Goal: Task Accomplishment & Management: Use online tool/utility

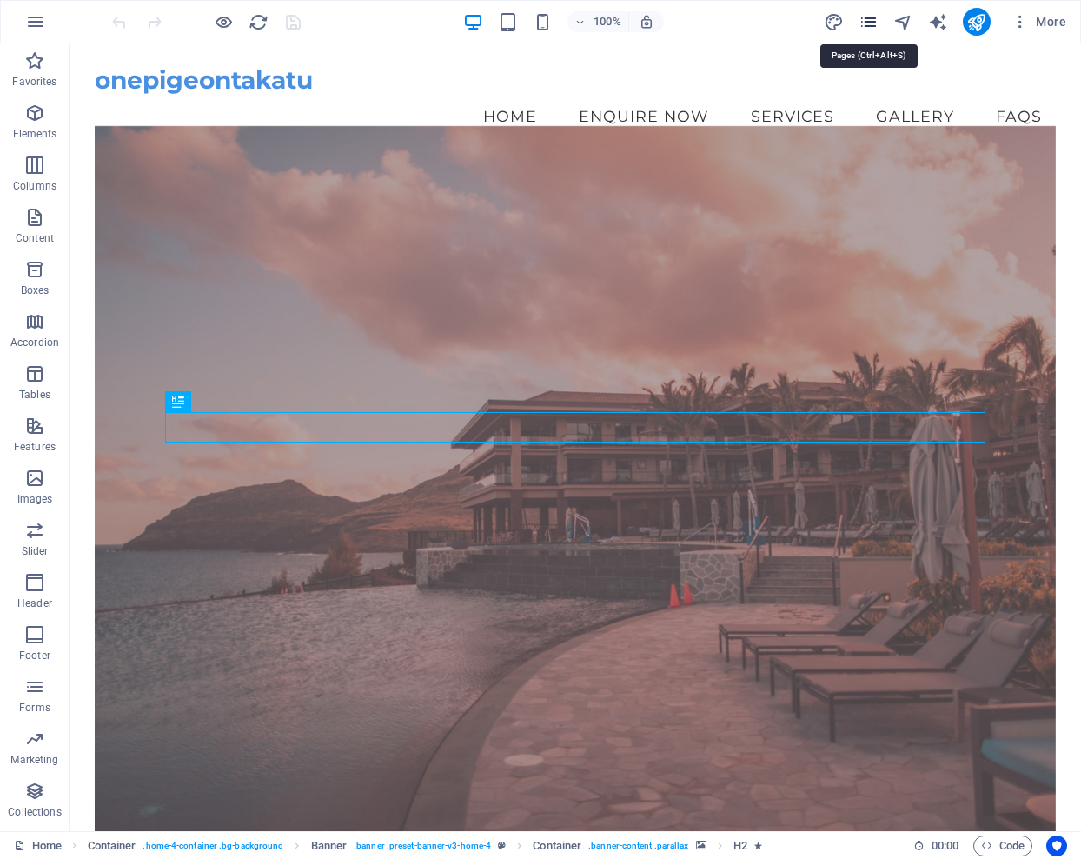
click at [874, 19] on icon "pages" at bounding box center [869, 22] width 20 height 20
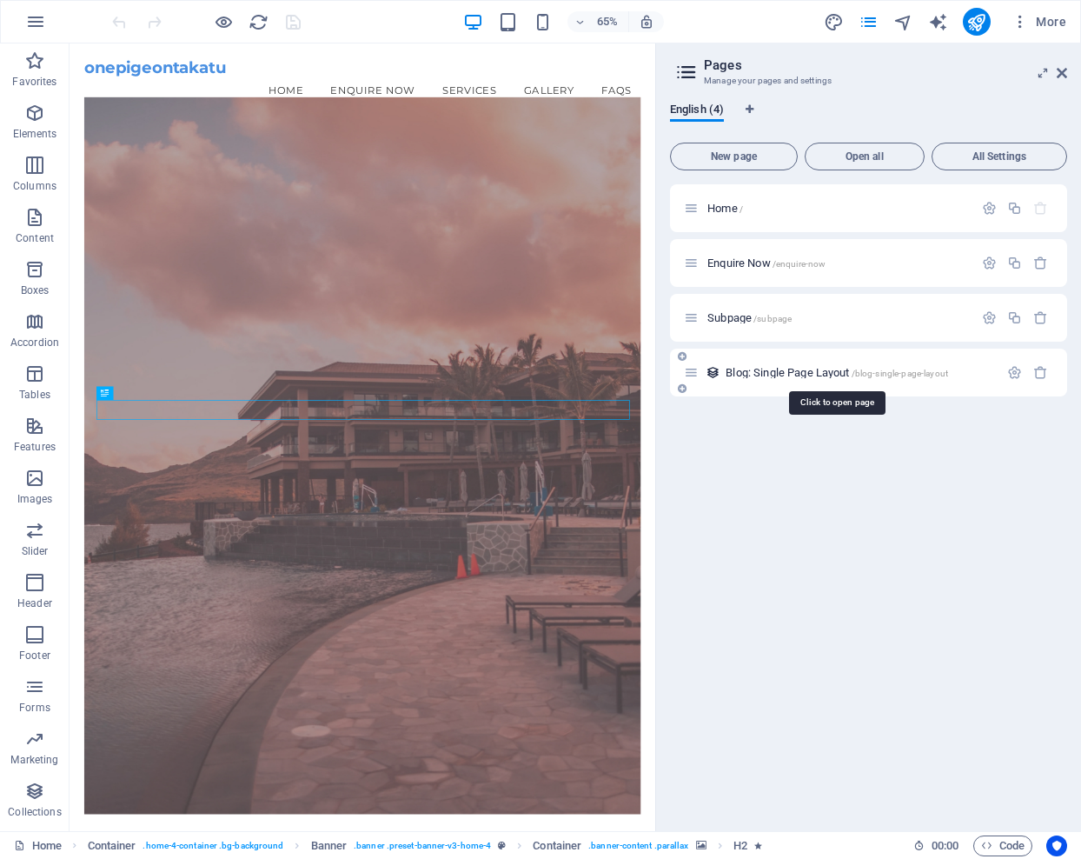
click at [837, 370] on span "Blog: Single Page Layout /blog-single-page-layout" at bounding box center [837, 372] width 222 height 13
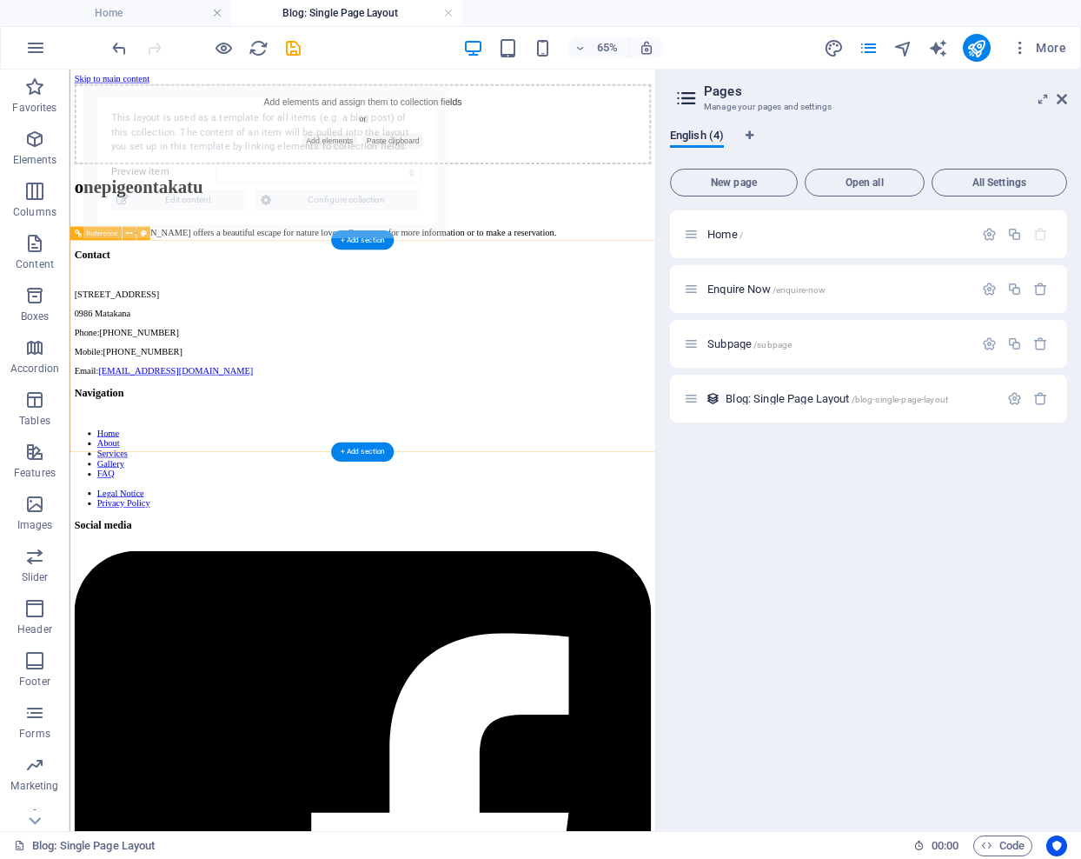
select select "689fe888e29ef67f2600c721"
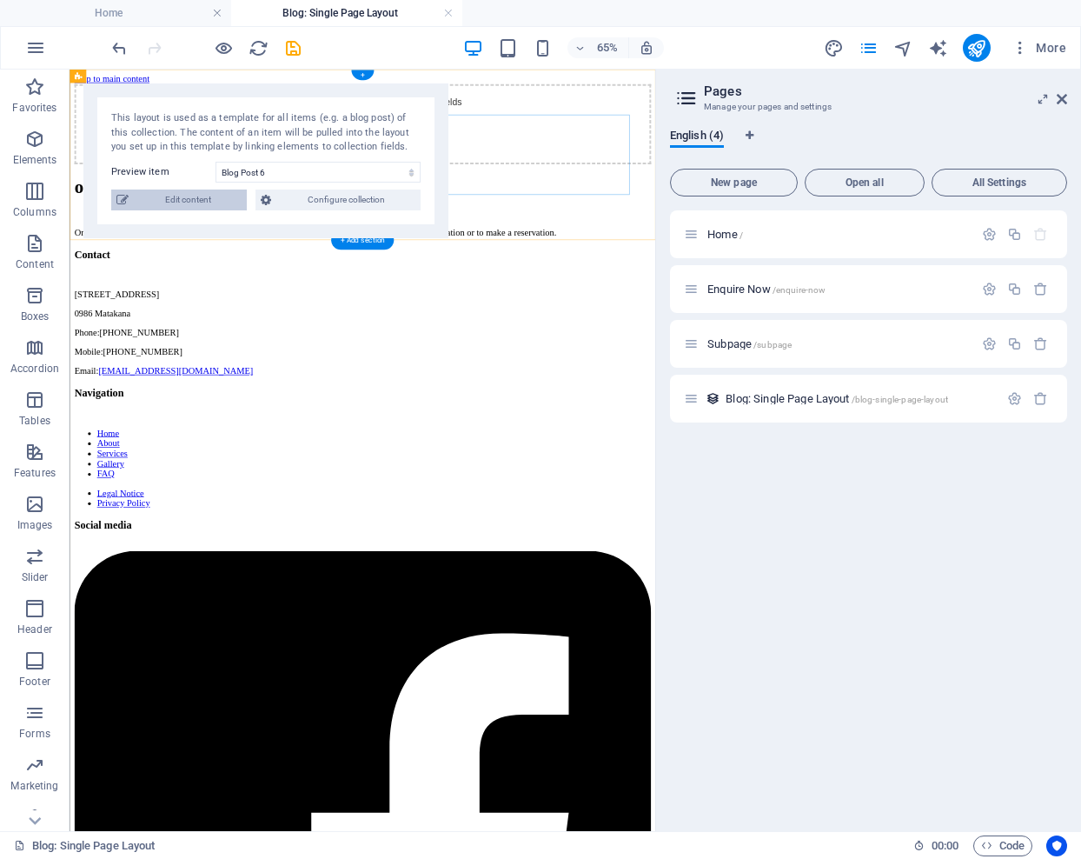
click at [185, 198] on span "Edit content" at bounding box center [188, 199] width 108 height 21
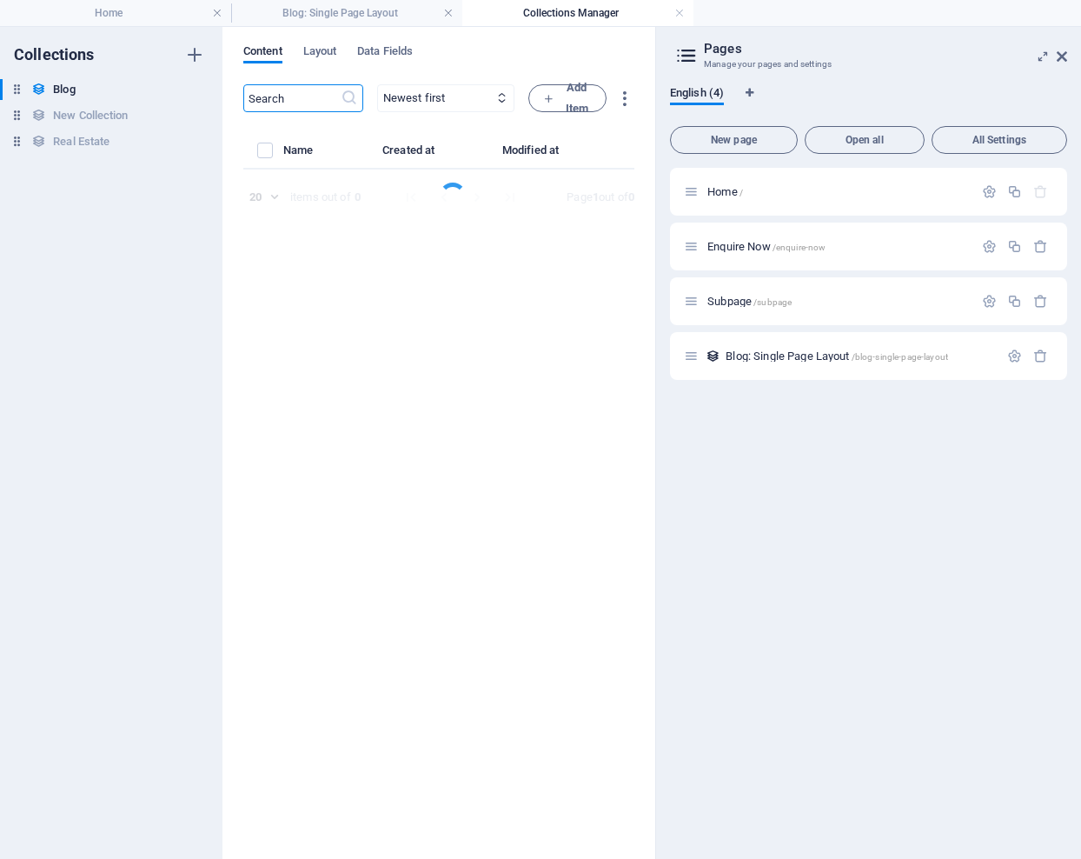
select select "Category 2"
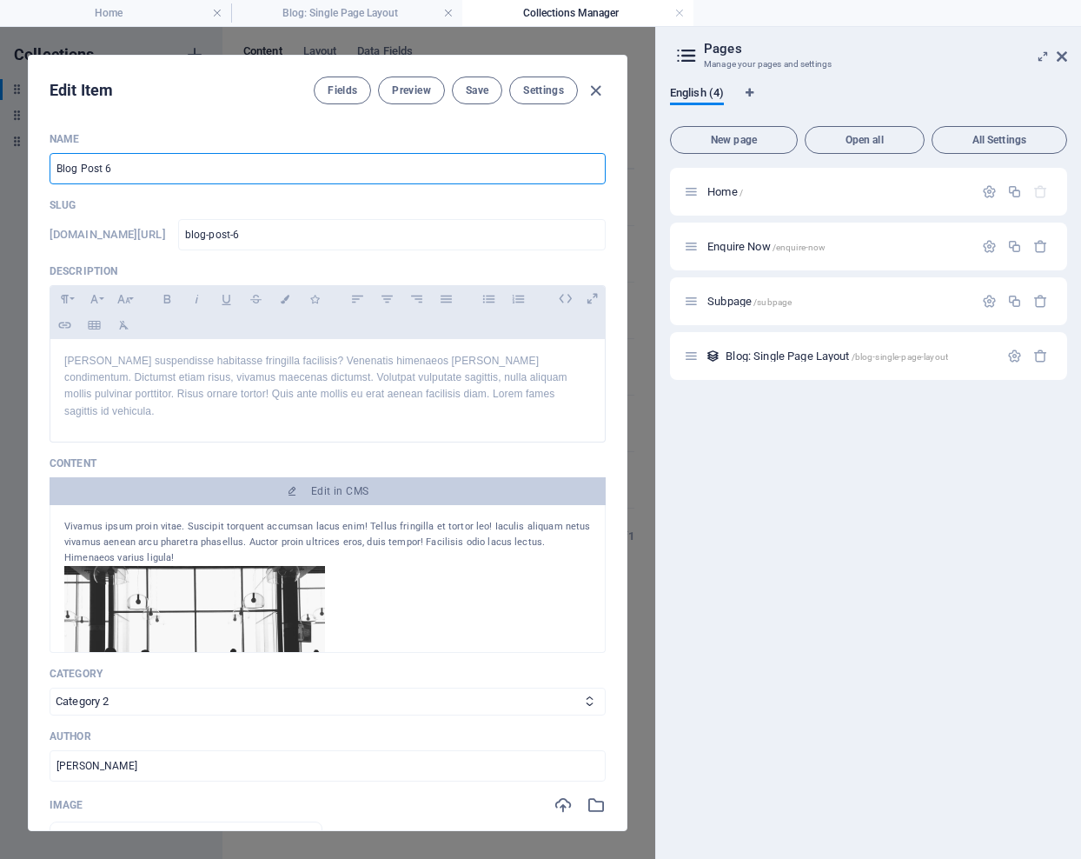
drag, startPoint x: 125, startPoint y: 168, endPoint x: 46, endPoint y: 163, distance: 79.2
click at [46, 163] on div "Name Blog Post 6 ​ Slug [DOMAIN_NAME][URL] blog-post-6 ​ Description Paragraph …" at bounding box center [328, 474] width 598 height 712
paste input "[URL][DOMAIN_NAME]"
type input "[URL][DOMAIN_NAME]"
type input "https-onepigeontakatu-co-nz-2025-09-01-one-pigeon-takatu-takes-flight"
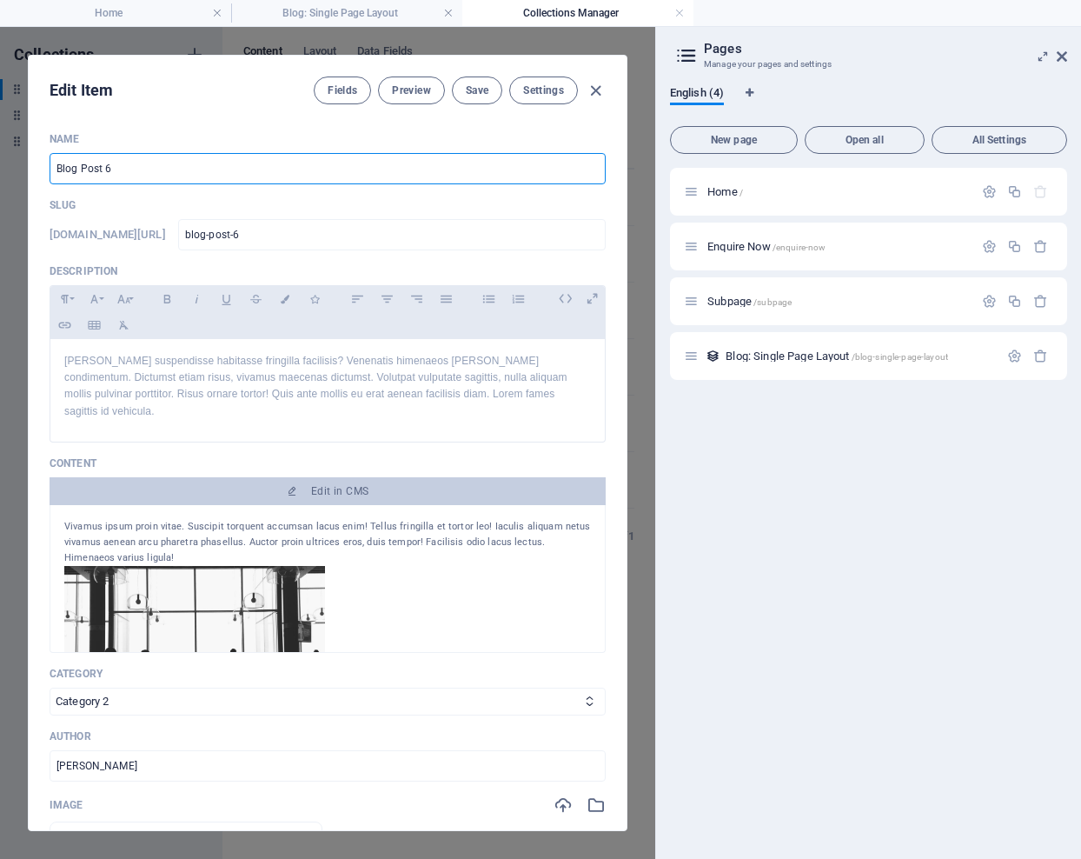
type input "https-onepigeontakatu-co-nz-2025-09-01-one-pigeon-takatu-takes-flight"
type input "[URL][DOMAIN_NAME]"
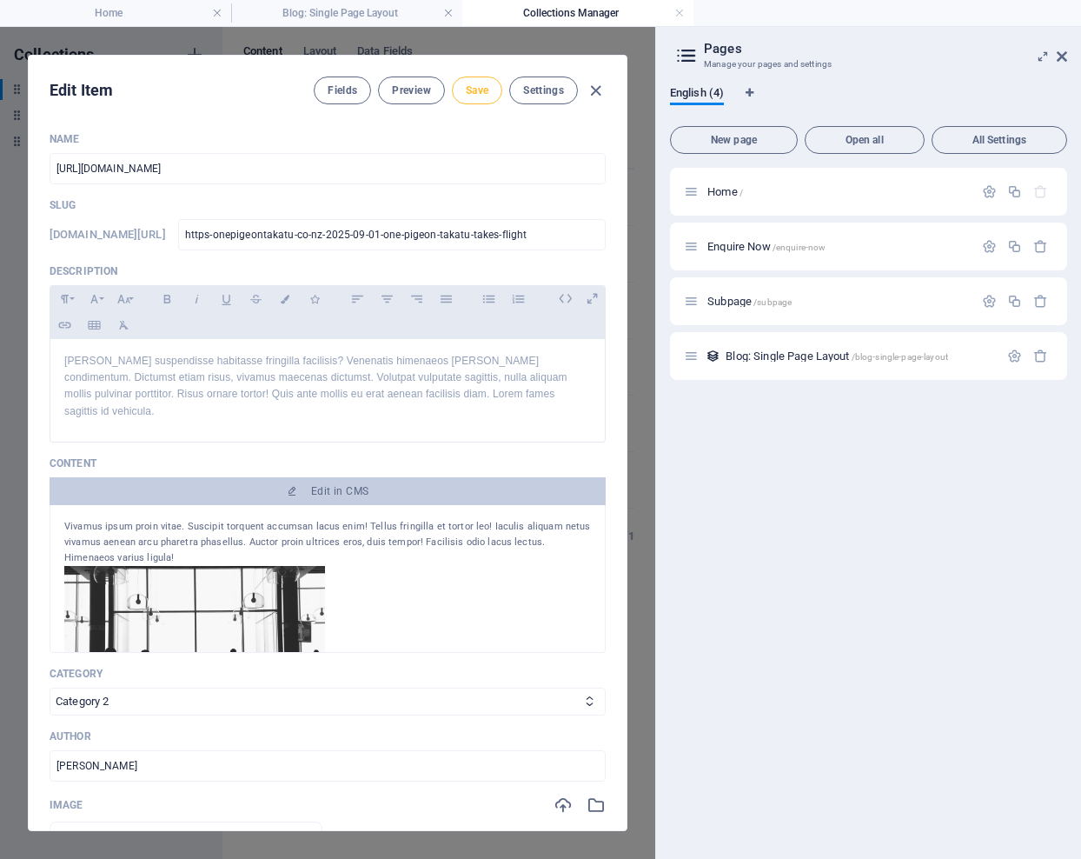
click at [484, 85] on span "Save" at bounding box center [477, 90] width 23 height 14
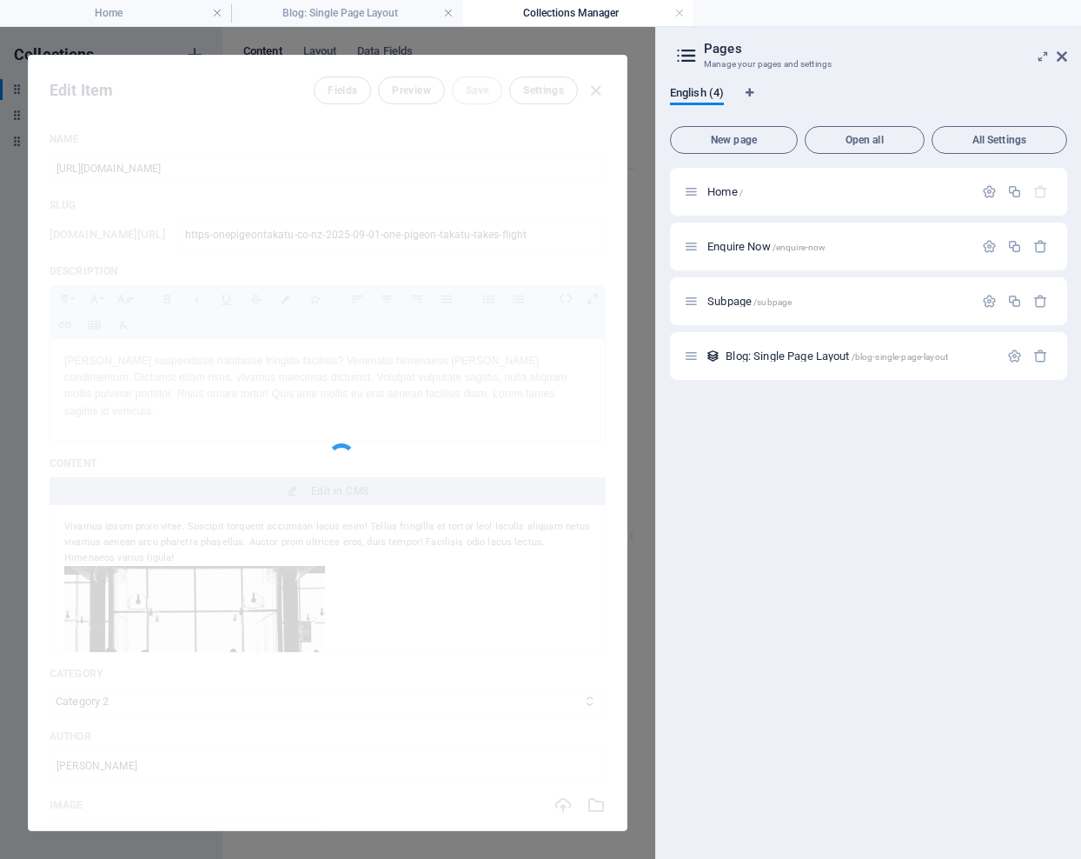
type input "https-onepigeontakatu-co-nz-2025-09-01-one-pigeon-takatu-takes-flight"
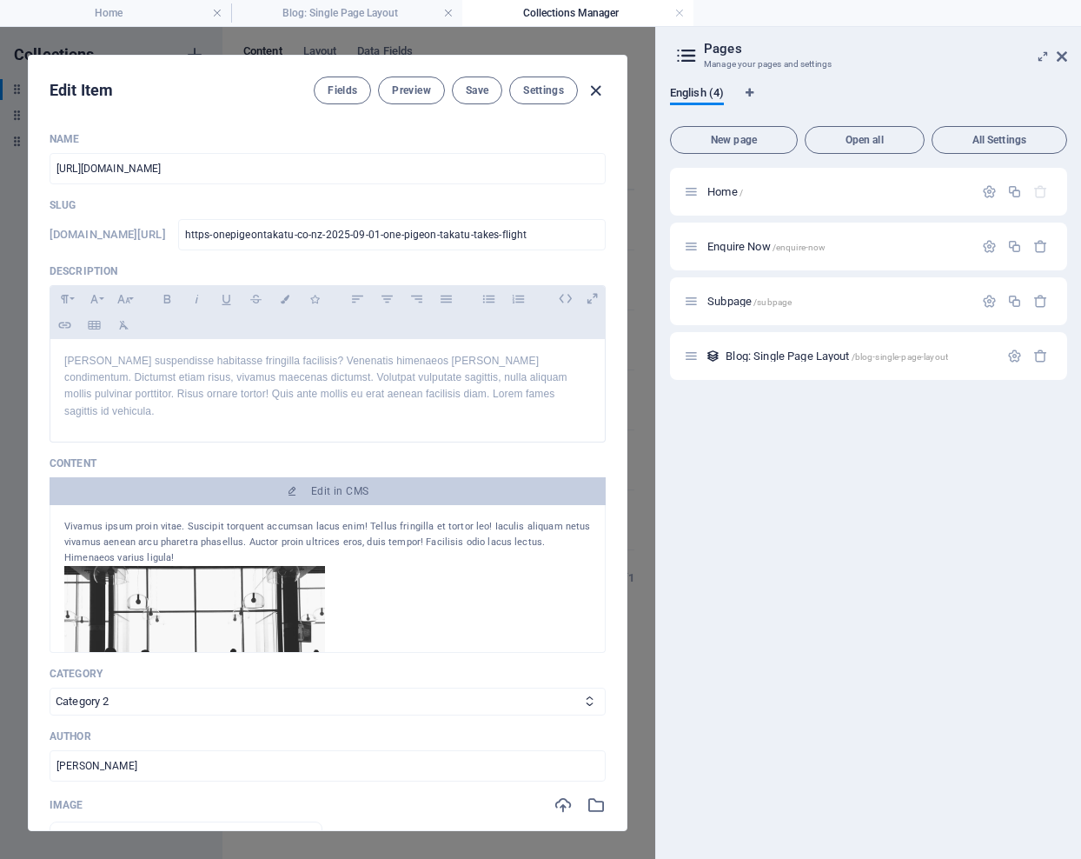
click at [597, 90] on icon "button" at bounding box center [596, 91] width 20 height 20
type input "[DATE]"
type input "https-onepigeontakatu-co-nz-2025-09-01-one-pigeon-takatu-takes-flight"
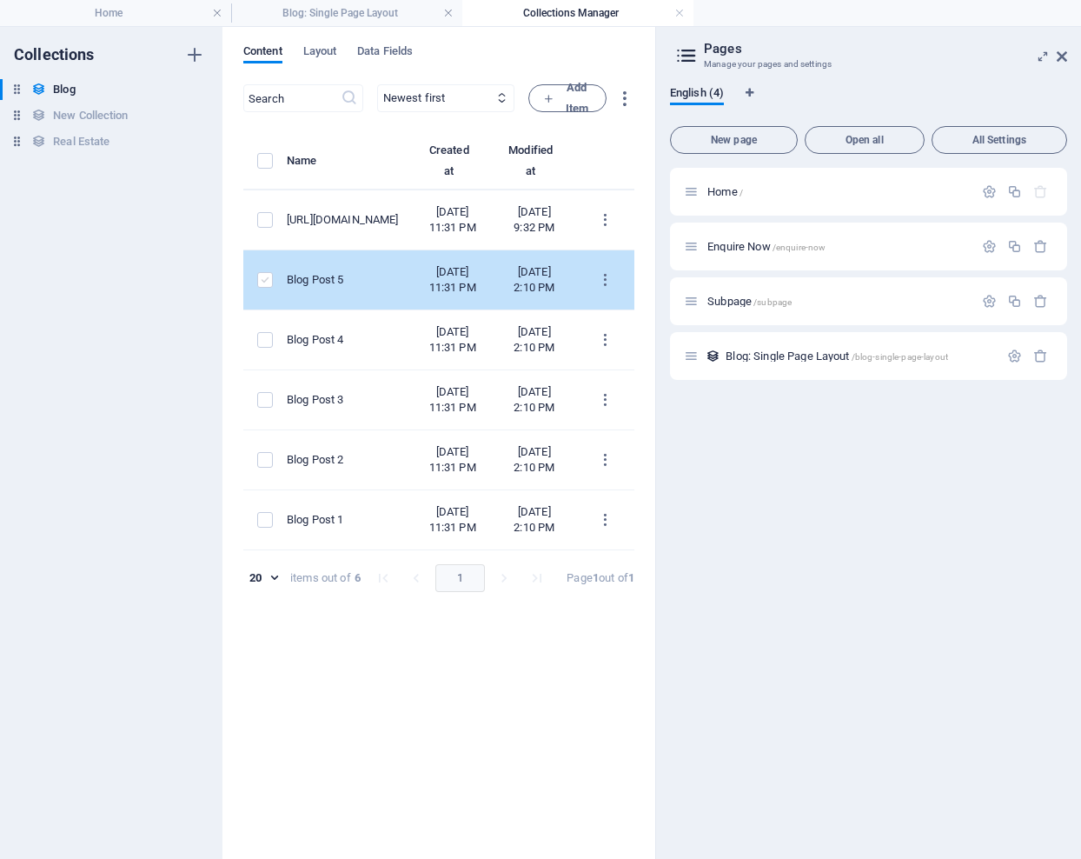
click at [262, 288] on label "items list" at bounding box center [265, 280] width 16 height 16
click at [0, 0] on input "items list" at bounding box center [0, 0] width 0 height 0
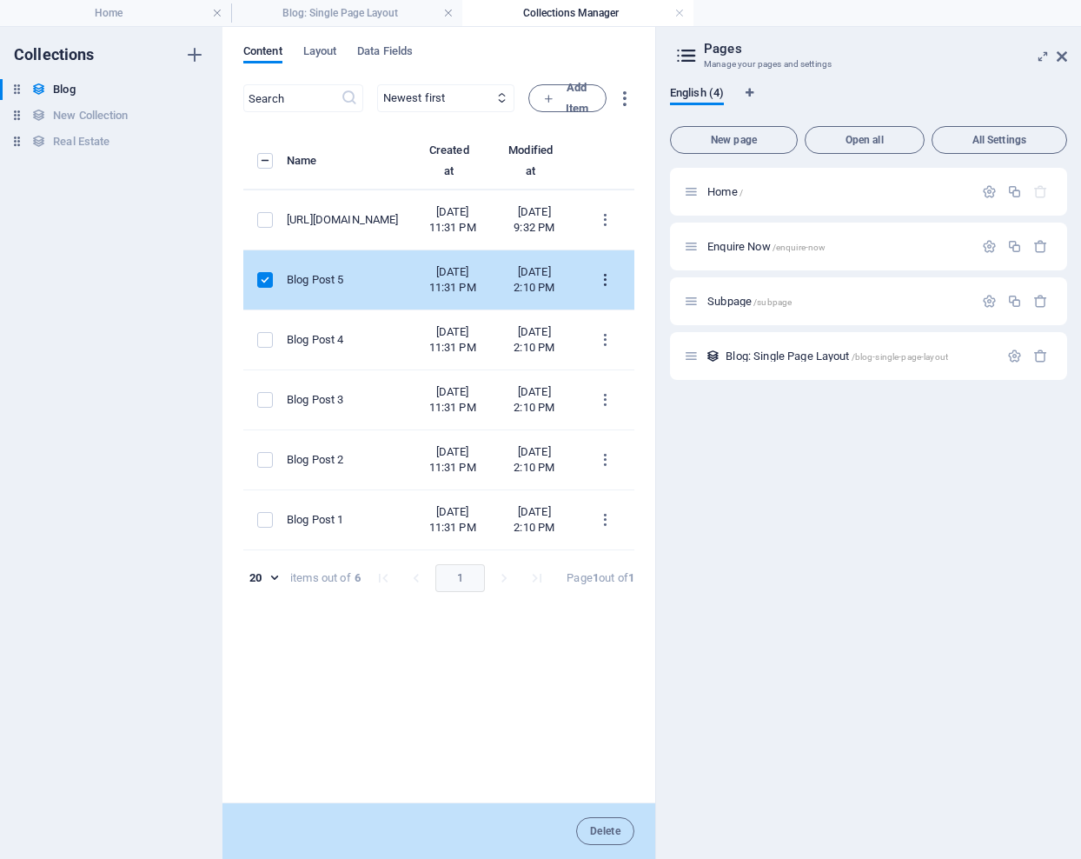
click at [603, 289] on icon "items list" at bounding box center [605, 280] width 17 height 17
click at [601, 468] on h6 "Delete" at bounding box center [619, 473] width 47 height 21
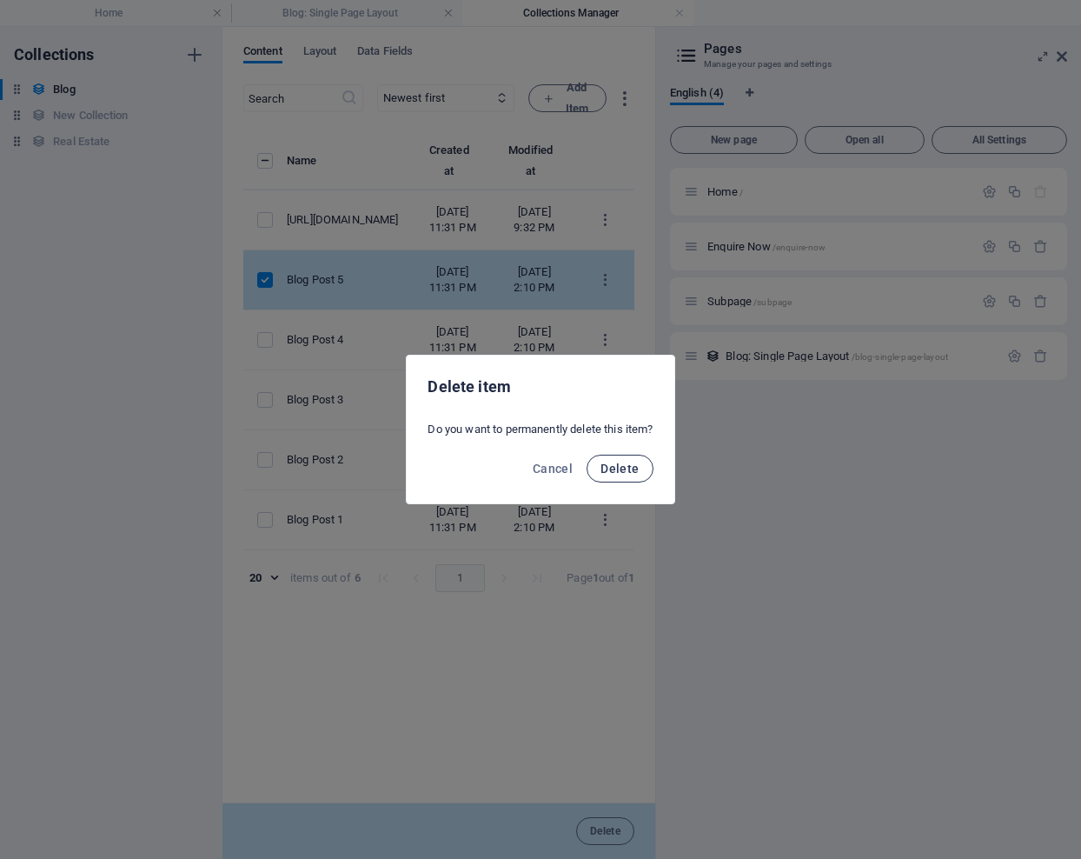
click at [614, 467] on span "Delete" at bounding box center [620, 468] width 38 height 14
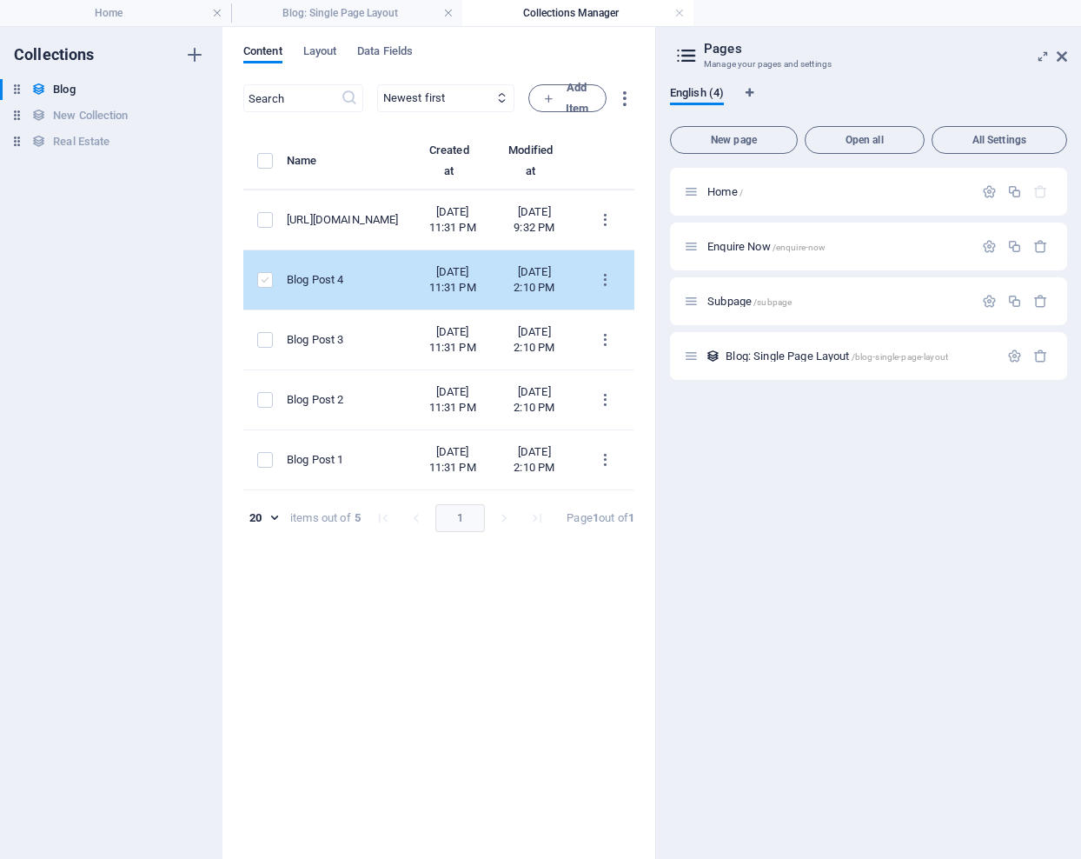
click at [267, 288] on label "items list" at bounding box center [265, 280] width 16 height 16
click at [0, 0] on input "items list" at bounding box center [0, 0] width 0 height 0
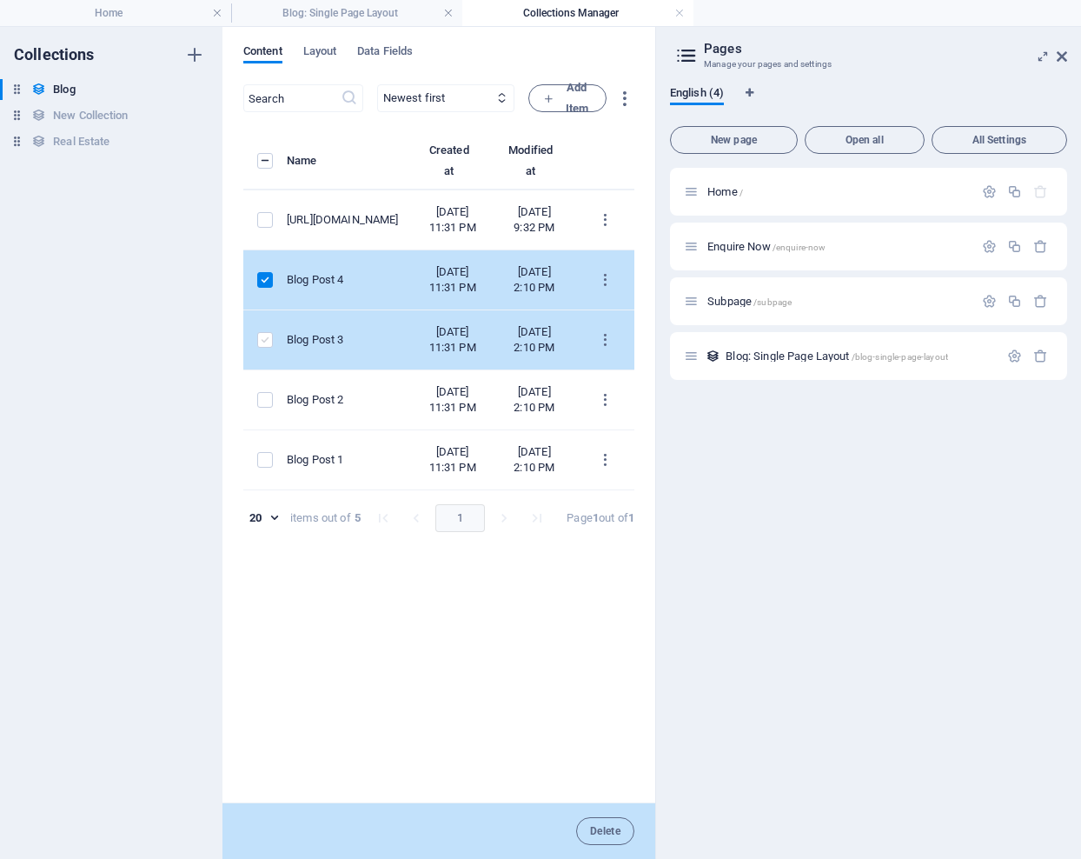
click at [262, 348] on label "items list" at bounding box center [265, 340] width 16 height 16
click at [0, 0] on input "items list" at bounding box center [0, 0] width 0 height 0
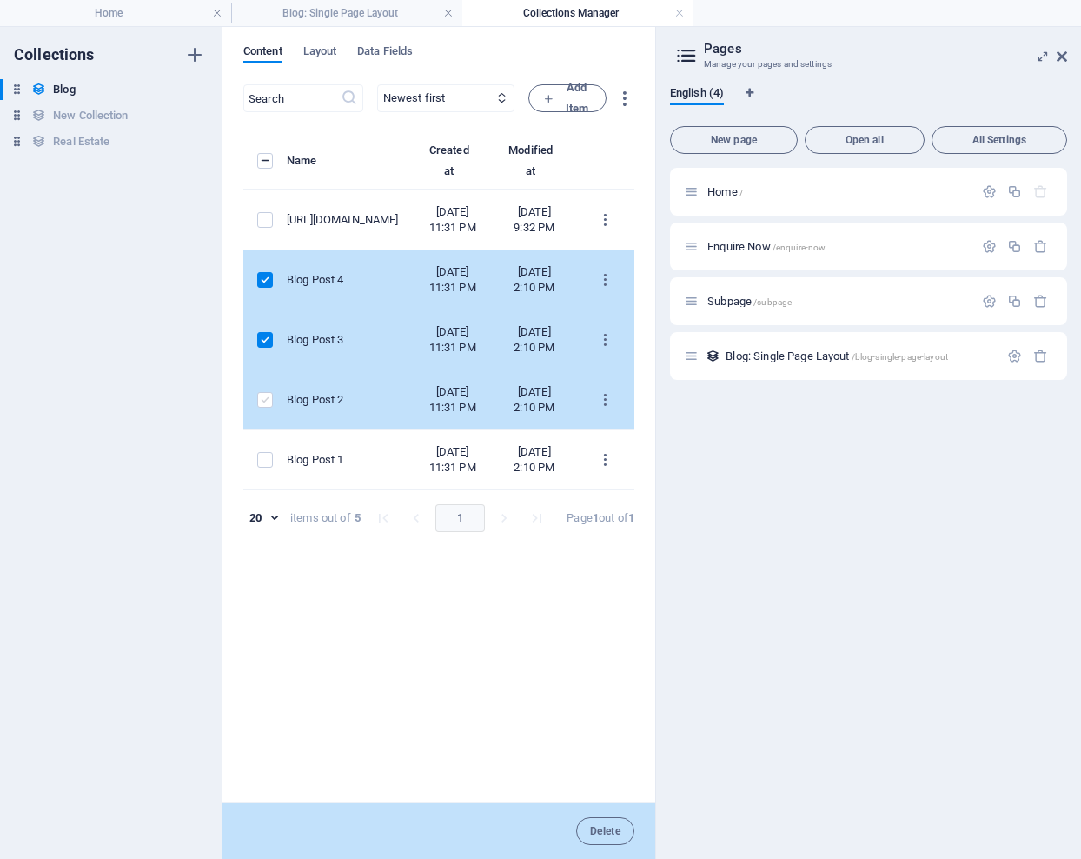
click at [262, 408] on label "items list" at bounding box center [265, 400] width 16 height 16
click at [0, 0] on input "items list" at bounding box center [0, 0] width 0 height 0
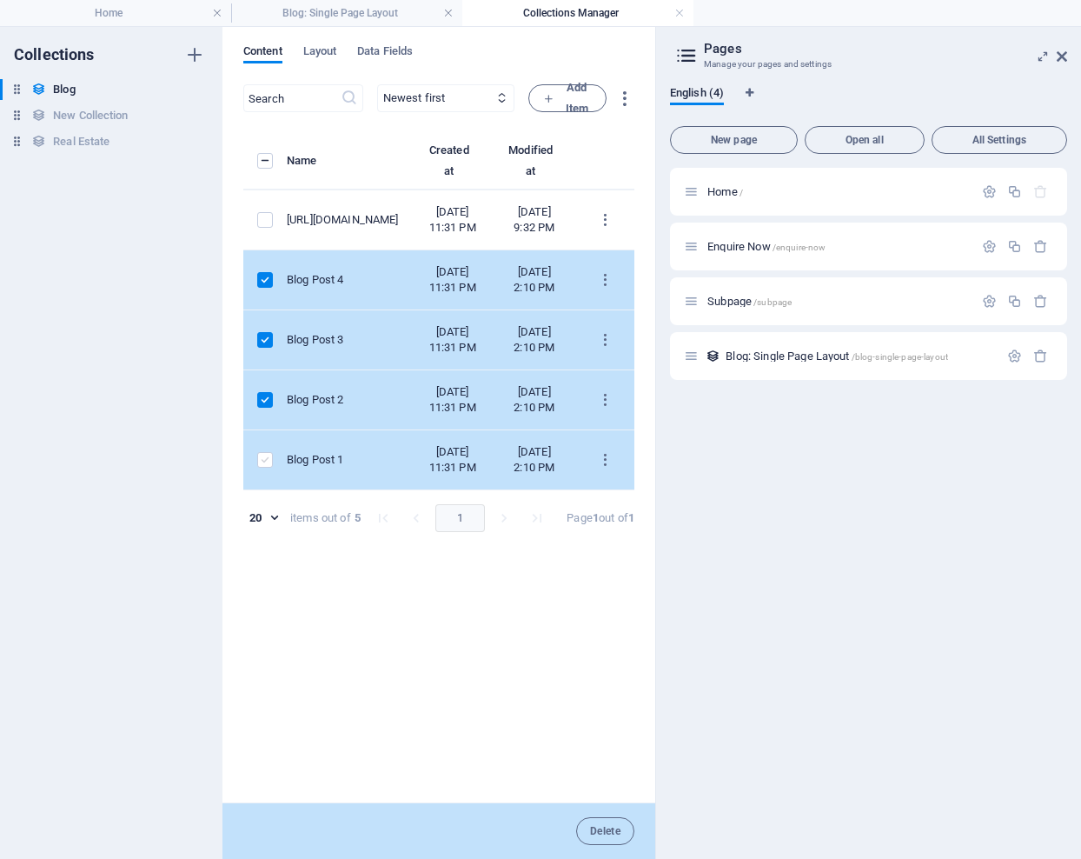
click at [268, 468] on label "items list" at bounding box center [265, 460] width 16 height 16
click at [0, 0] on input "items list" at bounding box center [0, 0] width 0 height 0
click at [603, 289] on icon "items list" at bounding box center [605, 280] width 17 height 17
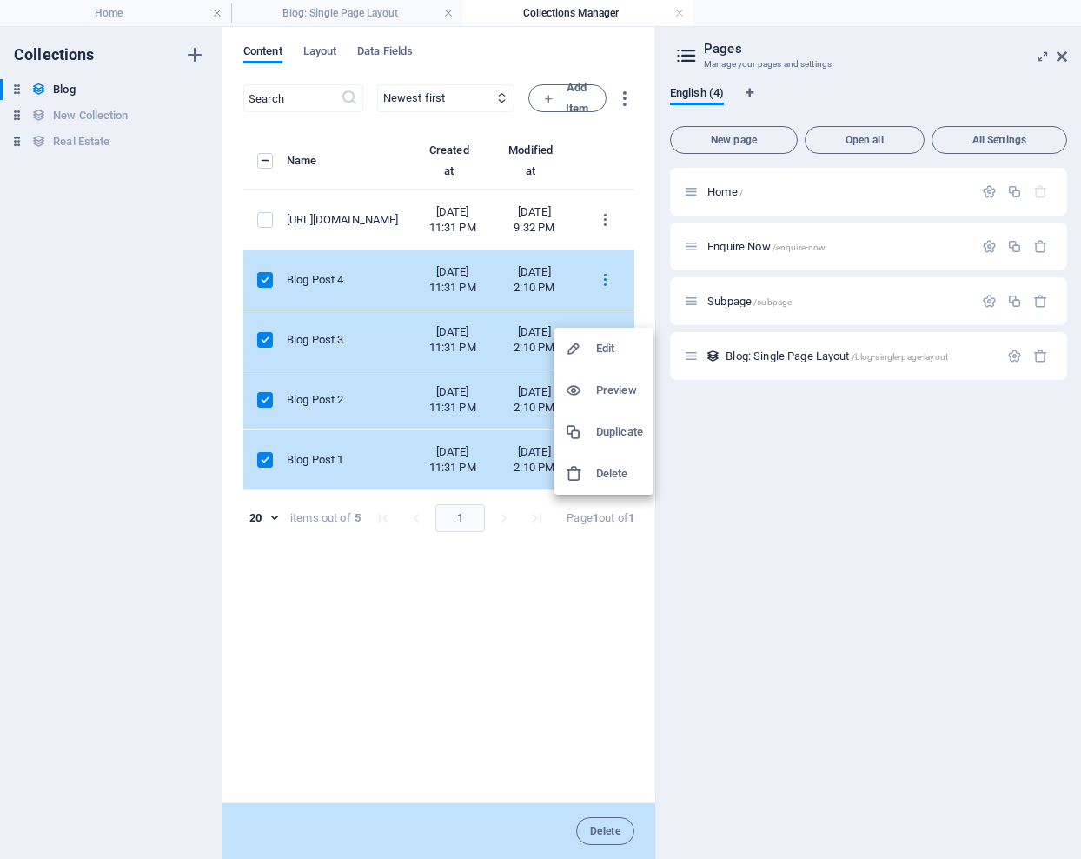
click at [608, 474] on h6 "Delete" at bounding box center [619, 473] width 47 height 21
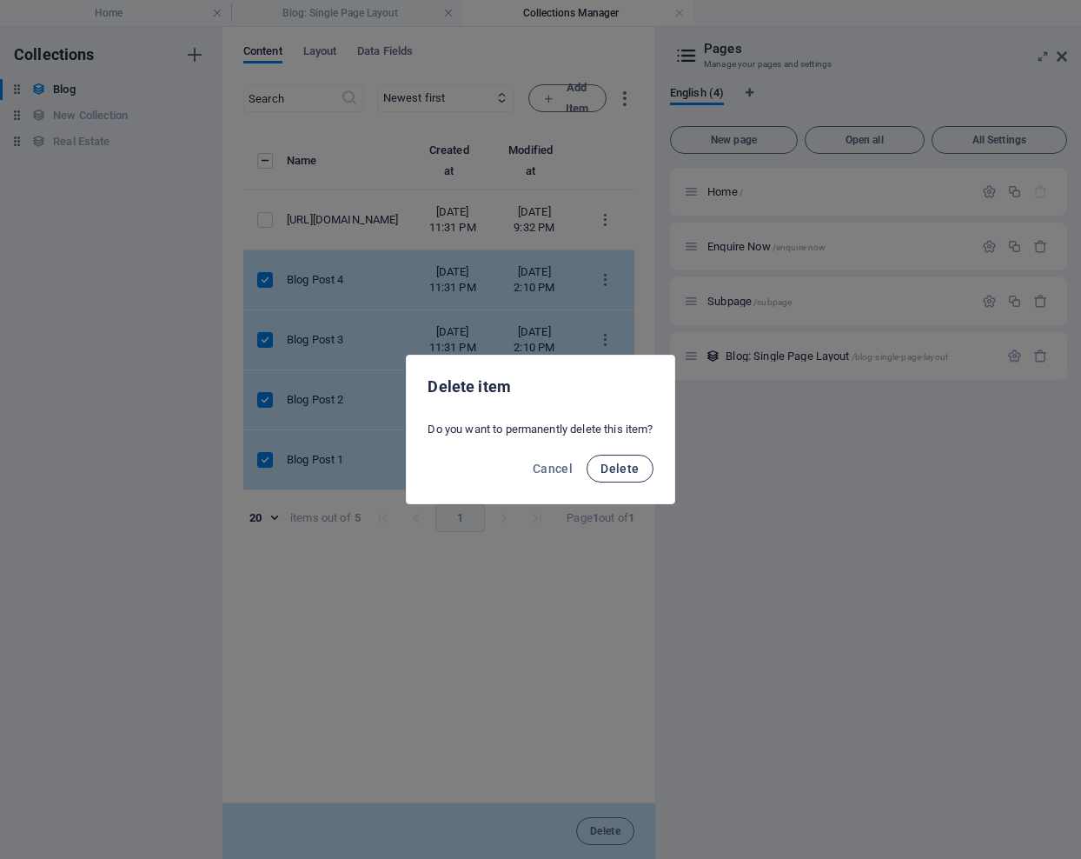
click at [614, 465] on span "Delete" at bounding box center [620, 468] width 38 height 14
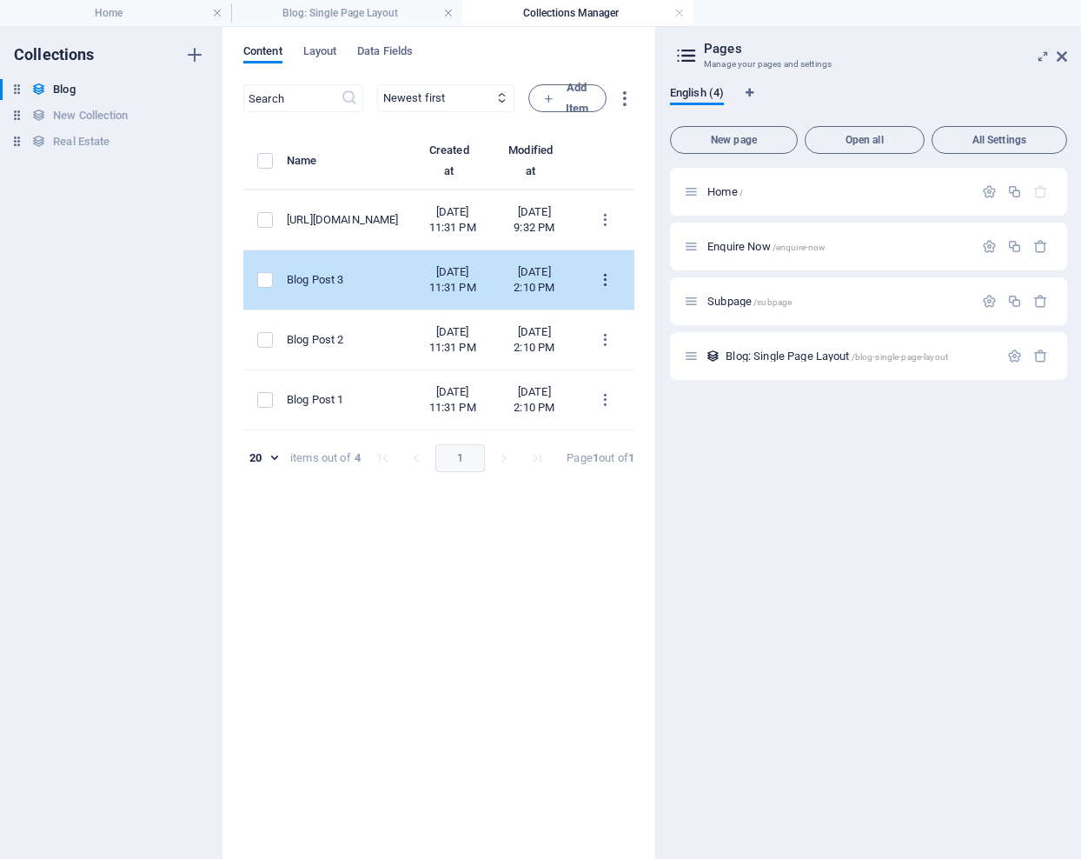
click at [601, 289] on icon "items list" at bounding box center [605, 280] width 17 height 17
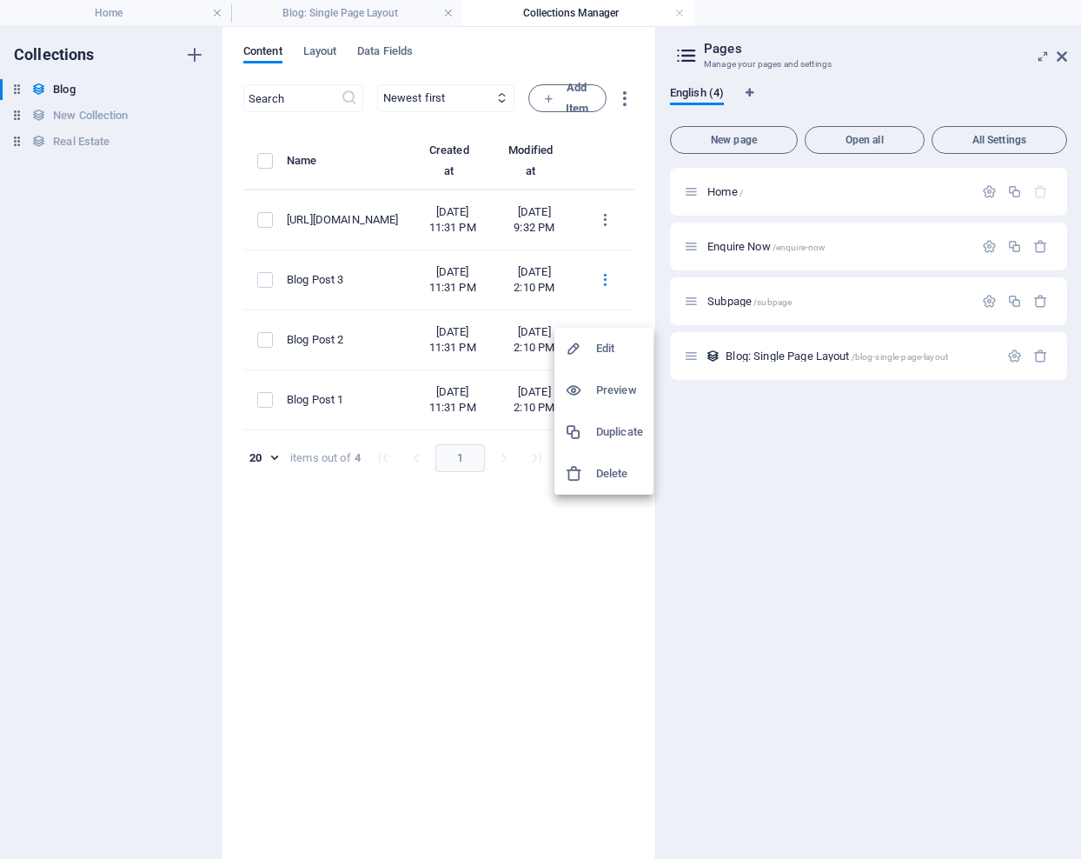
click at [605, 471] on h6 "Delete" at bounding box center [619, 473] width 47 height 21
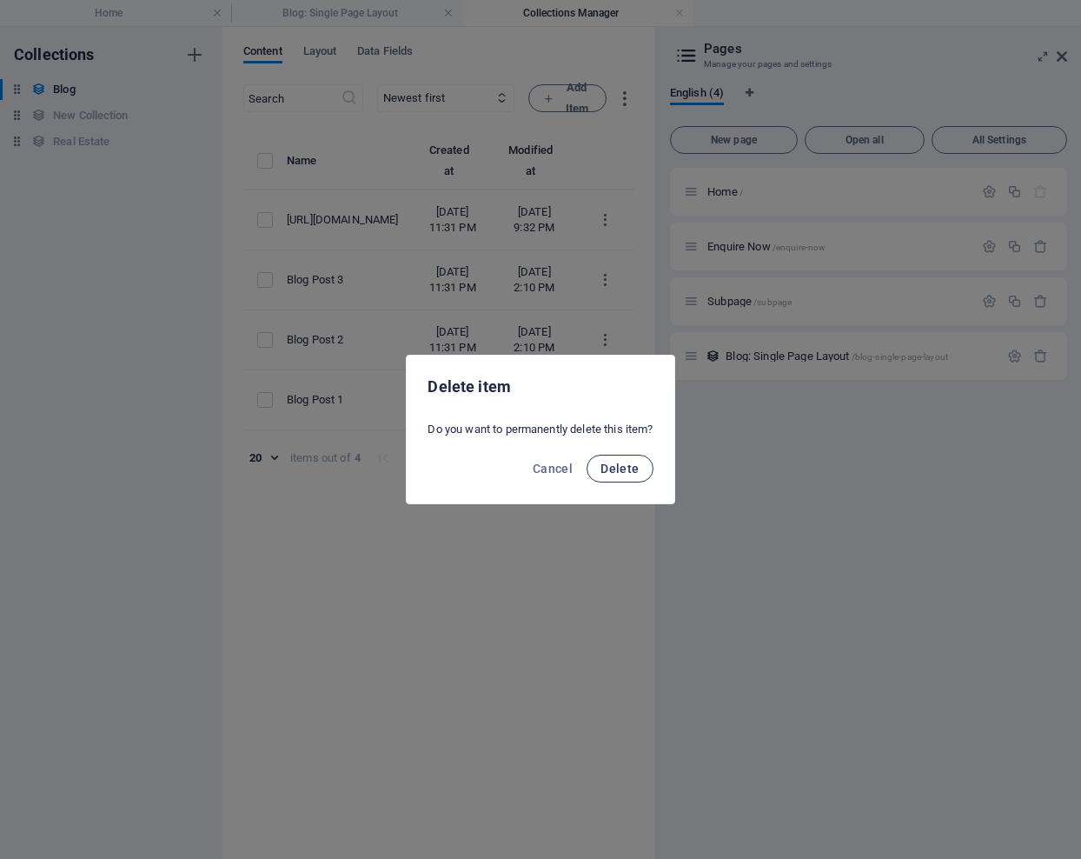
click at [618, 468] on span "Delete" at bounding box center [620, 468] width 38 height 14
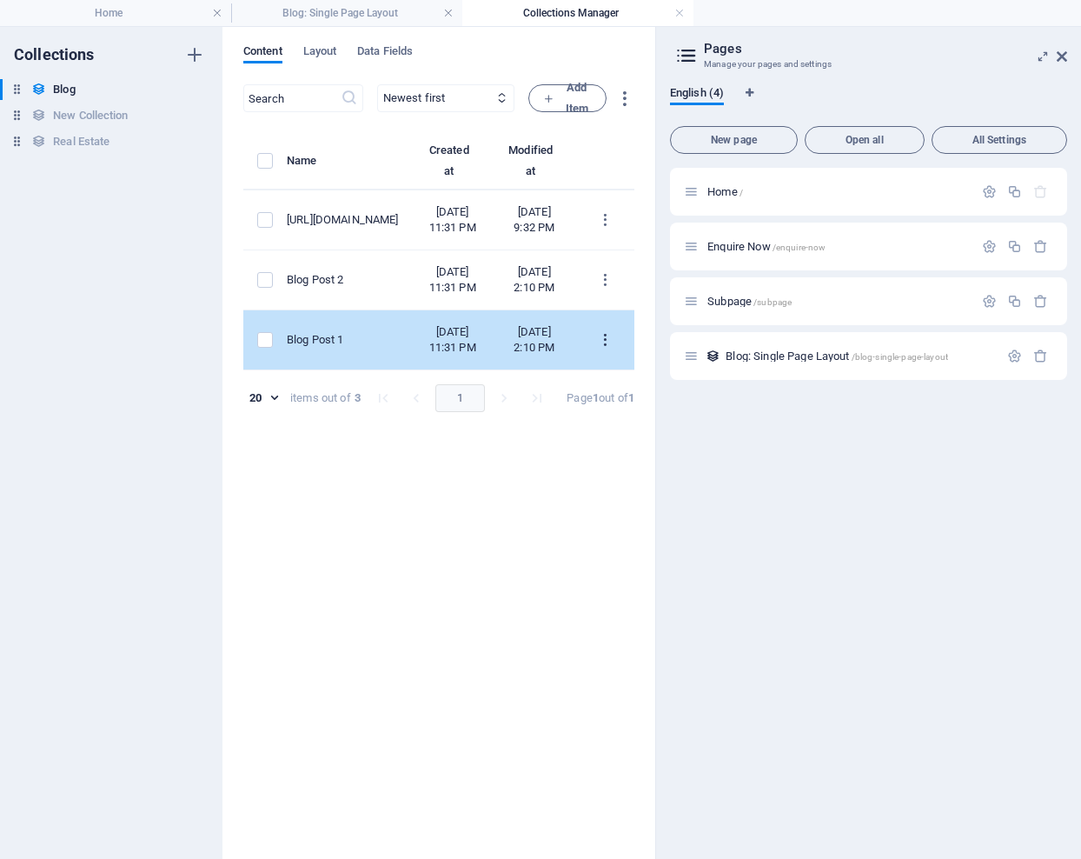
click at [603, 348] on icon "items list" at bounding box center [605, 340] width 17 height 17
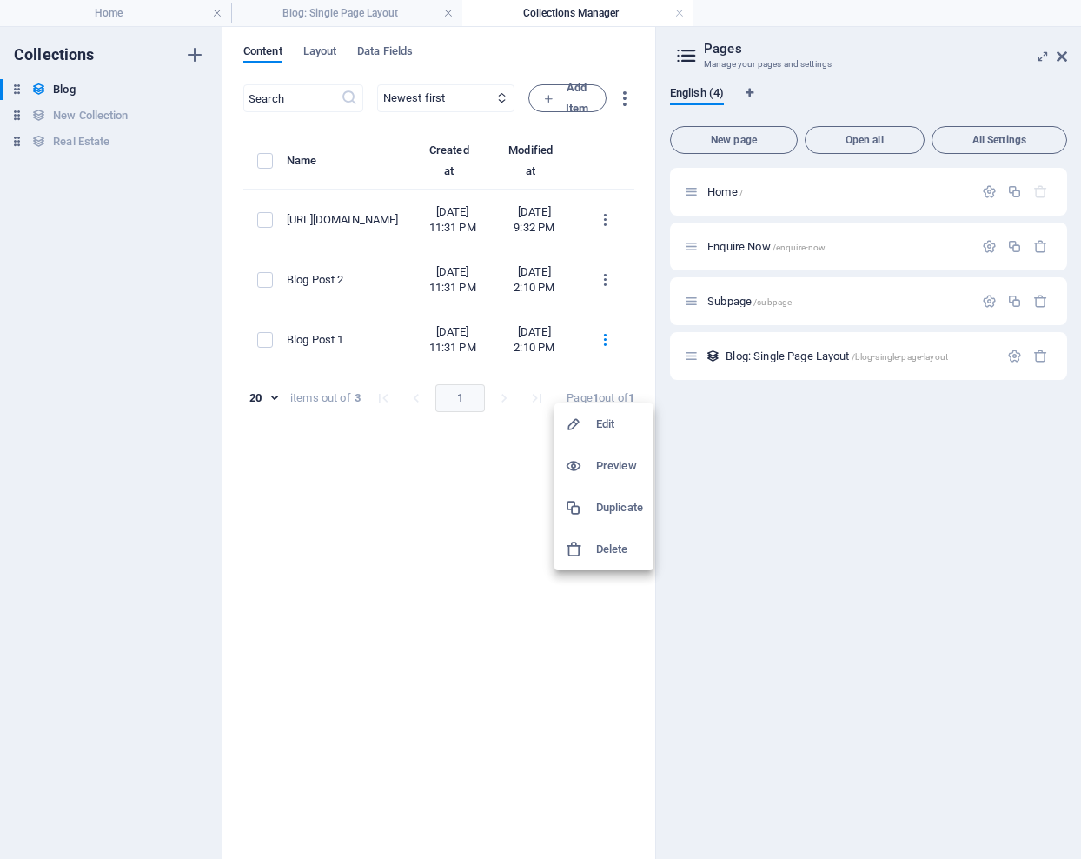
click at [606, 545] on h6 "Delete" at bounding box center [619, 549] width 47 height 21
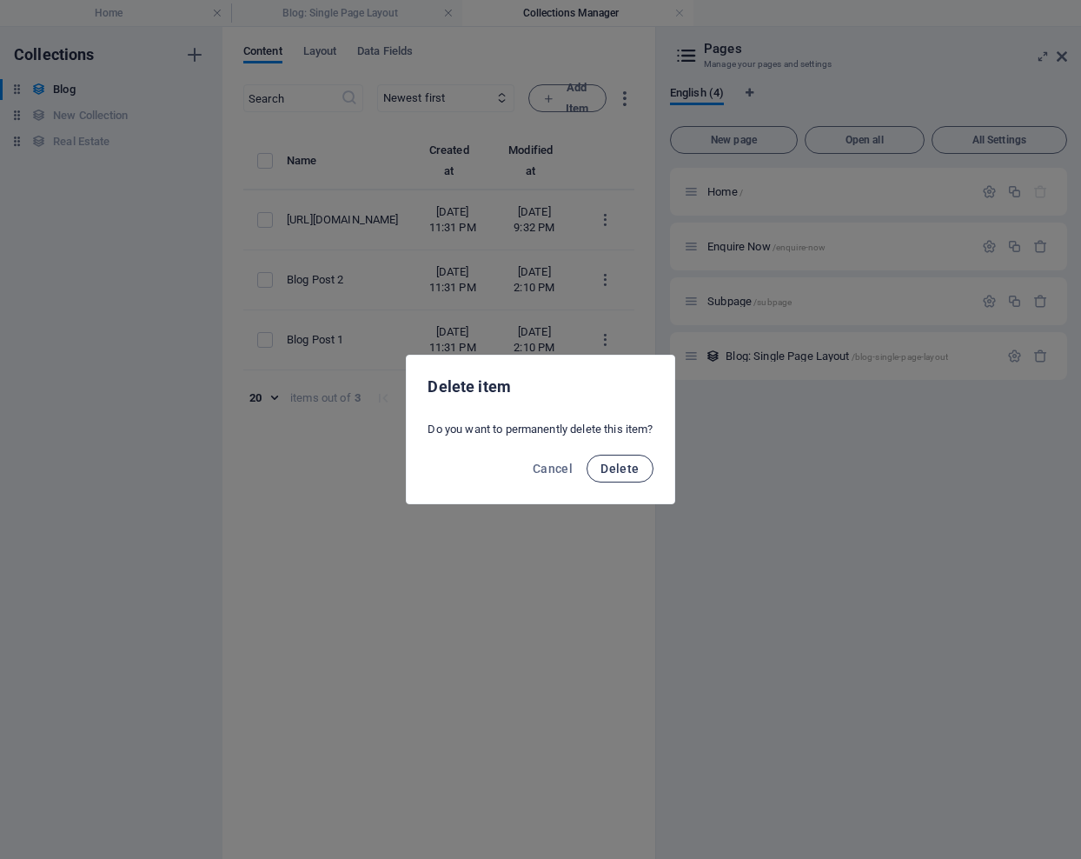
click at [618, 466] on span "Delete" at bounding box center [620, 468] width 38 height 14
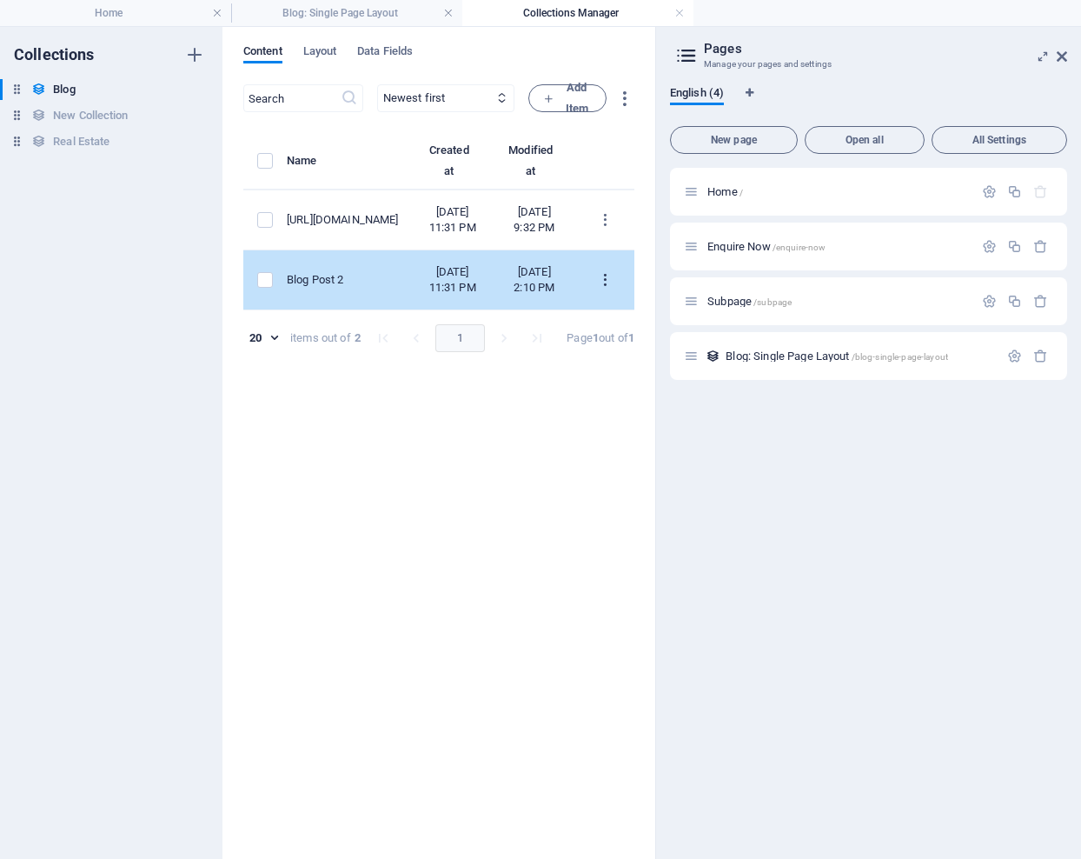
click at [605, 289] on icon "items list" at bounding box center [605, 280] width 17 height 17
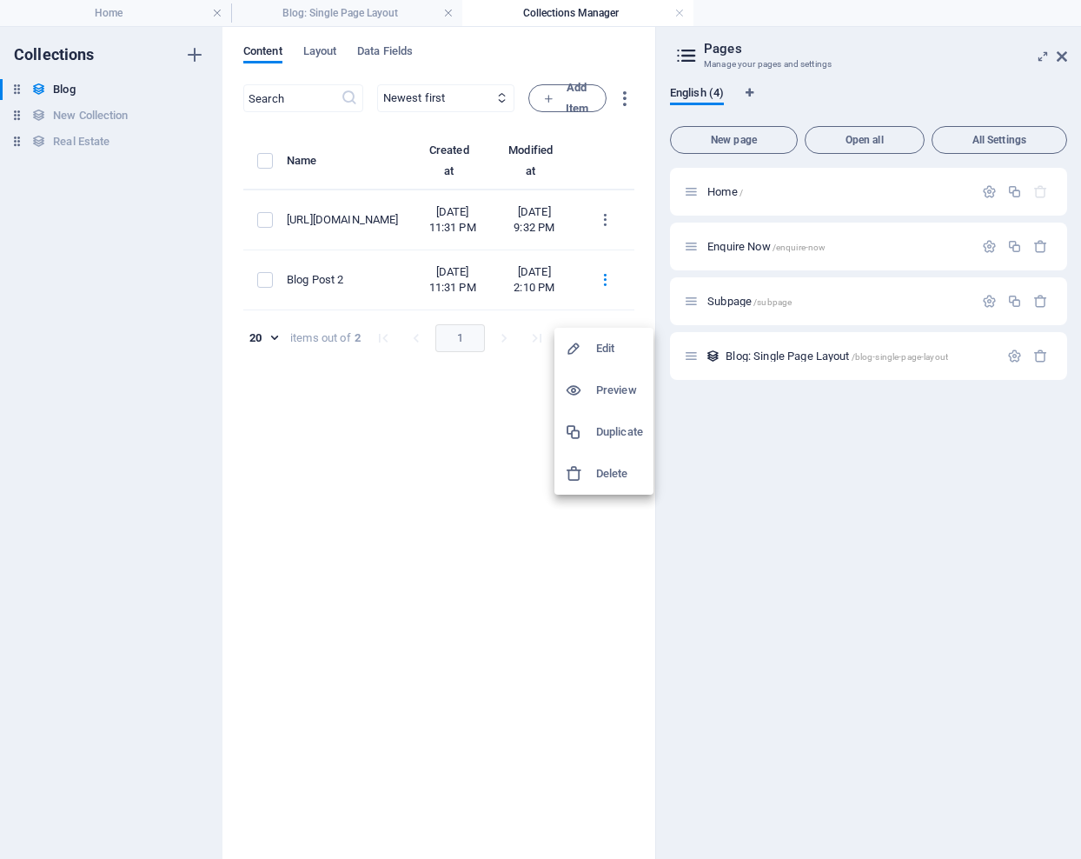
click at [609, 467] on h6 "Delete" at bounding box center [619, 473] width 47 height 21
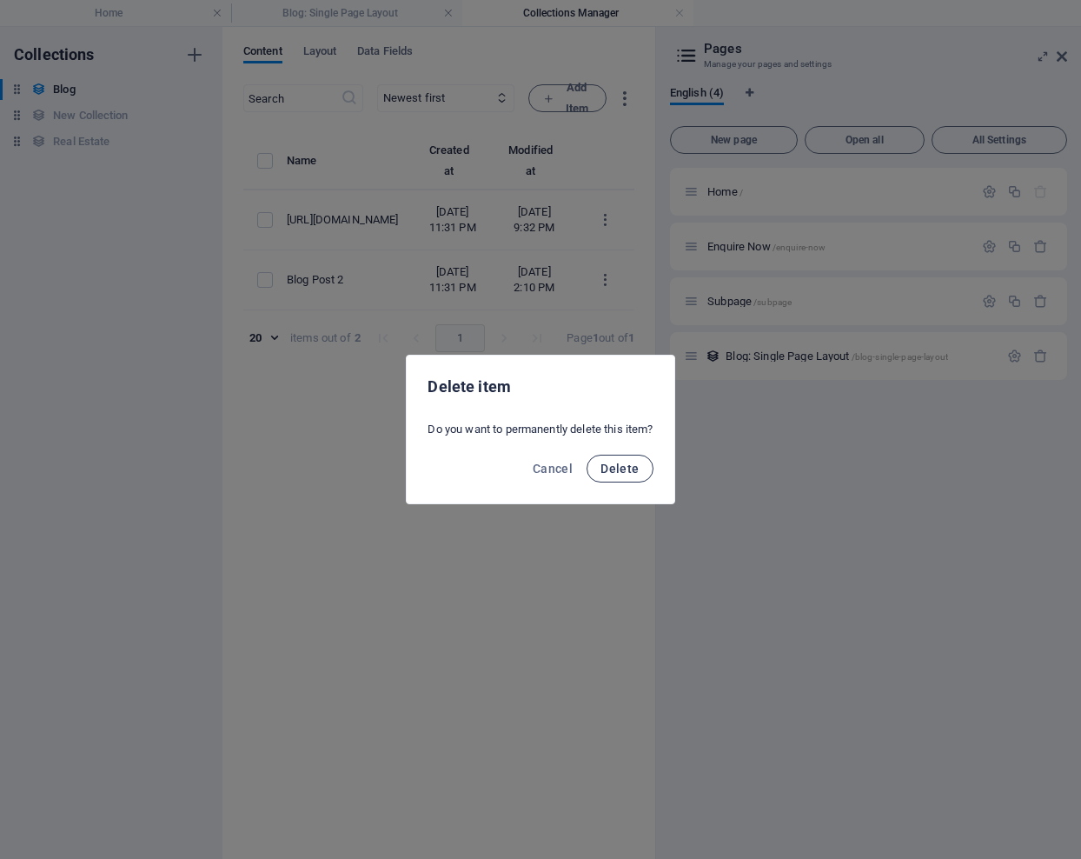
click at [620, 464] on span "Delete" at bounding box center [620, 468] width 38 height 14
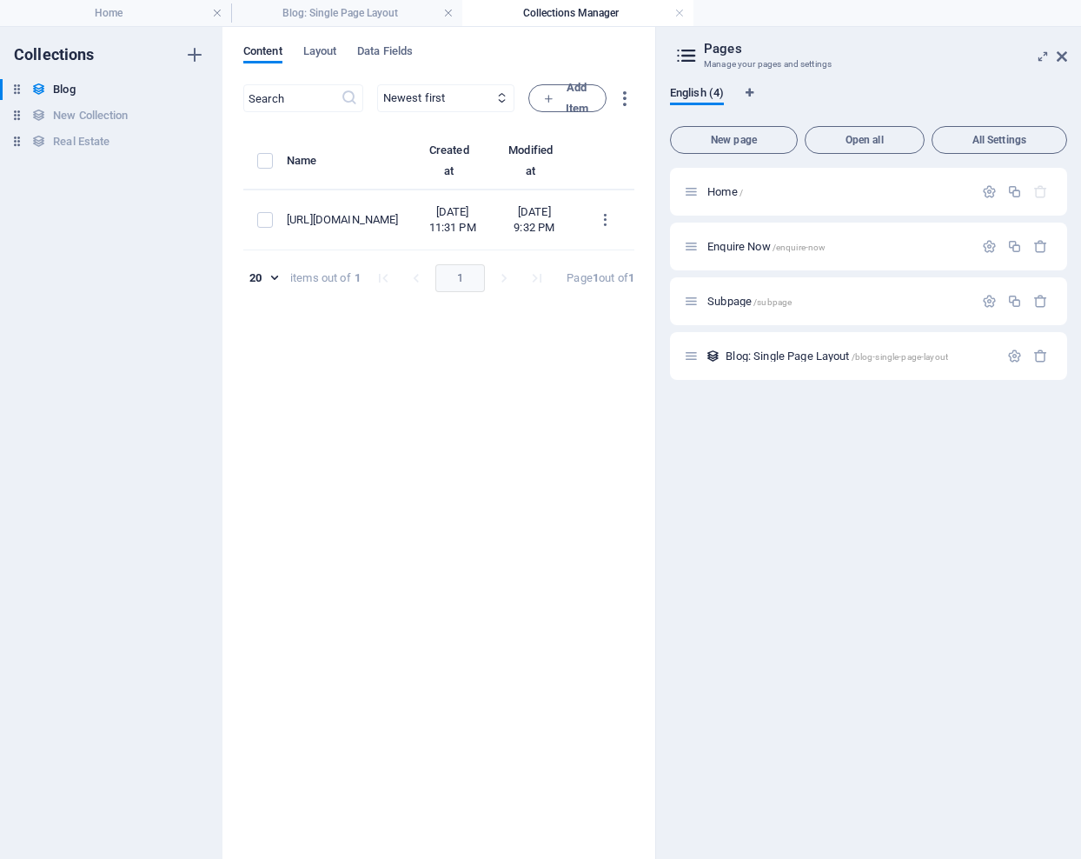
click at [772, 472] on div "Home / Enquire Now /enquire-now Subpage /subpage Blog: Single Page Layout /blog…" at bounding box center [868, 506] width 397 height 677
click at [1062, 57] on icon at bounding box center [1062, 57] width 10 height 14
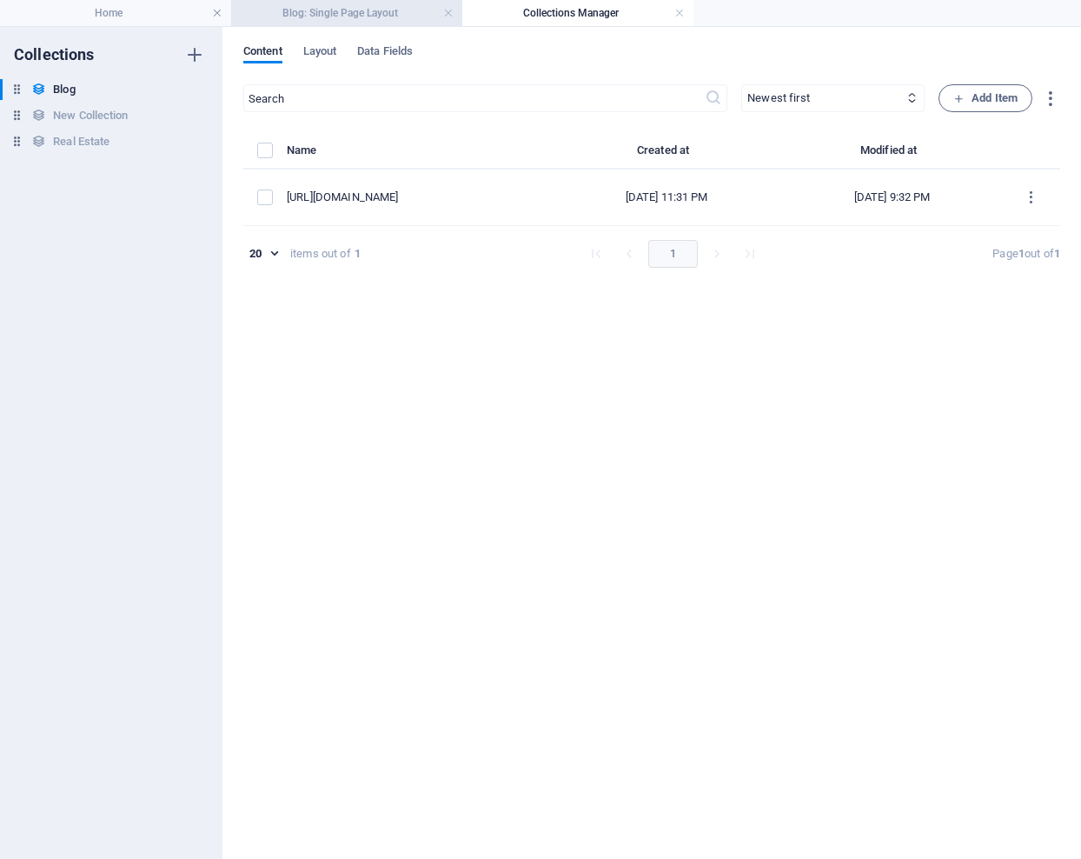
click at [376, 14] on h4 "Blog: Single Page Layout" at bounding box center [346, 12] width 231 height 19
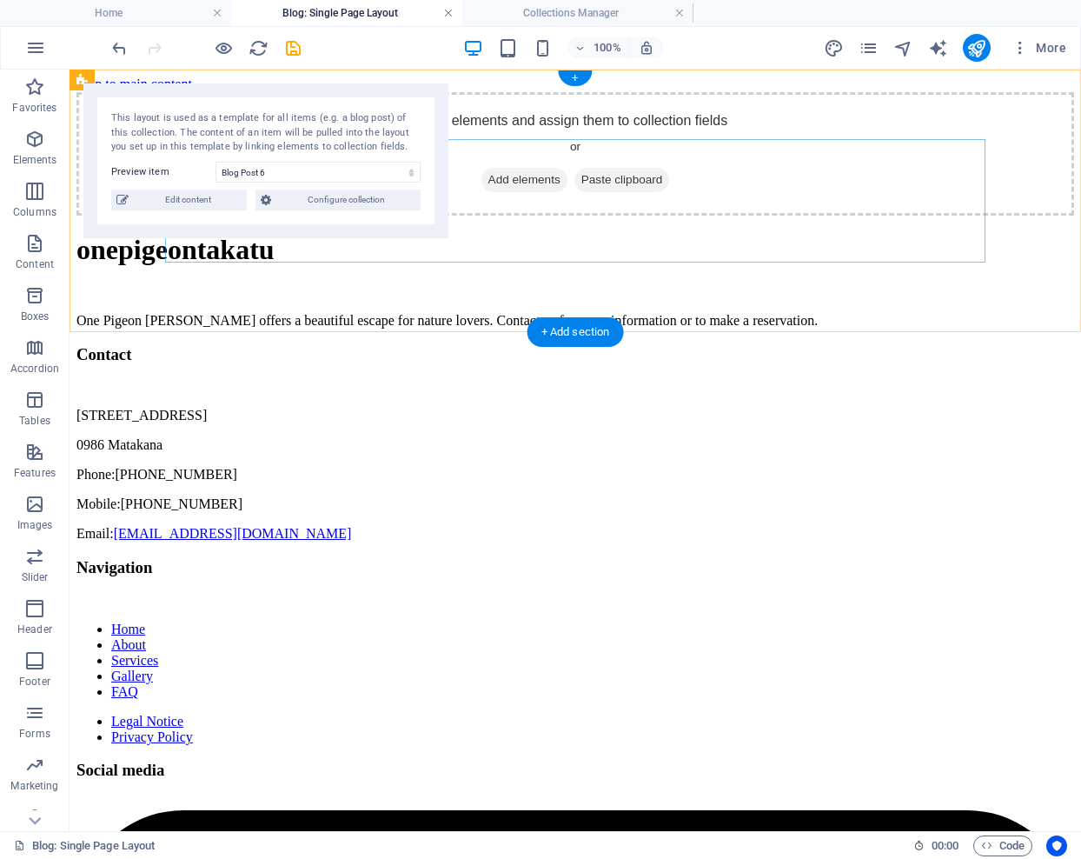
click at [447, 15] on link at bounding box center [448, 13] width 10 height 17
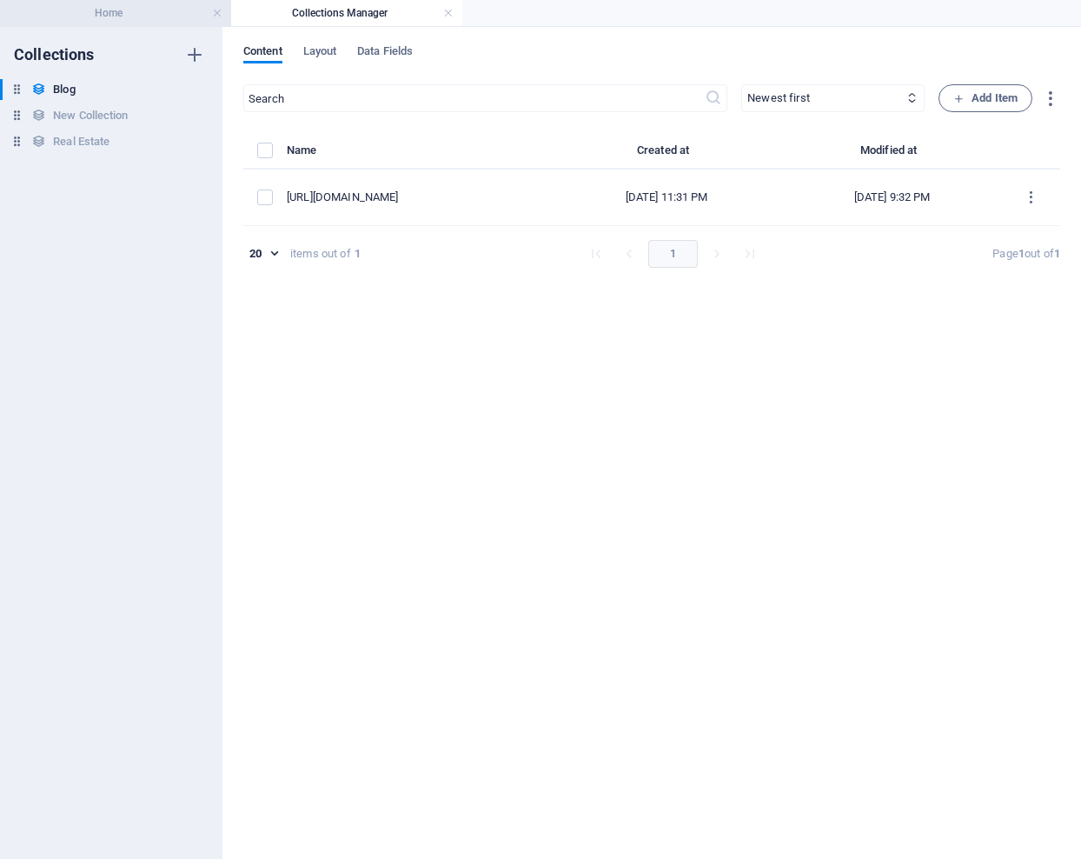
click at [168, 17] on h4 "Home" at bounding box center [115, 12] width 231 height 19
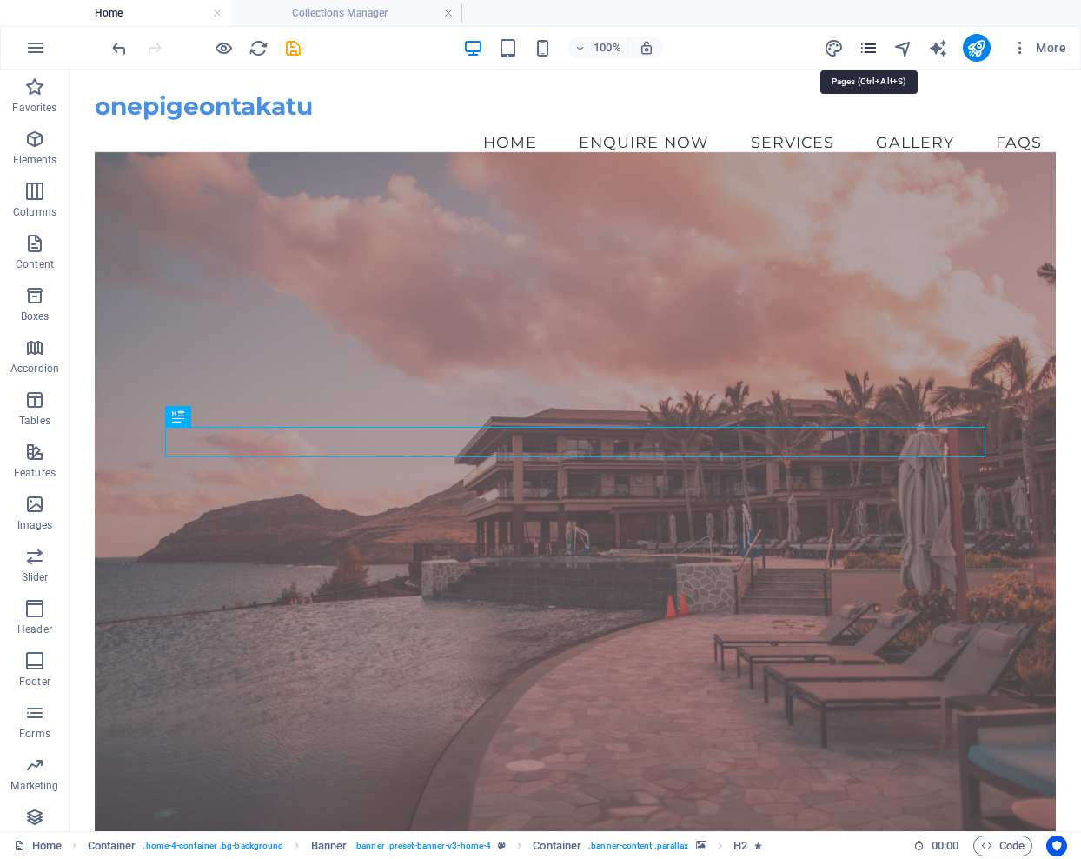
click at [869, 43] on icon "pages" at bounding box center [869, 48] width 20 height 20
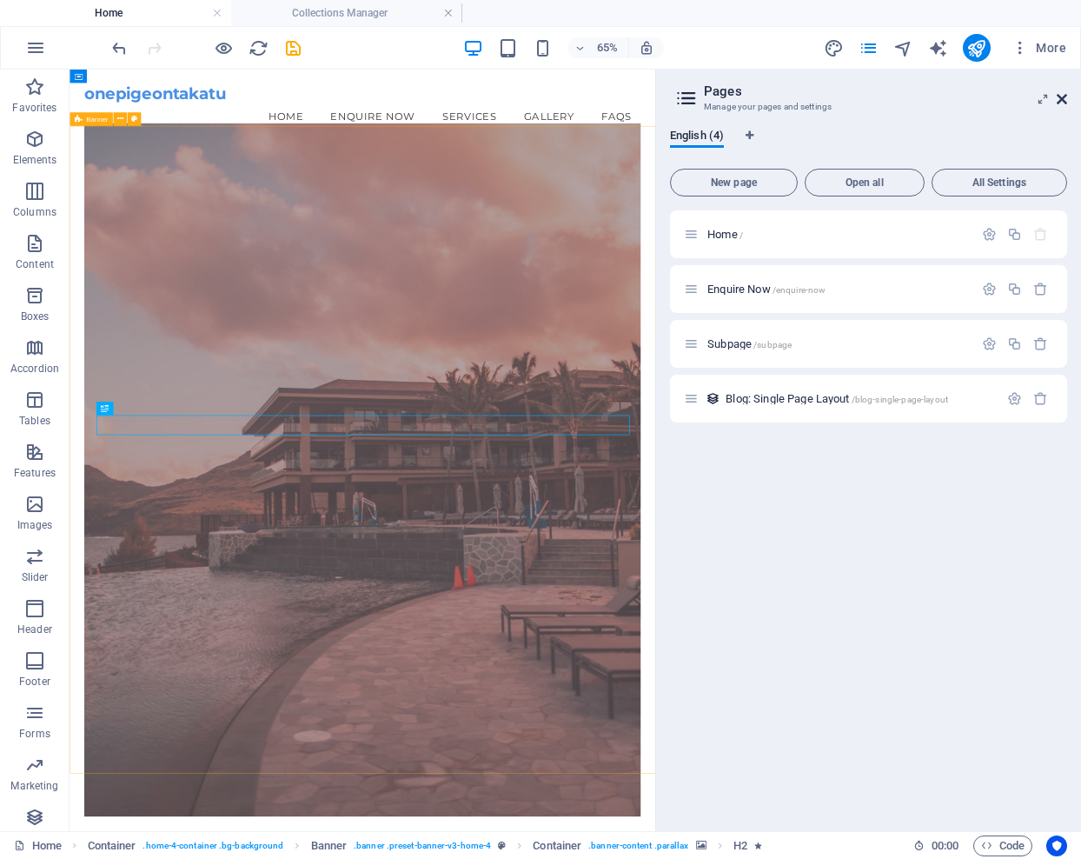
click at [1061, 98] on icon at bounding box center [1062, 99] width 10 height 14
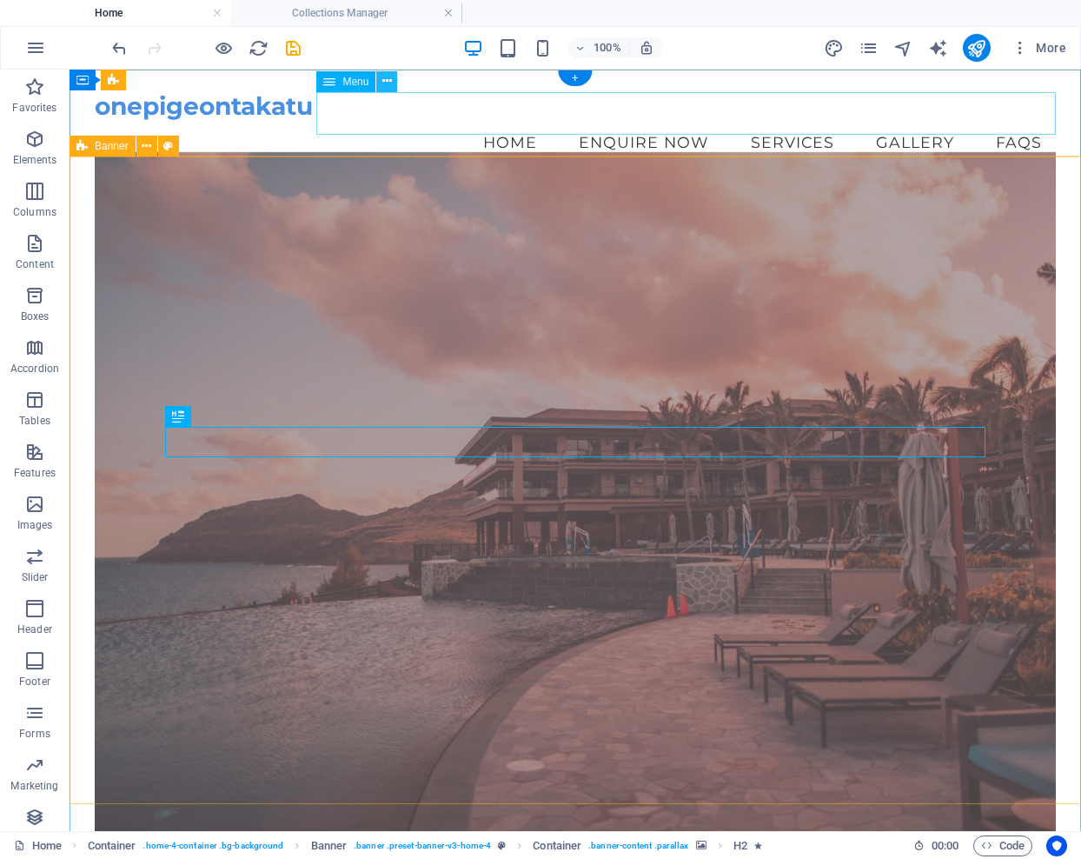
click at [387, 83] on icon at bounding box center [387, 81] width 10 height 18
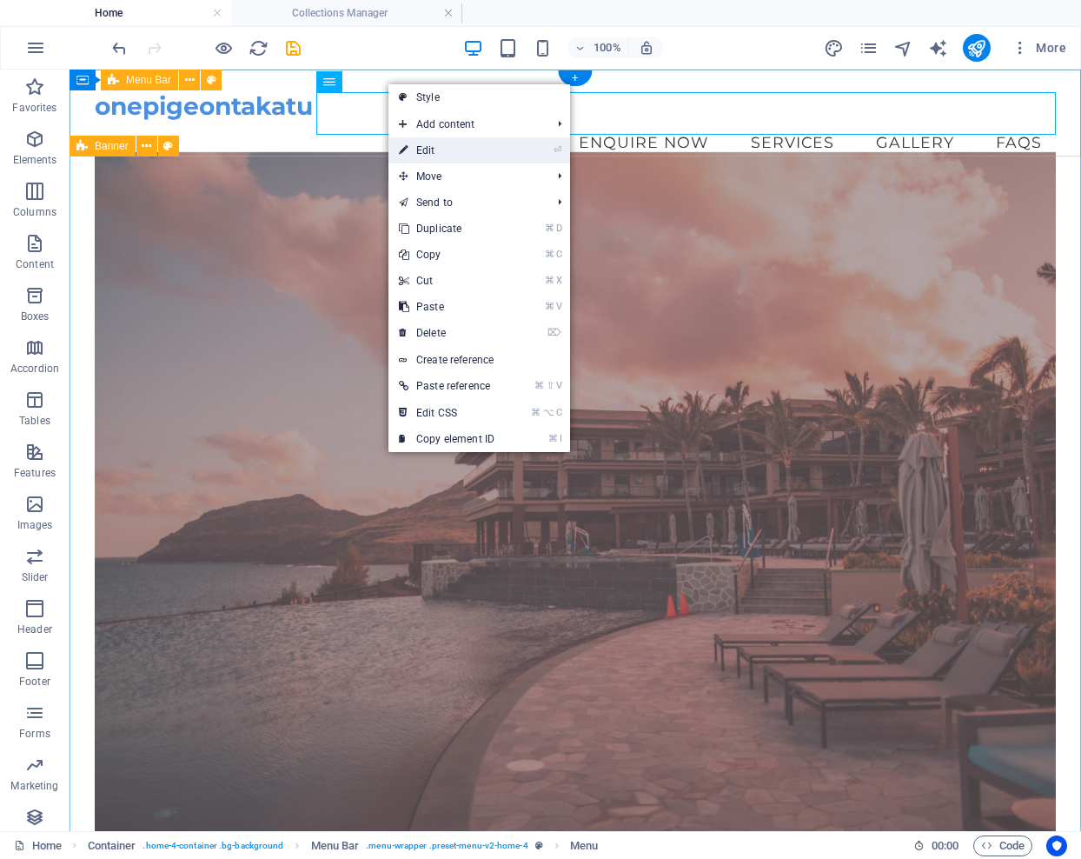
click at [421, 146] on link "⏎ Edit" at bounding box center [446, 150] width 116 height 26
select select "1"
select select
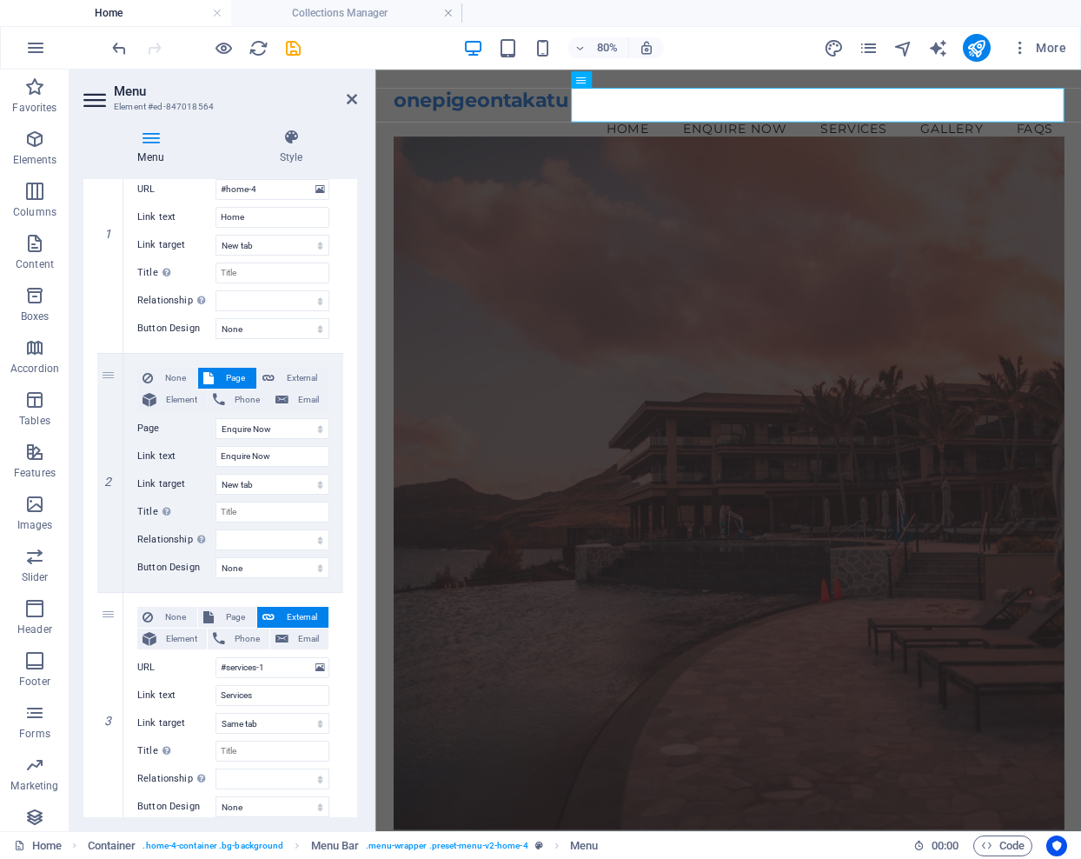
scroll to position [229, 0]
click at [109, 355] on icon at bounding box center [110, 354] width 10 height 12
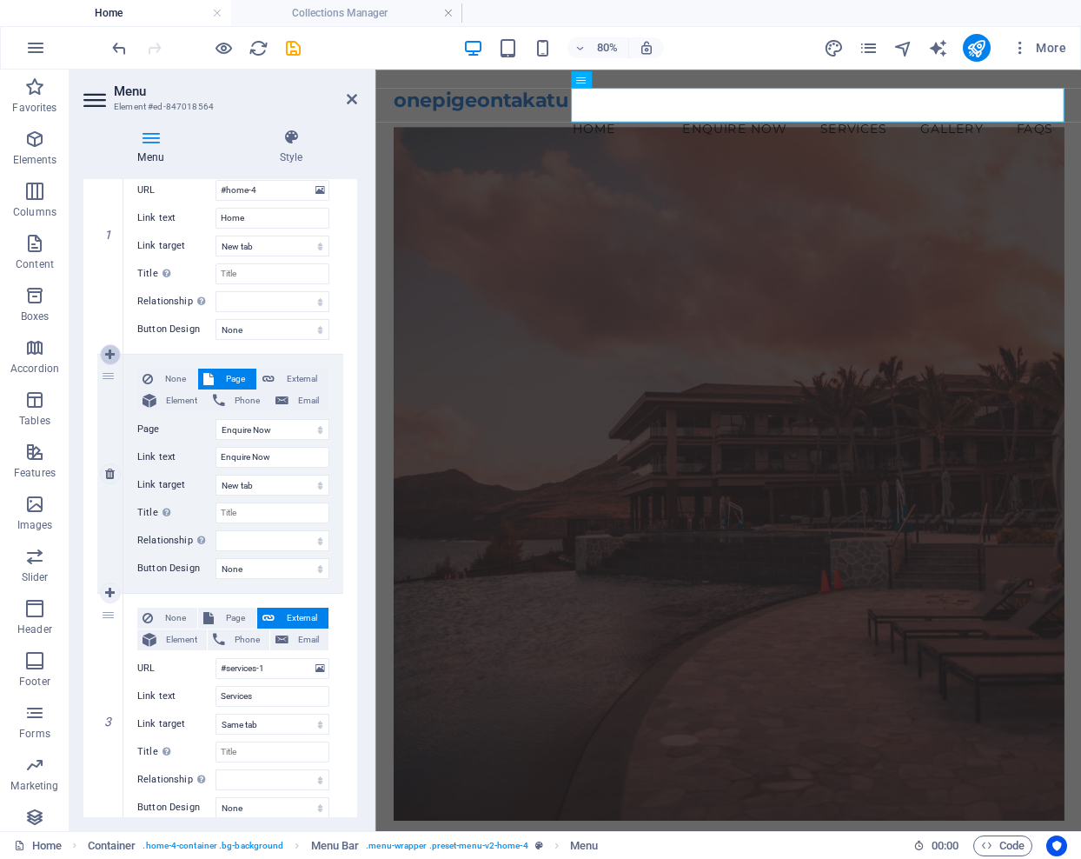
select select
select select "1"
type input "Enquire Now"
select select "blank"
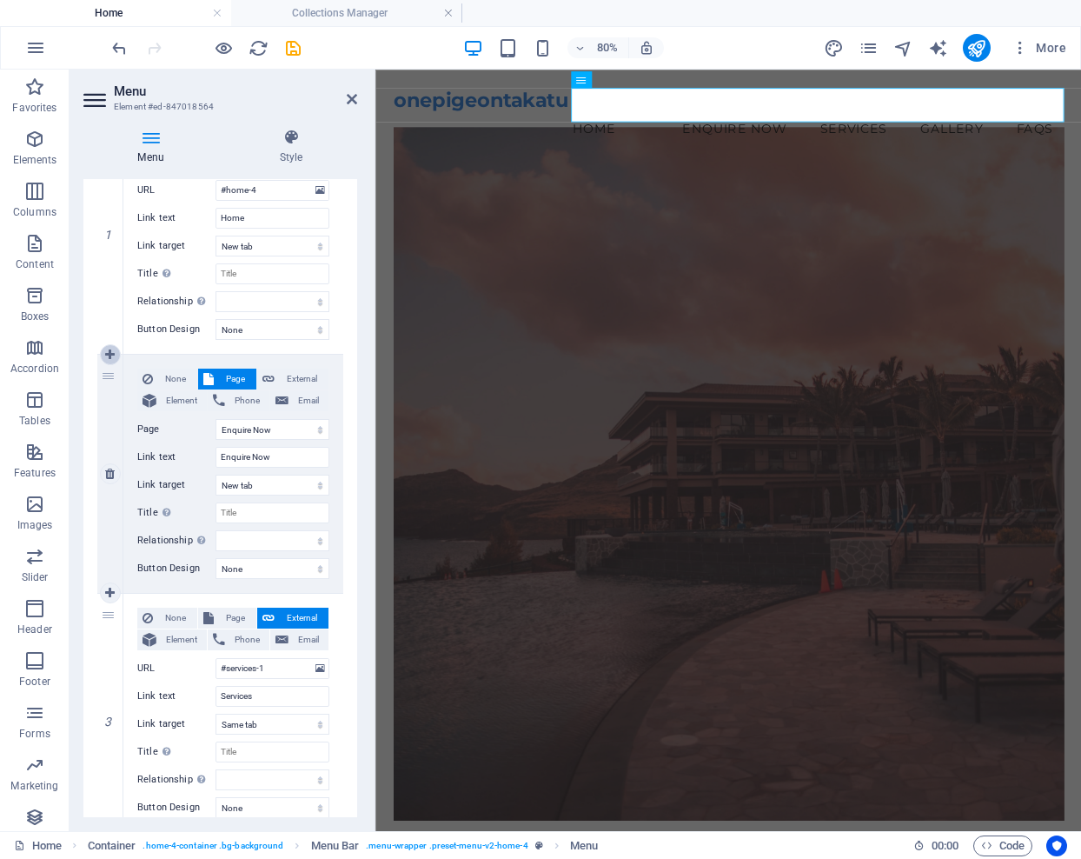
select select
type input "#services-1"
type input "Services"
select select
type input "#gallery-1"
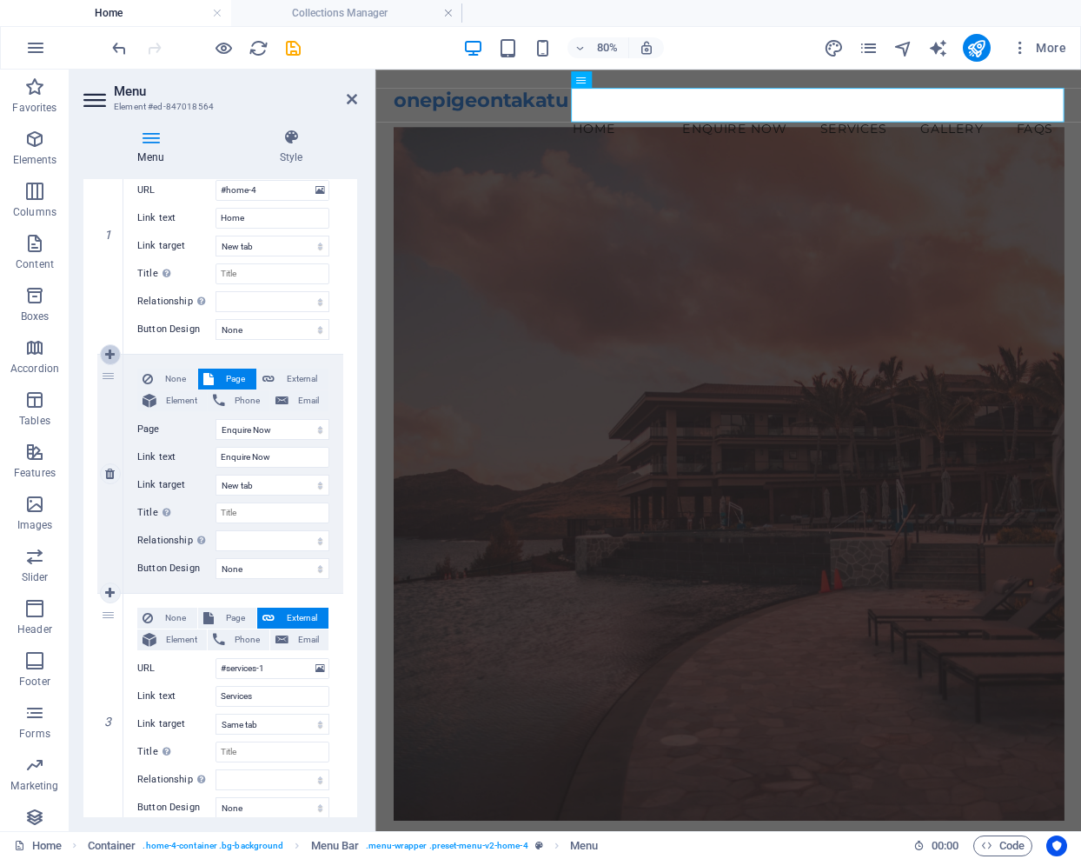
type input "Gallery"
select select
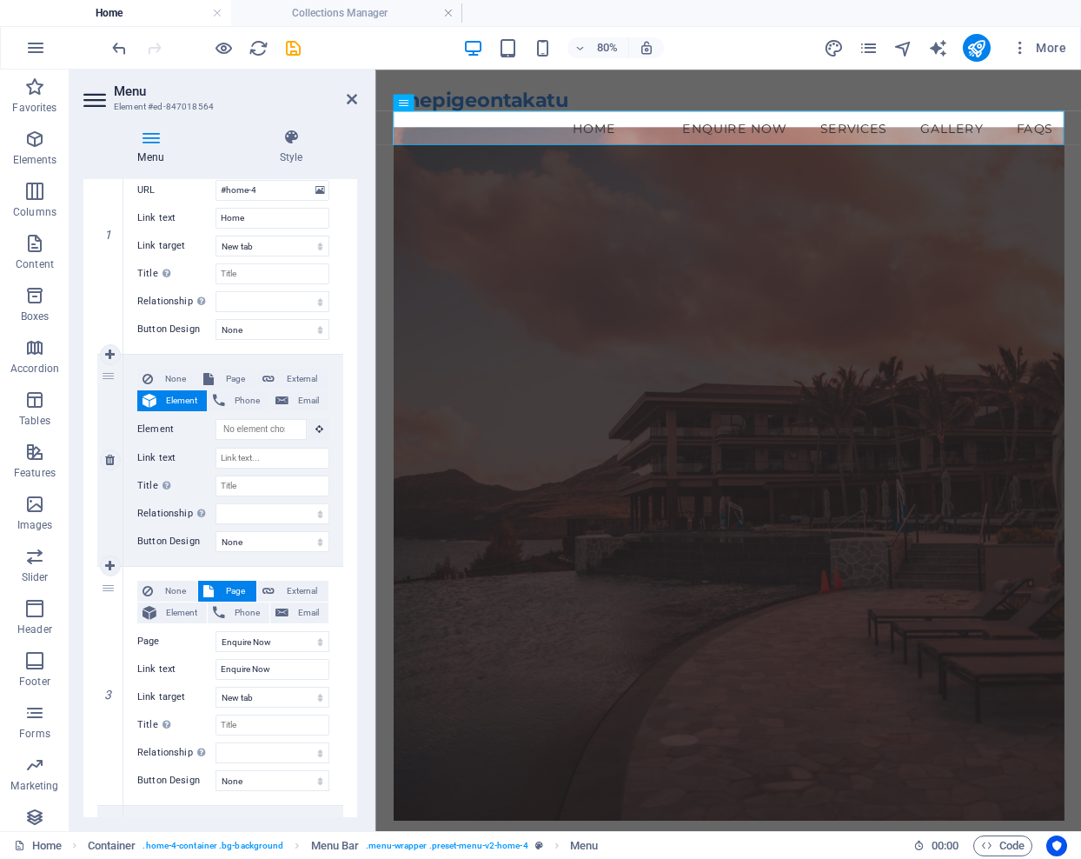
select select
select select "1"
type input "Enquire Now"
select select "blank"
select select
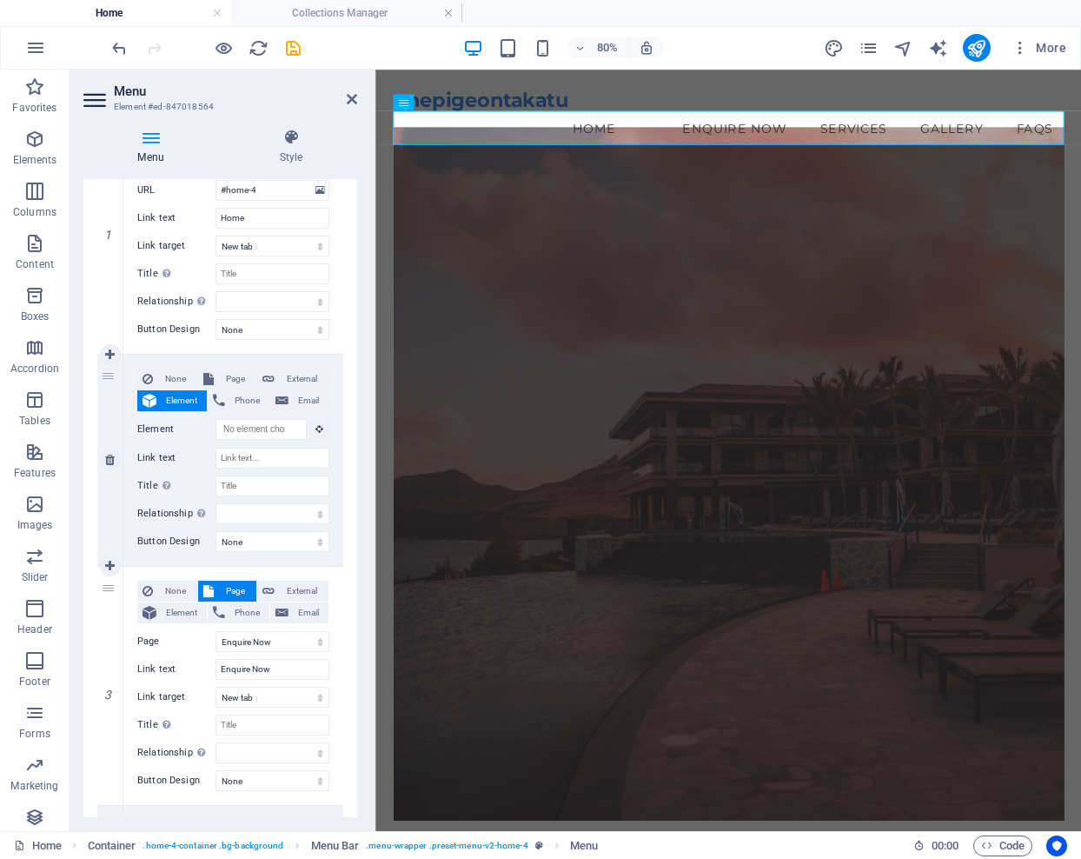
type input "#services-1"
type input "Services"
select select
type input "#gallery-1"
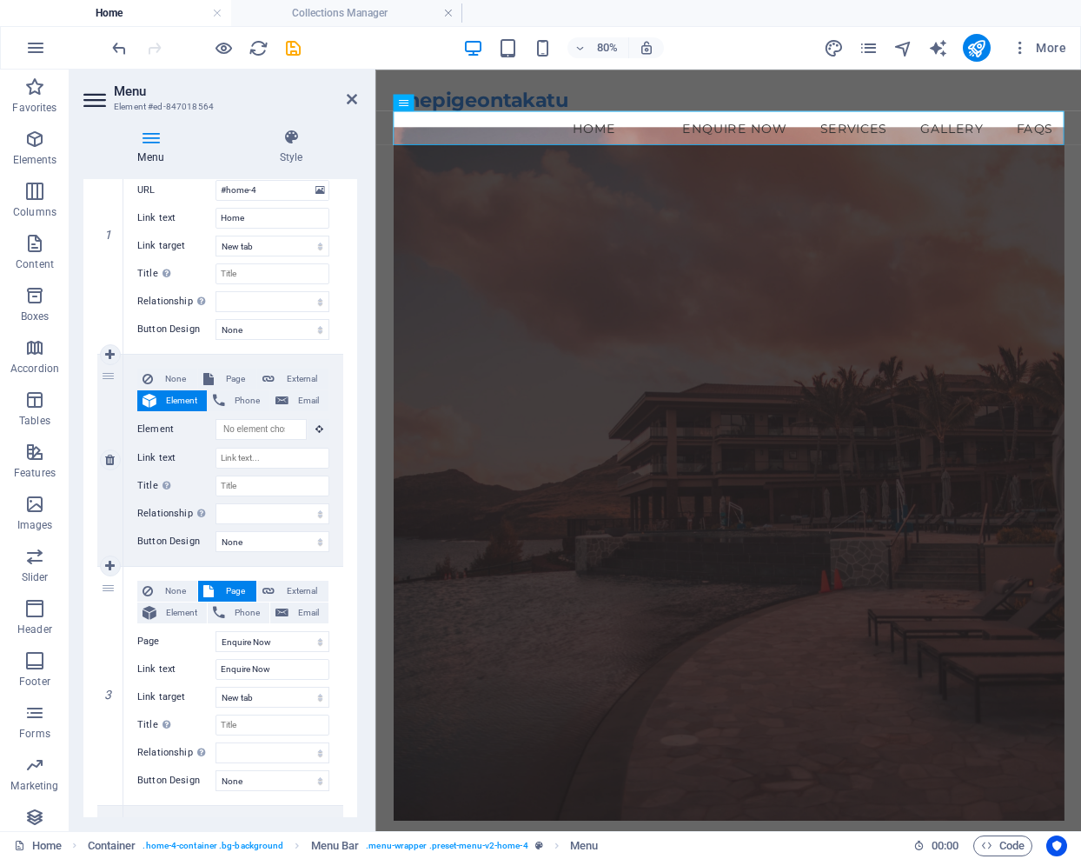
type input "Gallery"
select select
type input "#faq"
type input "FAQs"
select select
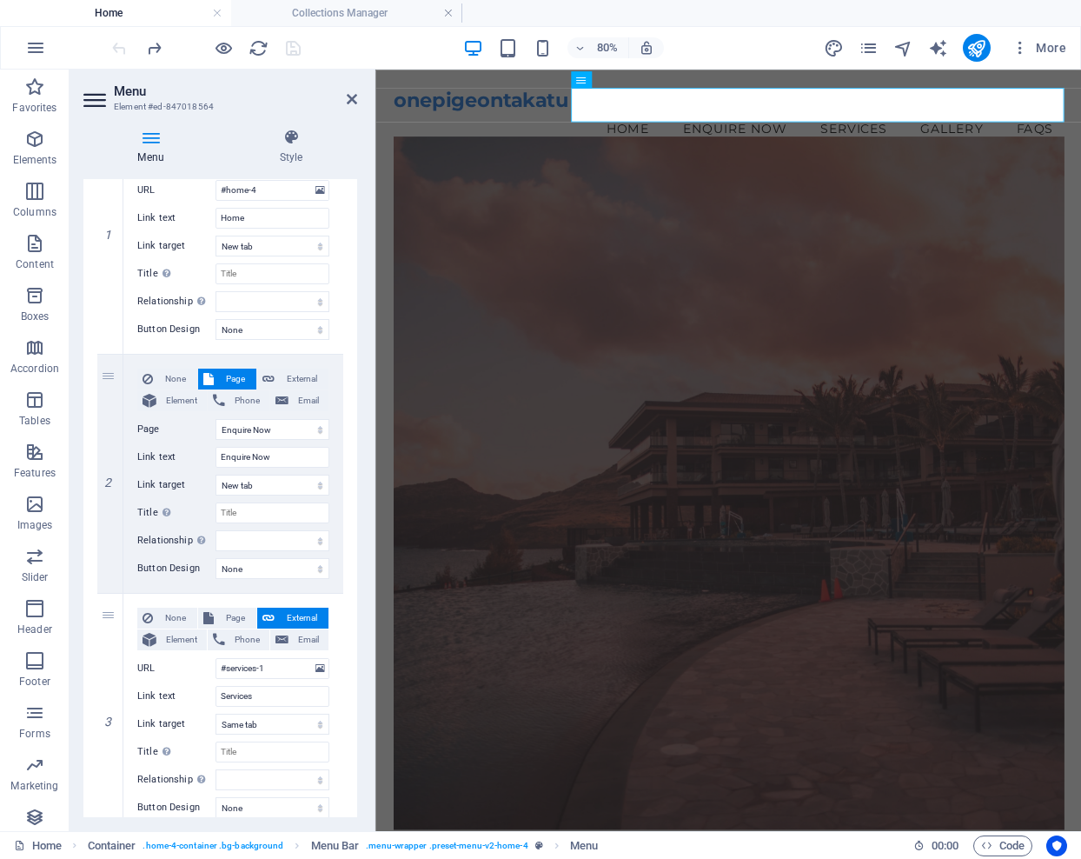
click at [96, 99] on icon at bounding box center [96, 100] width 26 height 28
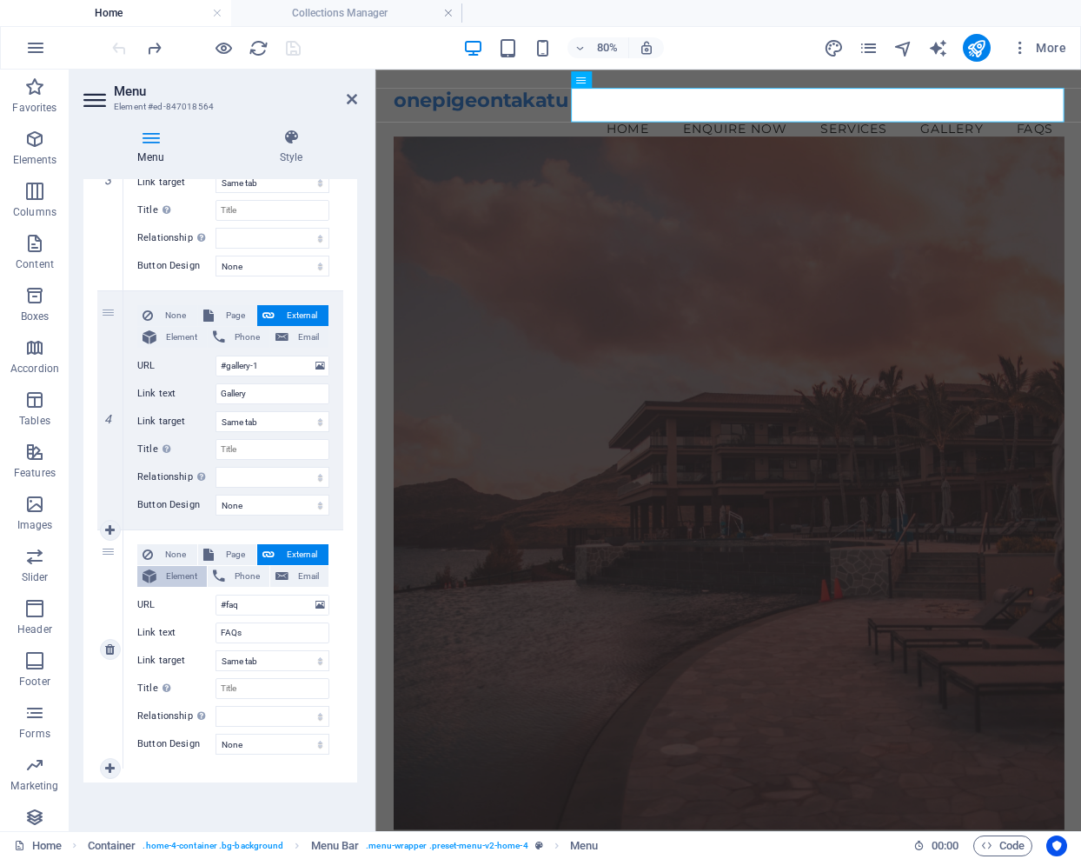
scroll to position [770, 0]
click at [109, 766] on icon at bounding box center [110, 768] width 10 height 12
select select
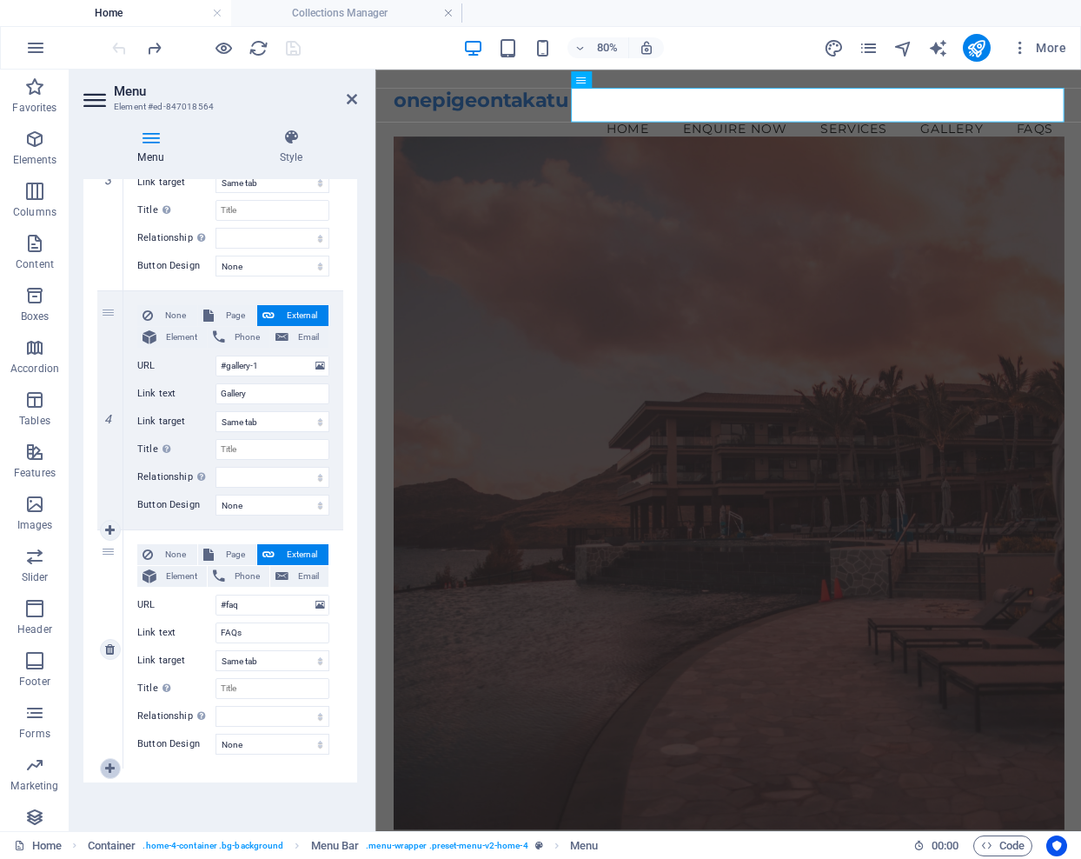
select select
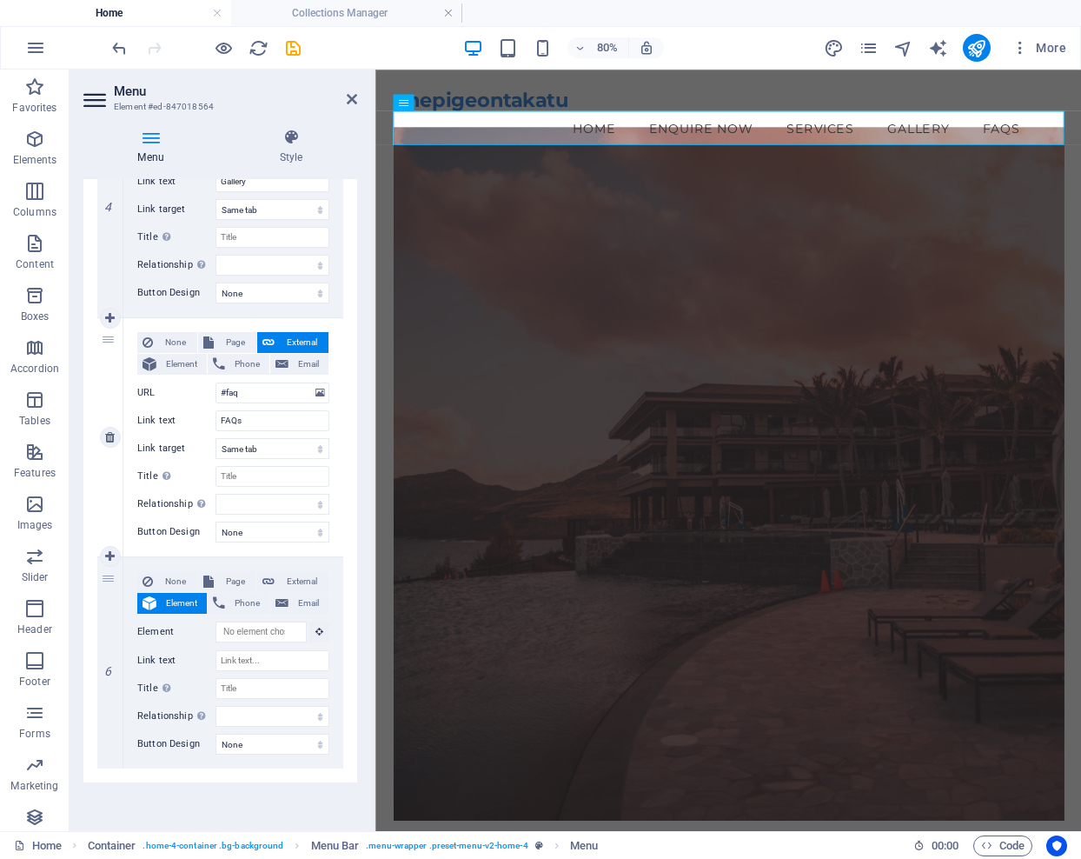
scroll to position [982, 0]
click at [219, 657] on input "Link text" at bounding box center [273, 660] width 114 height 21
type input "B"
select select
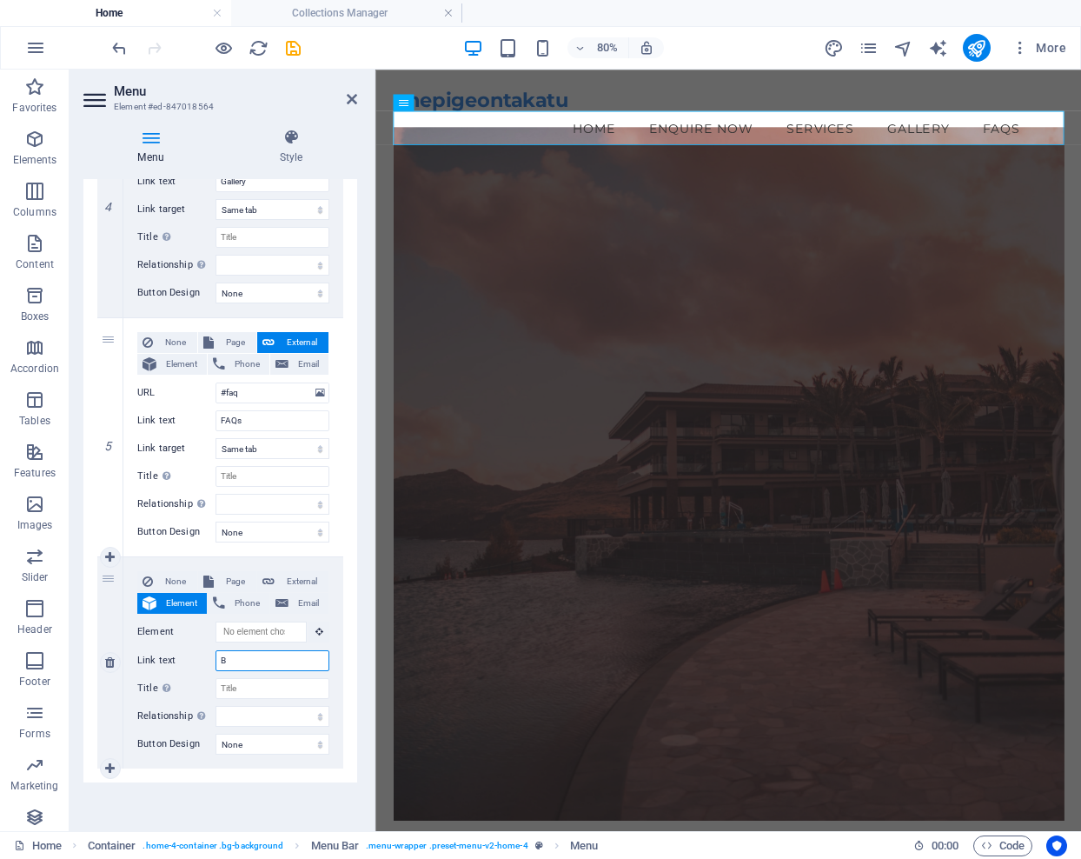
select select
type input "Blo"
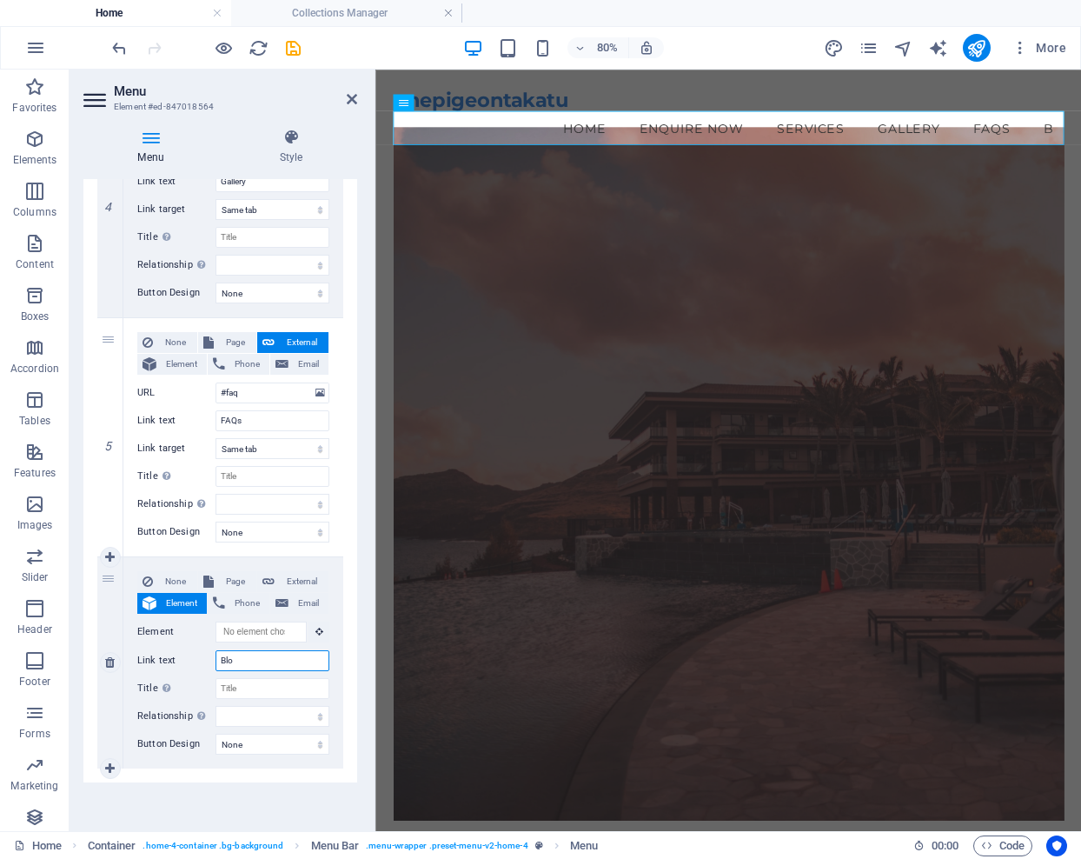
select select
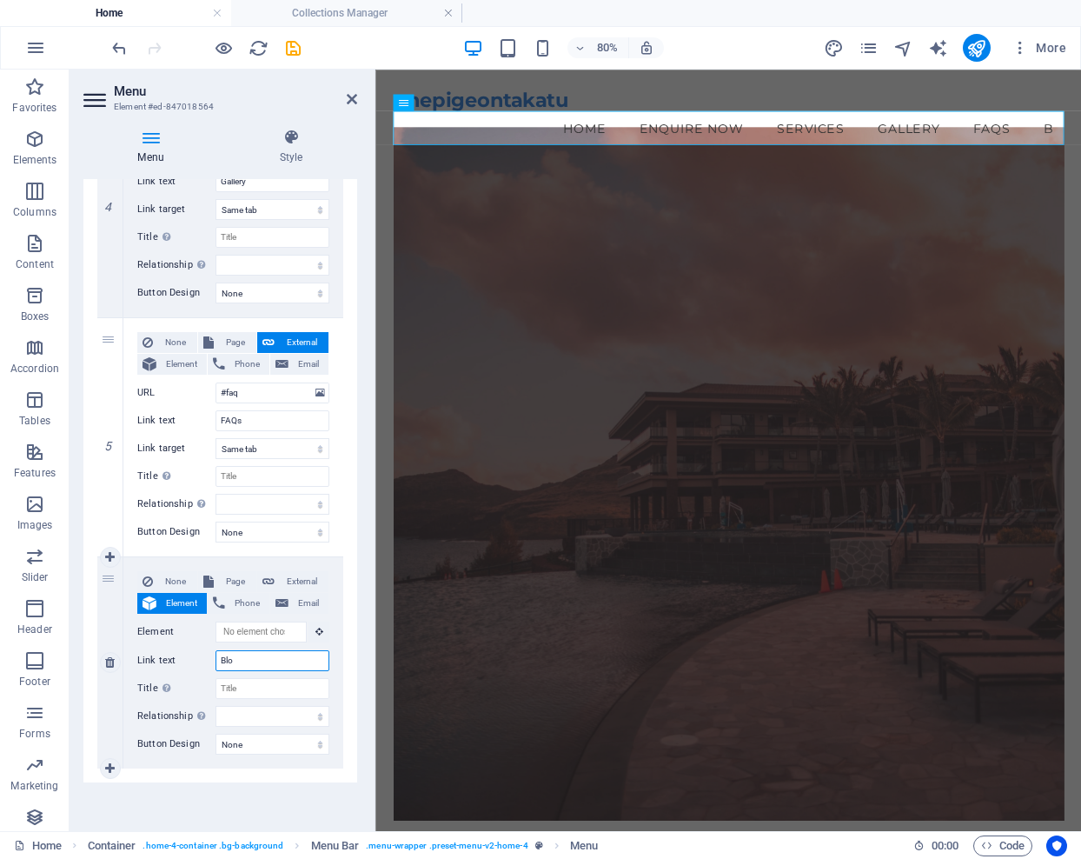
select select
type input "Blog"
select select
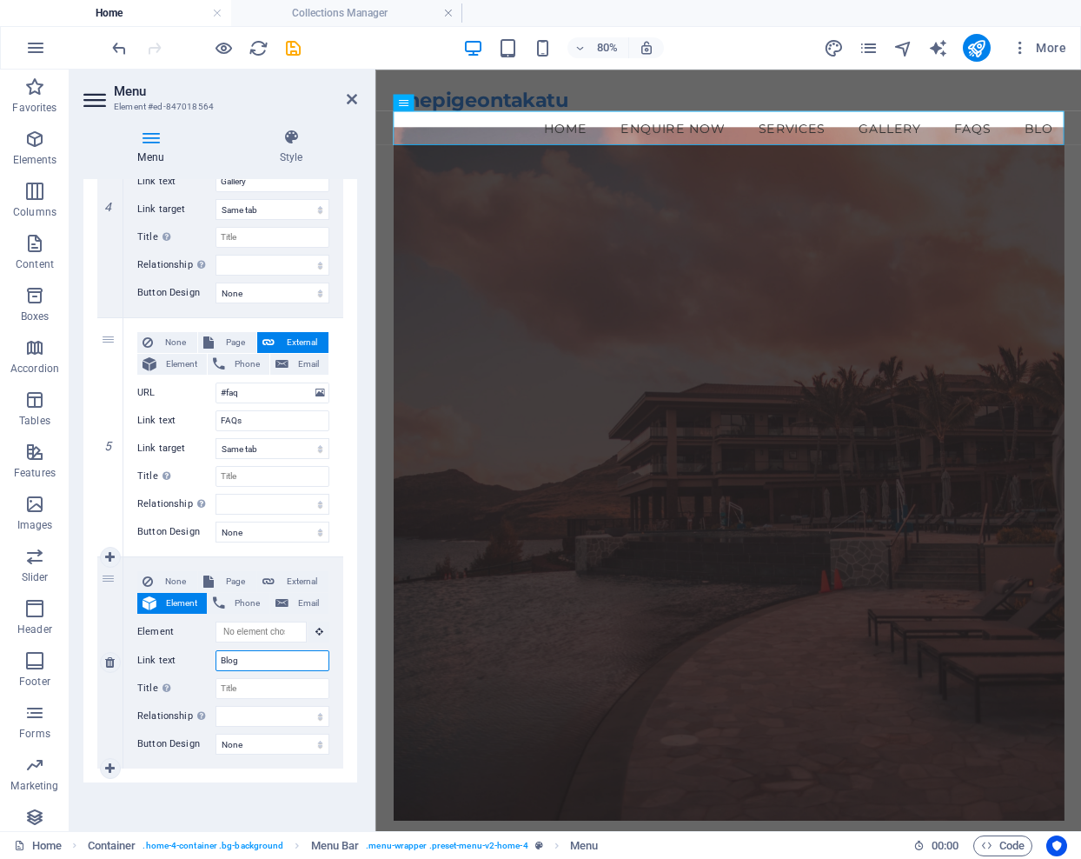
select select
type input "Blog"
click at [223, 685] on input "Title Additional link description, should not be the same as the link text. The…" at bounding box center [273, 688] width 114 height 21
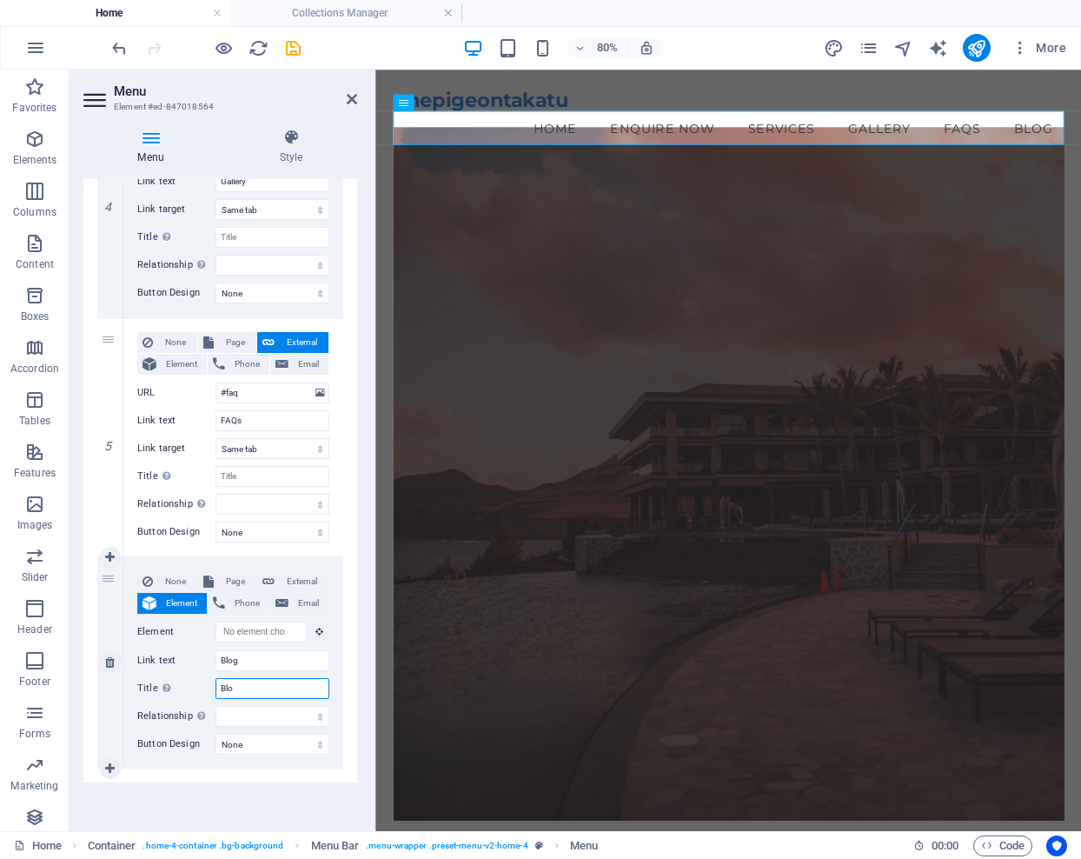
type input "Blog"
select select
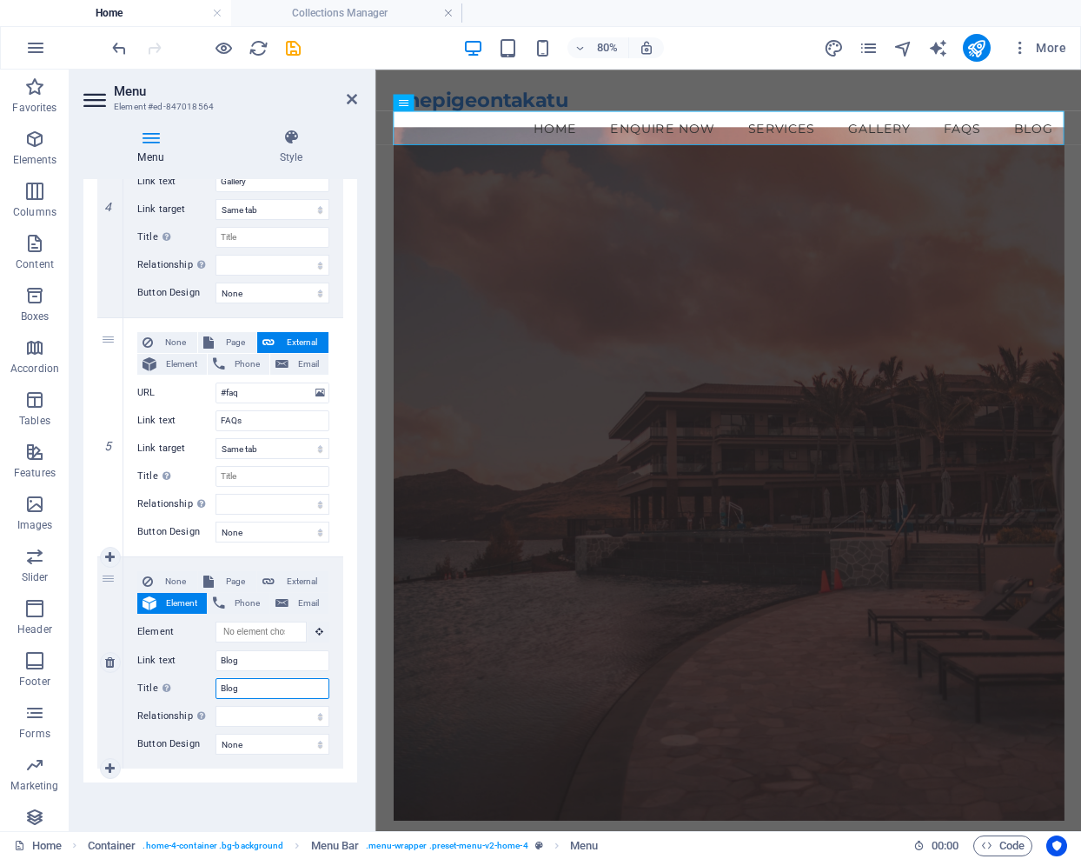
select select
type input "Blog"
click at [275, 578] on button "External" at bounding box center [292, 581] width 71 height 21
select select
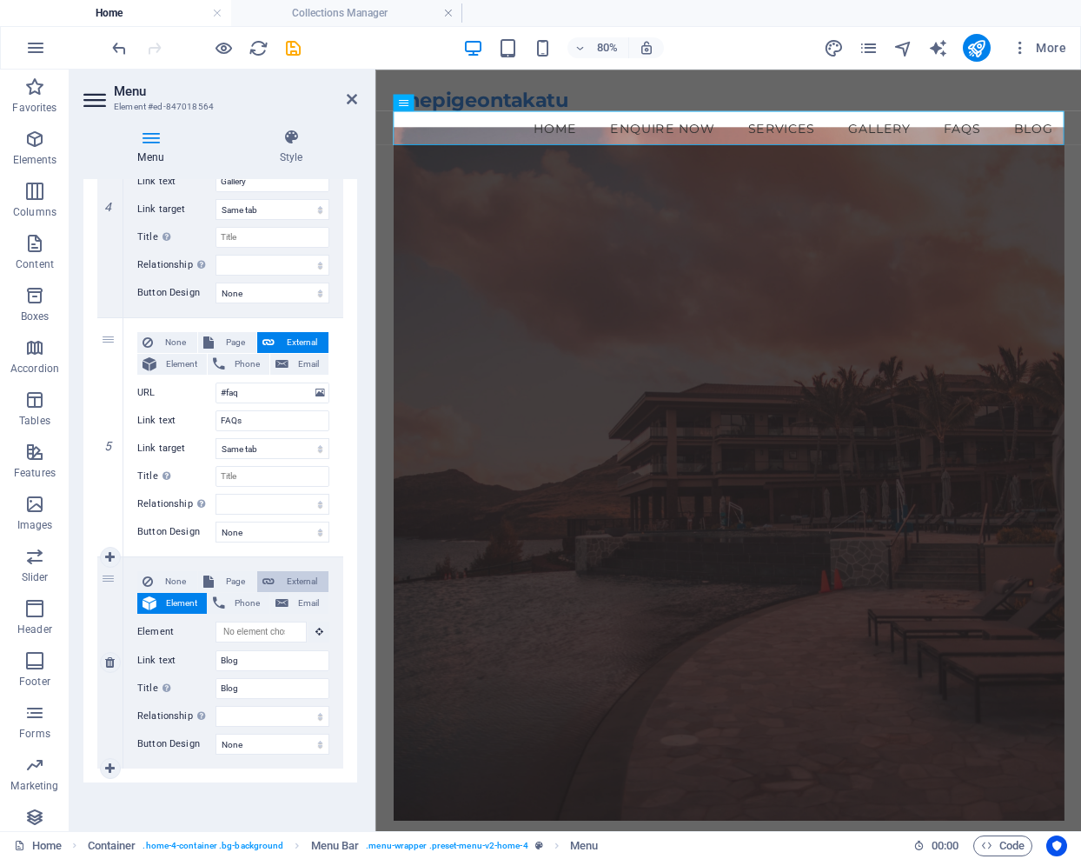
select select
select select "blank"
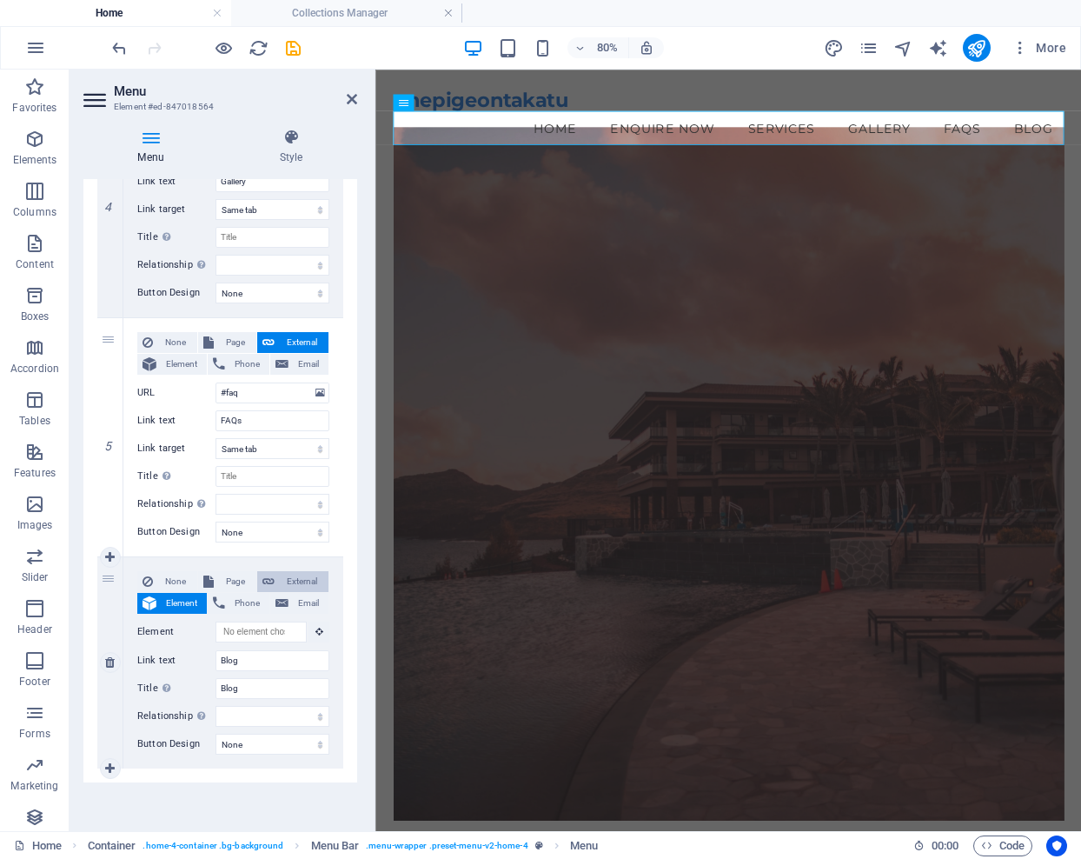
select select
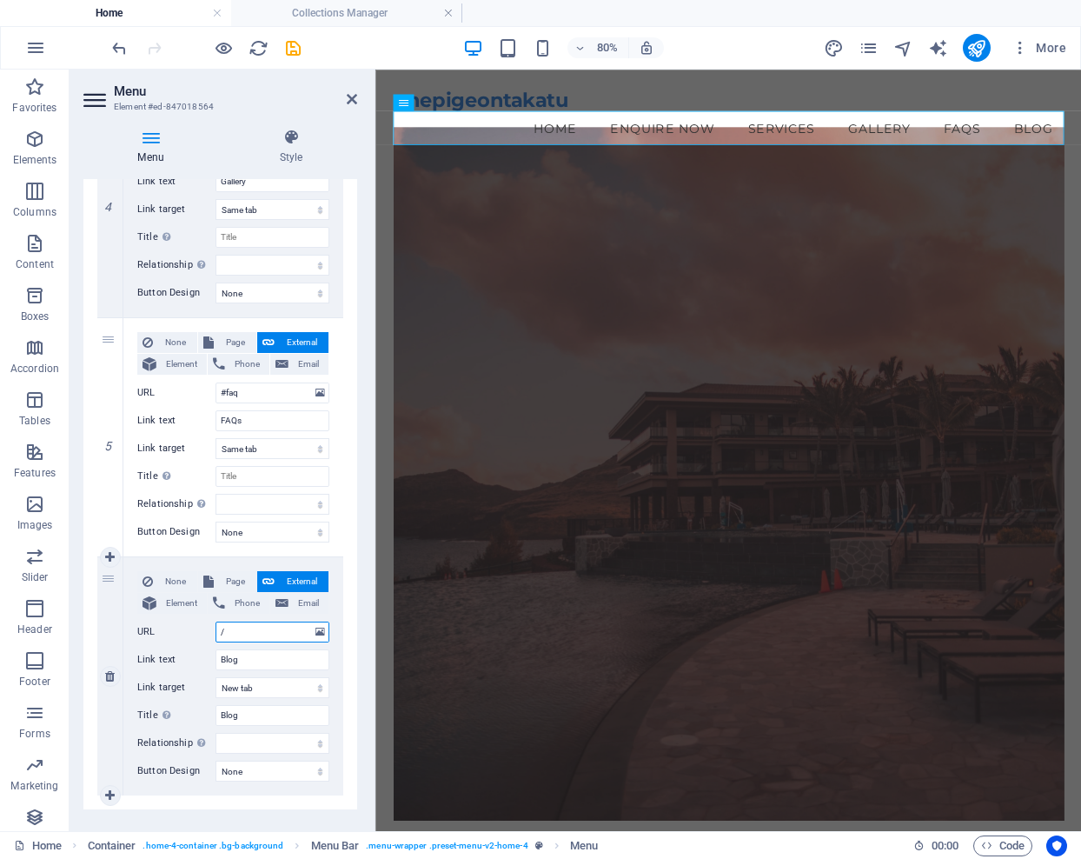
type input "/b"
select select
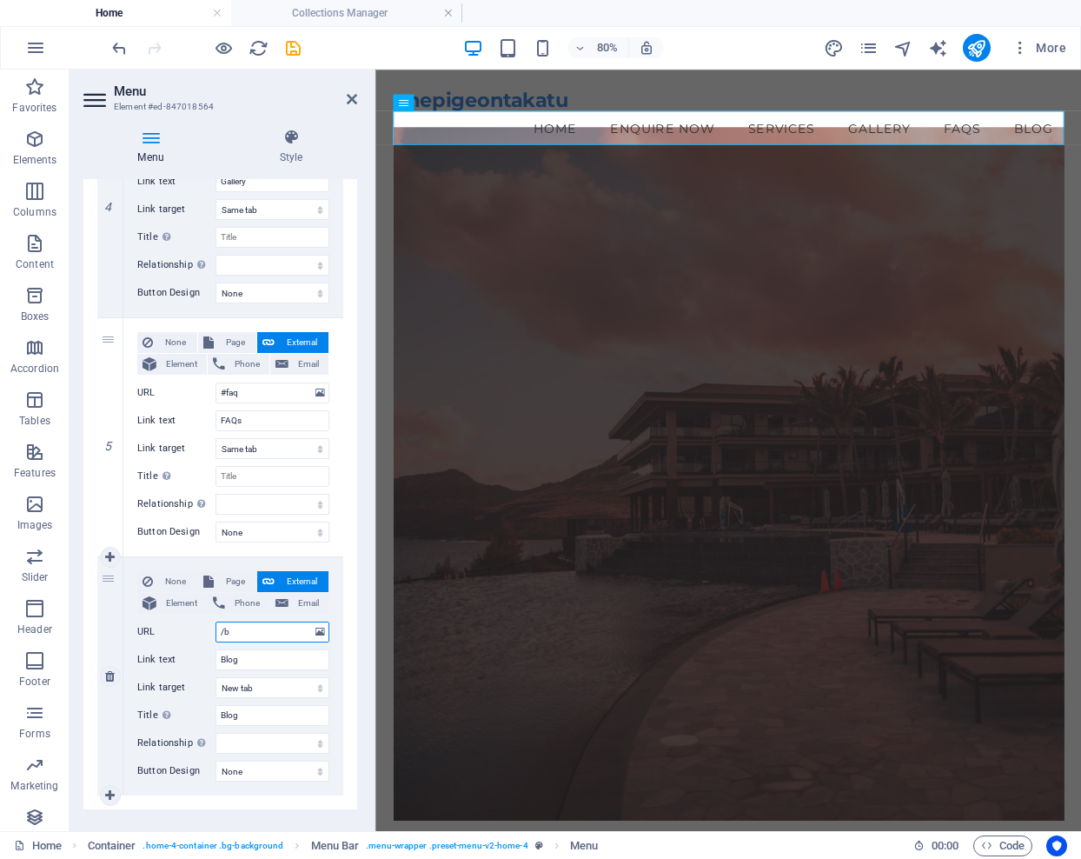
select select
type input "/blog"
select select
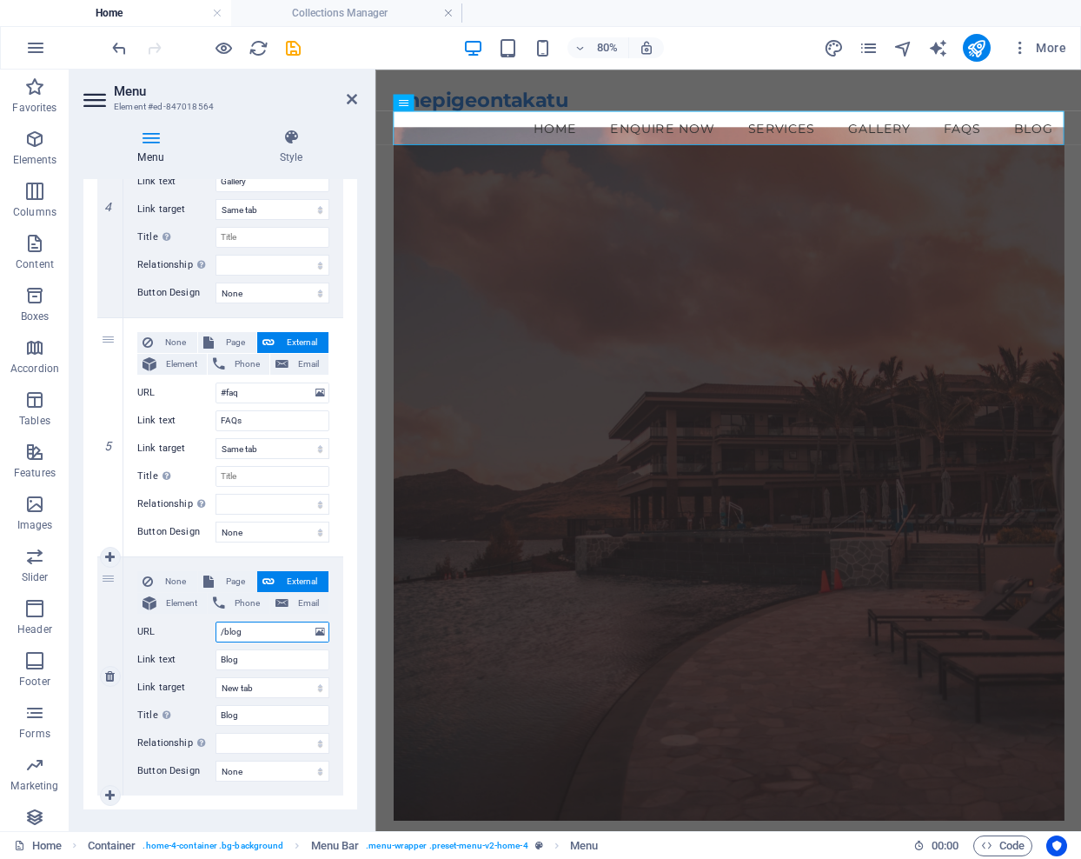
select select
type input "/blog-"
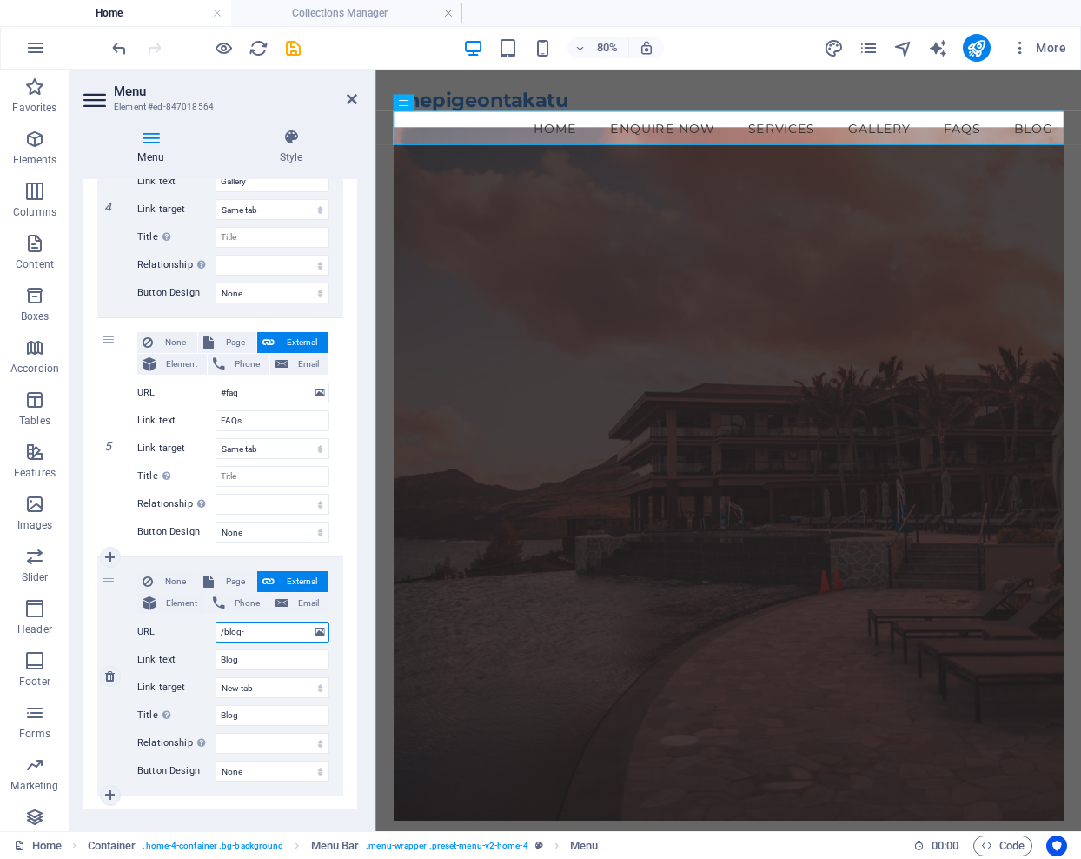
select select
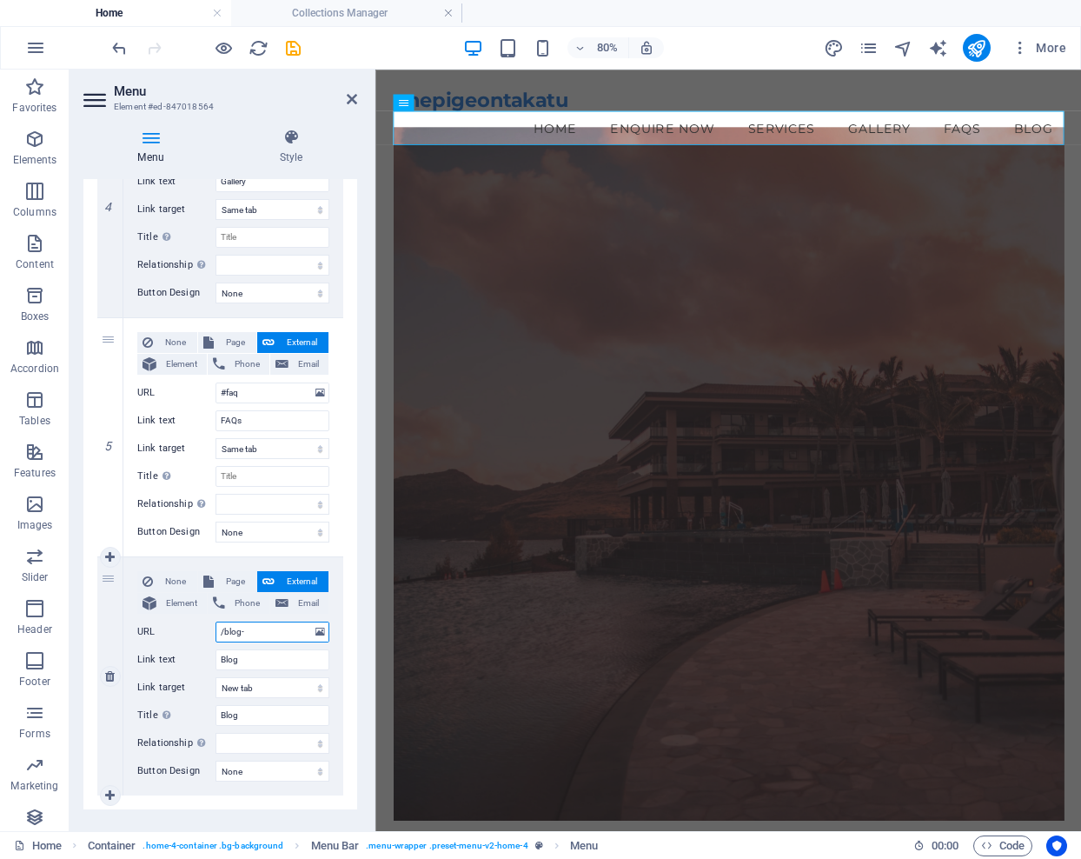
select select
type input "/blog-single-"
select select
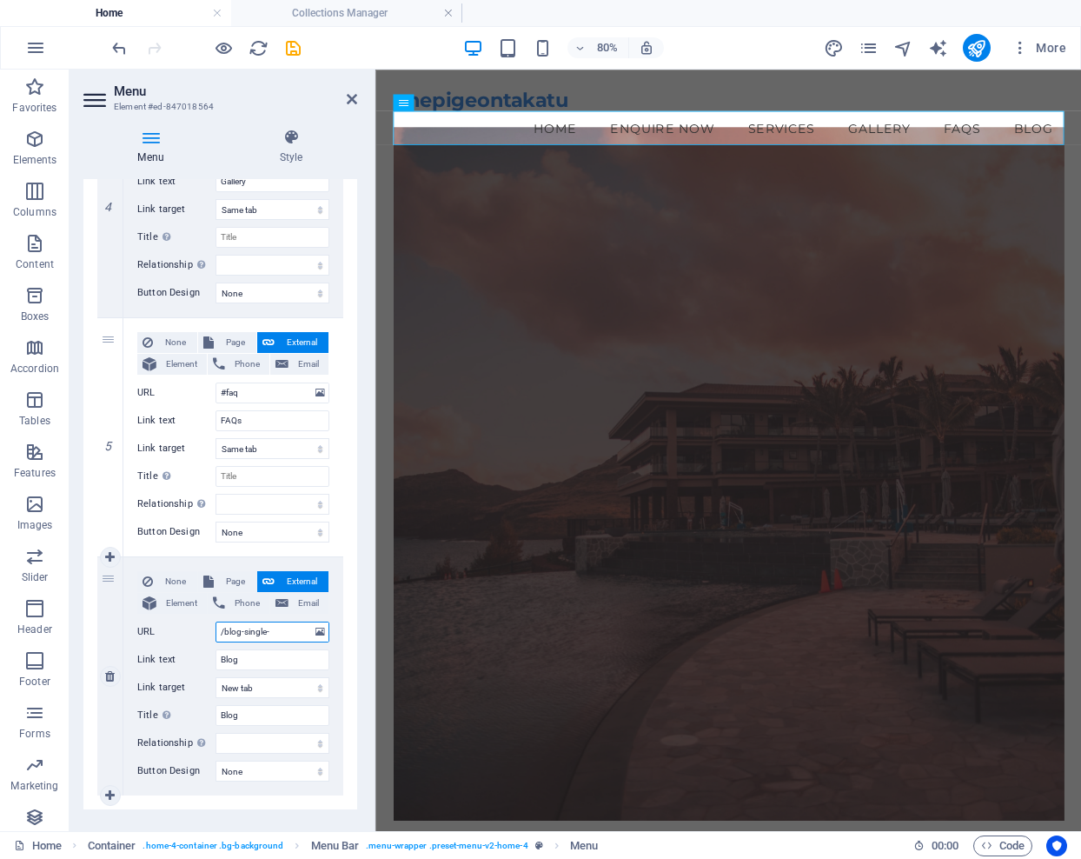
select select
type input "/blog-single-page-layout"
select select
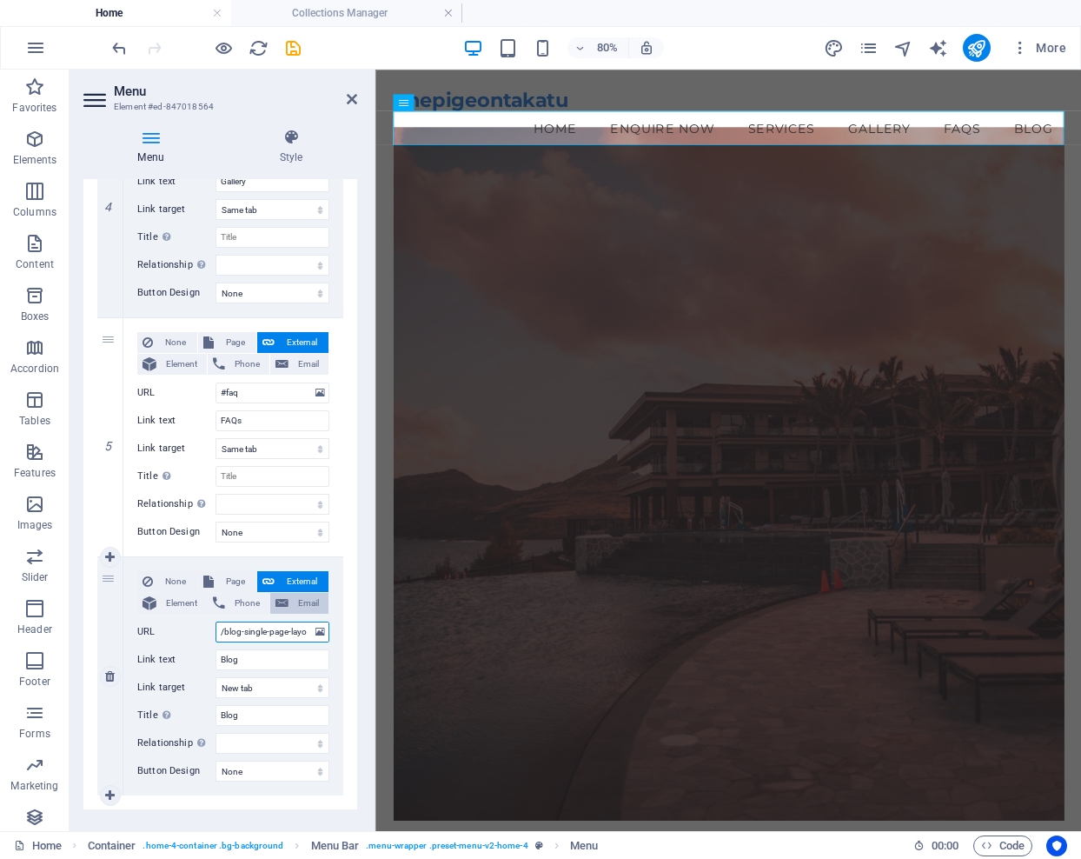
select select
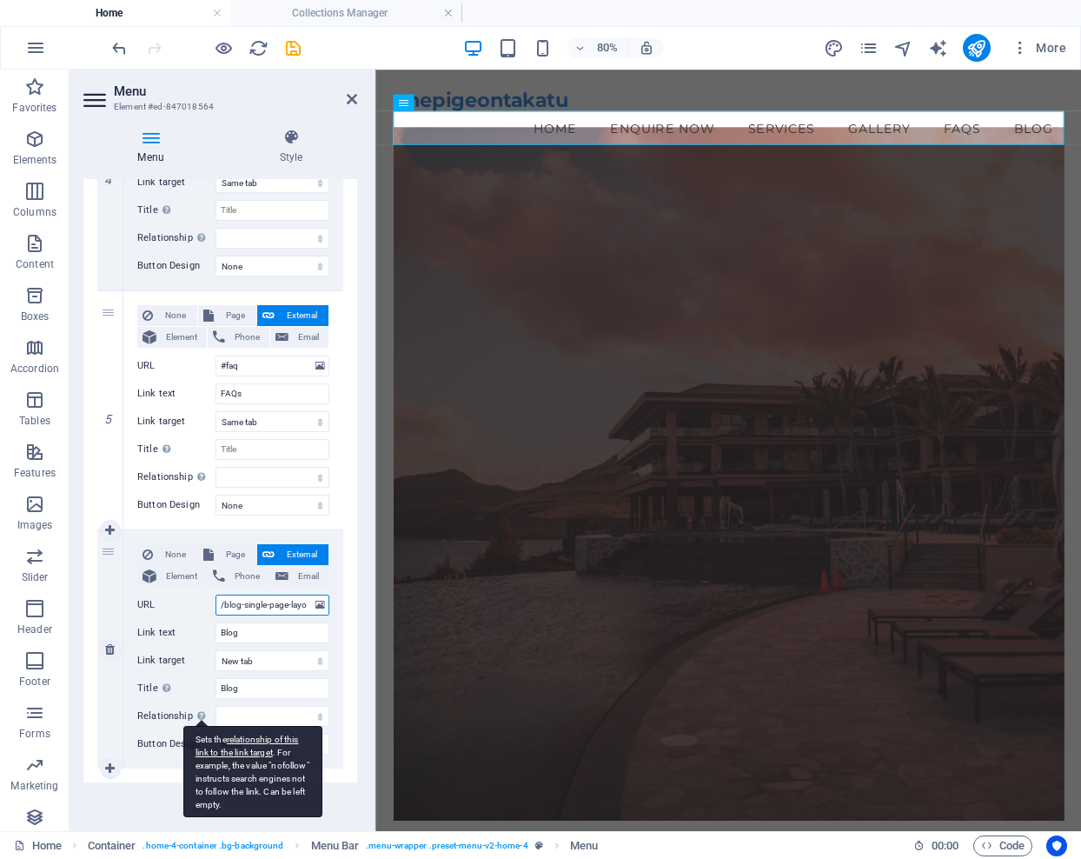
scroll to position [1005, 0]
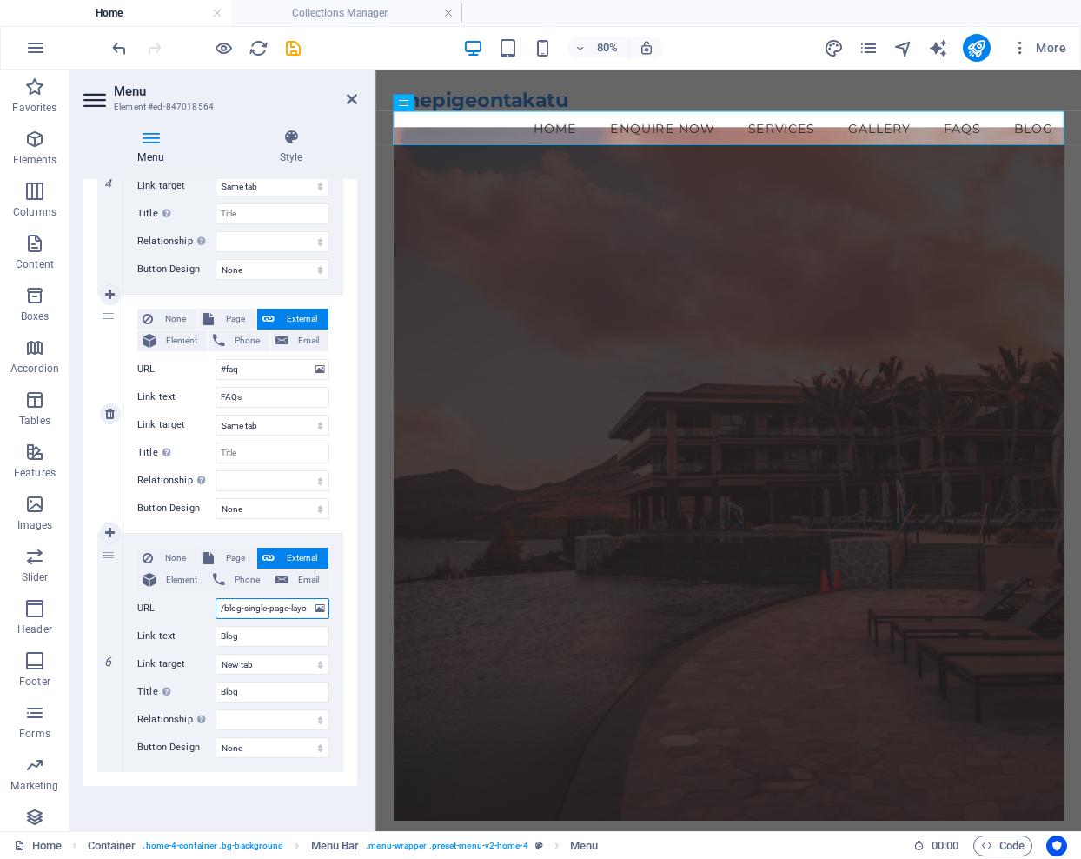
type input "/blog-single-page-layout"
click at [339, 518] on div "None Page External Element Phone Email Page Home Enquire Now Subpage Element UR…" at bounding box center [233, 414] width 220 height 238
click at [295, 50] on icon "save" at bounding box center [293, 48] width 20 height 20
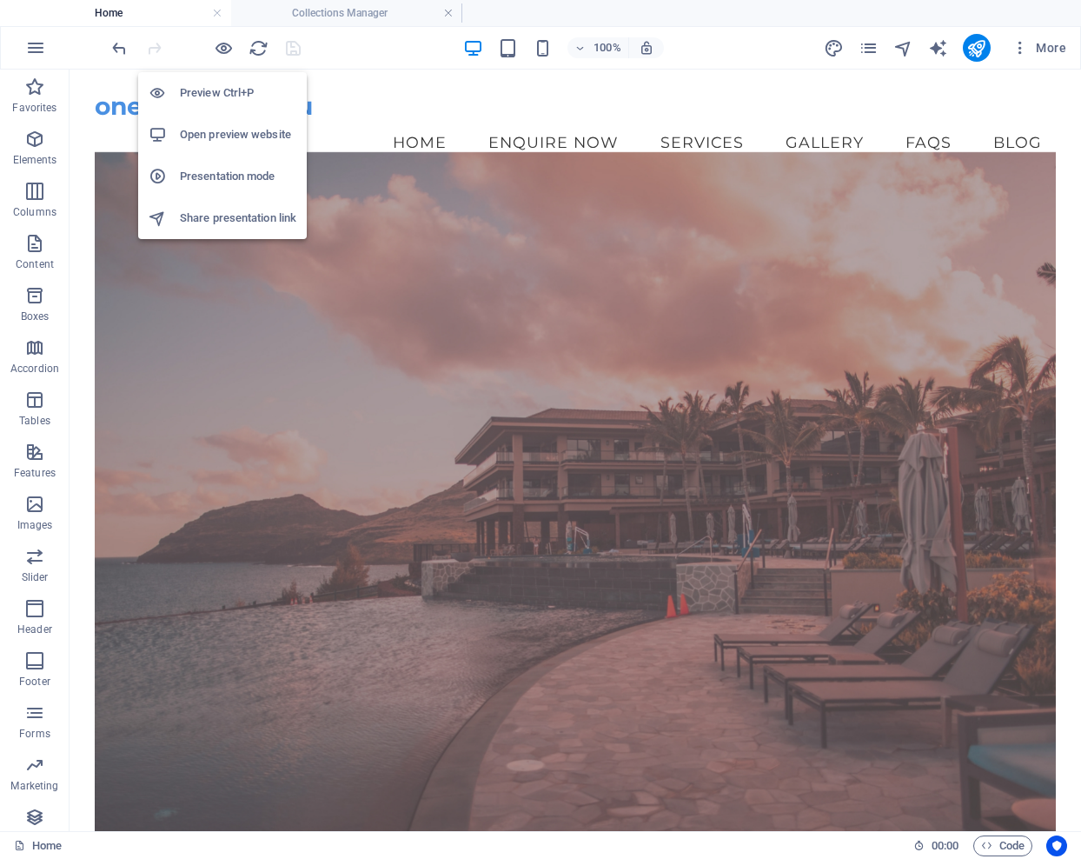
click at [218, 136] on h6 "Open preview website" at bounding box center [238, 134] width 116 height 21
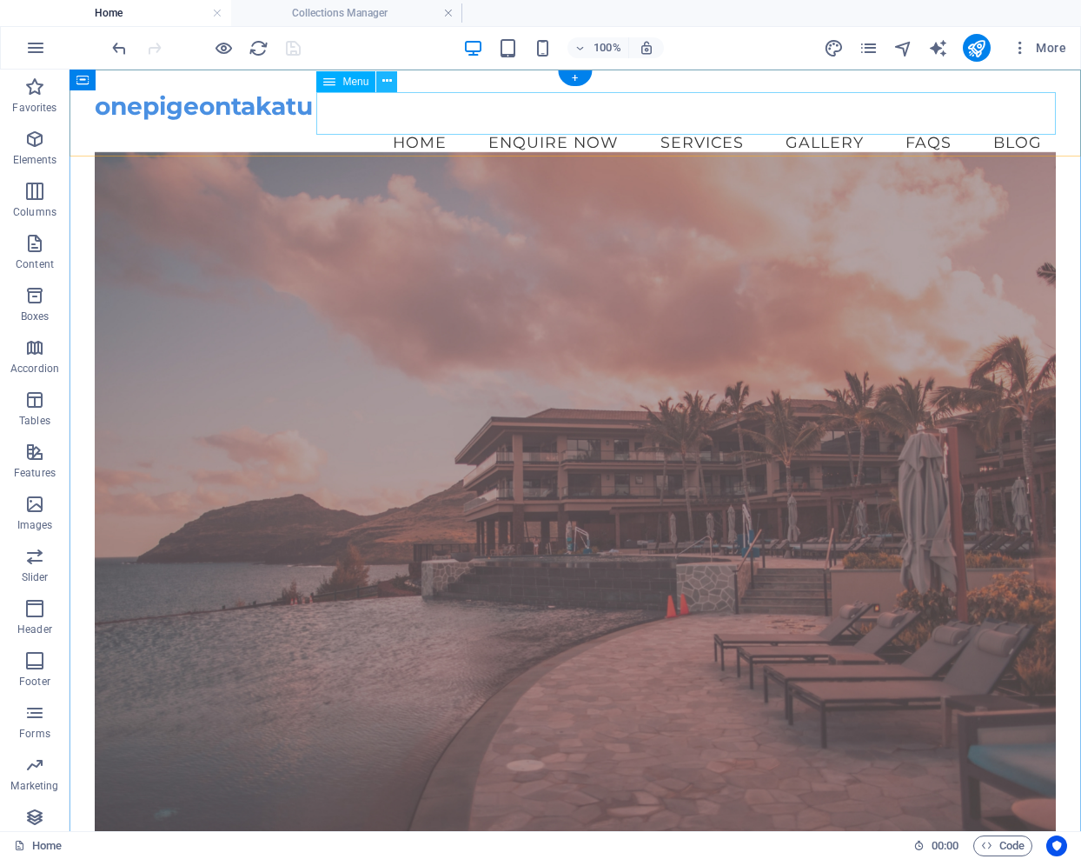
click at [387, 81] on icon at bounding box center [387, 81] width 10 height 18
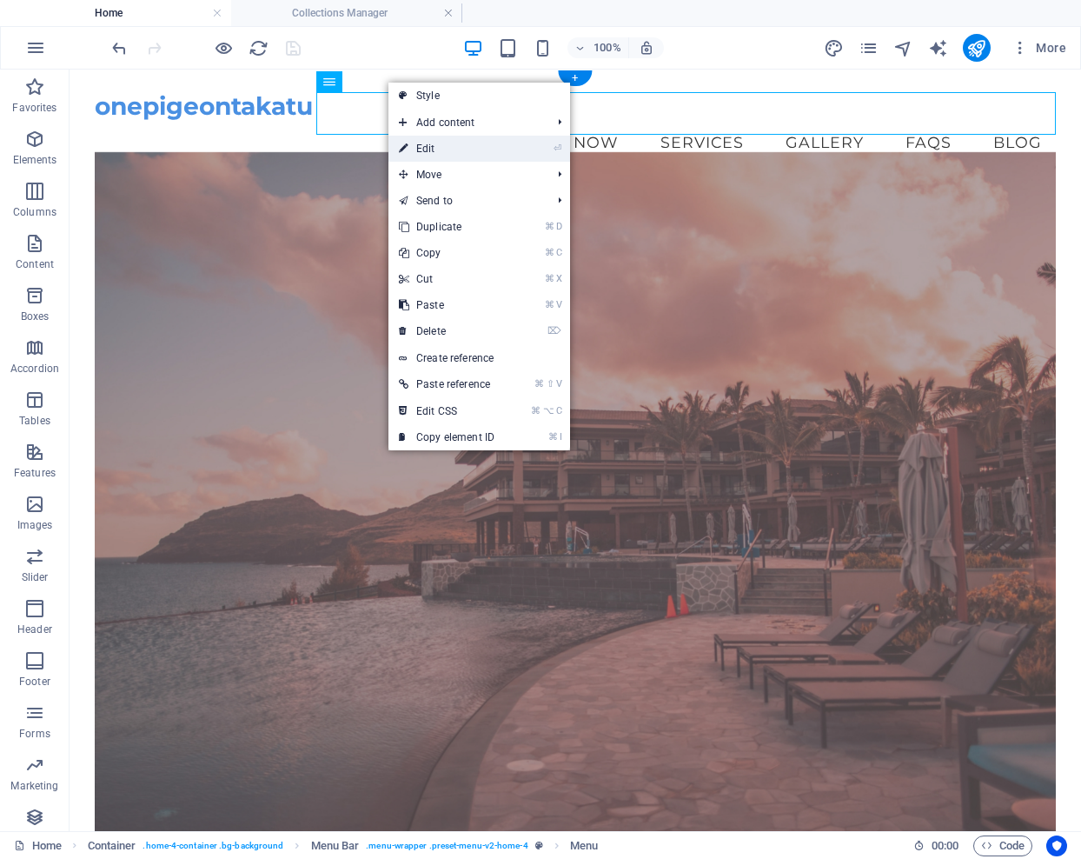
click at [434, 150] on link "⏎ Edit" at bounding box center [446, 149] width 116 height 26
select select "1"
select select
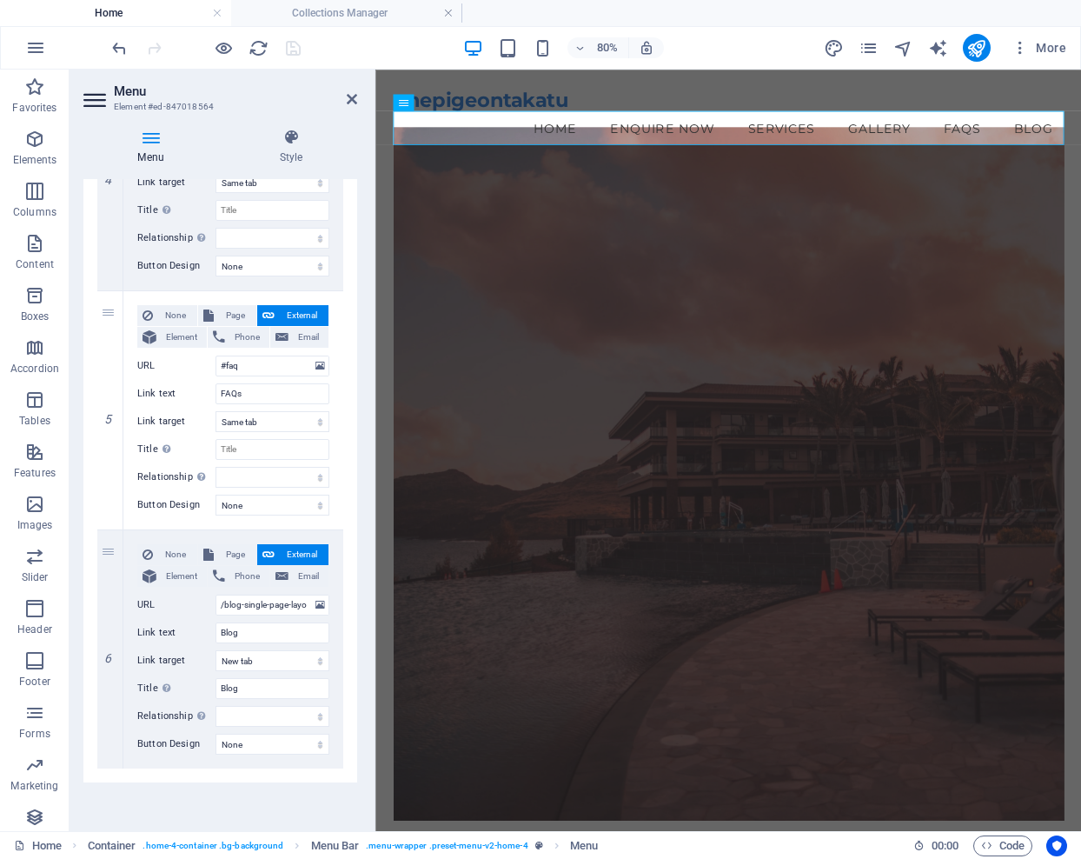
scroll to position [1009, 0]
click at [223, 550] on span "Page" at bounding box center [235, 554] width 32 height 21
select select
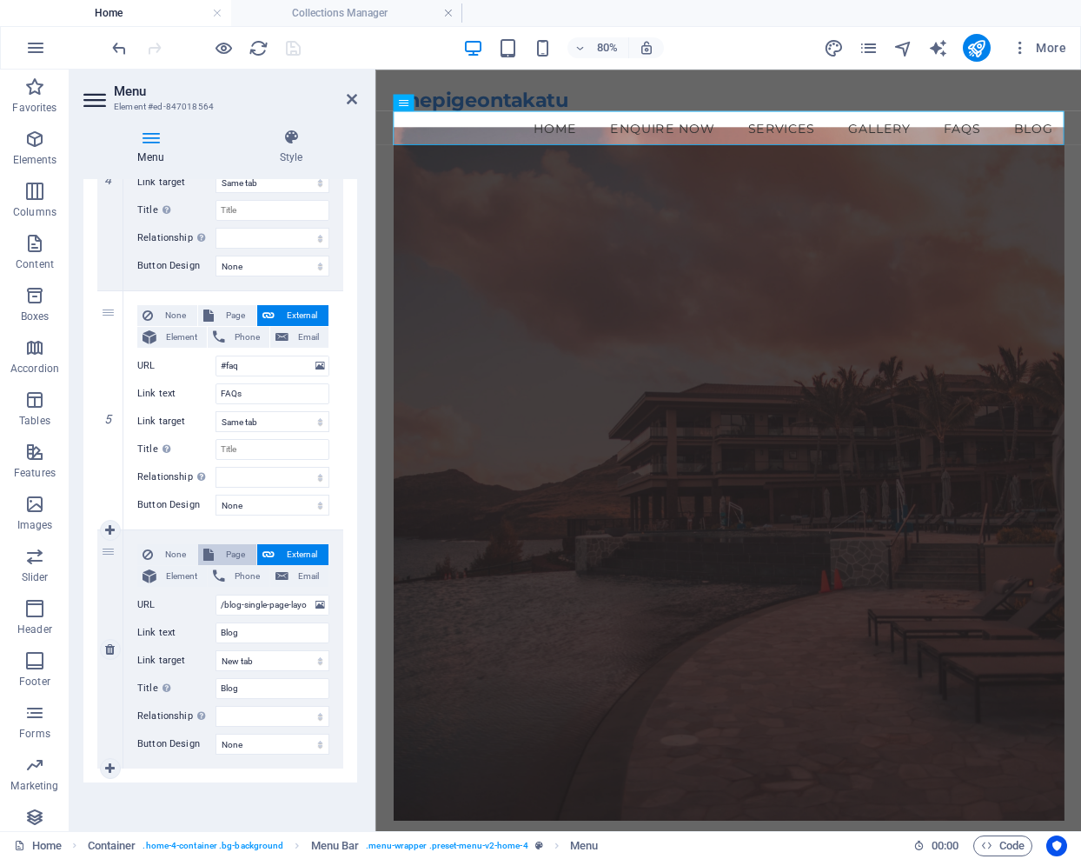
select select
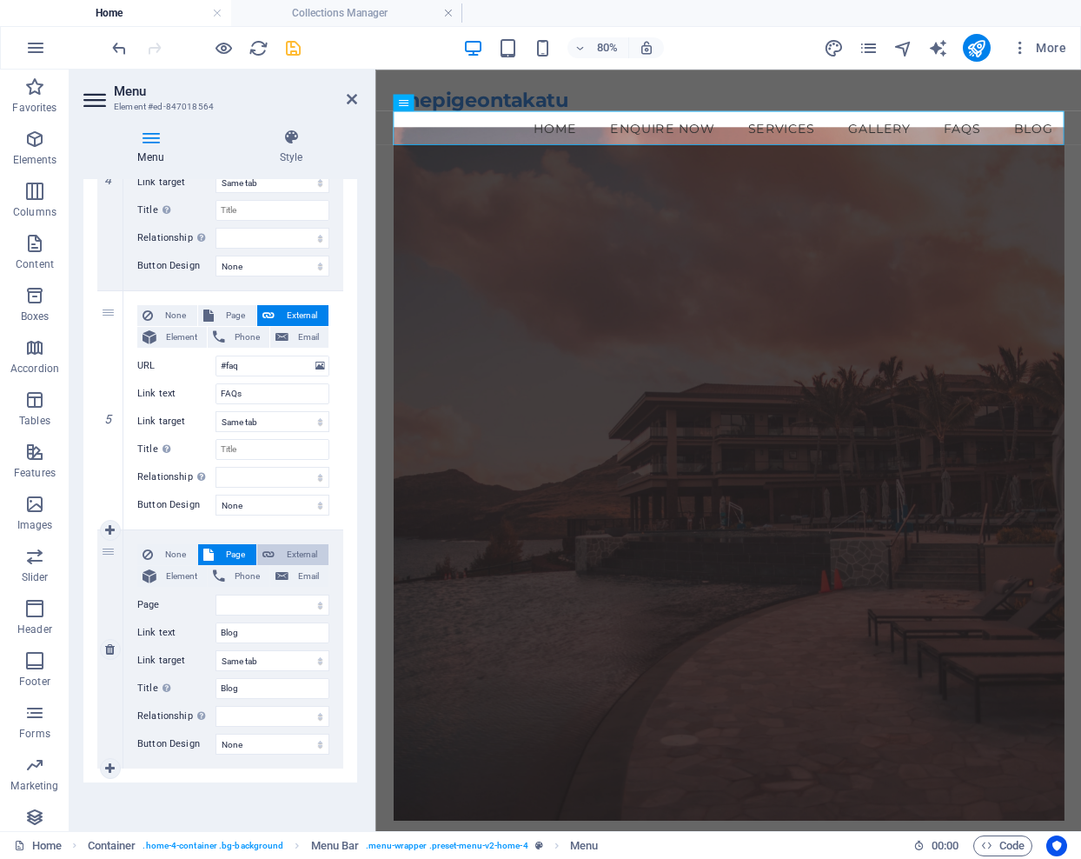
click at [290, 554] on span "External" at bounding box center [301, 554] width 43 height 21
select select
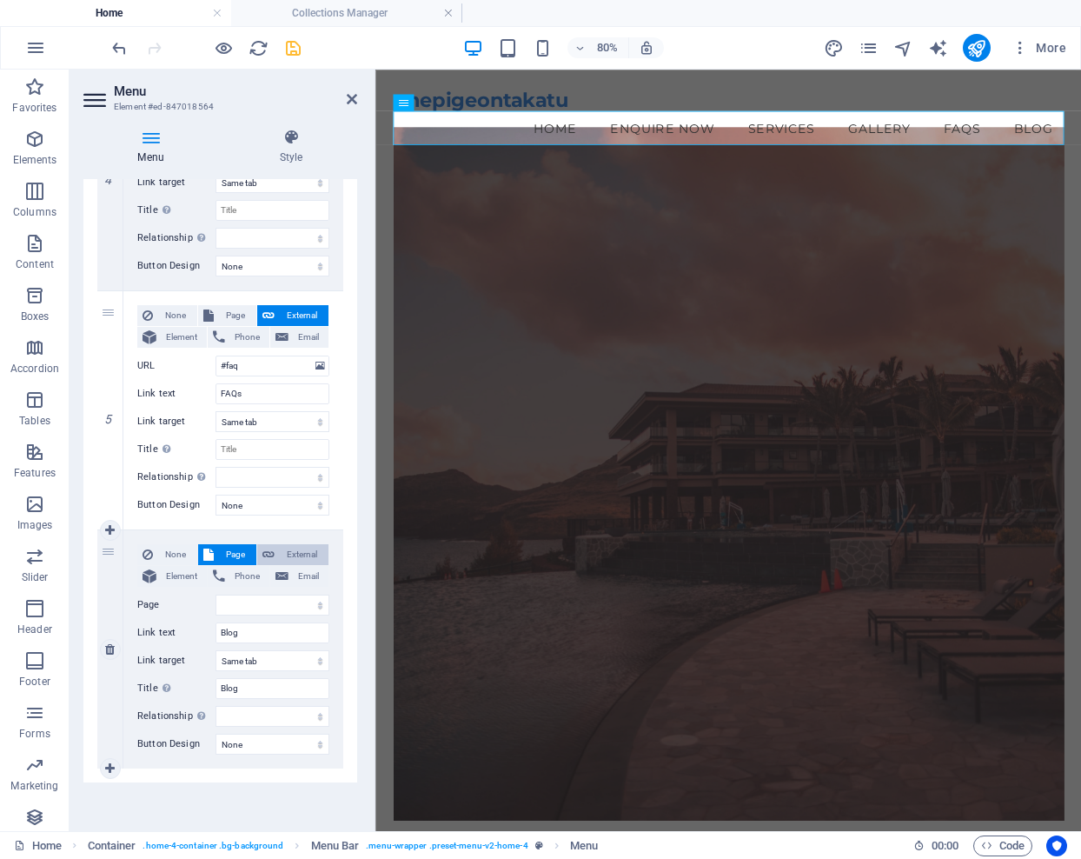
select select
select select "blank"
select select
click at [109, 644] on icon at bounding box center [110, 649] width 10 height 12
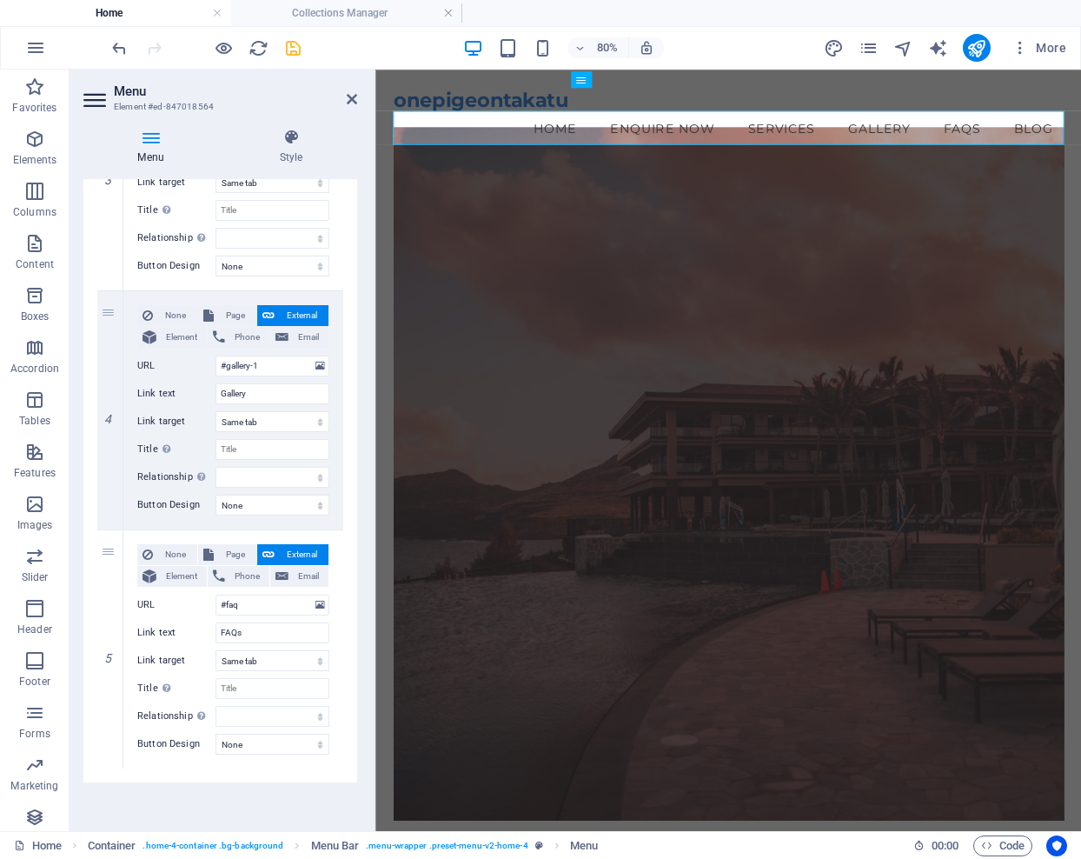
select select
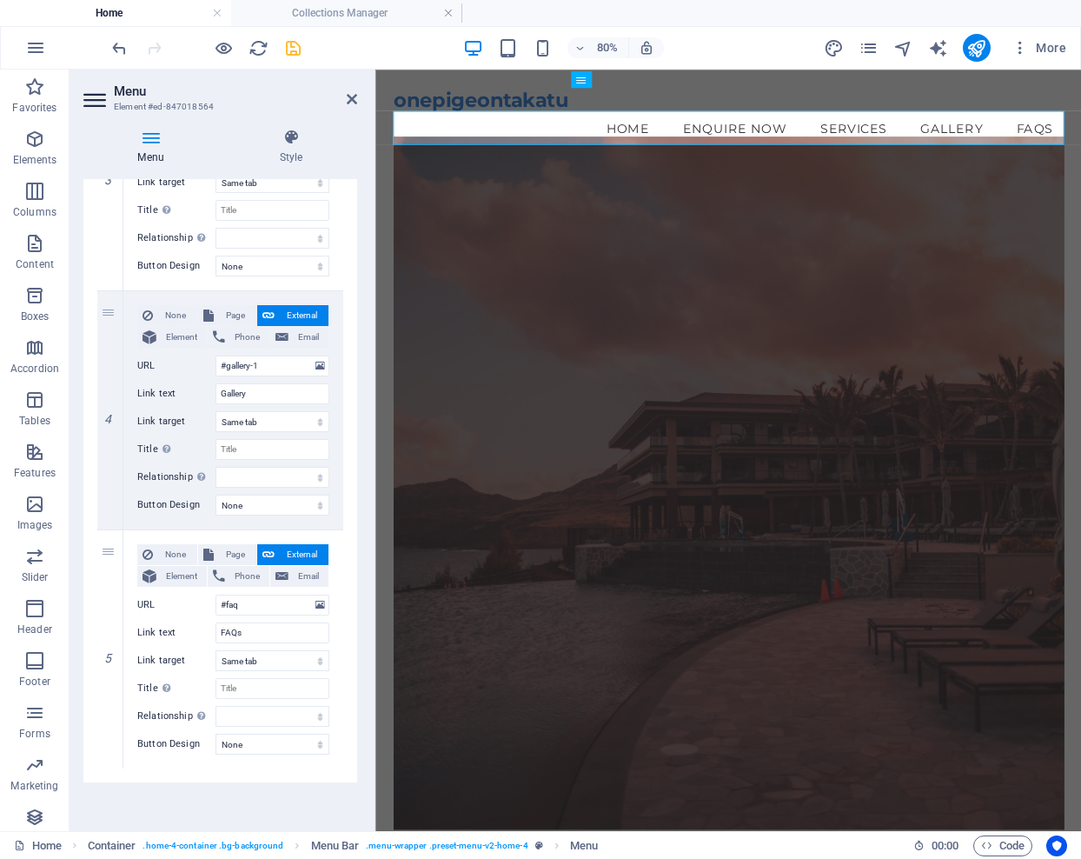
scroll to position [770, 0]
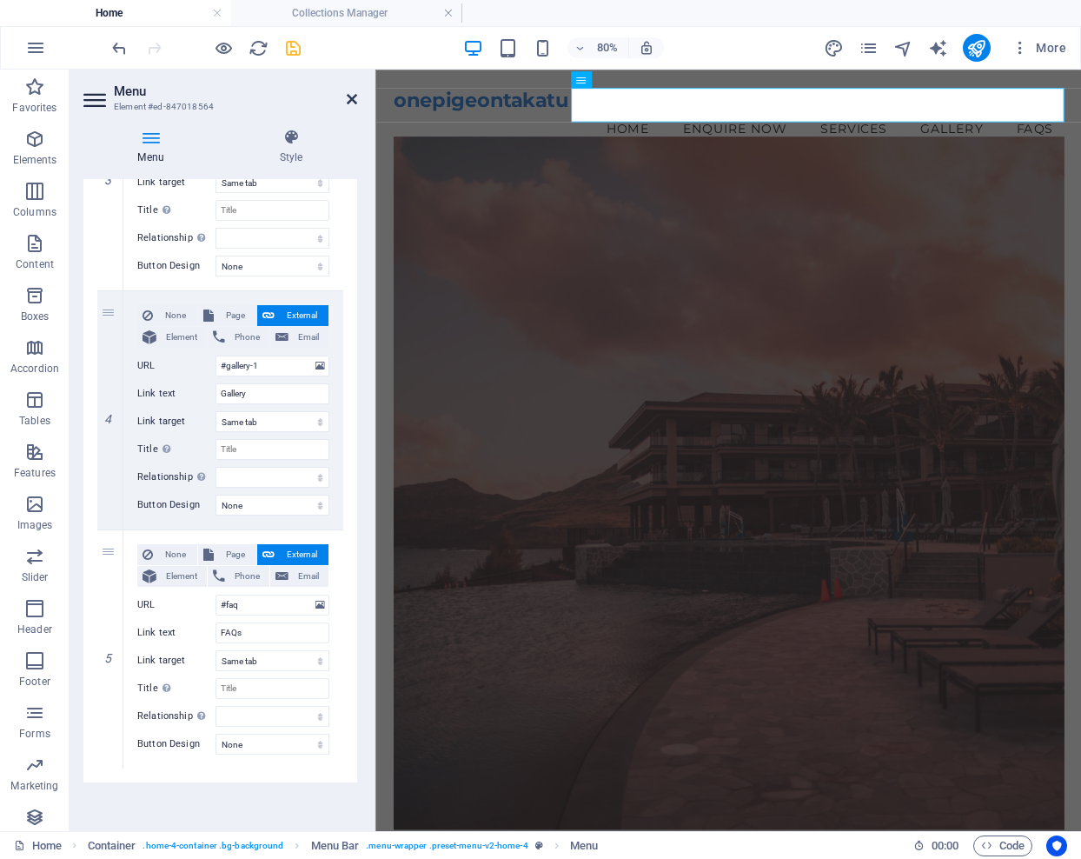
click at [350, 98] on icon at bounding box center [352, 99] width 10 height 14
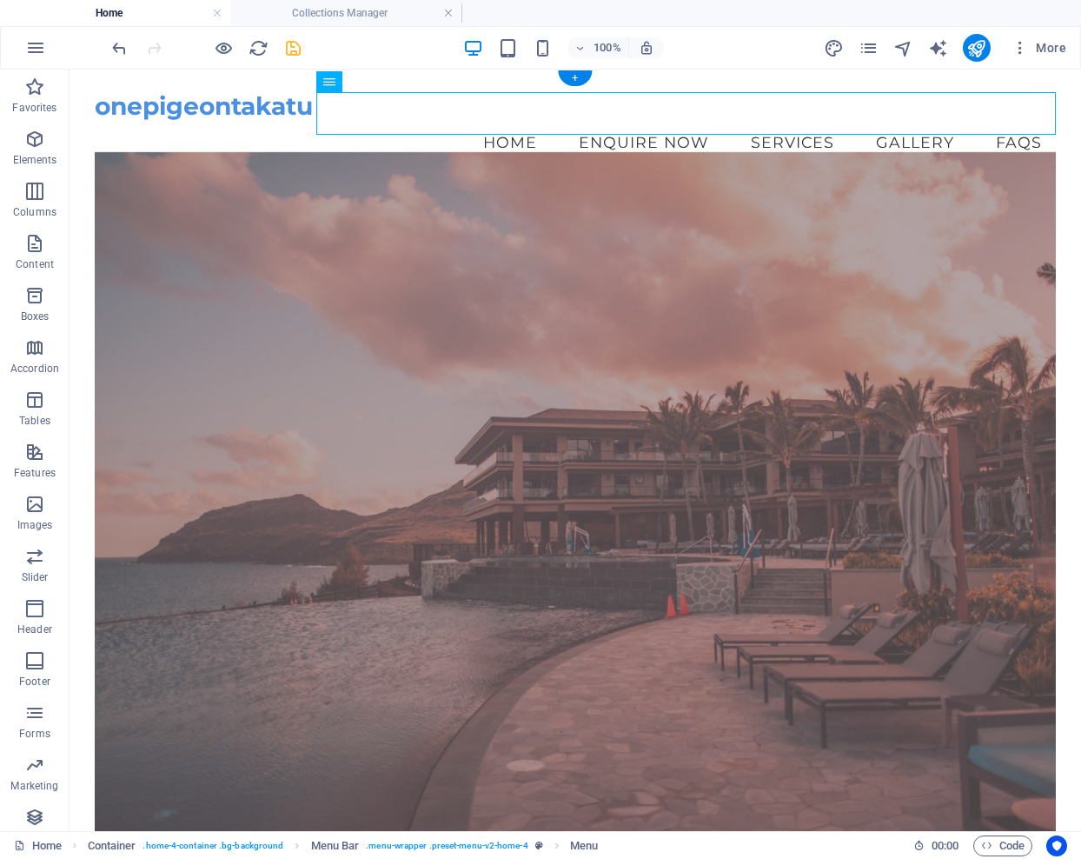
click at [318, 214] on figure at bounding box center [575, 497] width 961 height 693
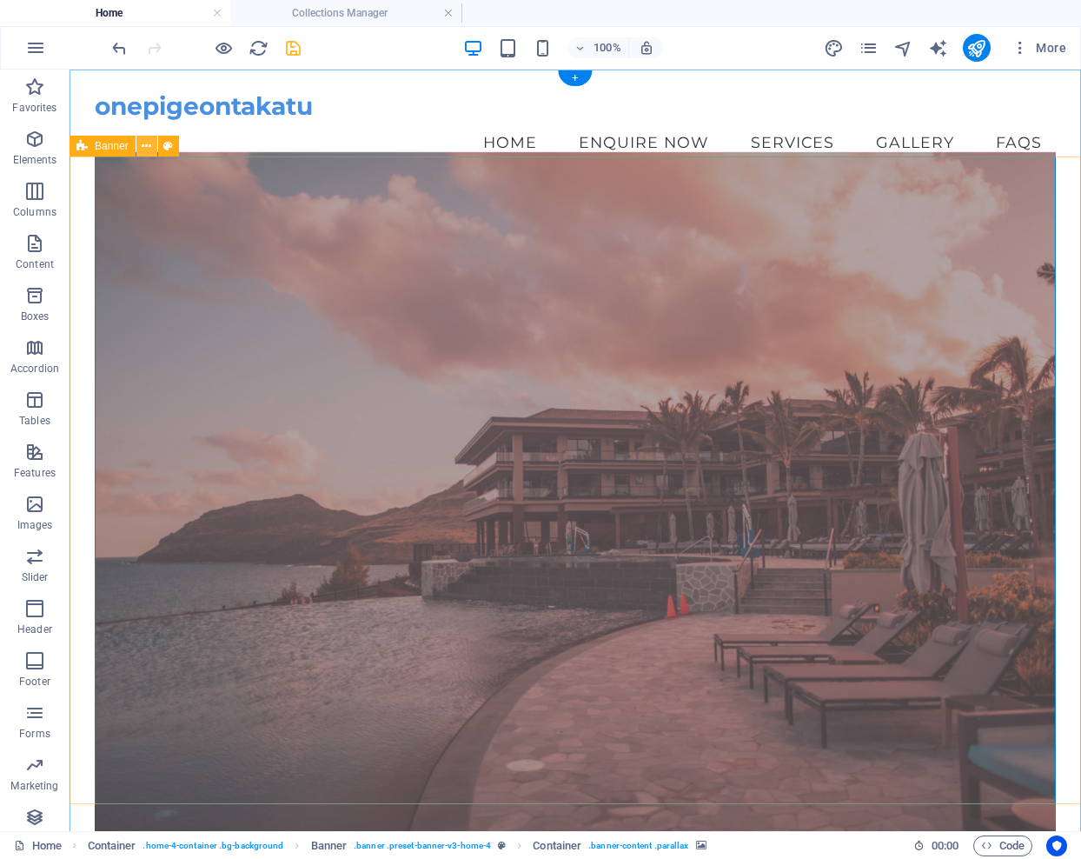
click at [148, 147] on icon at bounding box center [147, 146] width 10 height 18
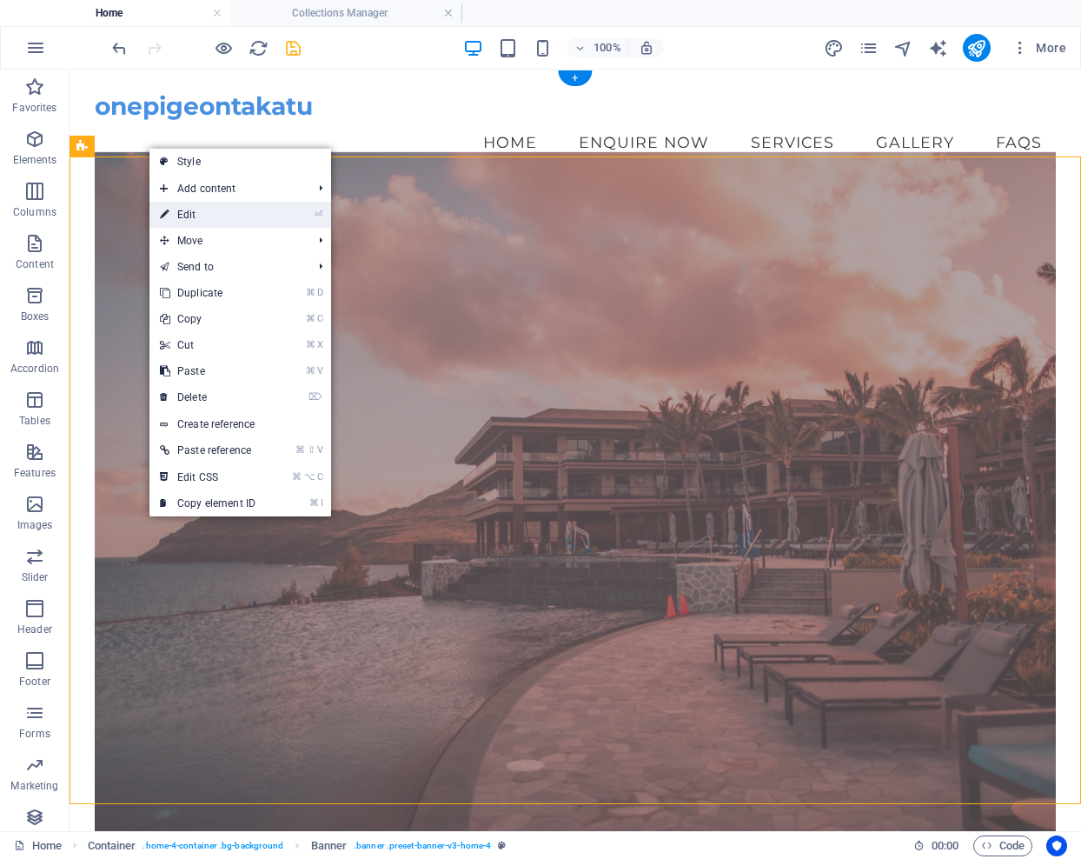
click at [183, 210] on link "⏎ Edit" at bounding box center [207, 215] width 116 height 26
select select "vh"
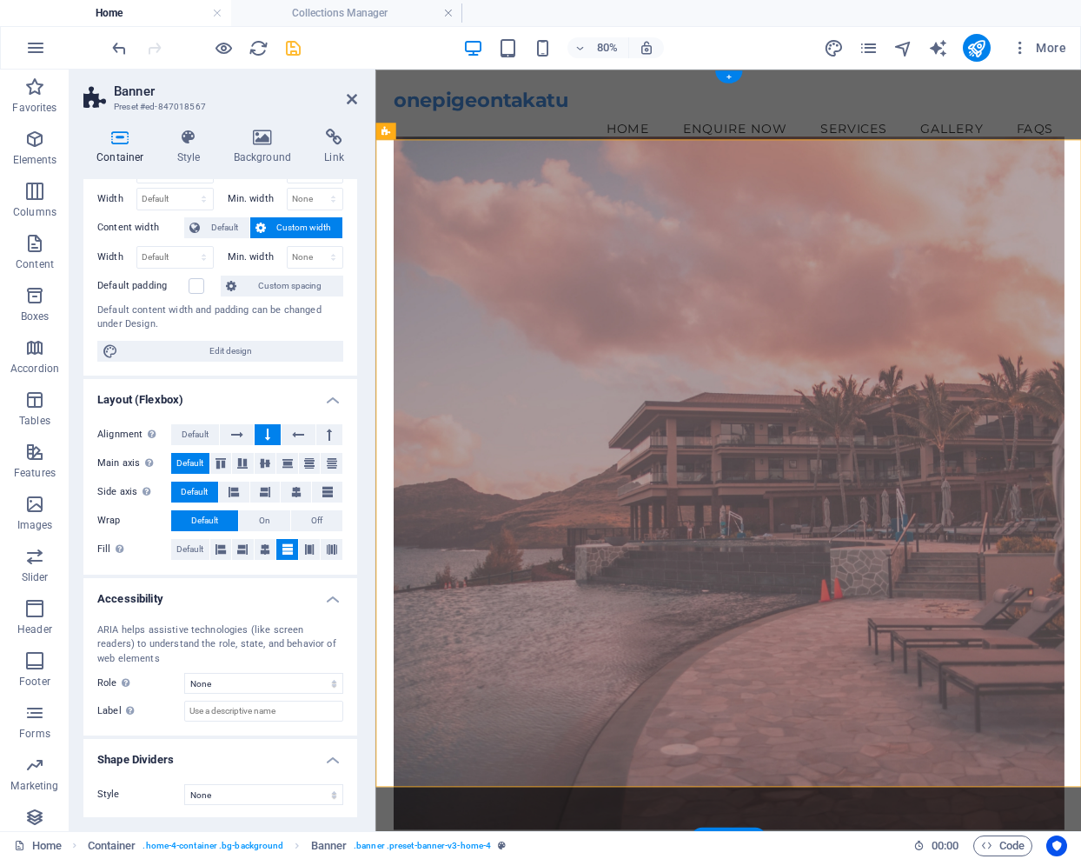
scroll to position [63, 0]
click at [264, 130] on icon at bounding box center [263, 137] width 84 height 17
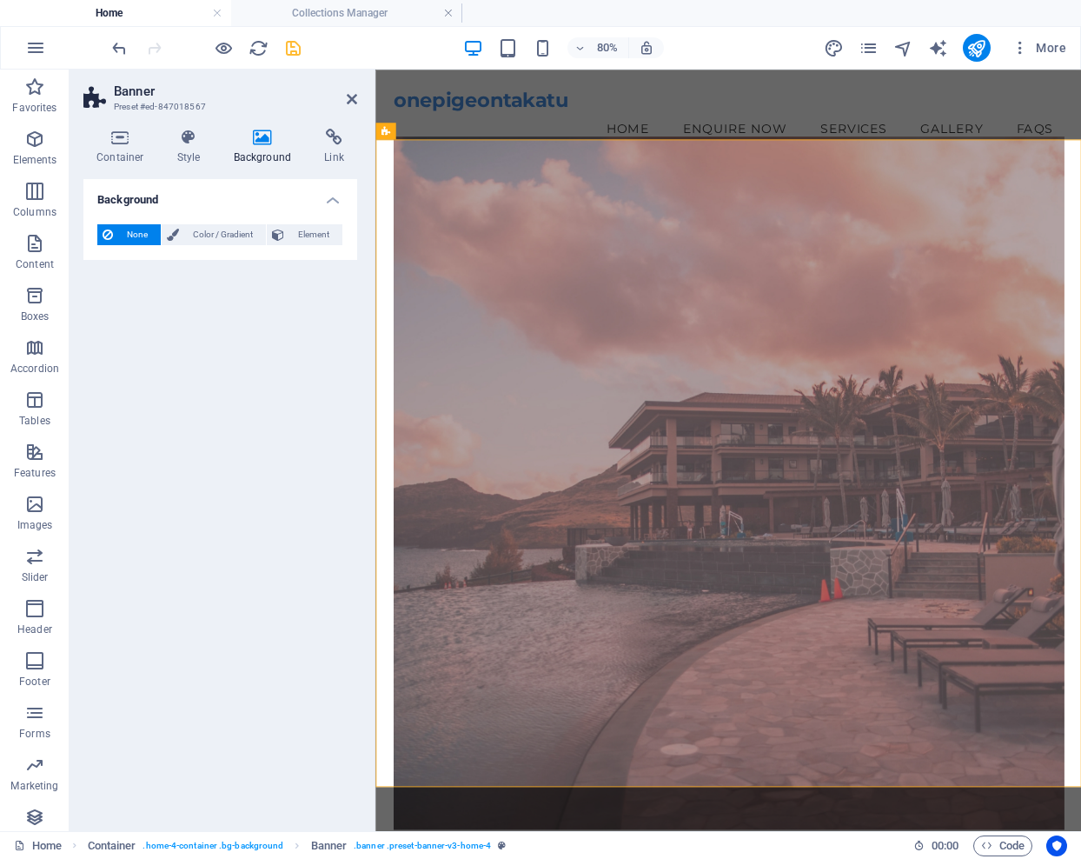
click at [235, 314] on div "Background None Color / Gradient Element Stretch background to full-width Color…" at bounding box center [220, 498] width 274 height 638
click at [292, 86] on h2 "Banner" at bounding box center [235, 91] width 243 height 16
click at [350, 100] on icon at bounding box center [352, 99] width 10 height 14
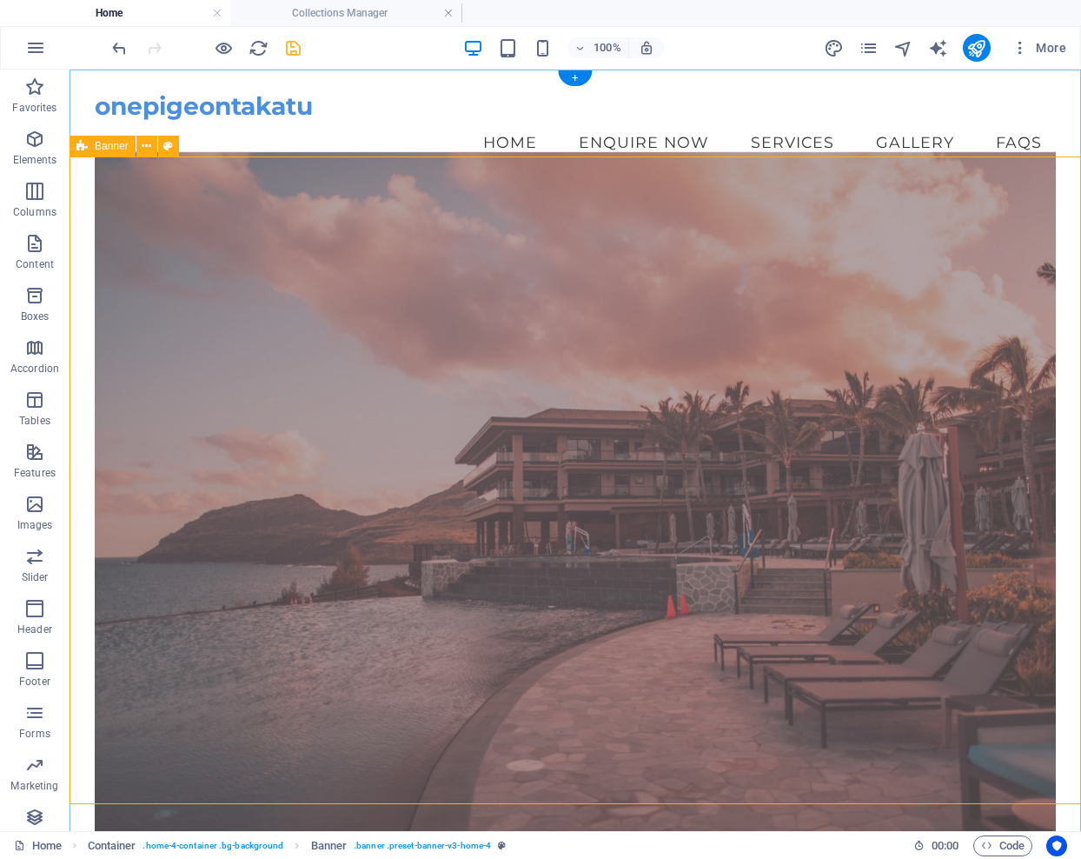
click at [78, 147] on icon at bounding box center [81, 146] width 11 height 21
click at [94, 151] on div "Banner" at bounding box center [103, 146] width 66 height 21
click at [193, 242] on figure at bounding box center [575, 497] width 961 height 693
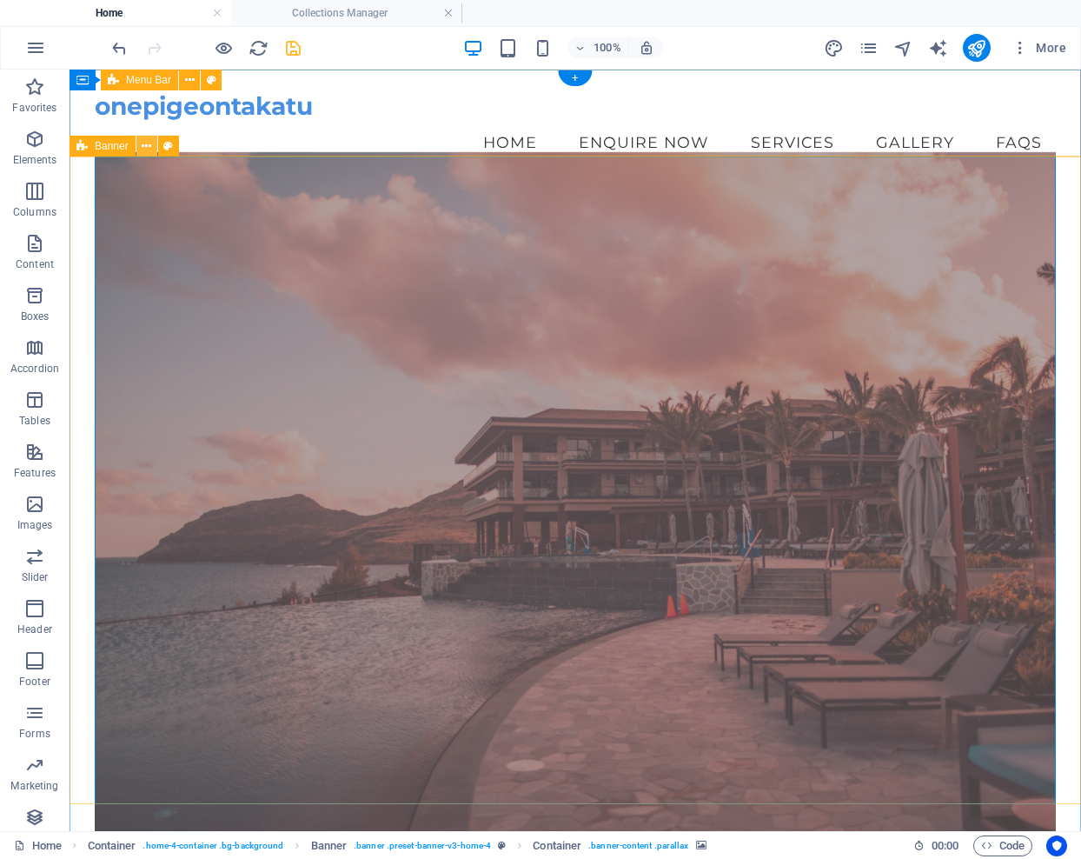
click at [144, 149] on icon at bounding box center [147, 146] width 10 height 18
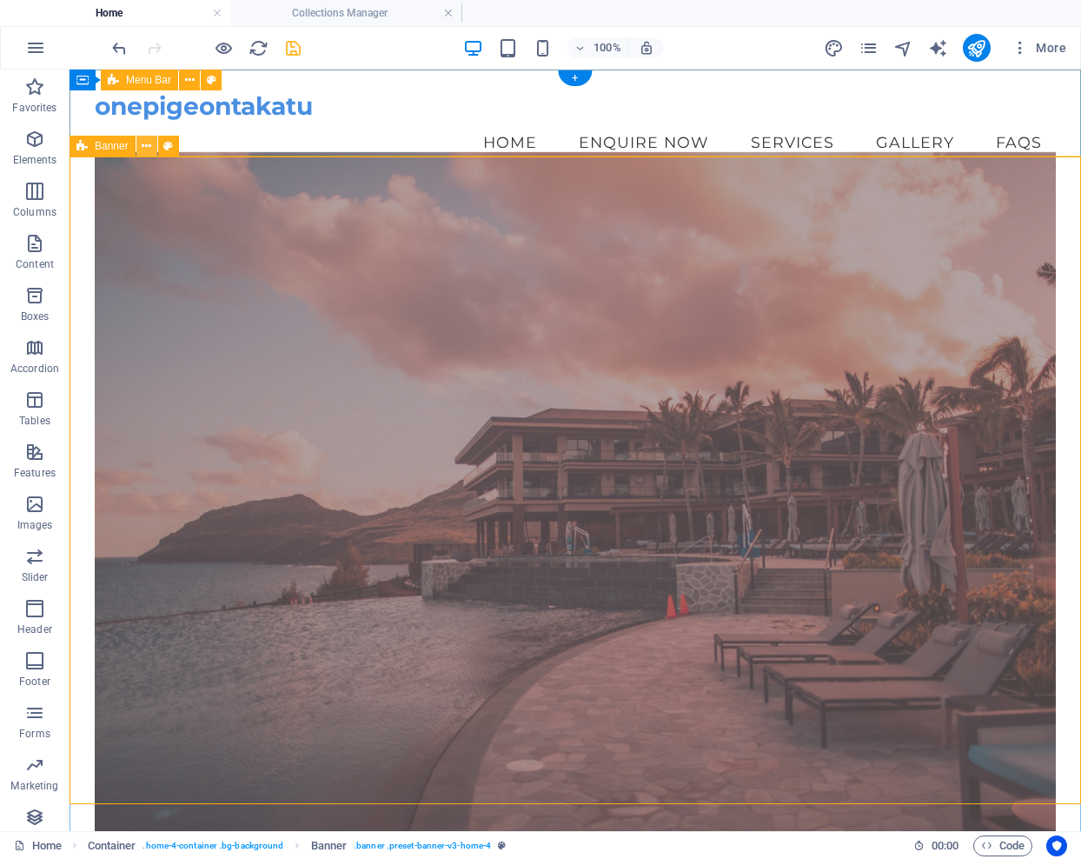
click at [143, 145] on icon at bounding box center [147, 146] width 10 height 18
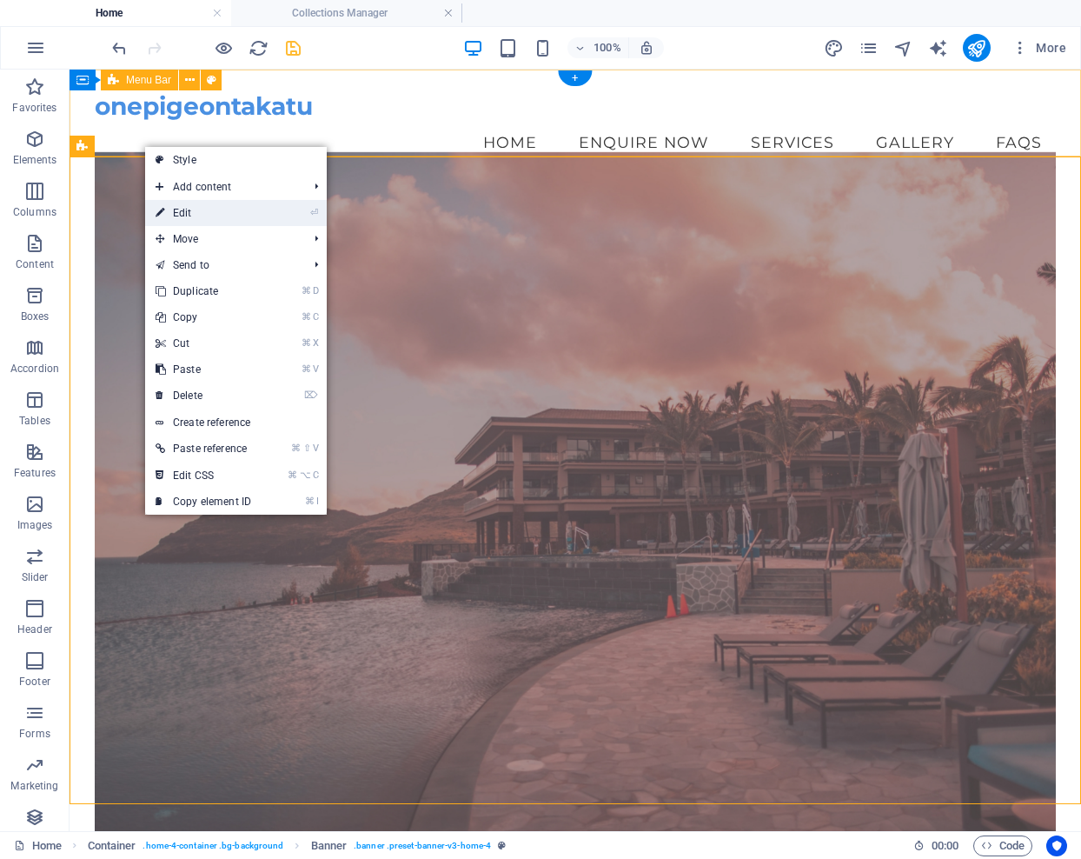
click at [196, 209] on link "⏎ Edit" at bounding box center [203, 213] width 116 height 26
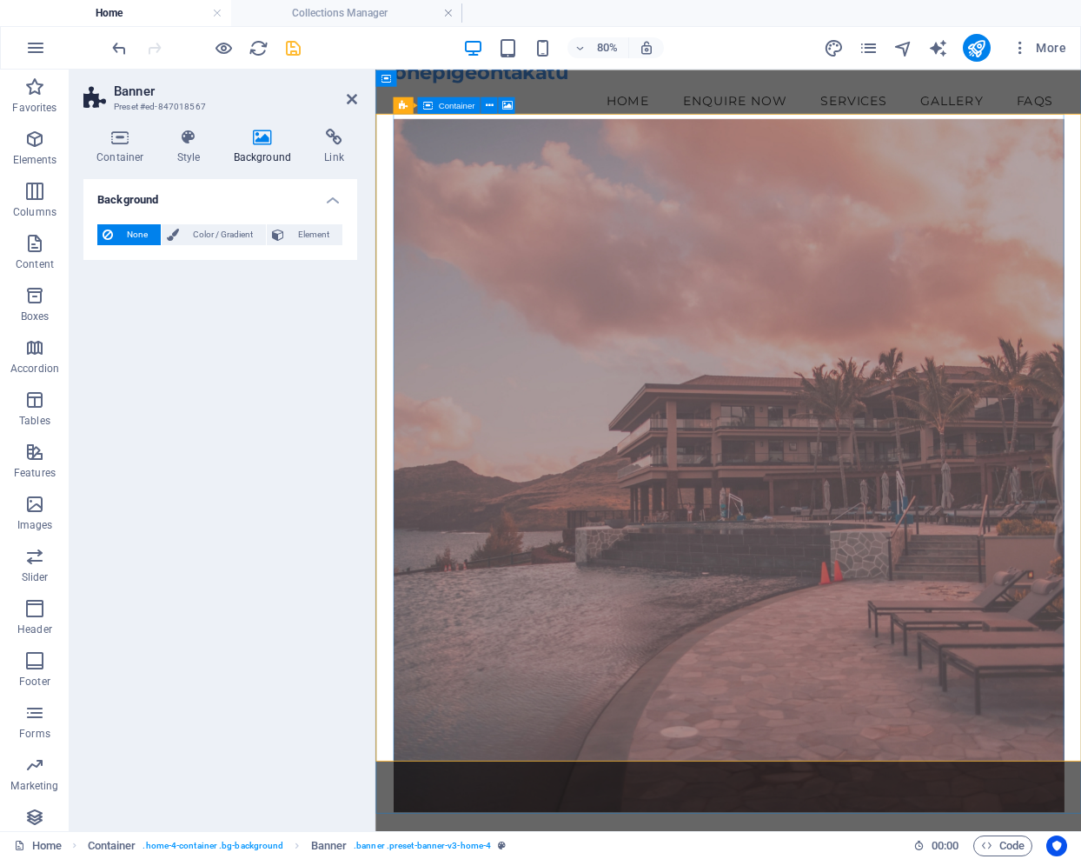
scroll to position [32, 0]
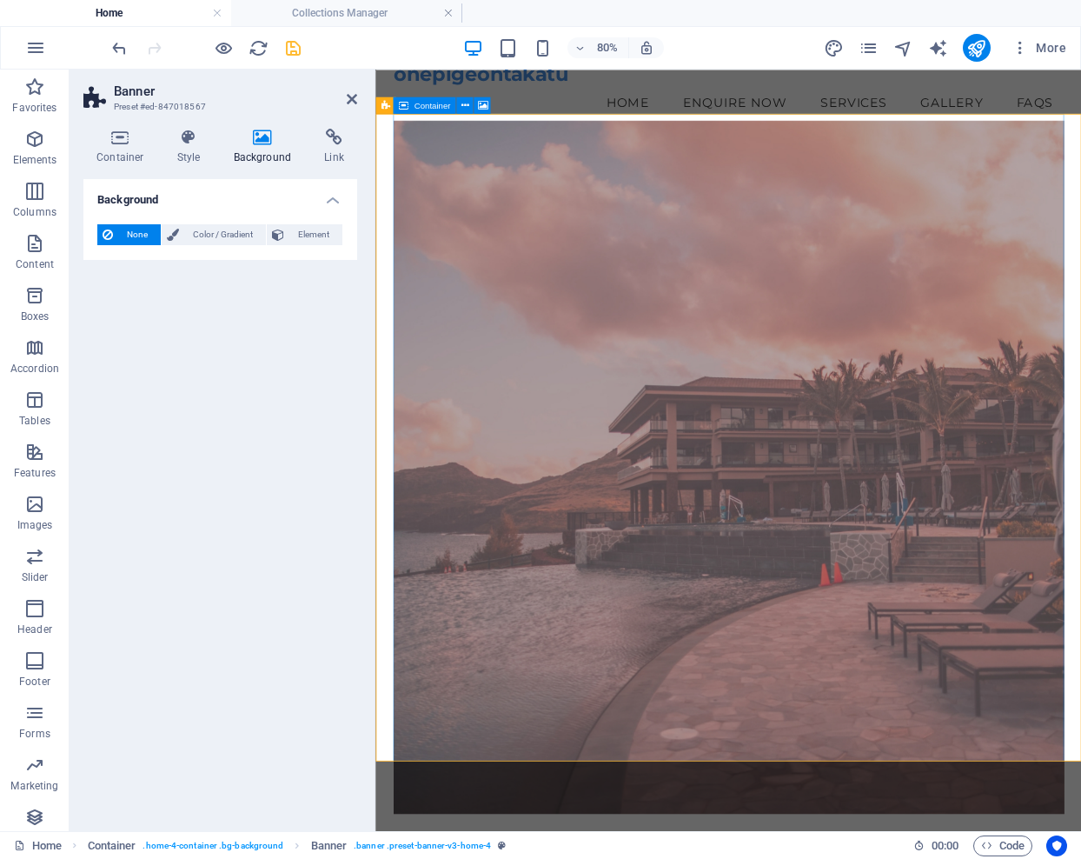
click at [266, 142] on icon at bounding box center [263, 137] width 84 height 17
click at [264, 139] on icon at bounding box center [263, 137] width 84 height 17
click at [283, 229] on icon at bounding box center [278, 234] width 12 height 21
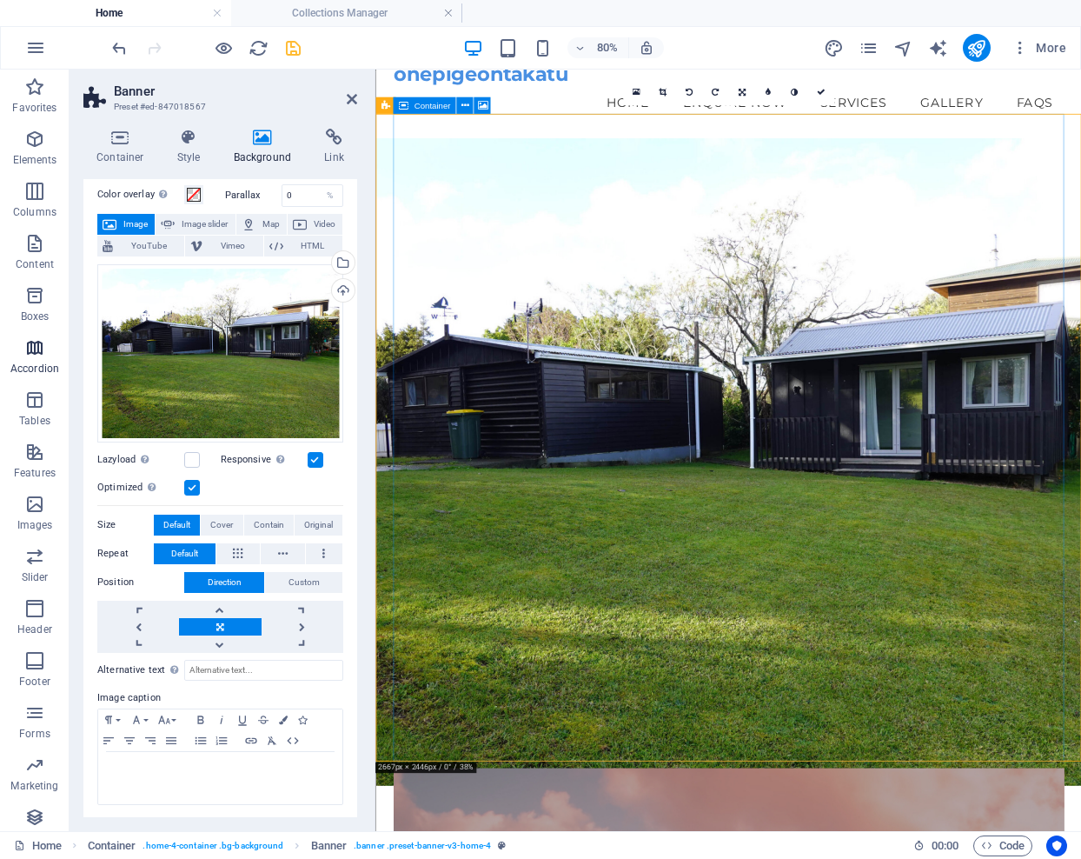
scroll to position [68, 0]
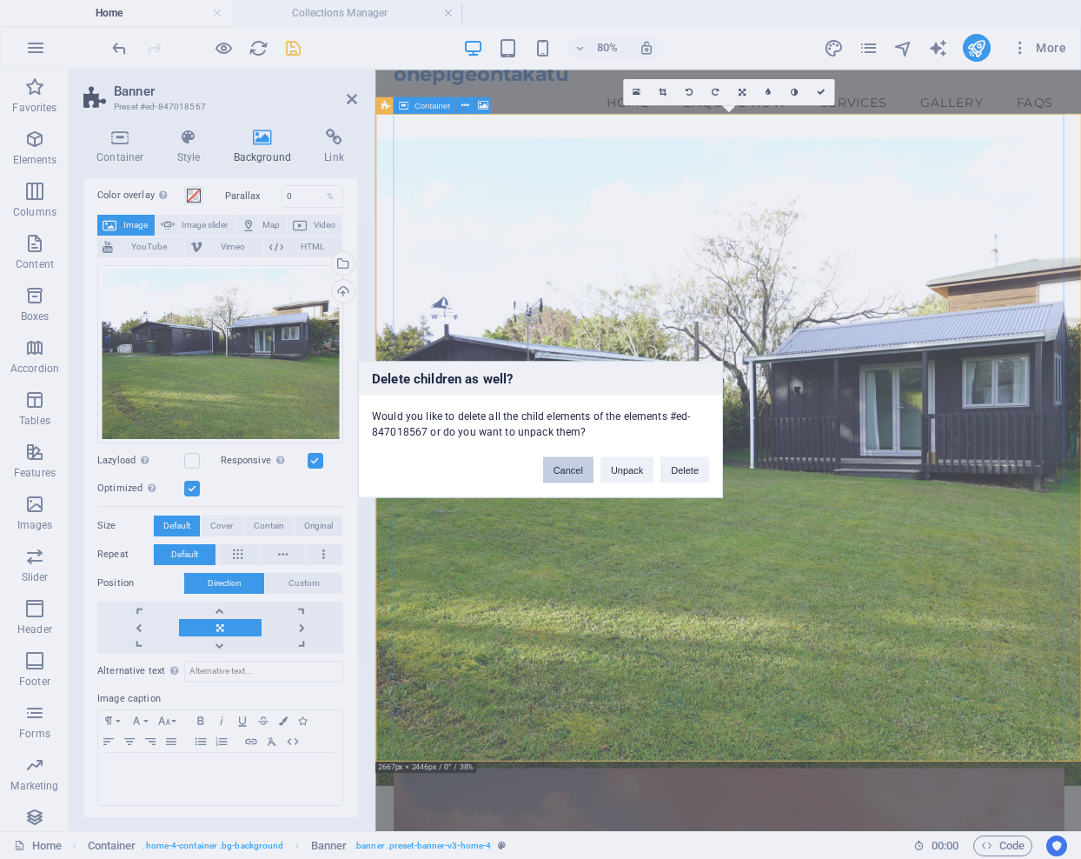
click at [558, 471] on button "Cancel" at bounding box center [568, 470] width 50 height 26
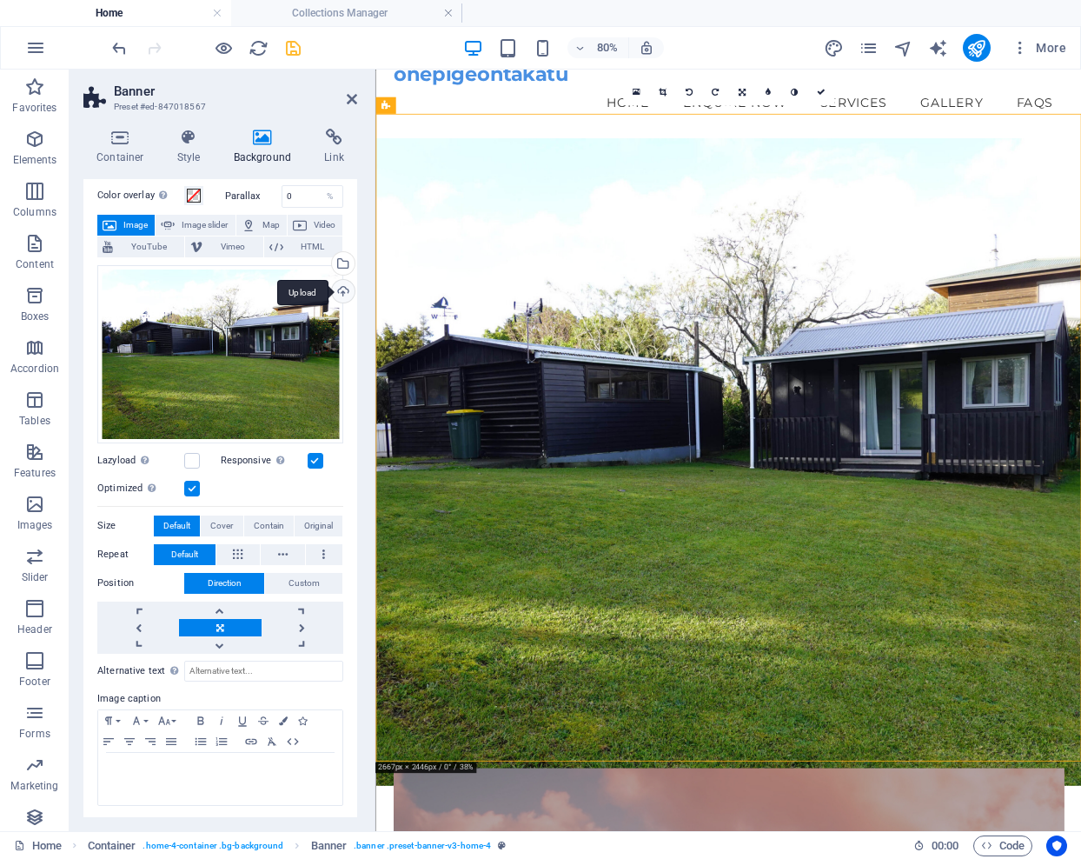
click at [338, 288] on div "Upload" at bounding box center [341, 293] width 26 height 26
click at [448, 76] on icon at bounding box center [447, 77] width 8 height 15
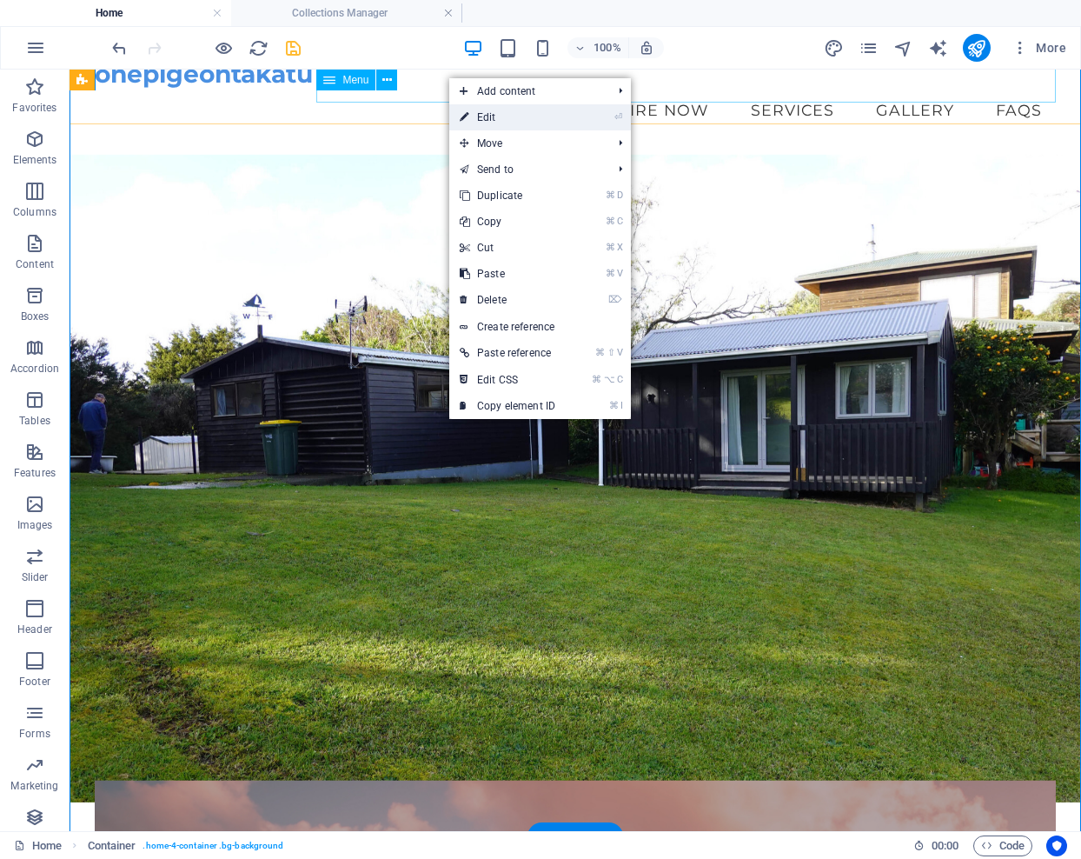
click at [486, 115] on link "⏎ Edit" at bounding box center [507, 117] width 116 height 26
select select "header"
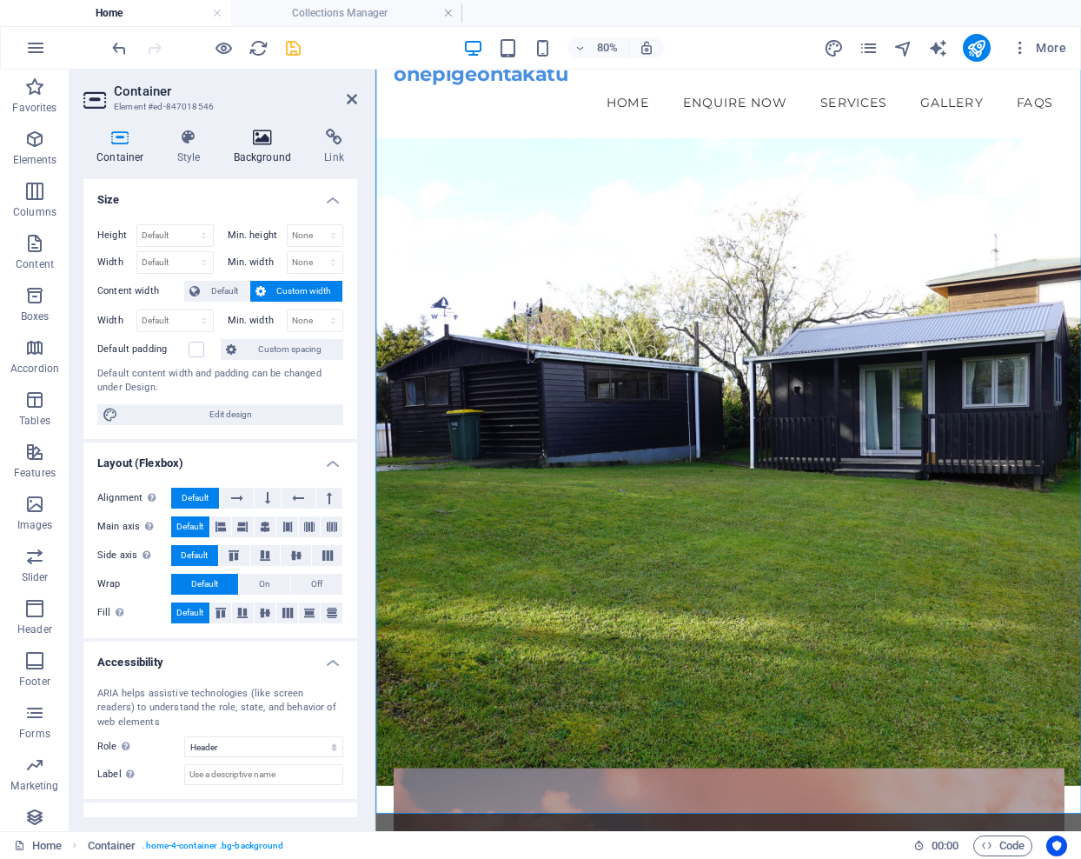
click at [261, 136] on icon at bounding box center [263, 137] width 84 height 17
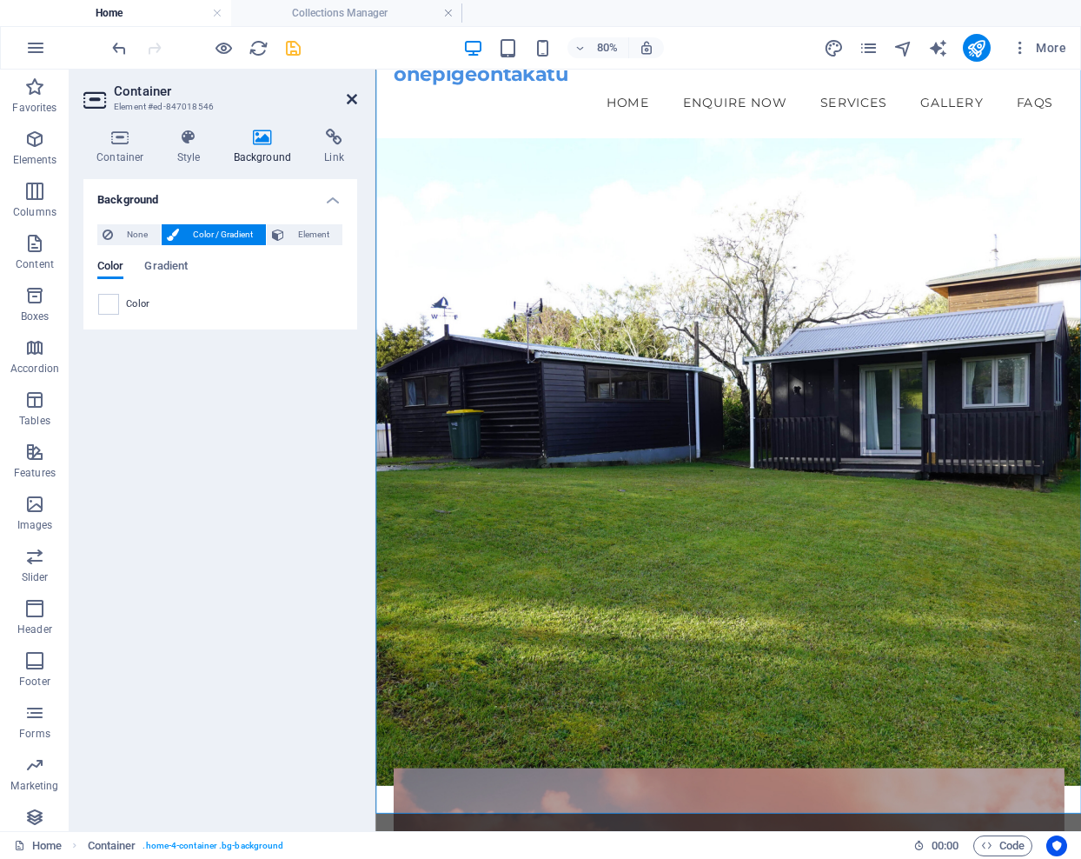
click at [355, 96] on icon at bounding box center [352, 99] width 10 height 14
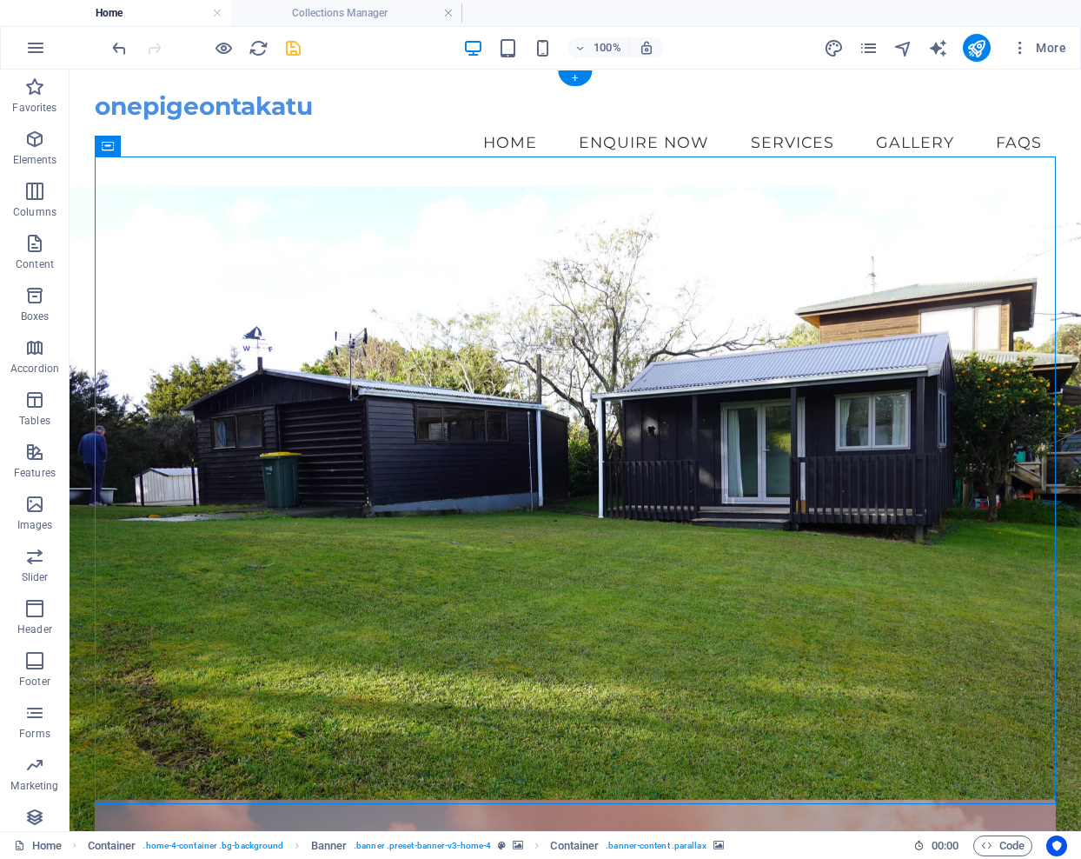
click at [151, 143] on icon at bounding box center [147, 146] width 10 height 18
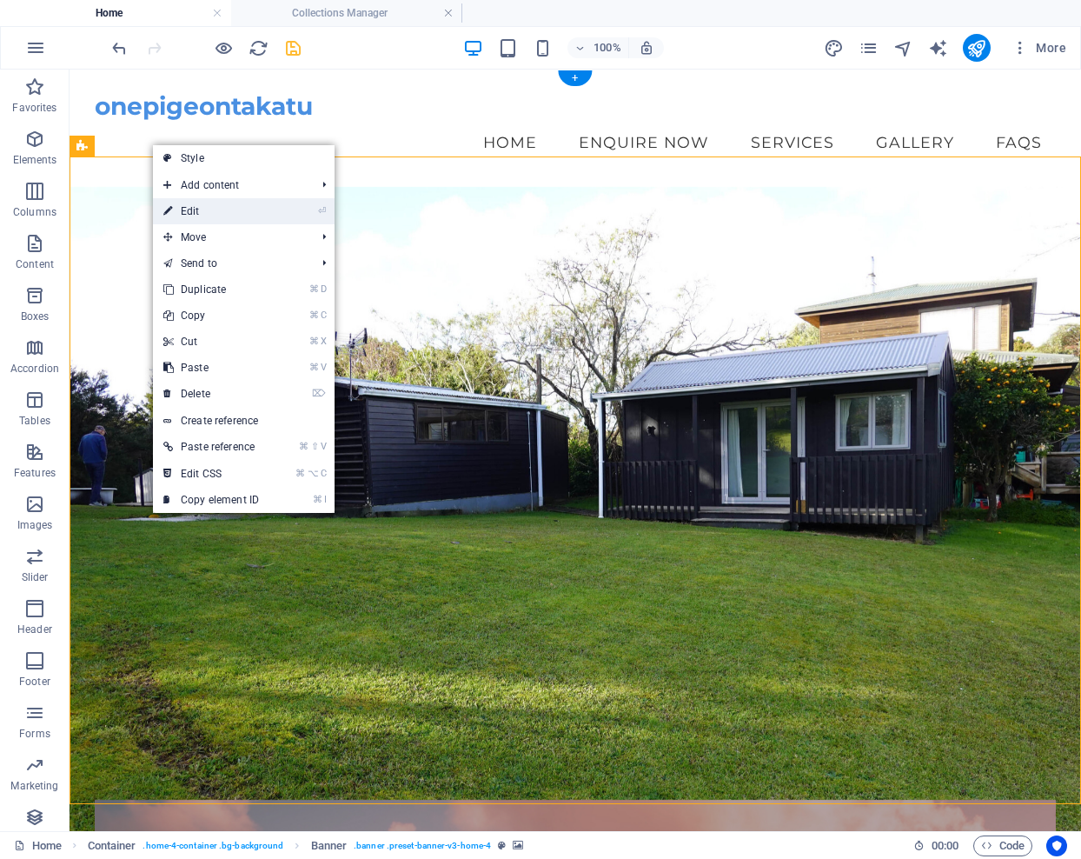
click at [189, 209] on link "⏎ Edit" at bounding box center [211, 211] width 116 height 26
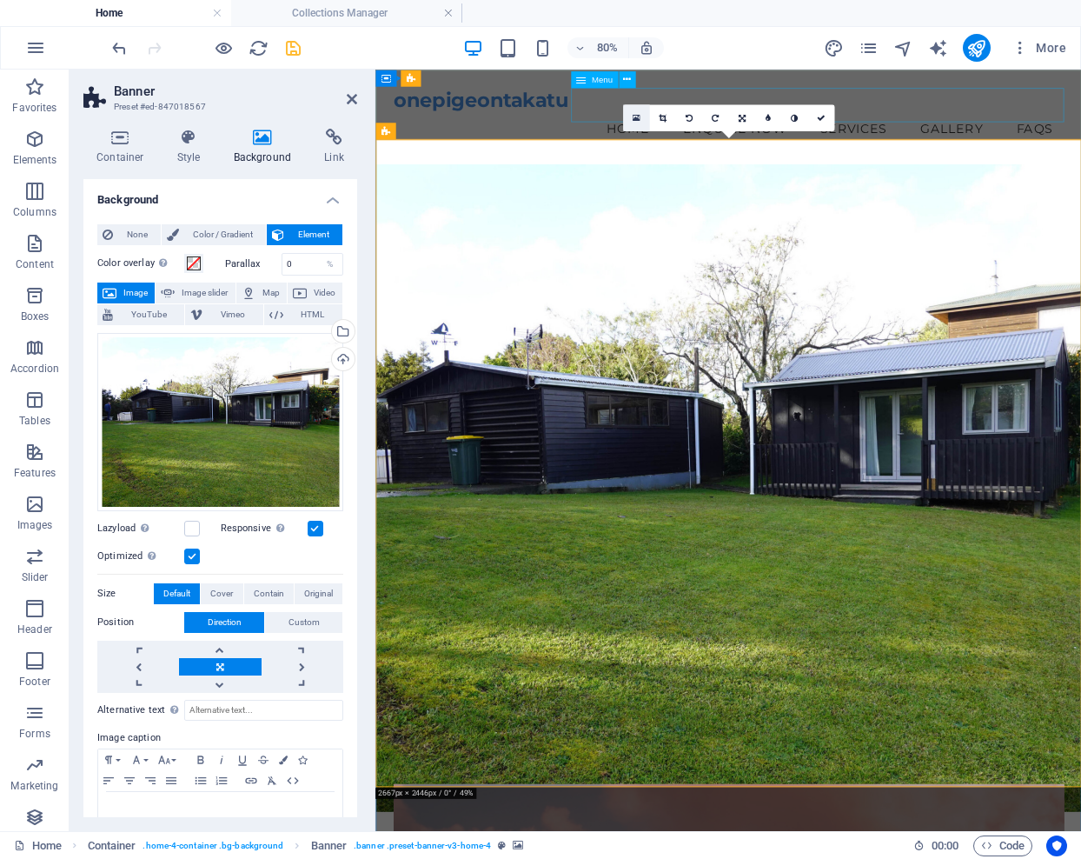
click at [634, 116] on icon at bounding box center [636, 118] width 8 height 10
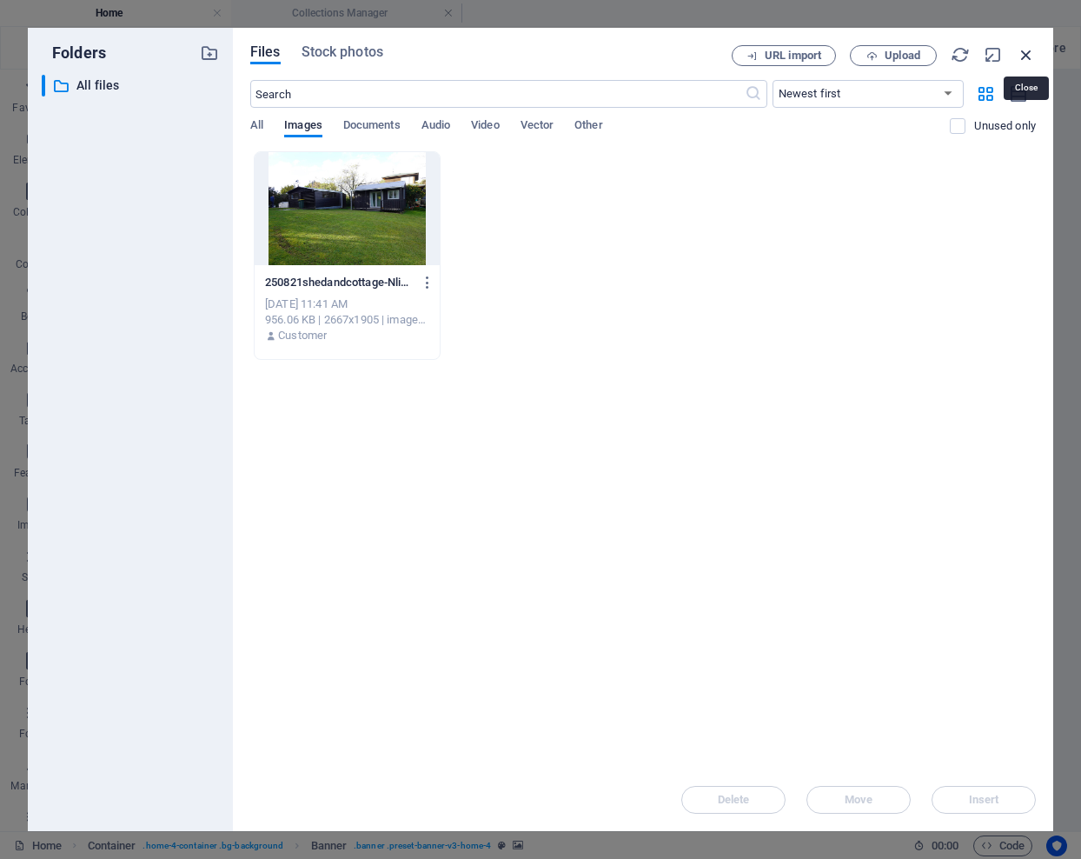
click at [1024, 53] on icon "button" at bounding box center [1026, 54] width 19 height 19
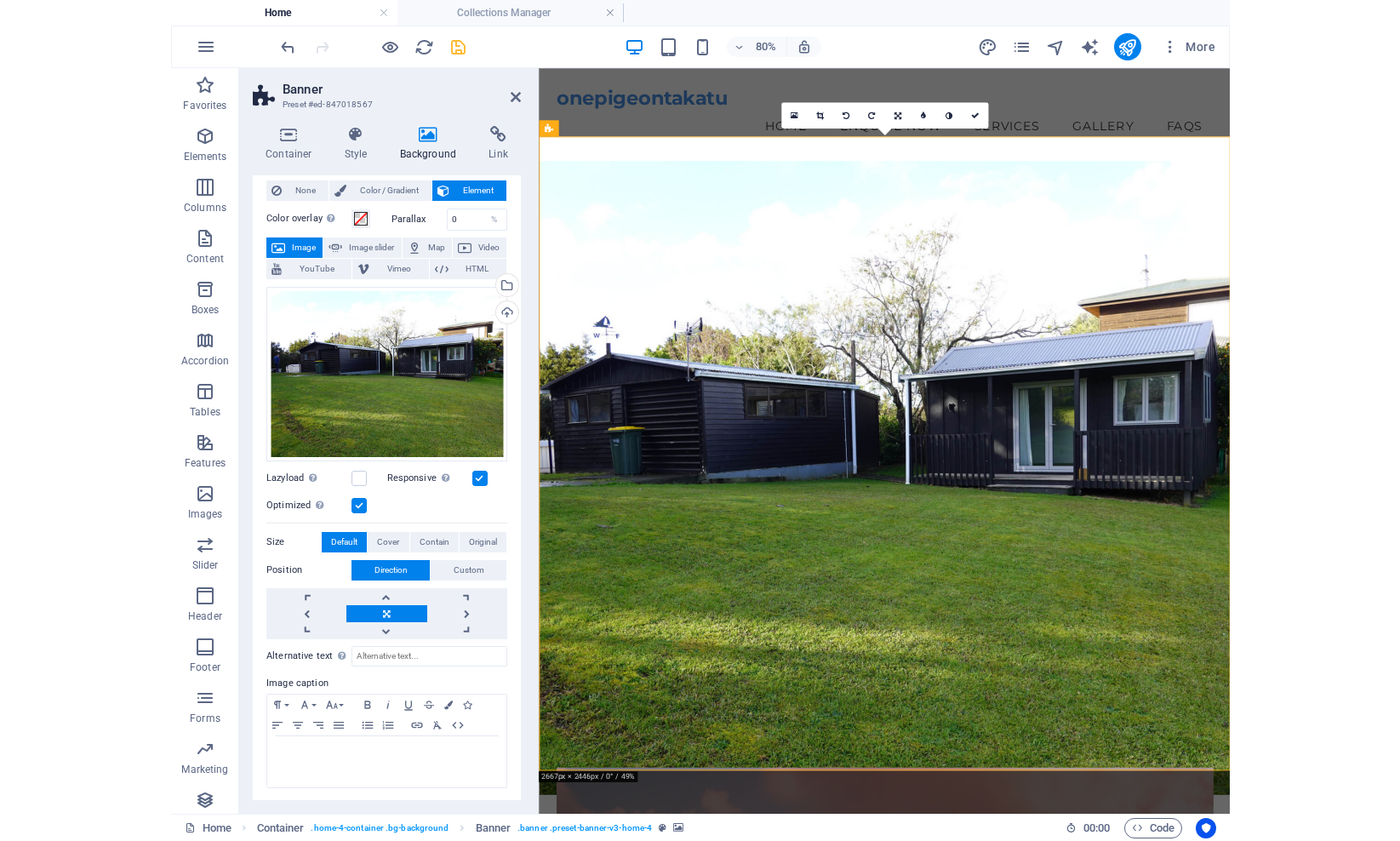
scroll to position [38, 0]
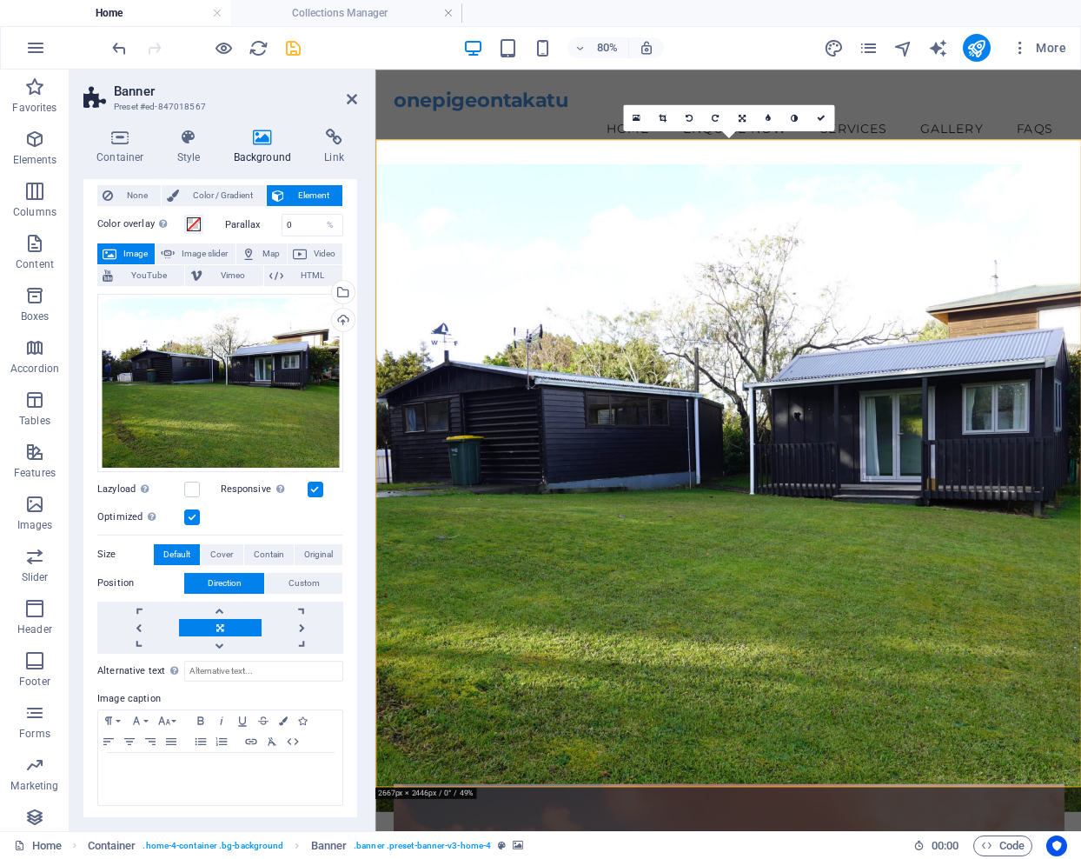
click at [1080, 212] on figure at bounding box center [816, 591] width 882 height 809
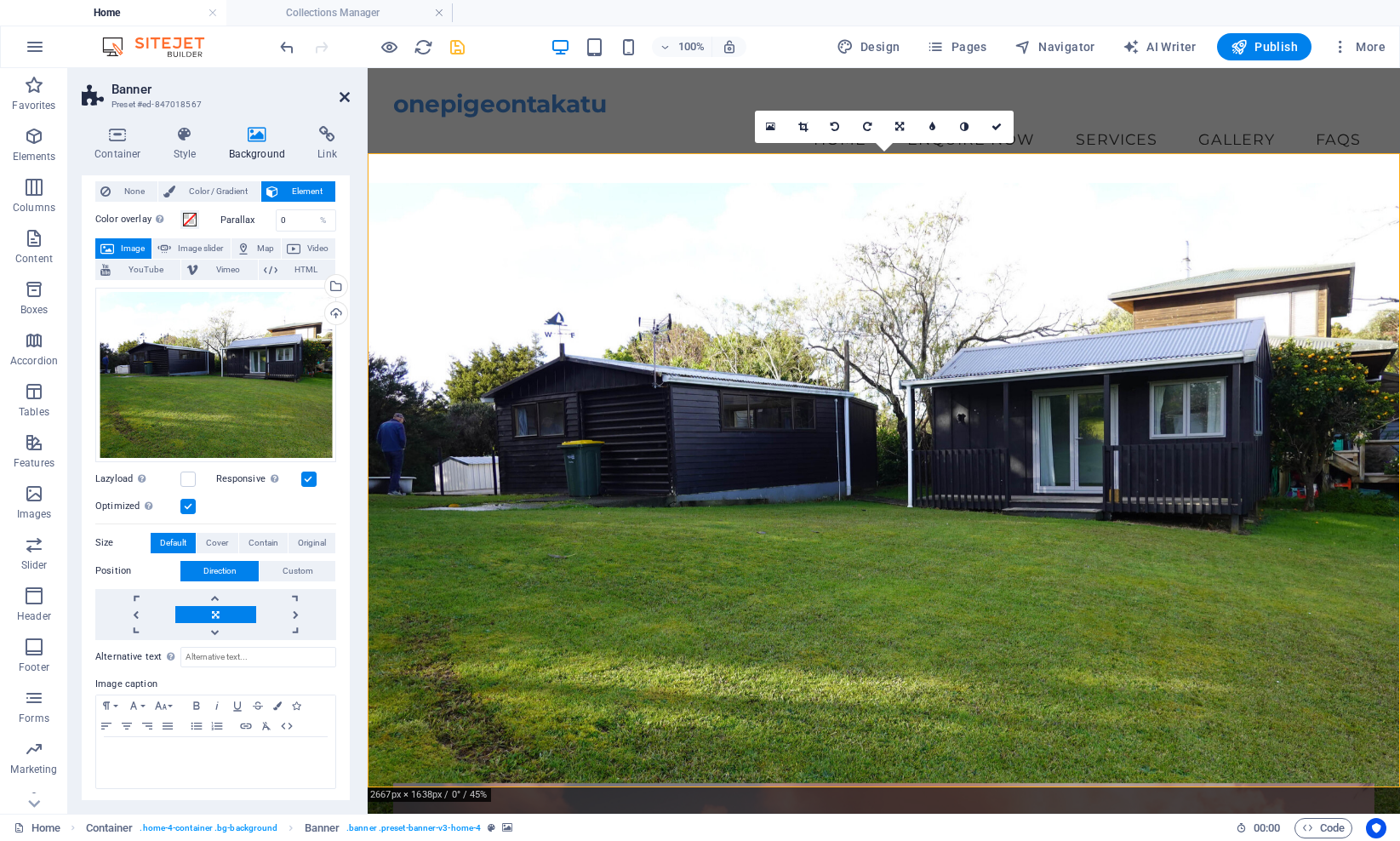
click at [341, 94] on icon at bounding box center [345, 97] width 10 height 14
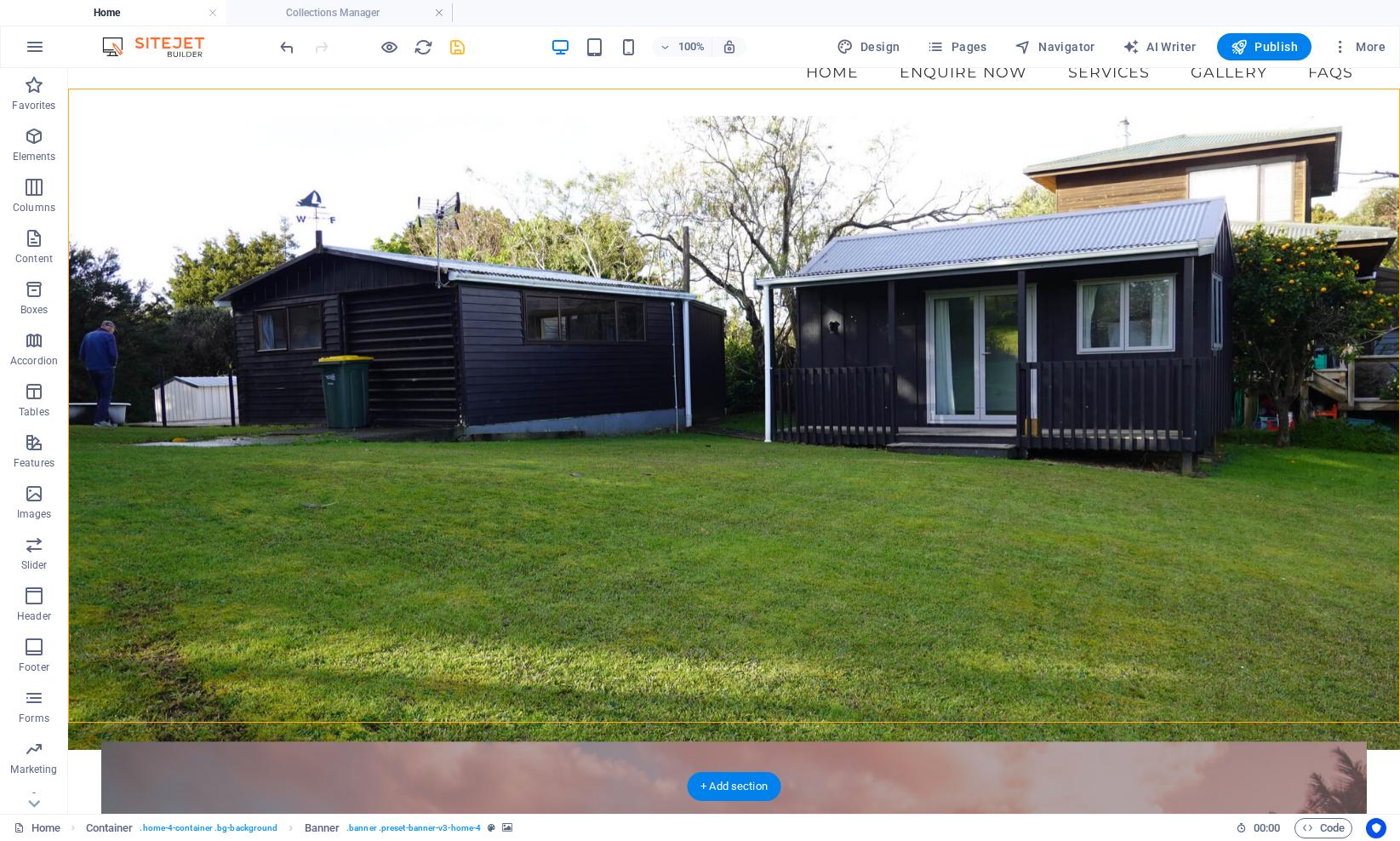
scroll to position [73, 0]
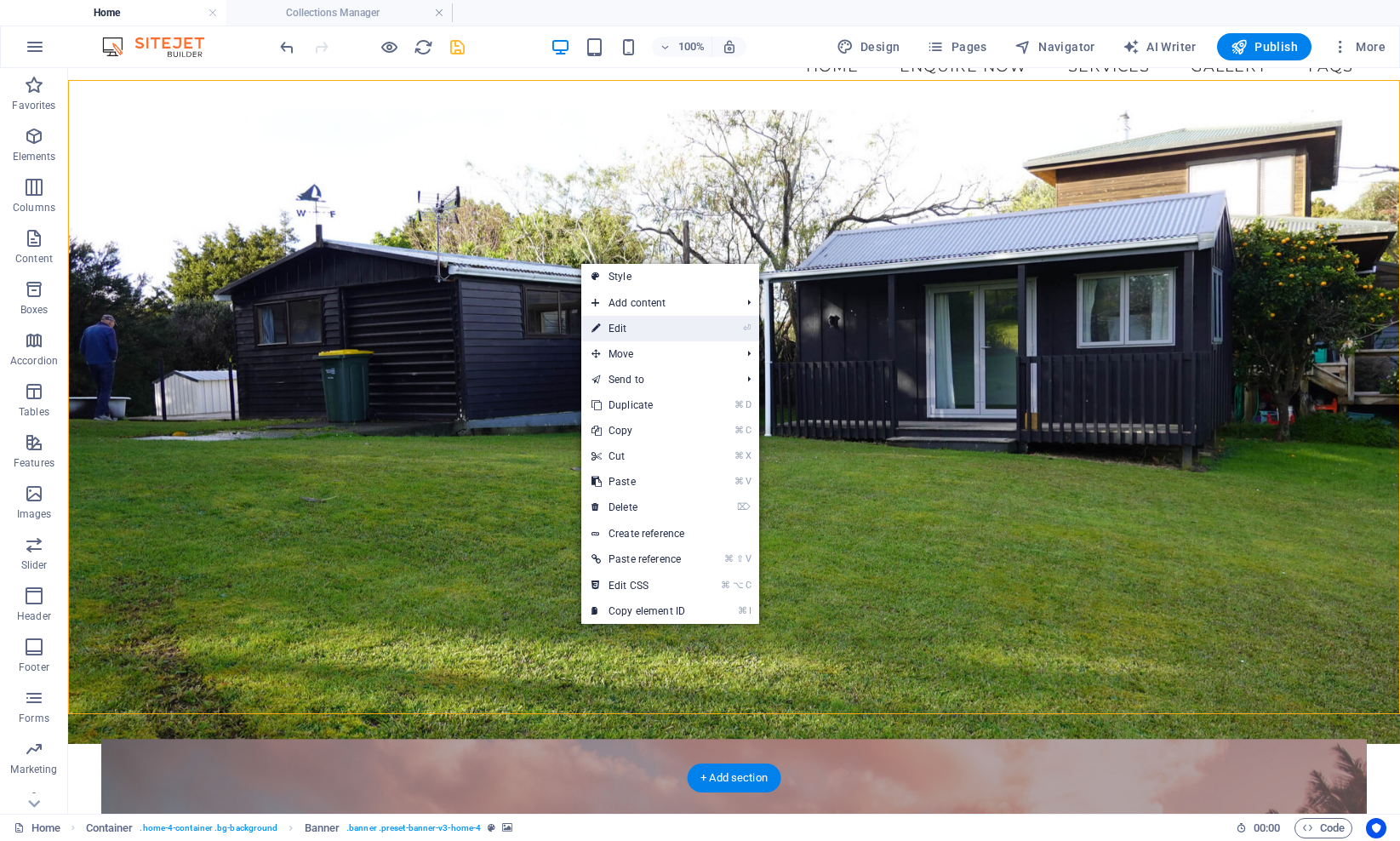
click at [621, 327] on link "⏎ Edit" at bounding box center [638, 328] width 114 height 25
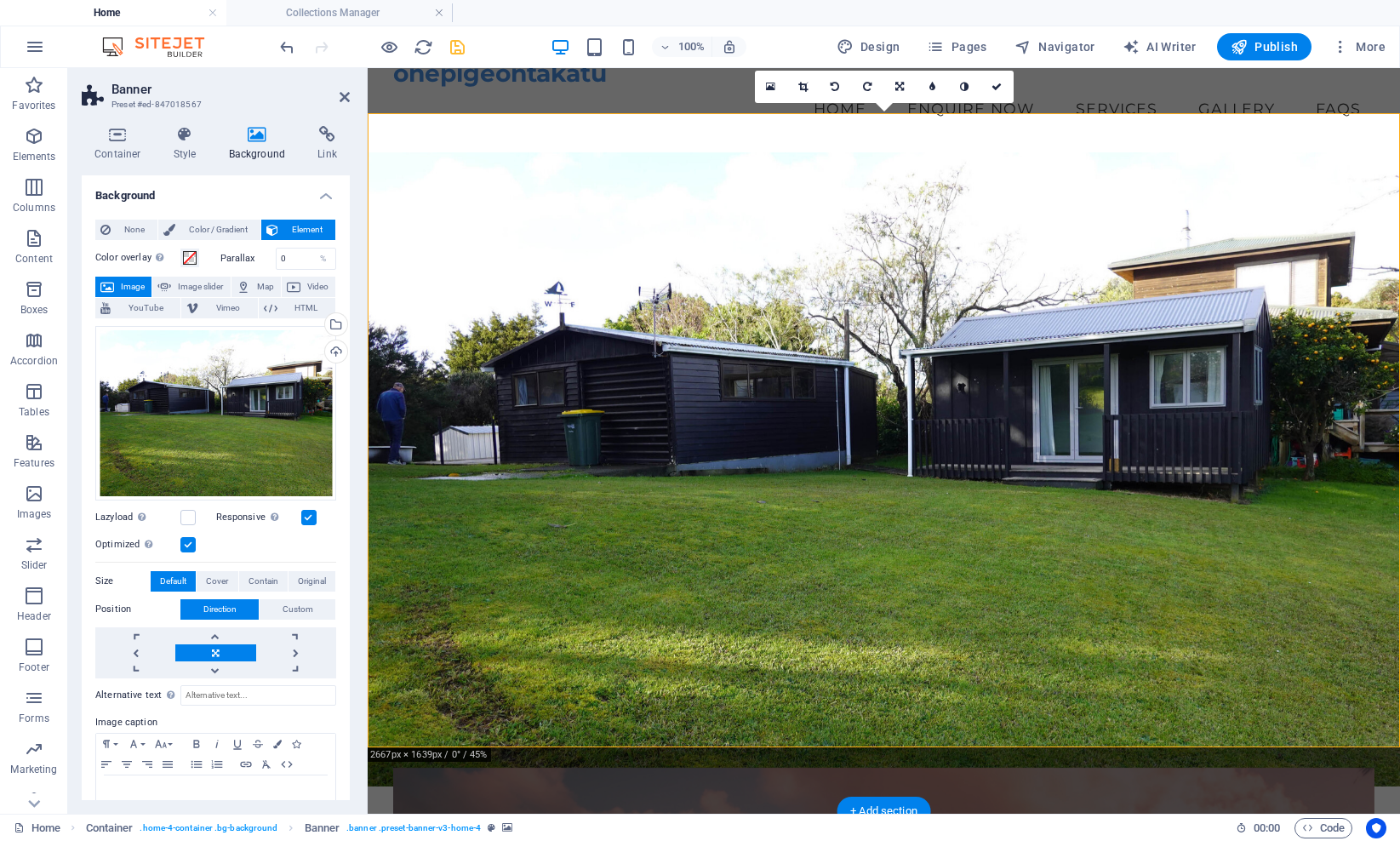
scroll to position [26, 0]
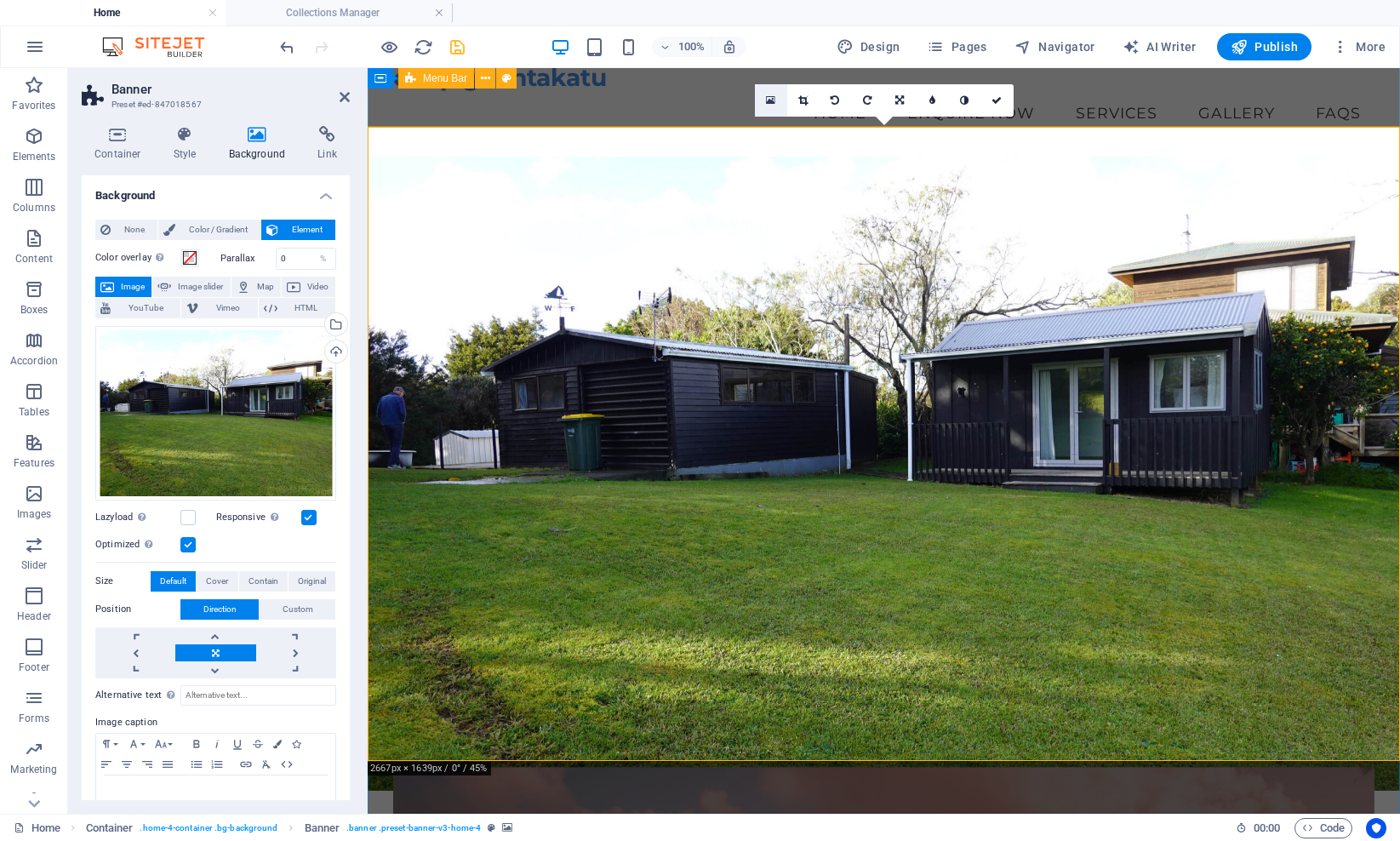
click at [770, 101] on icon at bounding box center [770, 100] width 10 height 12
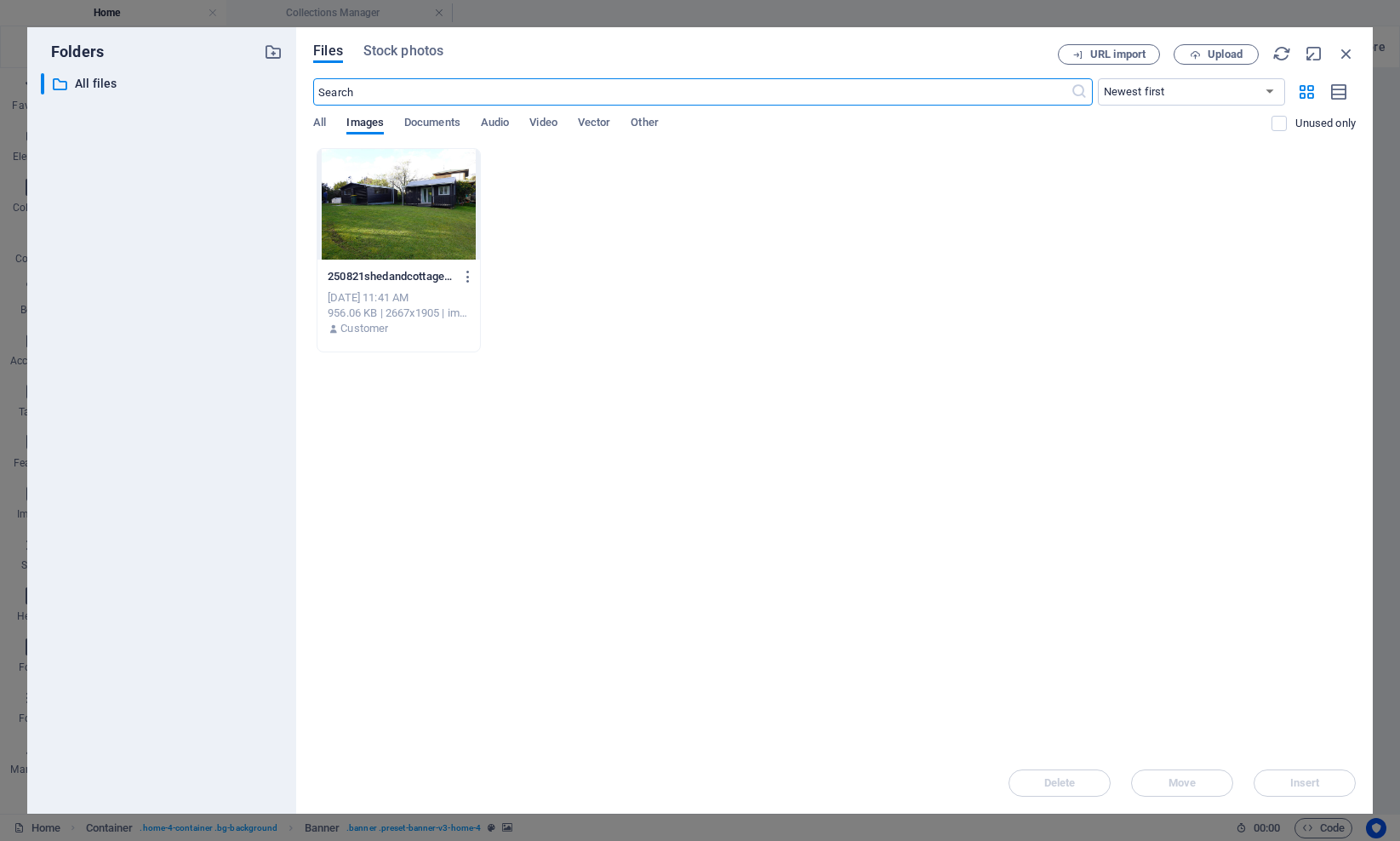
click at [382, 214] on div at bounding box center [398, 204] width 163 height 111
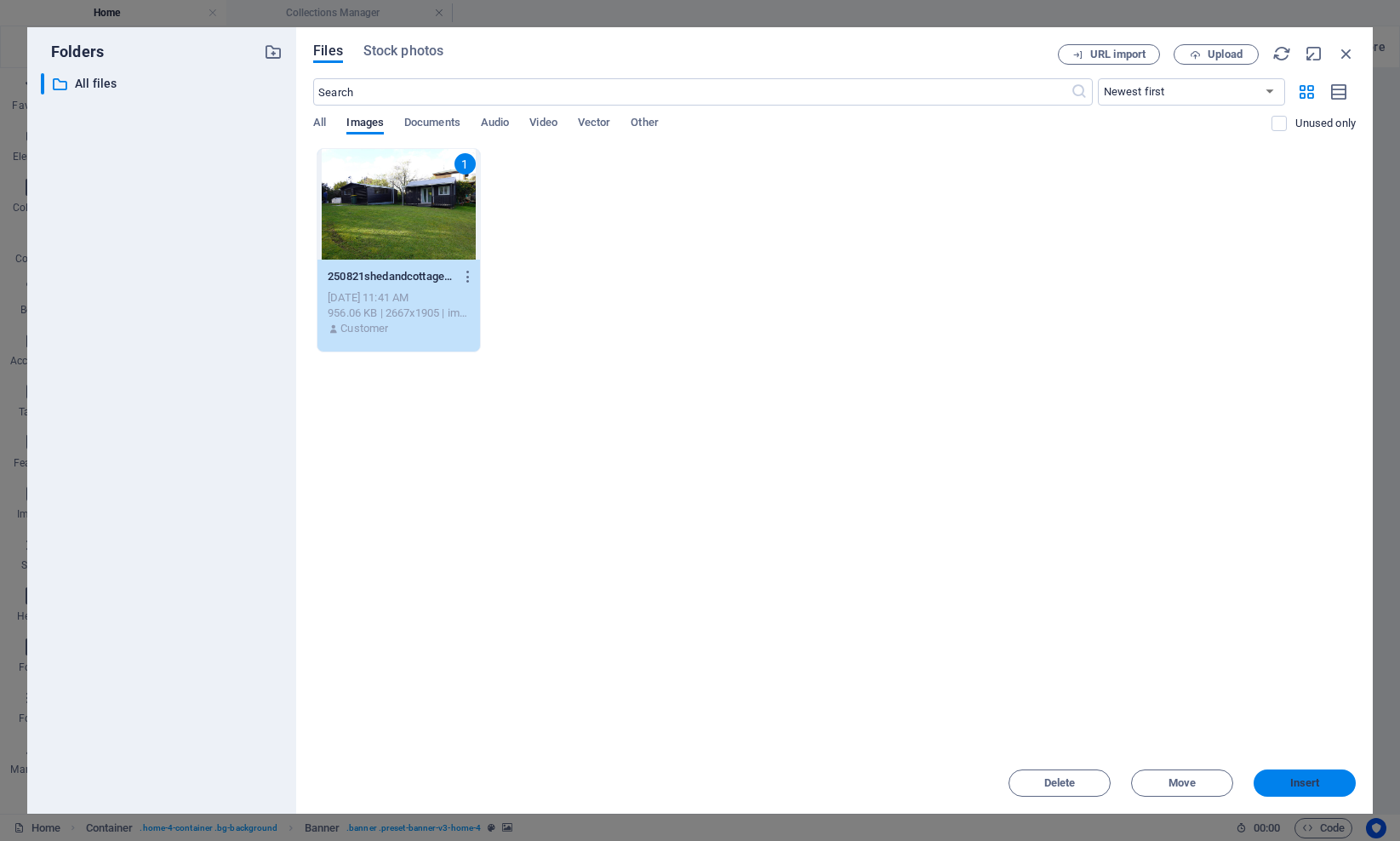
click at [1057, 778] on span "Insert" at bounding box center [1304, 782] width 88 height 10
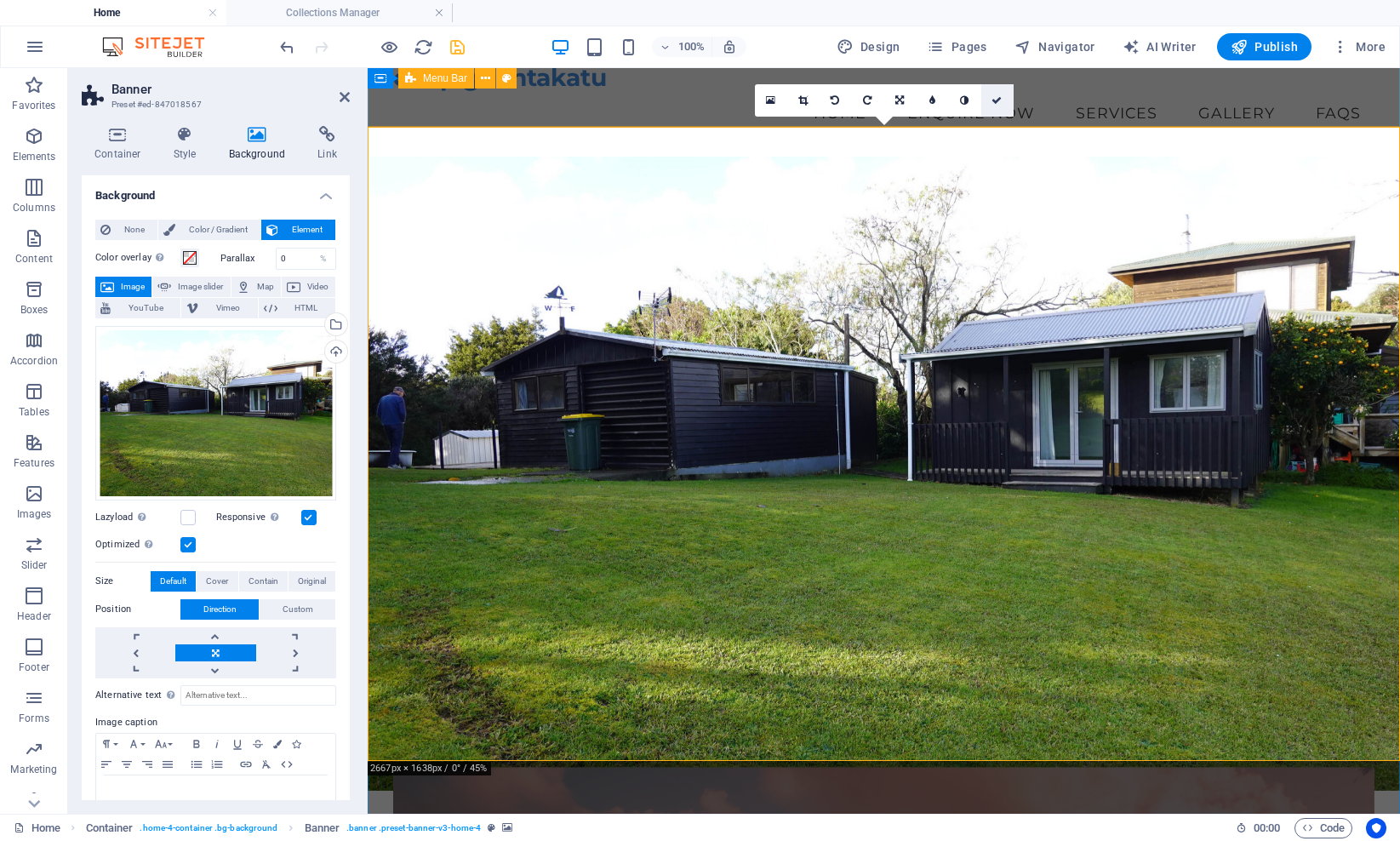
click at [999, 102] on icon at bounding box center [996, 100] width 10 height 10
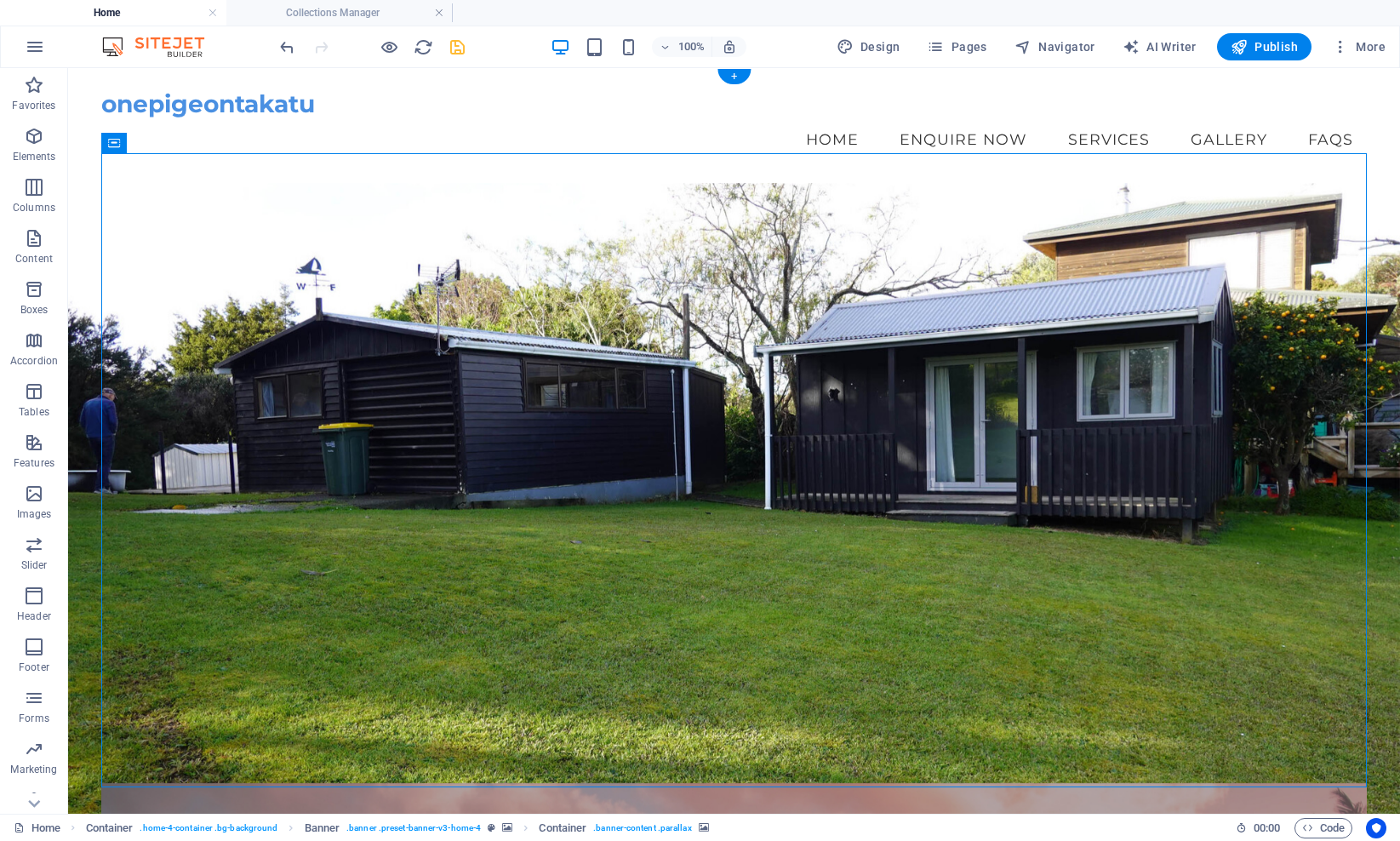
scroll to position [0, 0]
click at [459, 45] on icon "save" at bounding box center [457, 47] width 20 height 20
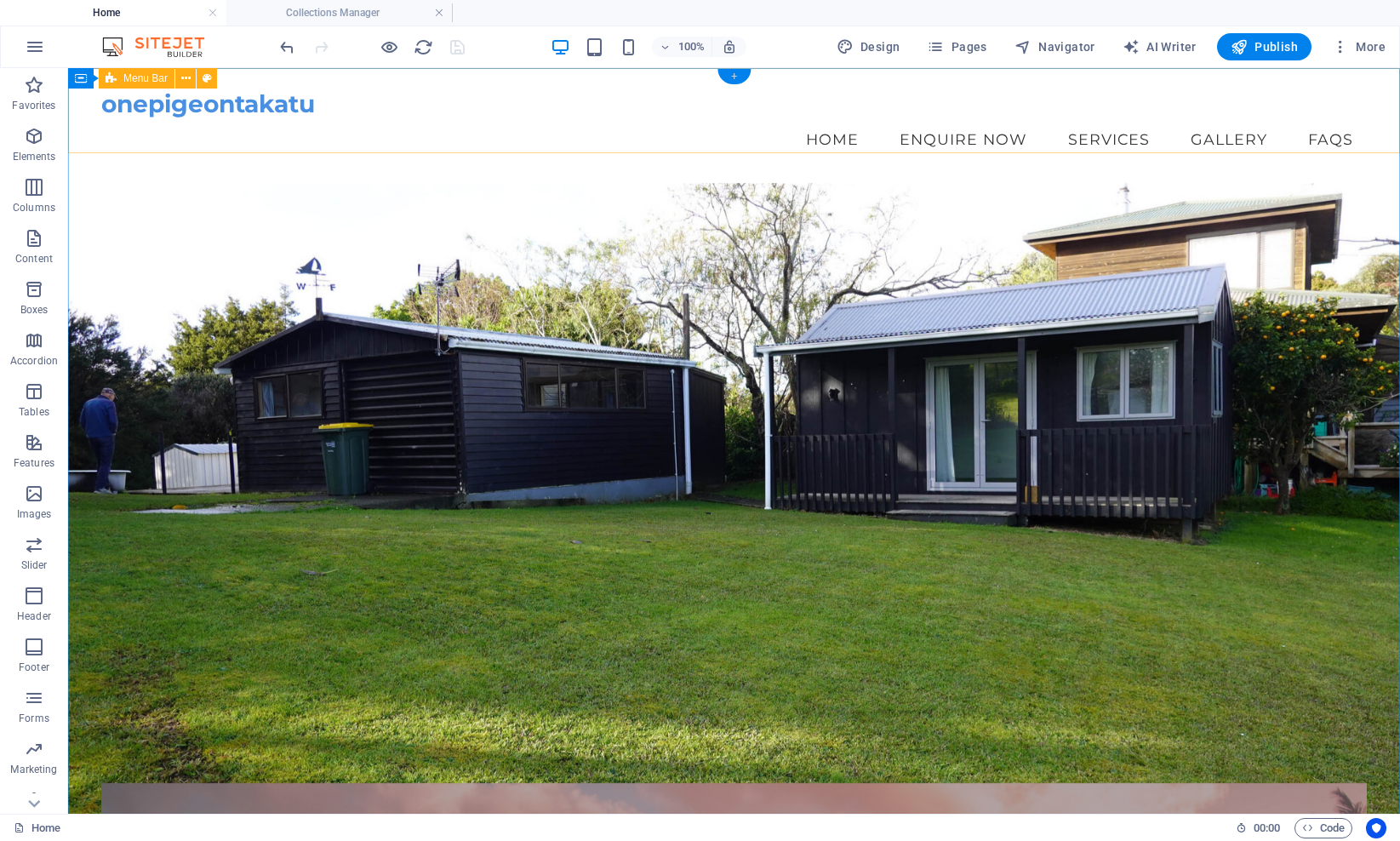
click at [730, 74] on div "+" at bounding box center [734, 76] width 33 height 16
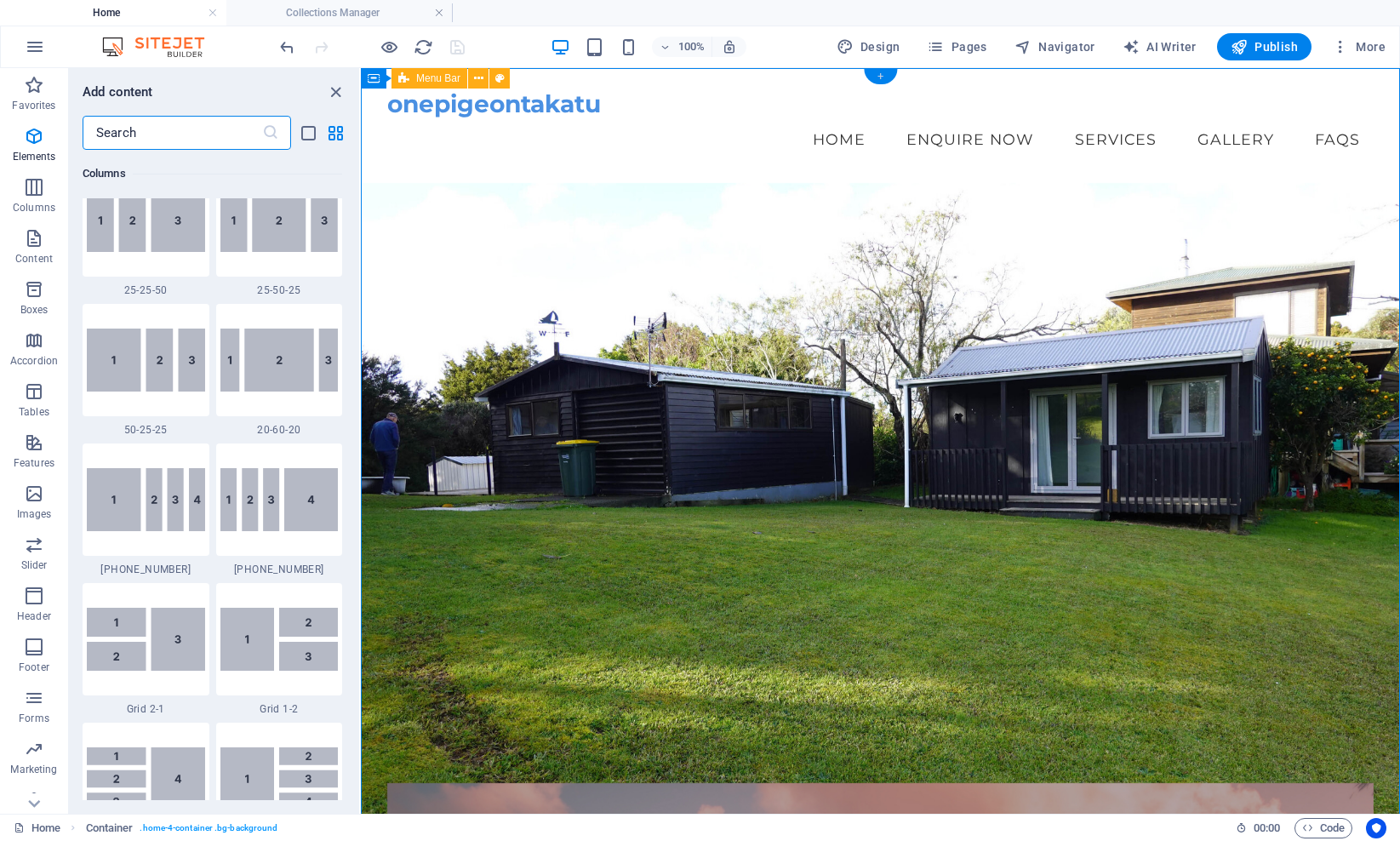
scroll to position [2977, 0]
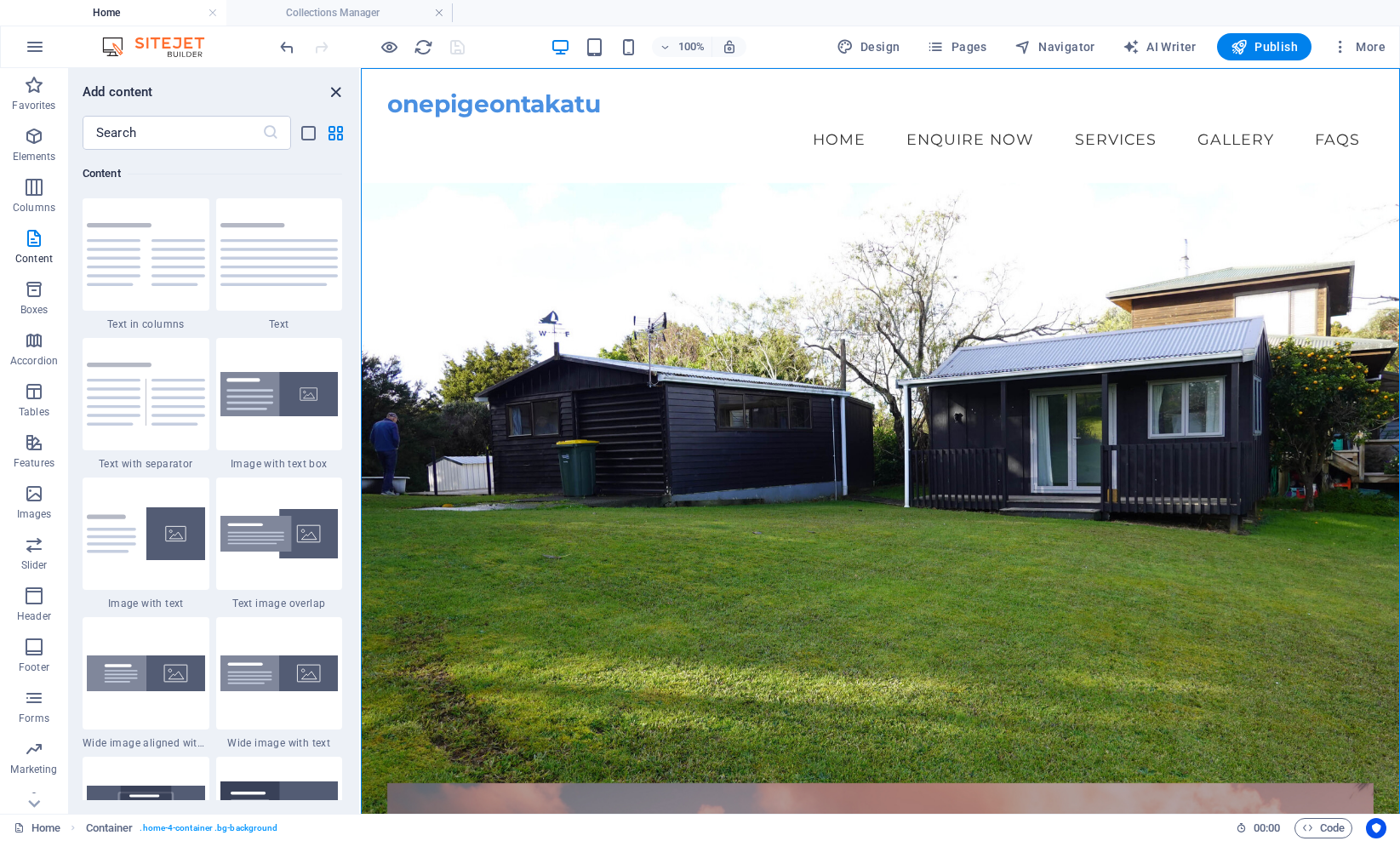
click at [336, 88] on icon "close panel" at bounding box center [336, 92] width 20 height 20
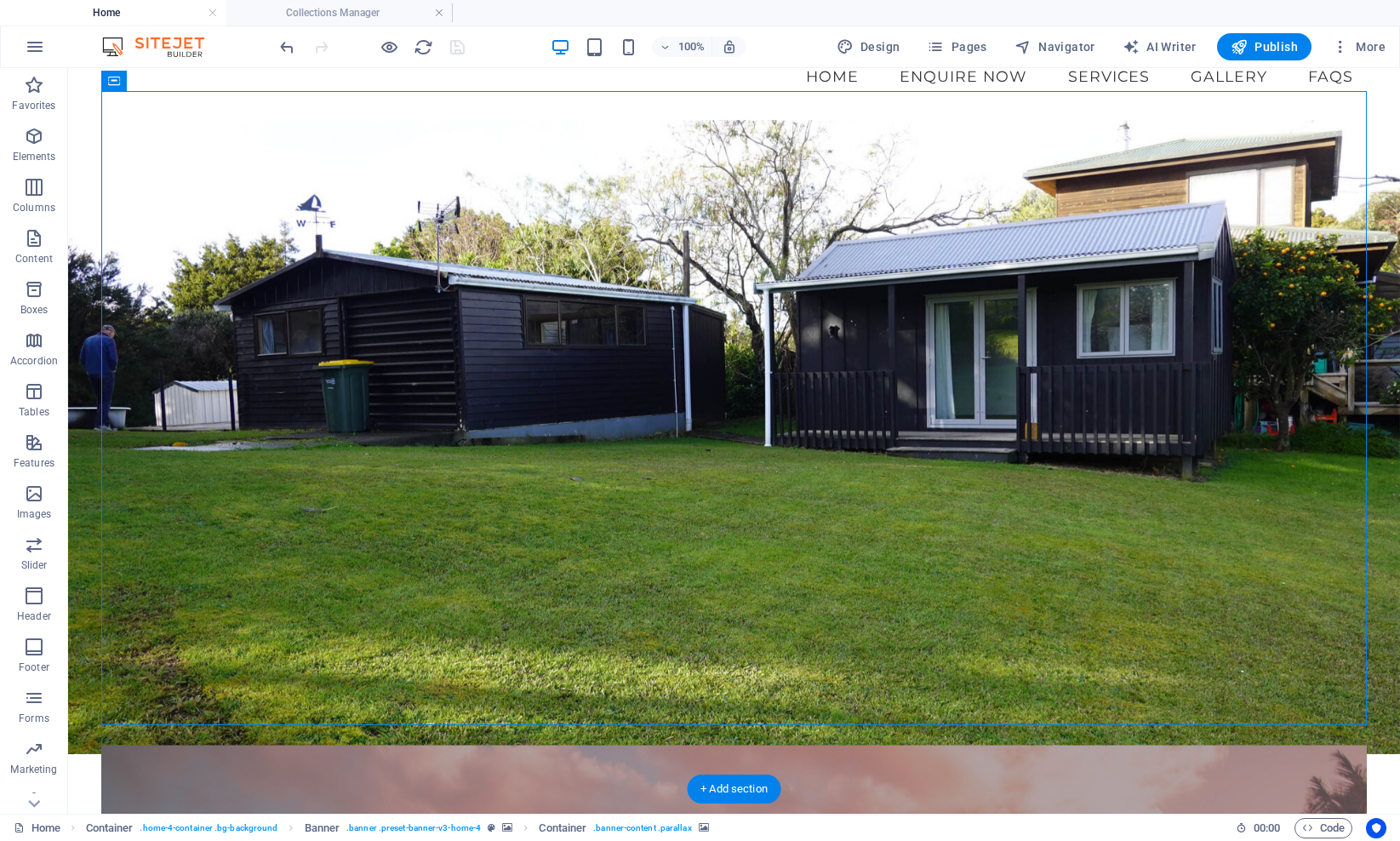
scroll to position [64, 0]
click at [1049, 48] on span "Navigator" at bounding box center [1054, 46] width 81 height 17
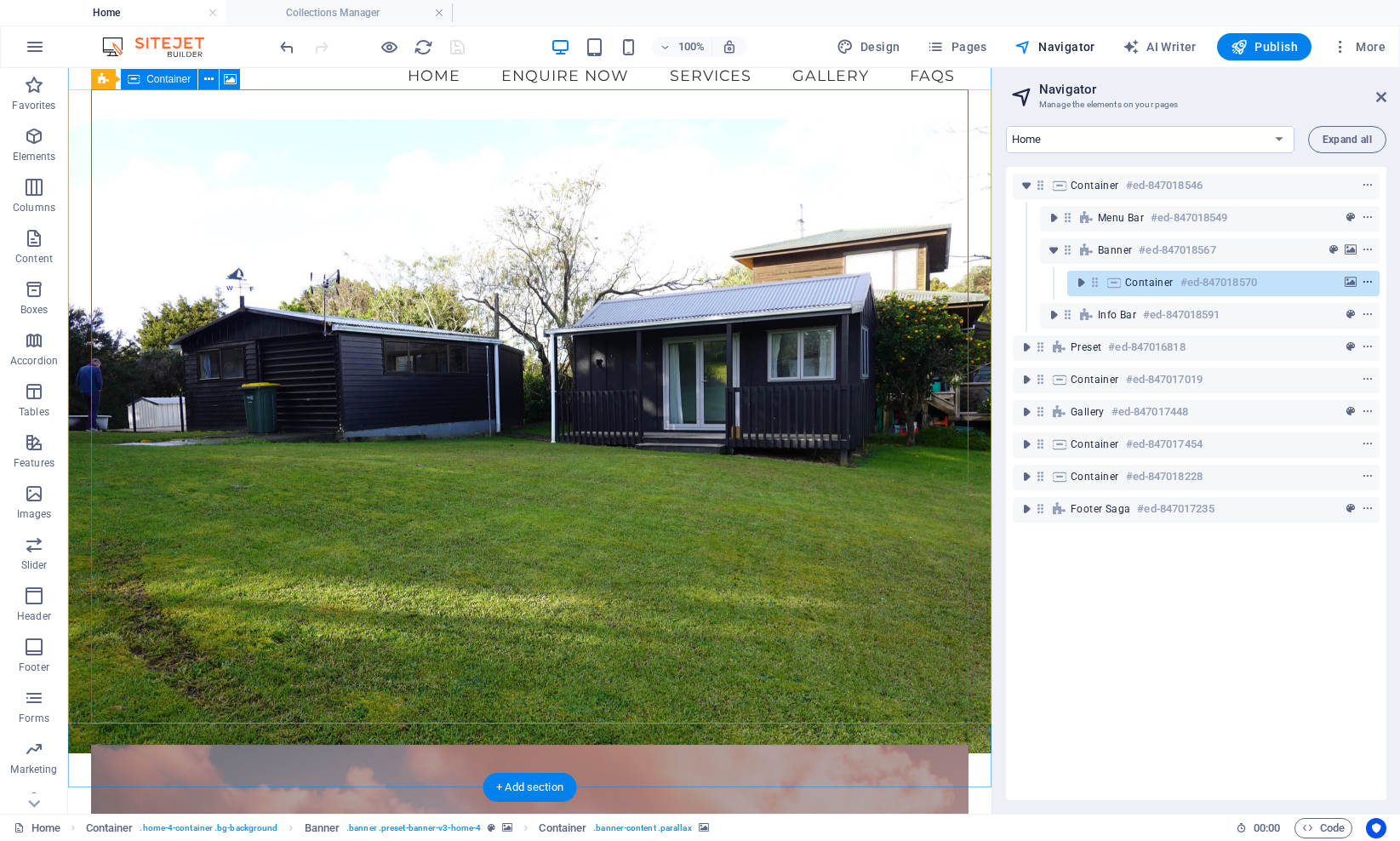
click at [1057, 283] on icon "context-menu" at bounding box center [1367, 282] width 12 height 12
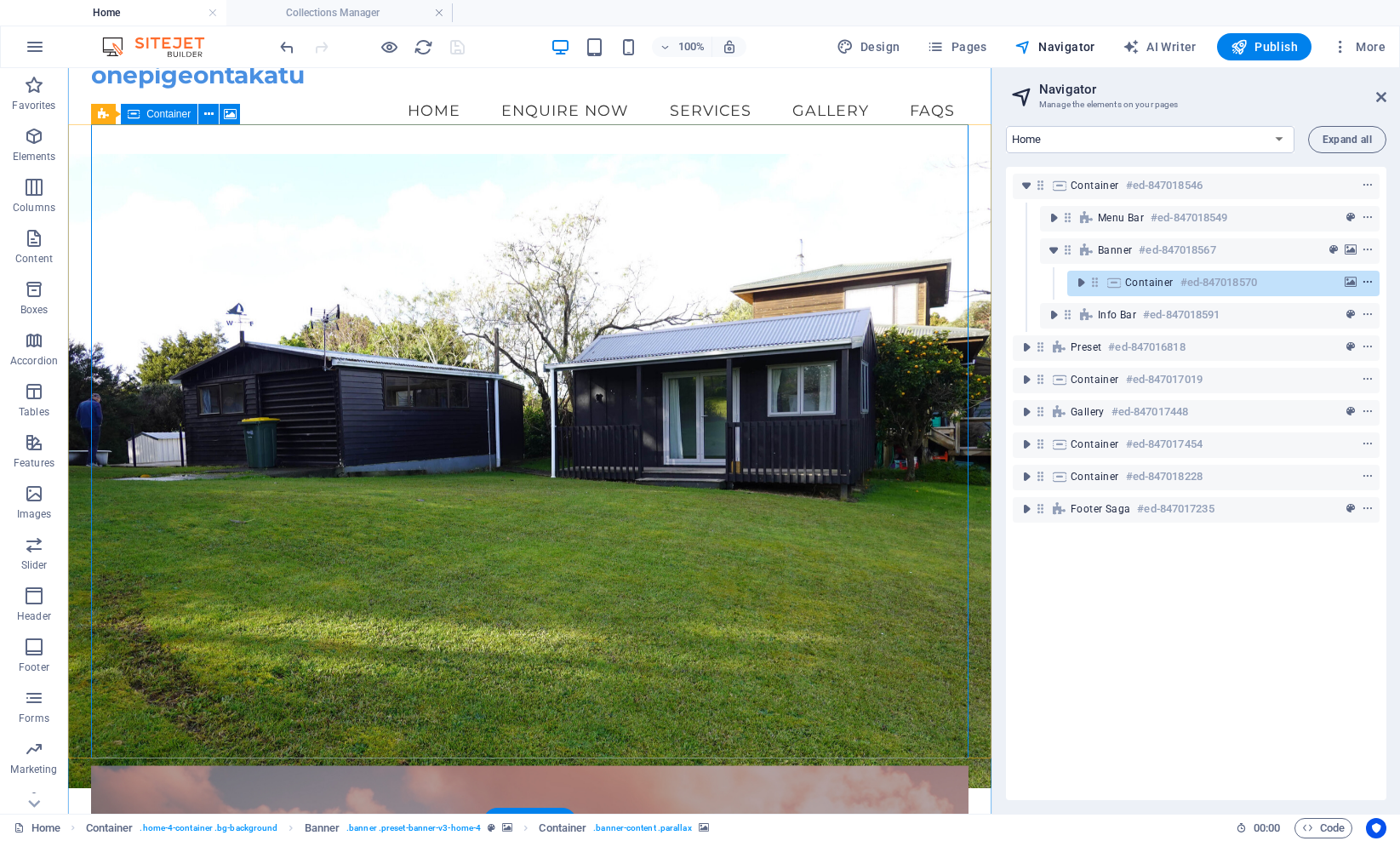
click at [1057, 280] on icon "context-menu" at bounding box center [1367, 282] width 12 height 12
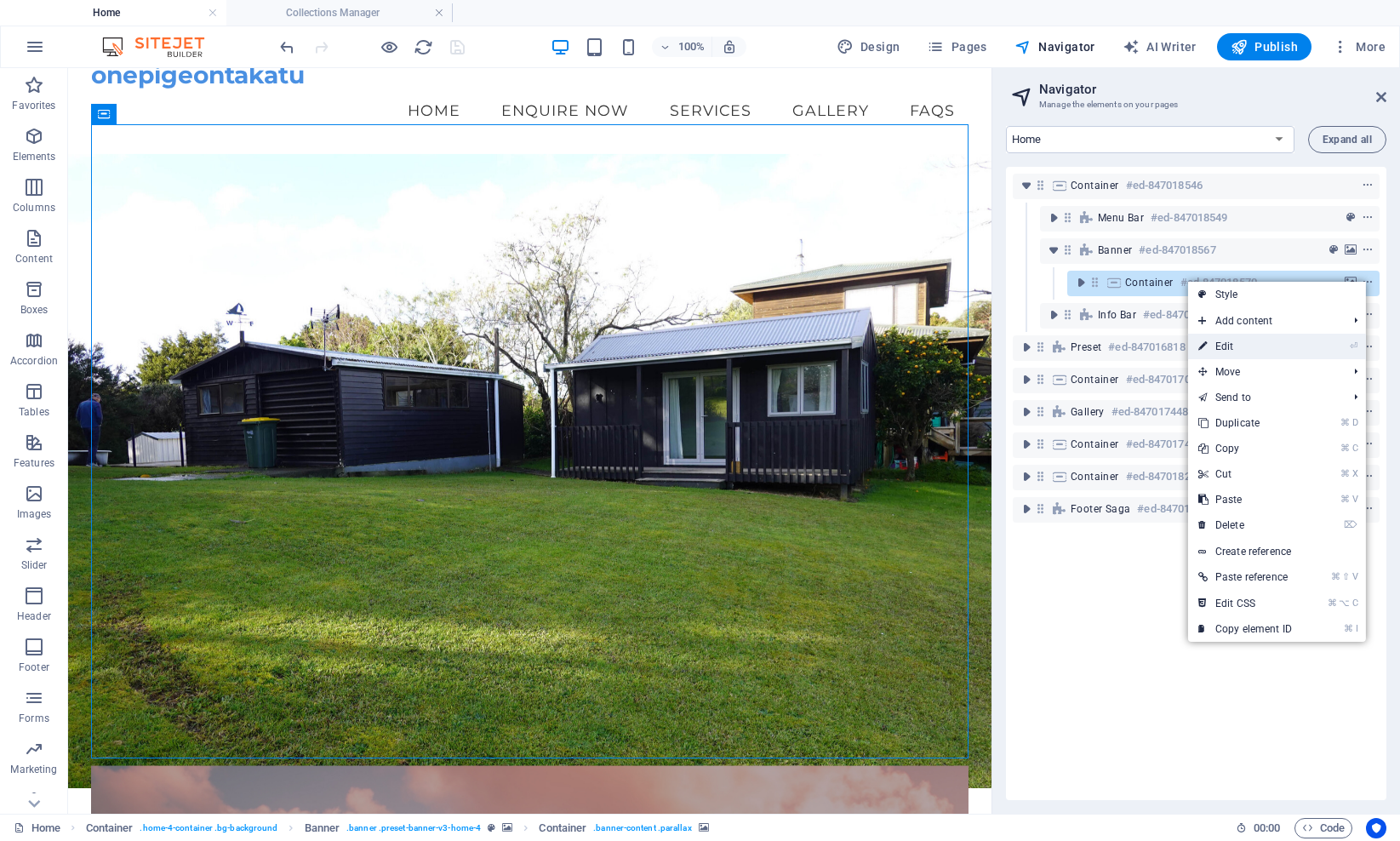
click at [1057, 347] on link "⏎ Edit" at bounding box center [1244, 347] width 114 height 25
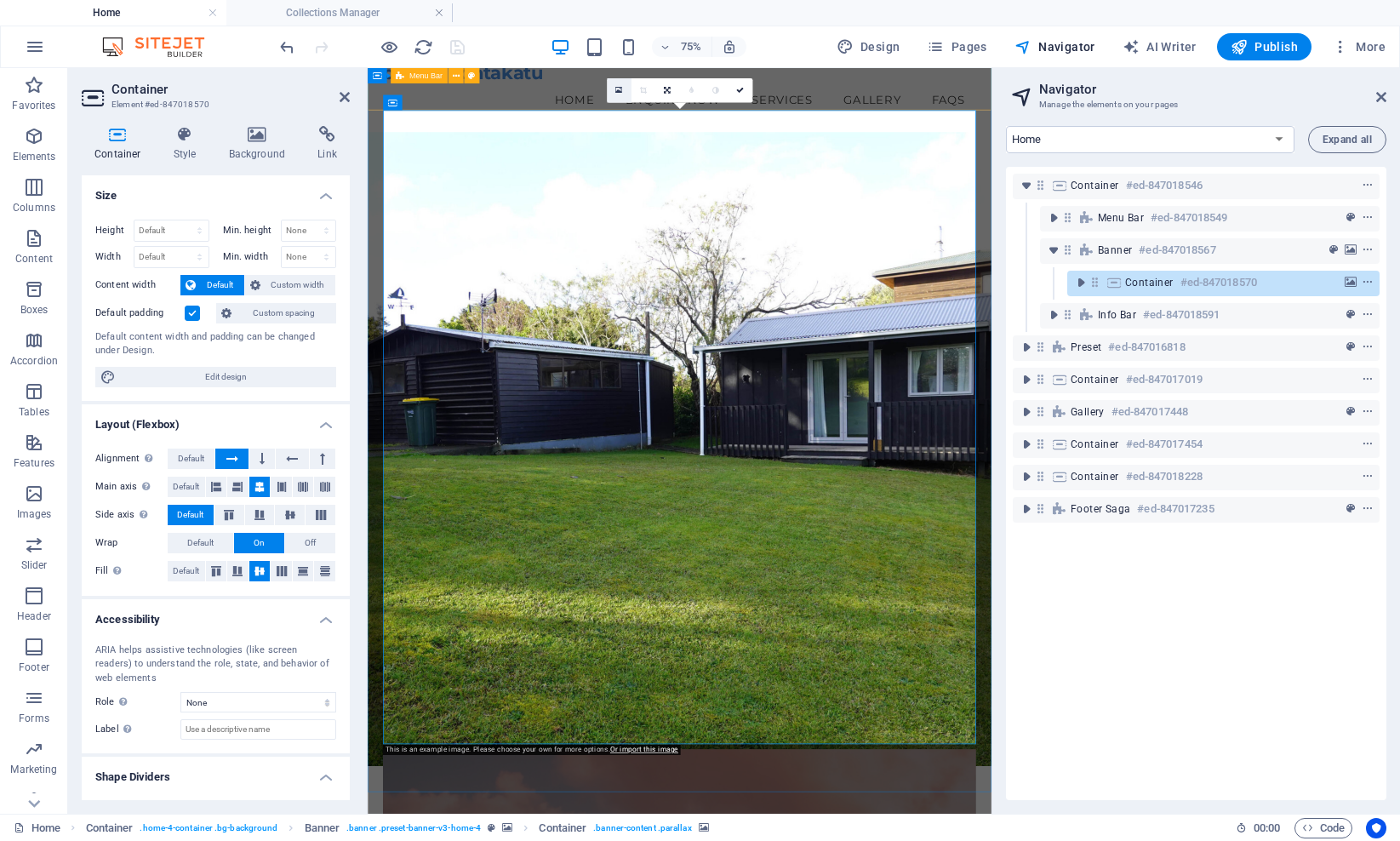
click at [621, 88] on icon at bounding box center [618, 91] width 7 height 10
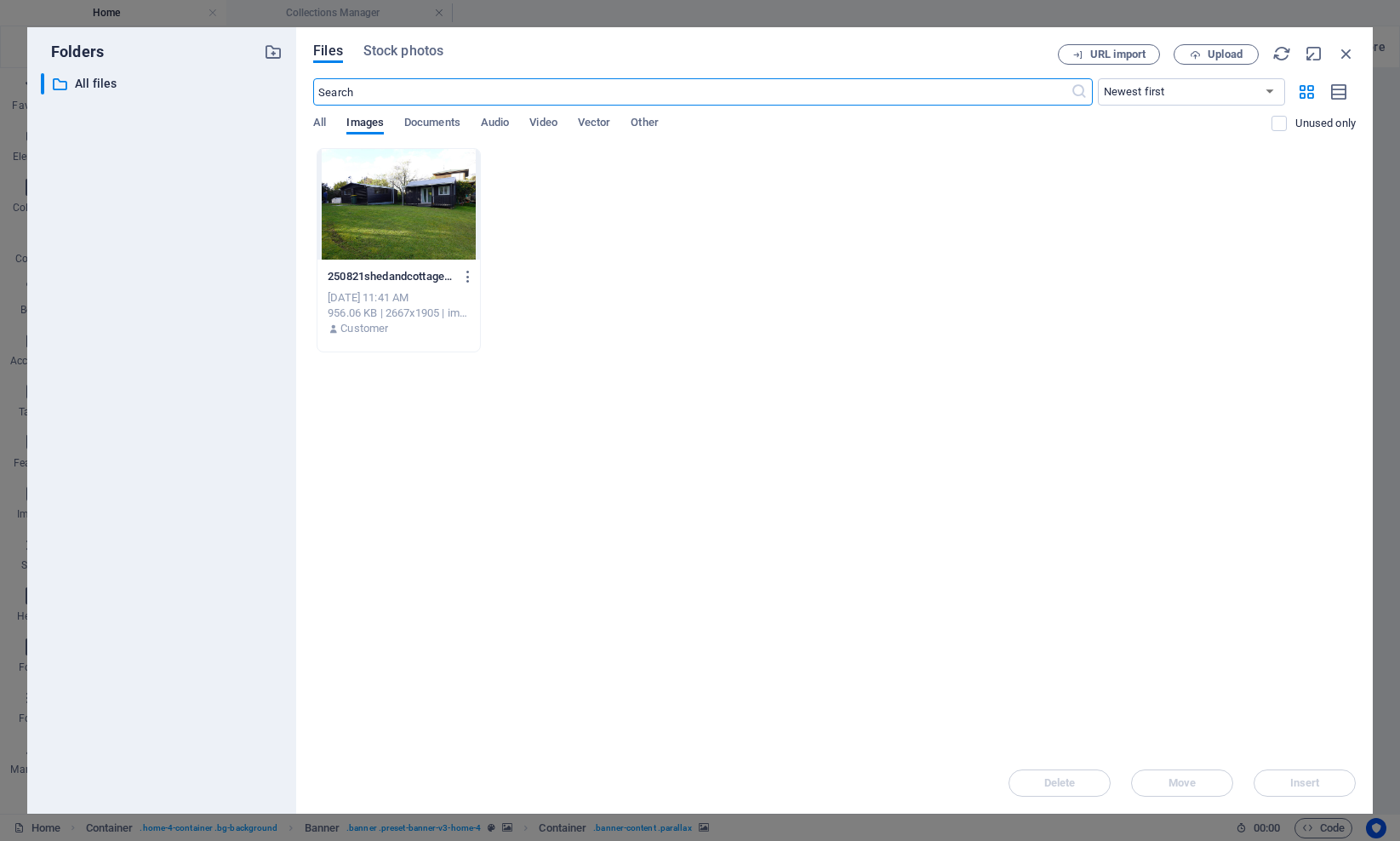
click at [421, 215] on div at bounding box center [398, 204] width 163 height 111
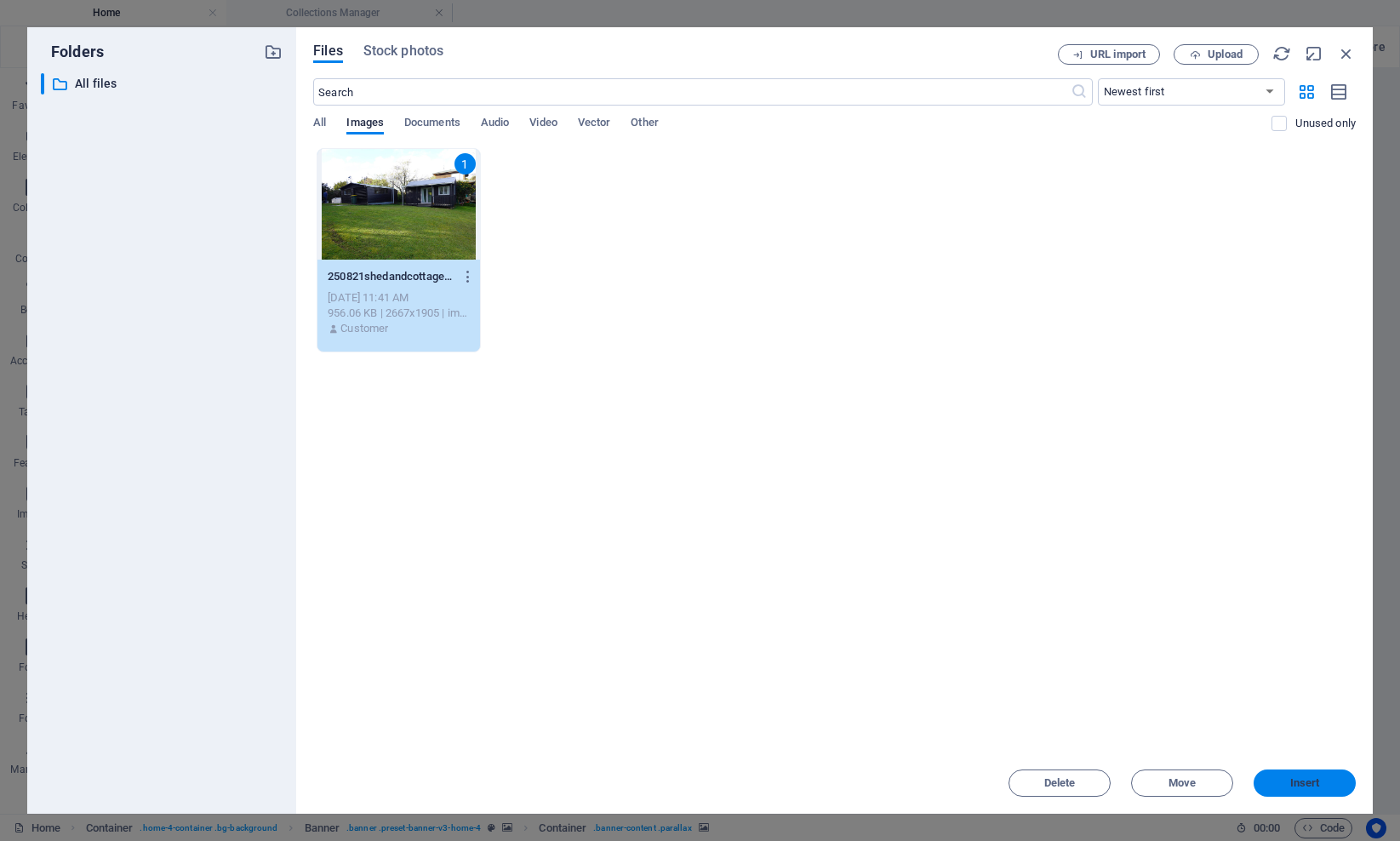
click at [1057, 787] on span "Insert" at bounding box center [1304, 782] width 29 height 10
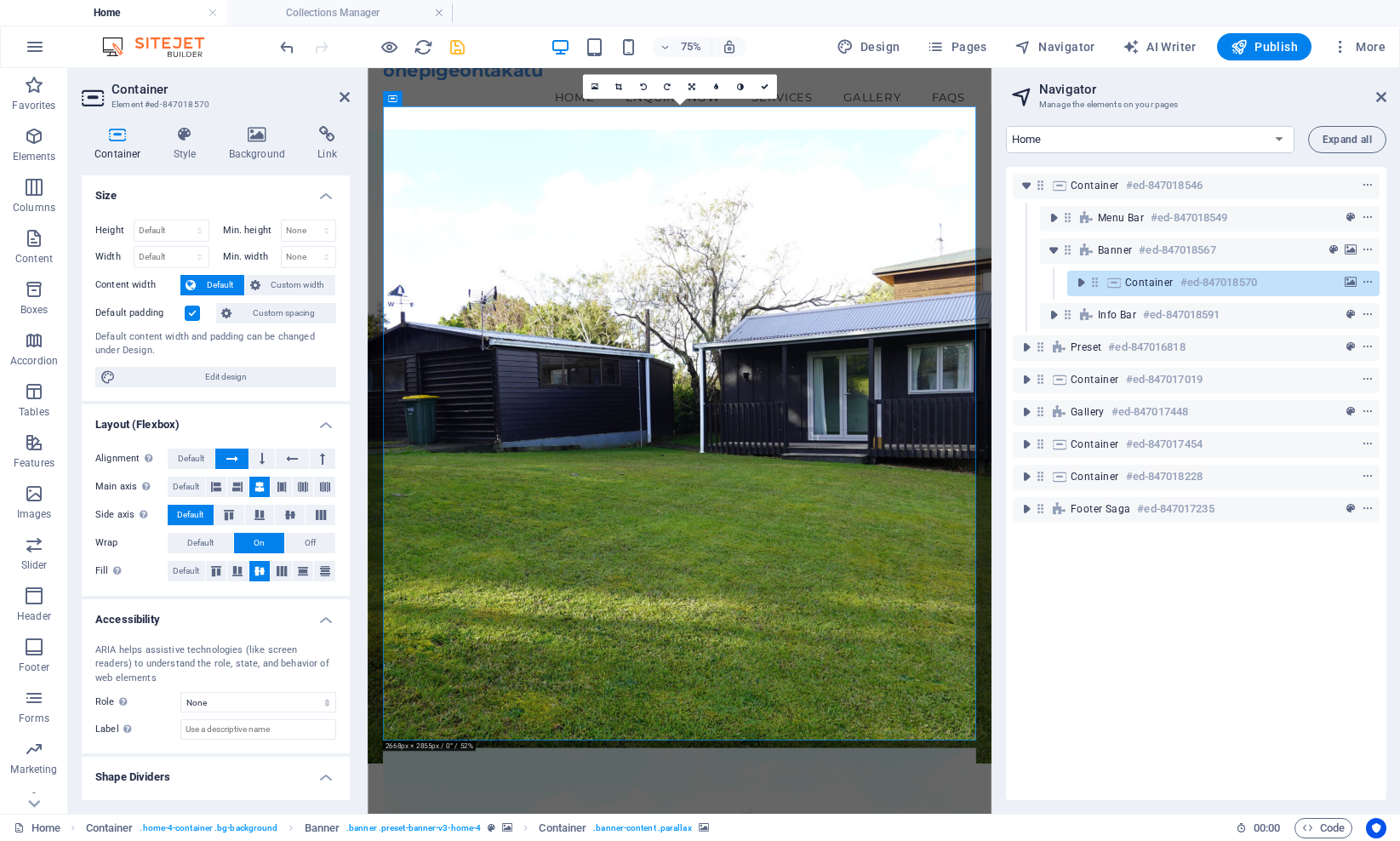
scroll to position [29, 0]
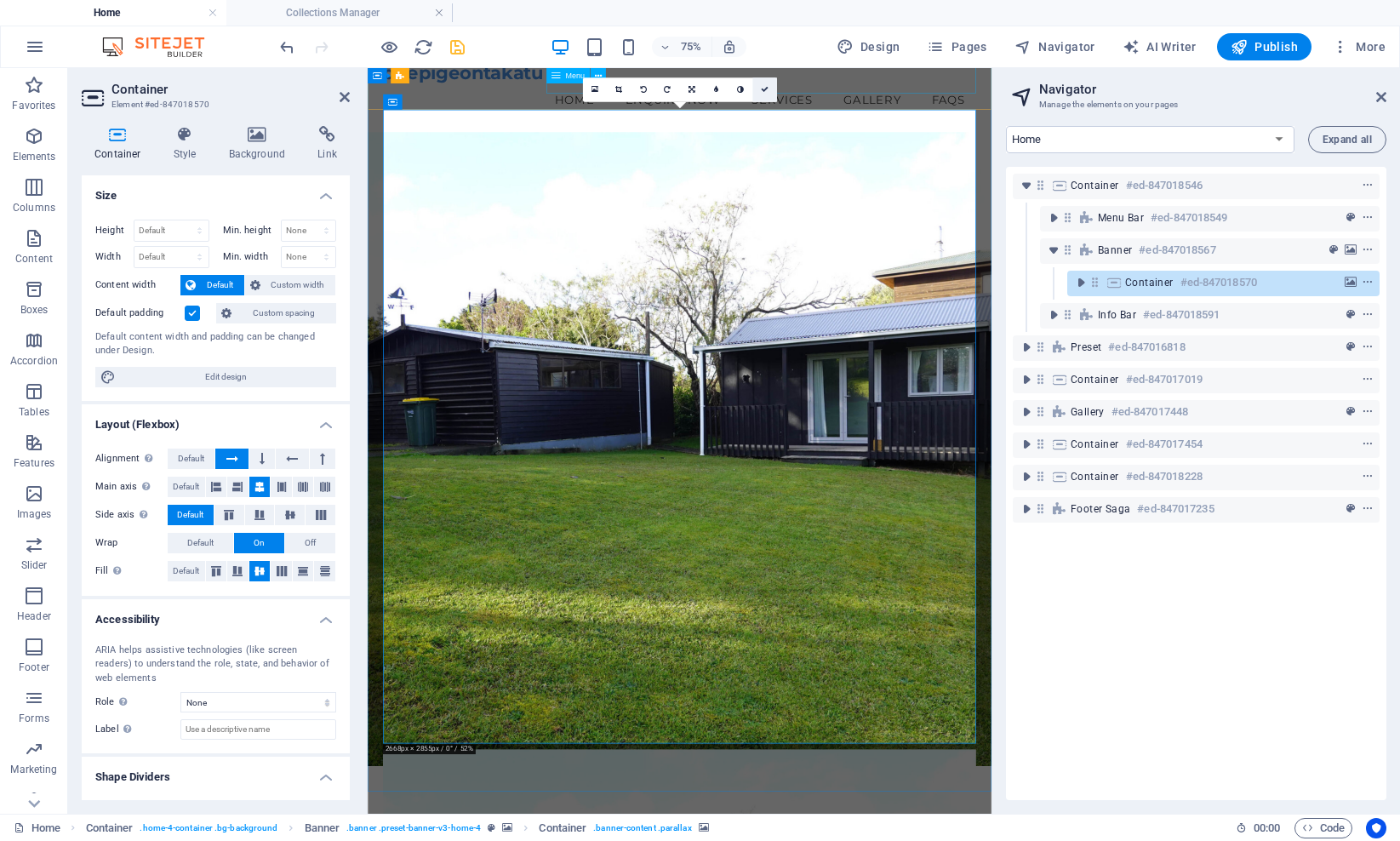
click at [769, 89] on icon at bounding box center [765, 90] width 8 height 8
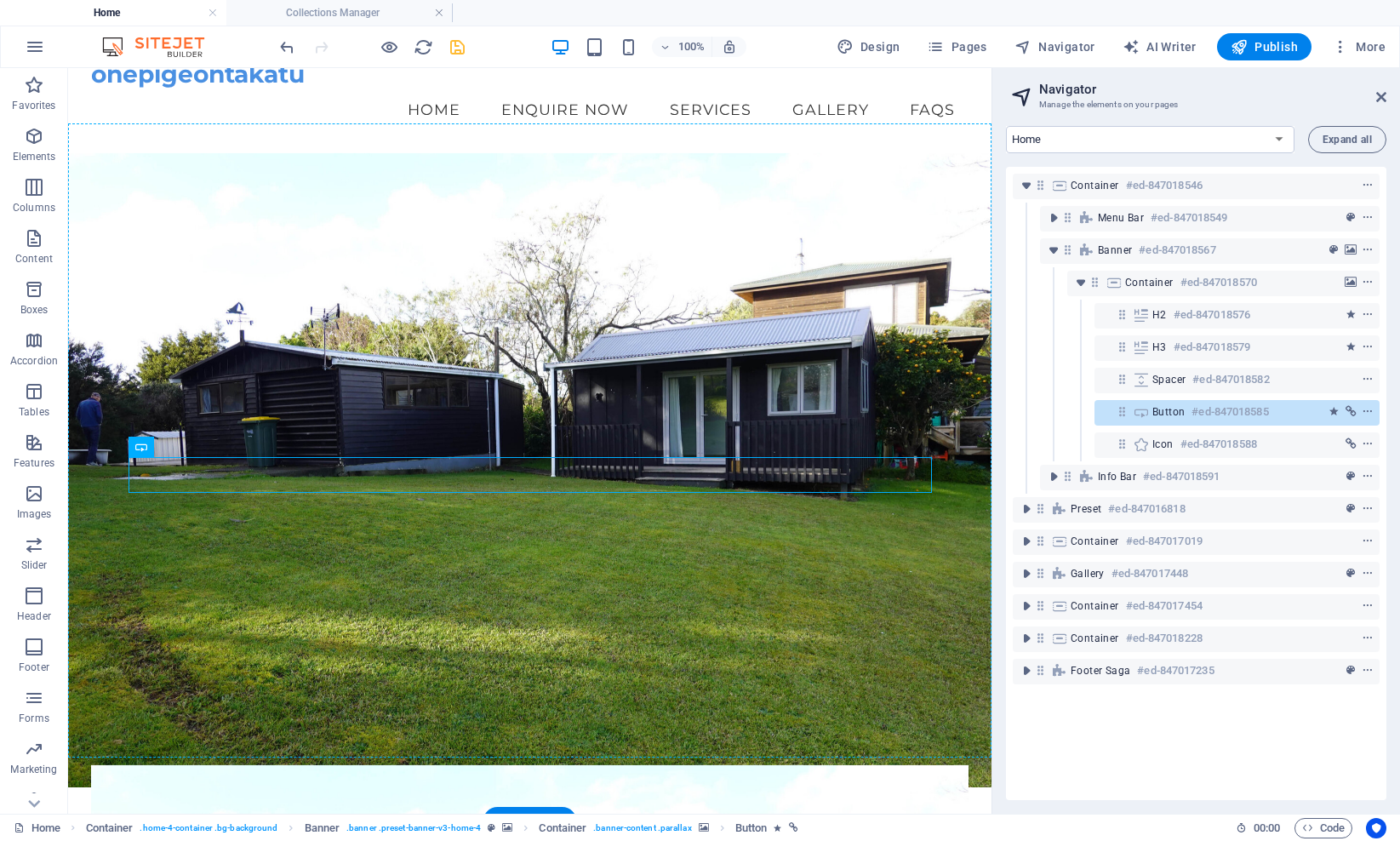
drag, startPoint x: 542, startPoint y: 470, endPoint x: 542, endPoint y: 510, distance: 40.0
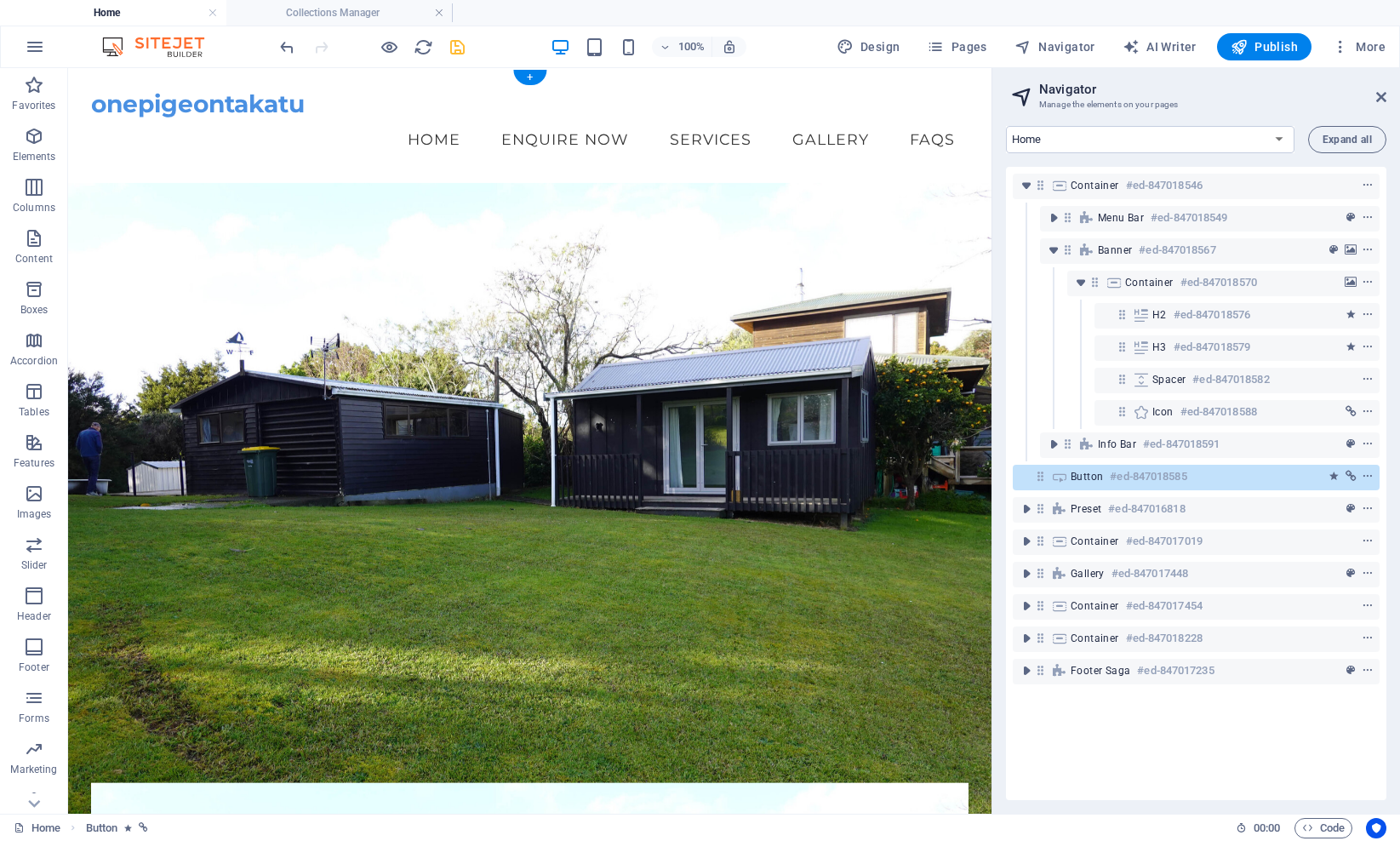
scroll to position [0, 0]
click at [981, 270] on figure at bounding box center [530, 499] width 923 height 633
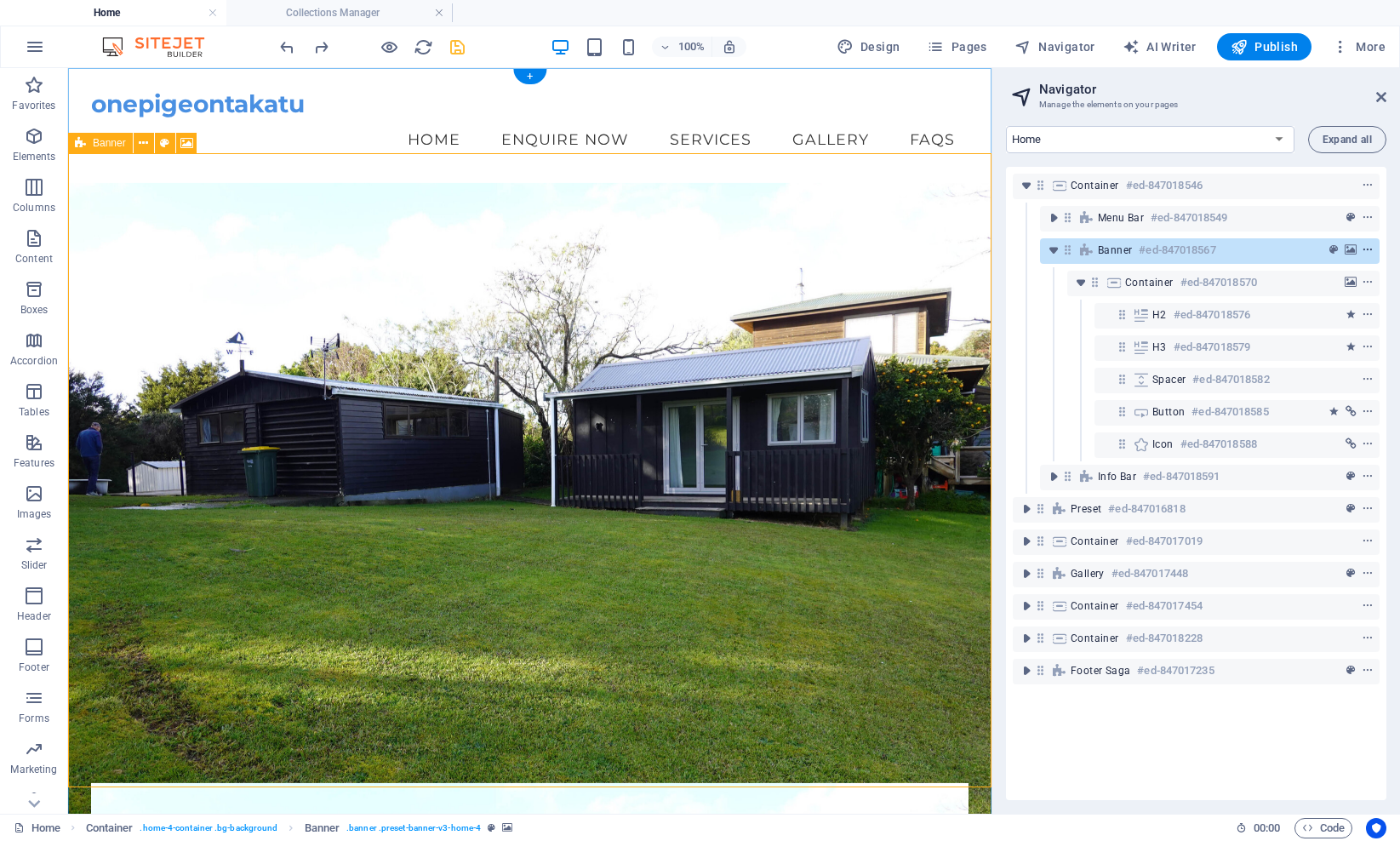
click at [1057, 250] on icon "context-menu" at bounding box center [1367, 250] width 12 height 12
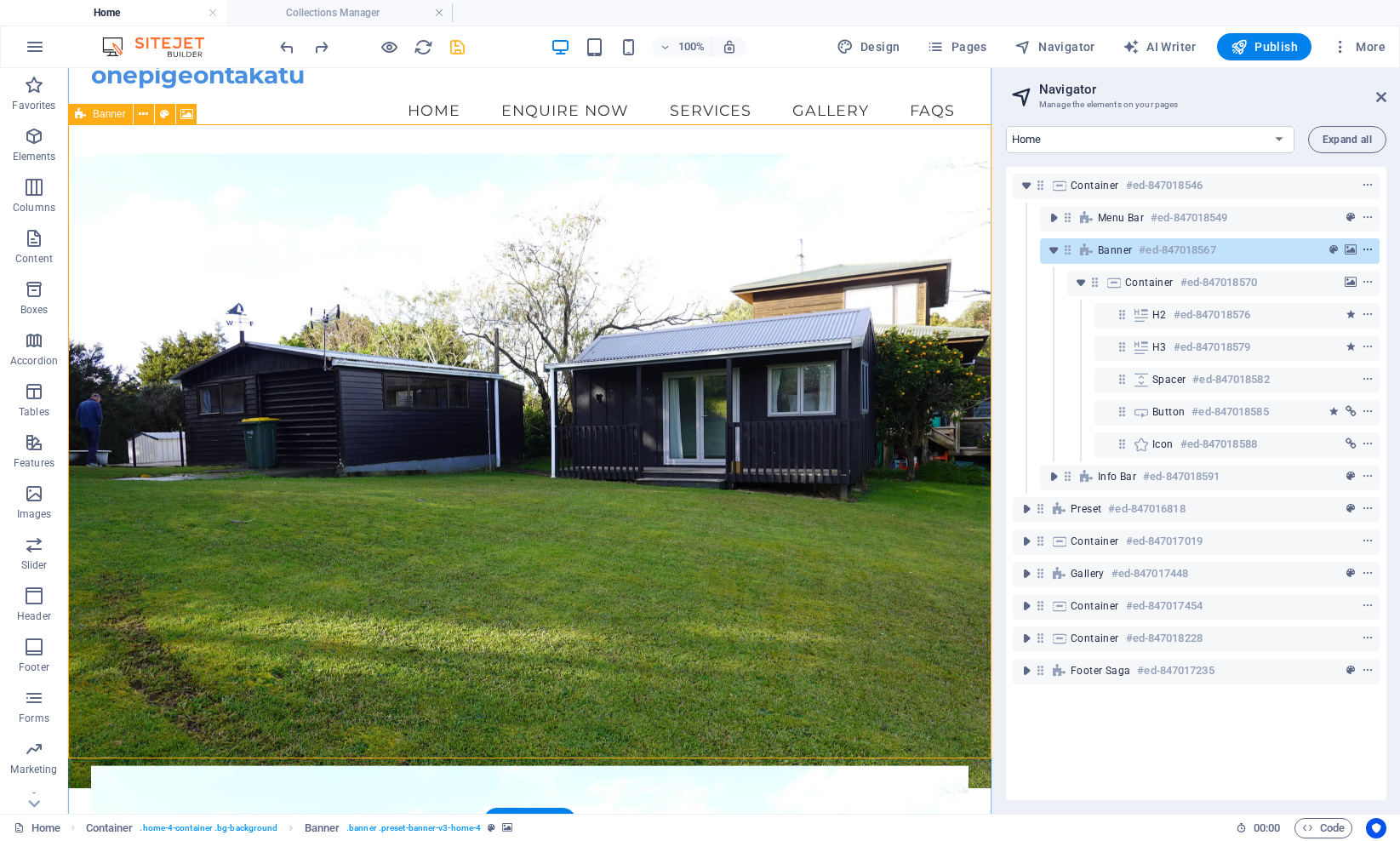
click at [1057, 250] on icon "context-menu" at bounding box center [1367, 250] width 12 height 12
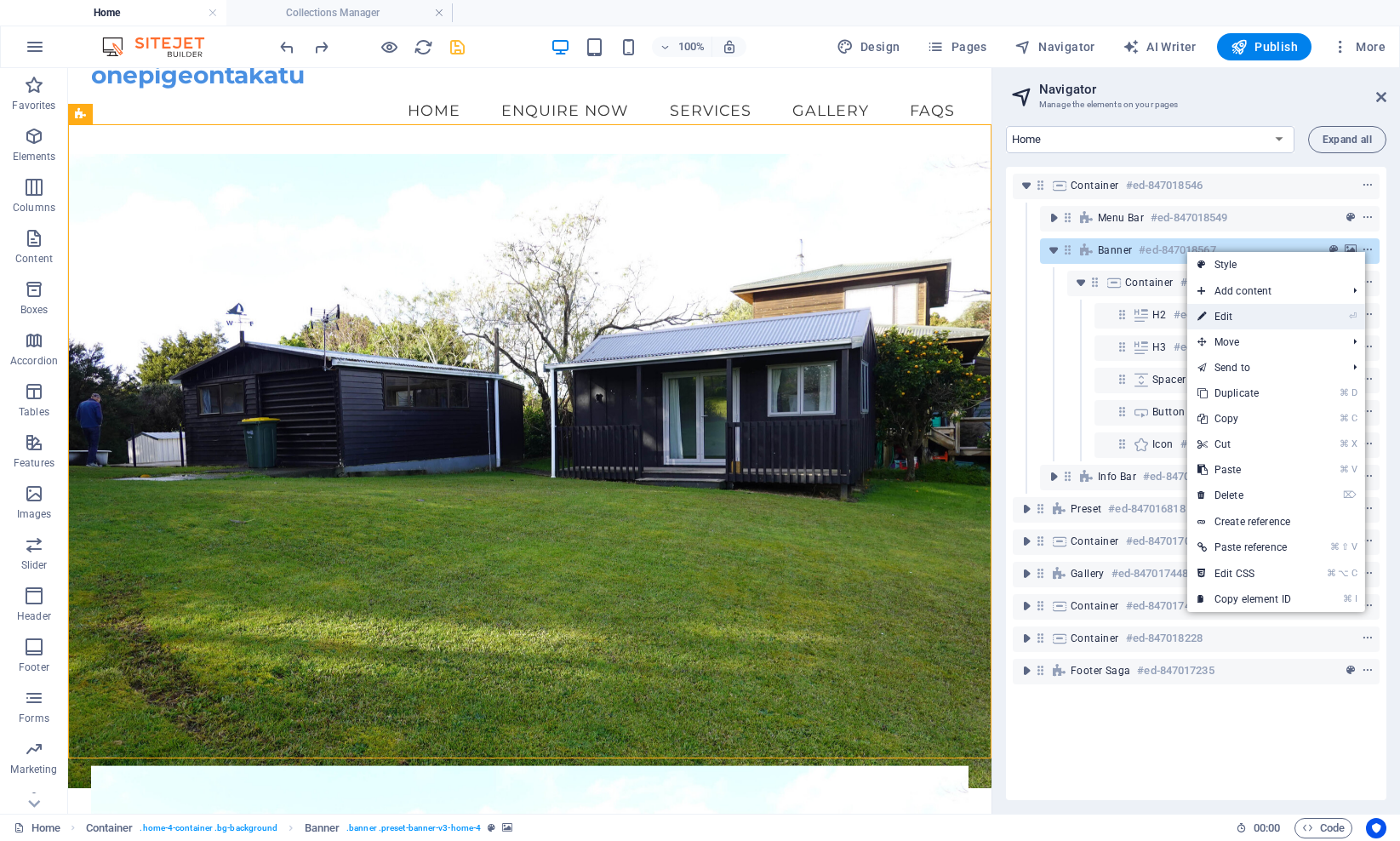
click at [1057, 315] on link "⏎ Edit" at bounding box center [1243, 316] width 114 height 25
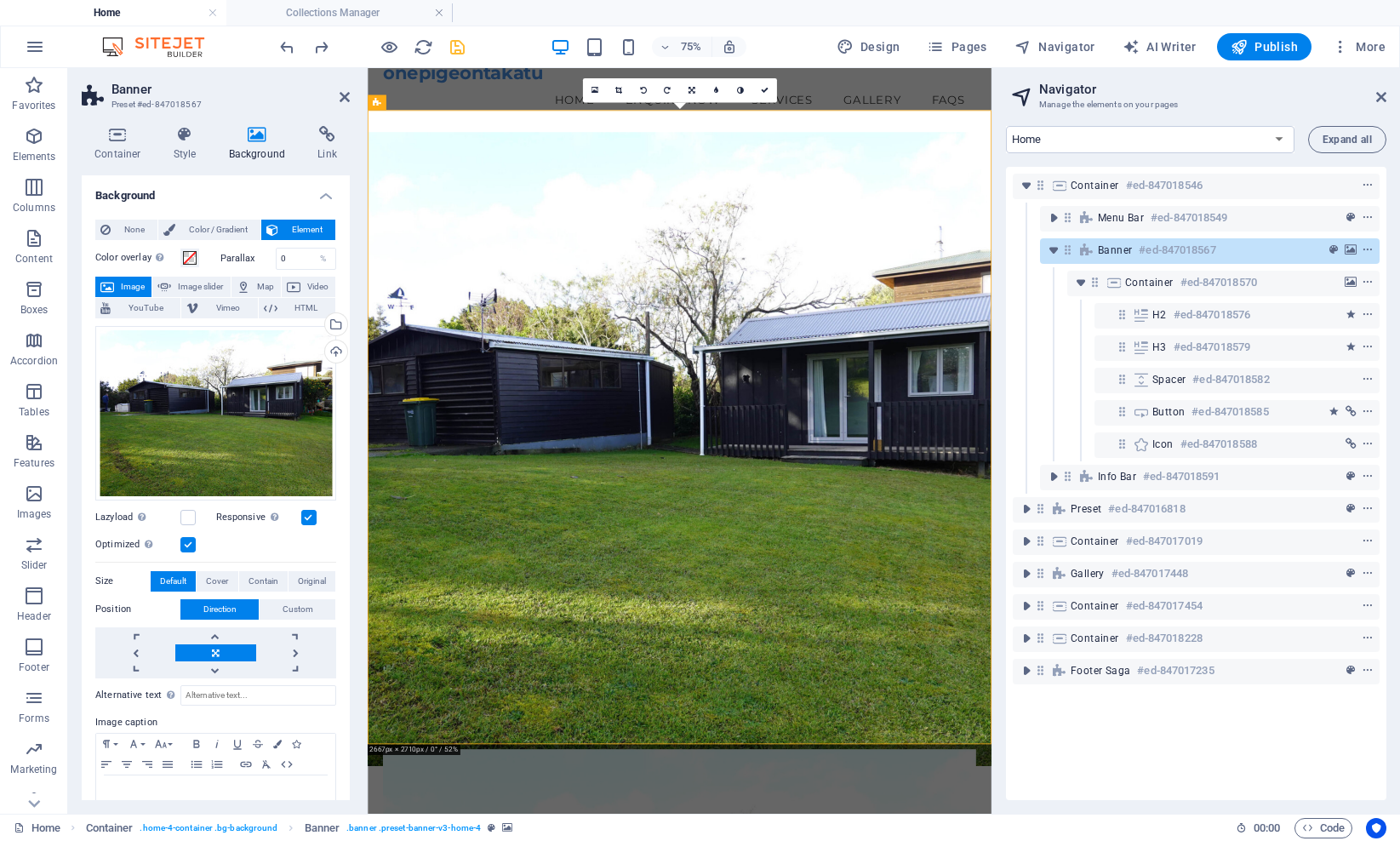
click at [128, 284] on span "Image" at bounding box center [133, 286] width 27 height 21
click at [128, 365] on div "Drag files here, click to choose files or select files from Files or our free s…" at bounding box center [215, 413] width 241 height 174
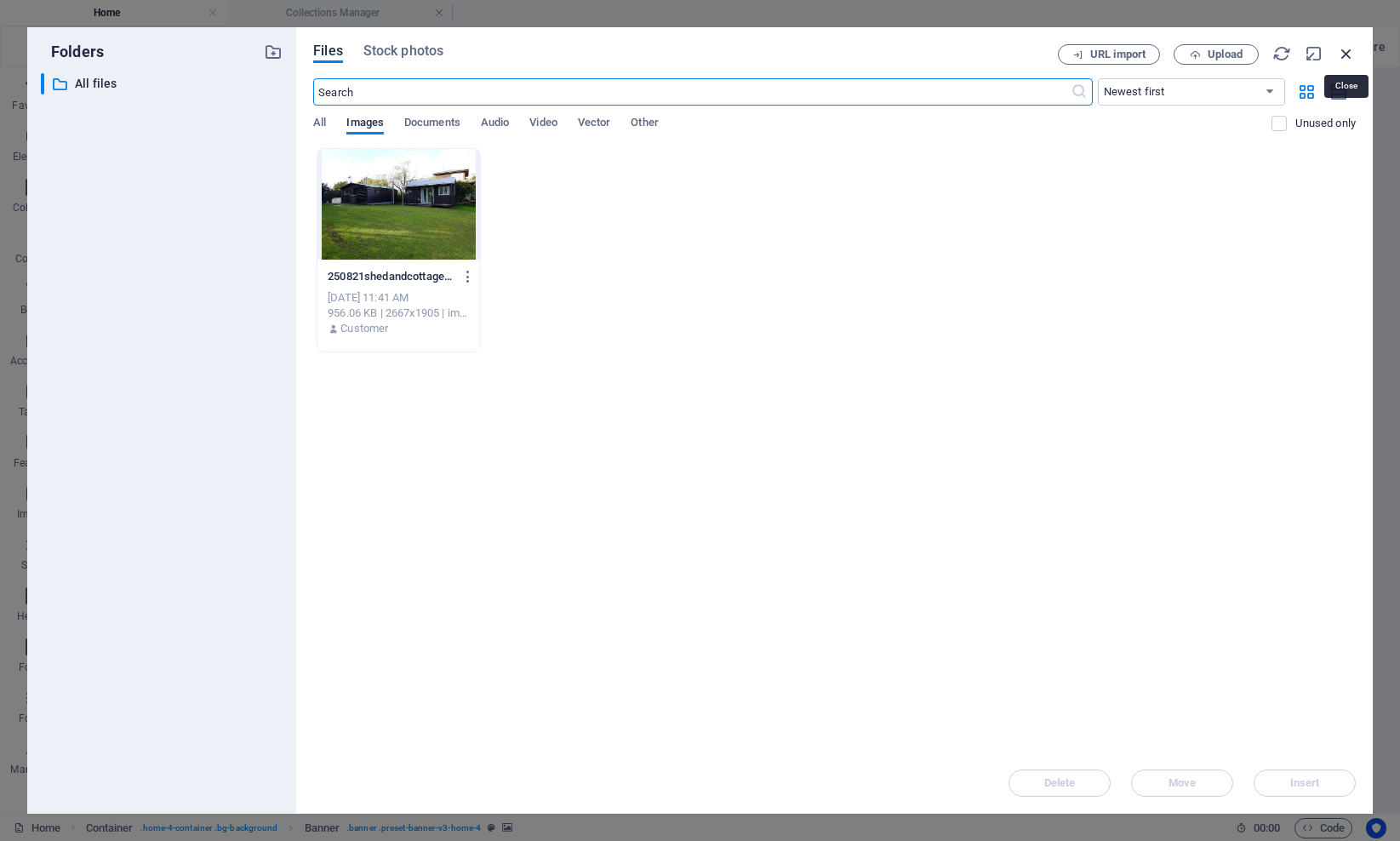
click at [1057, 51] on icon "button" at bounding box center [1345, 53] width 19 height 19
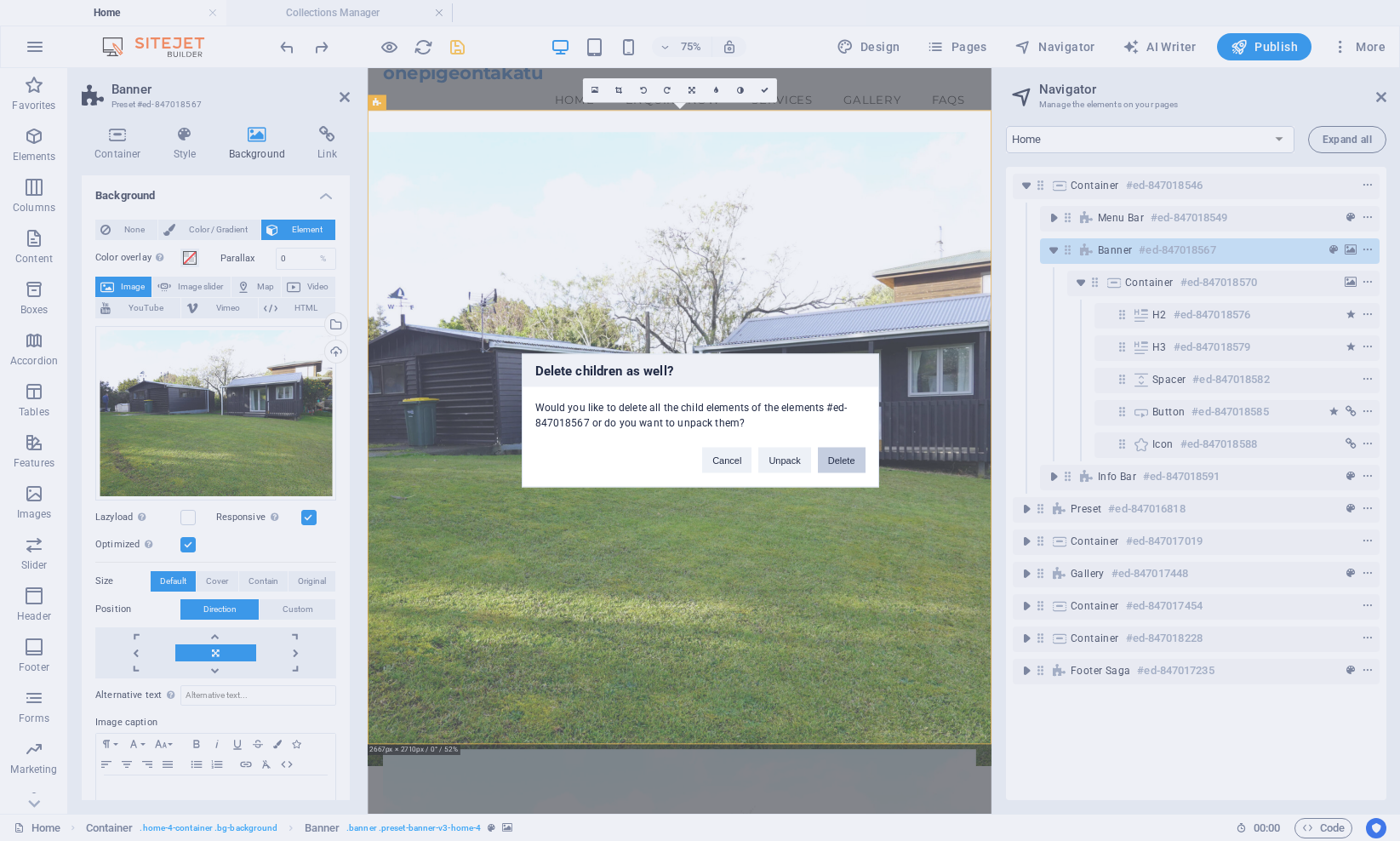
click at [834, 458] on button "Delete" at bounding box center [841, 460] width 48 height 25
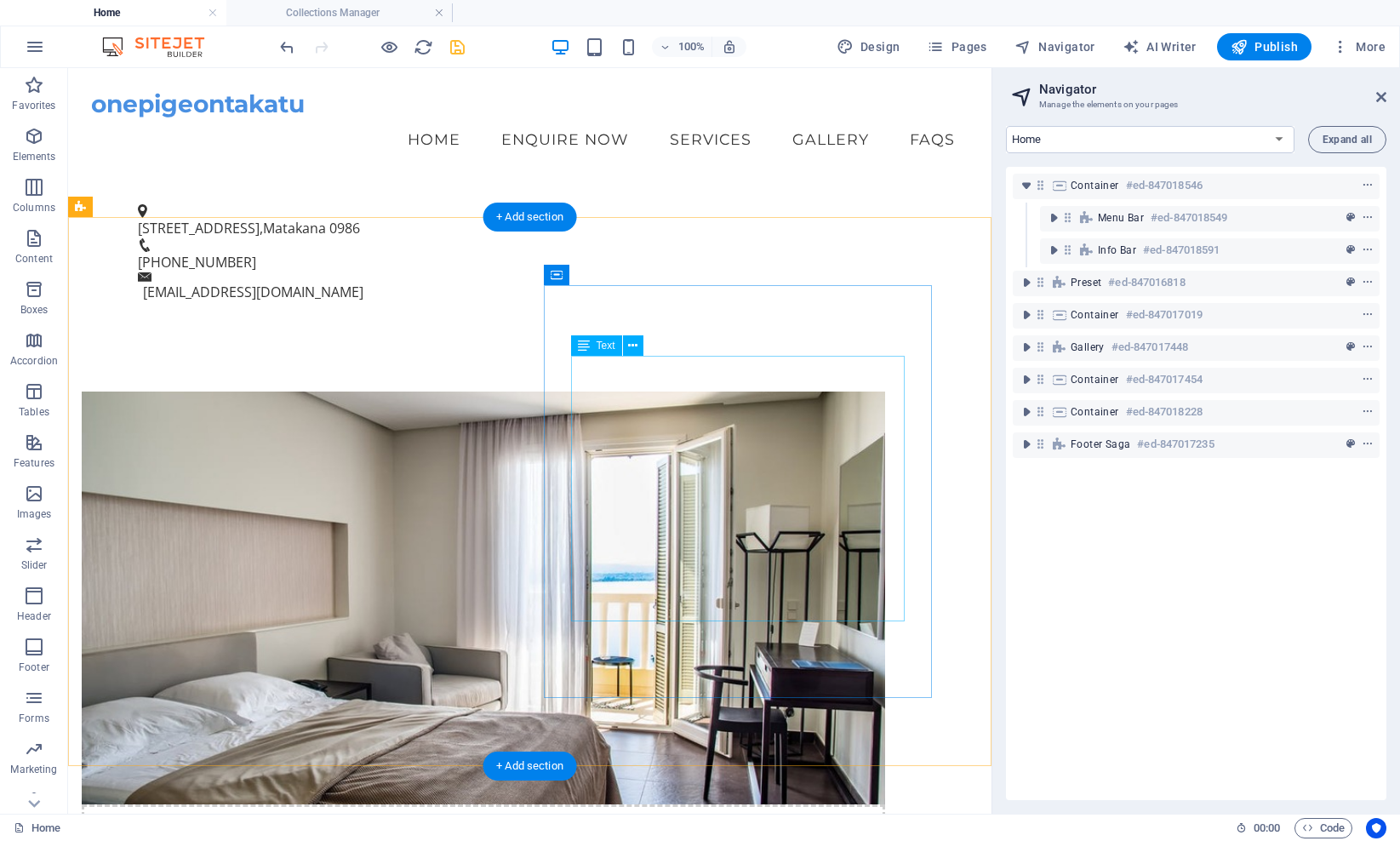
scroll to position [0, 0]
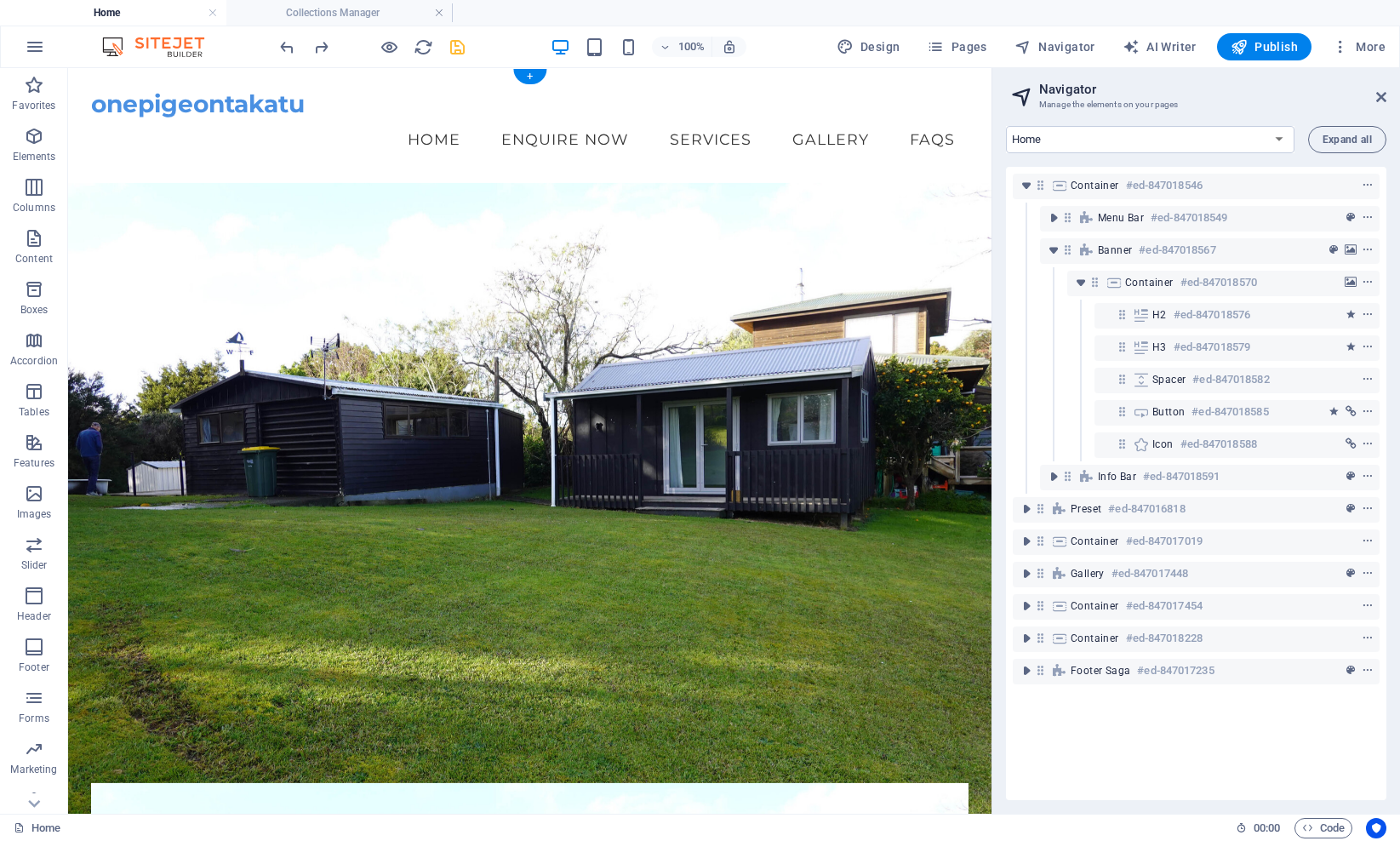
click at [77, 253] on figure at bounding box center [530, 499] width 923 height 633
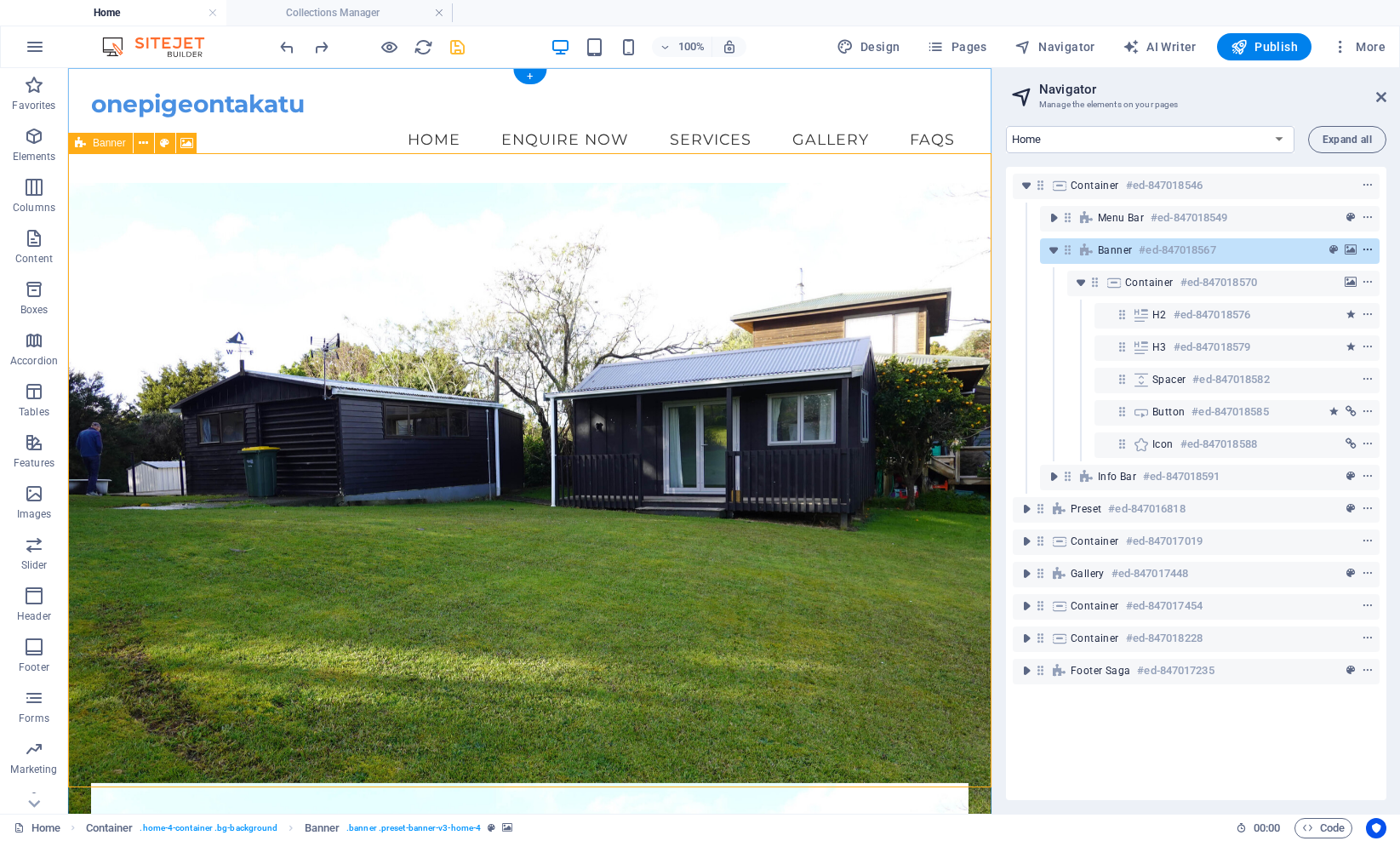
click at [1057, 250] on icon "context-menu" at bounding box center [1367, 250] width 12 height 12
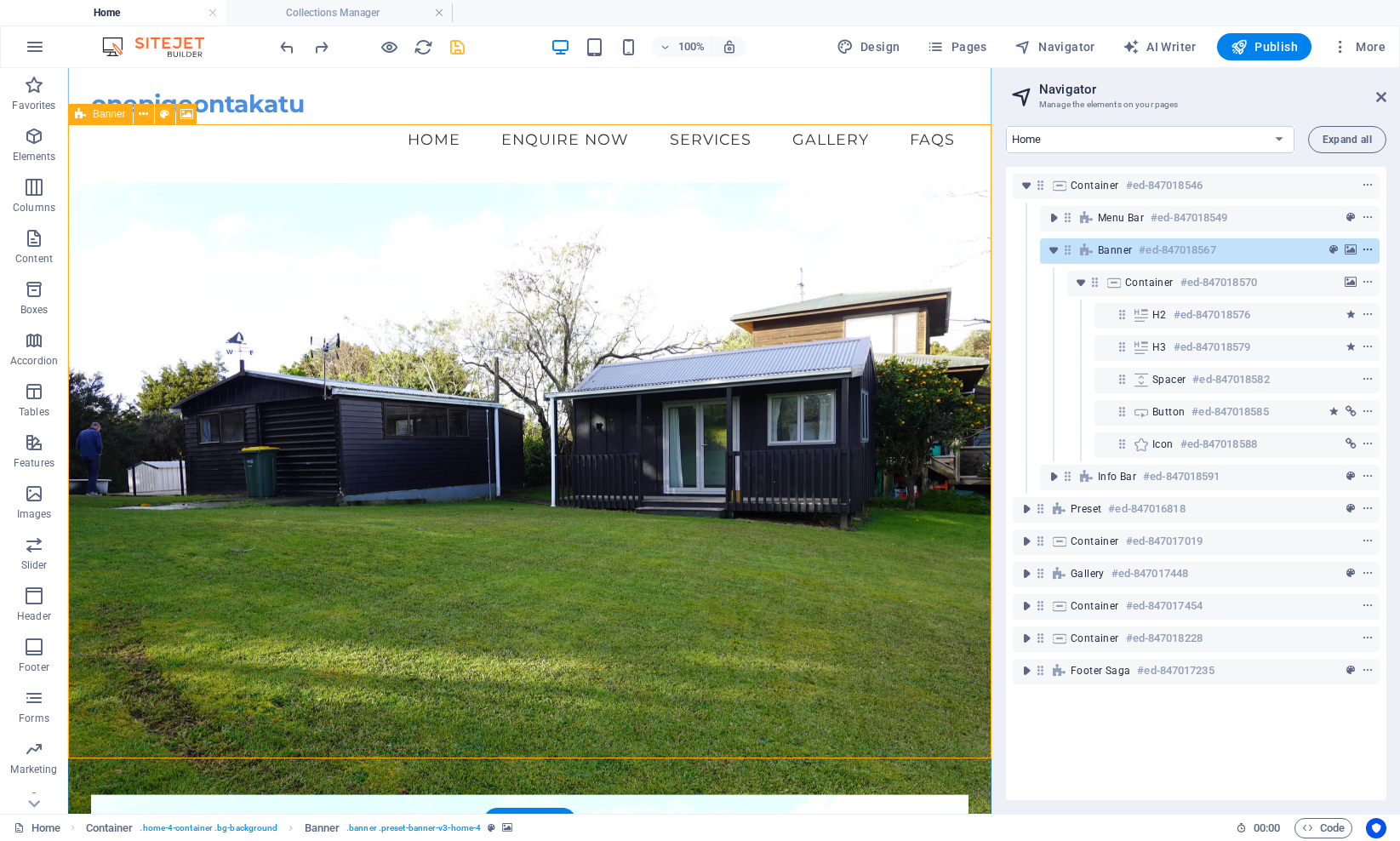
scroll to position [29, 0]
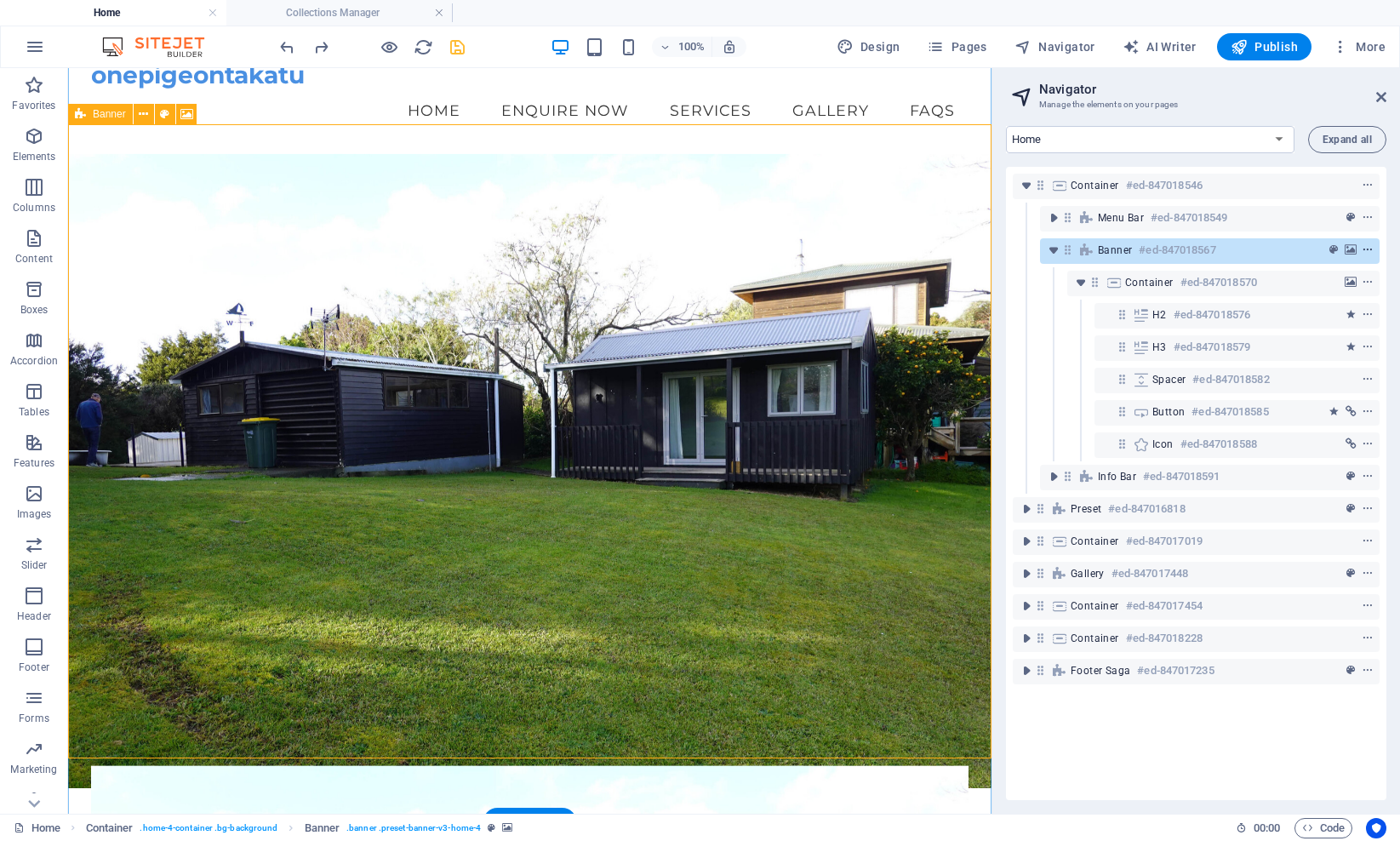
click at [1057, 250] on icon "context-menu" at bounding box center [1367, 250] width 12 height 12
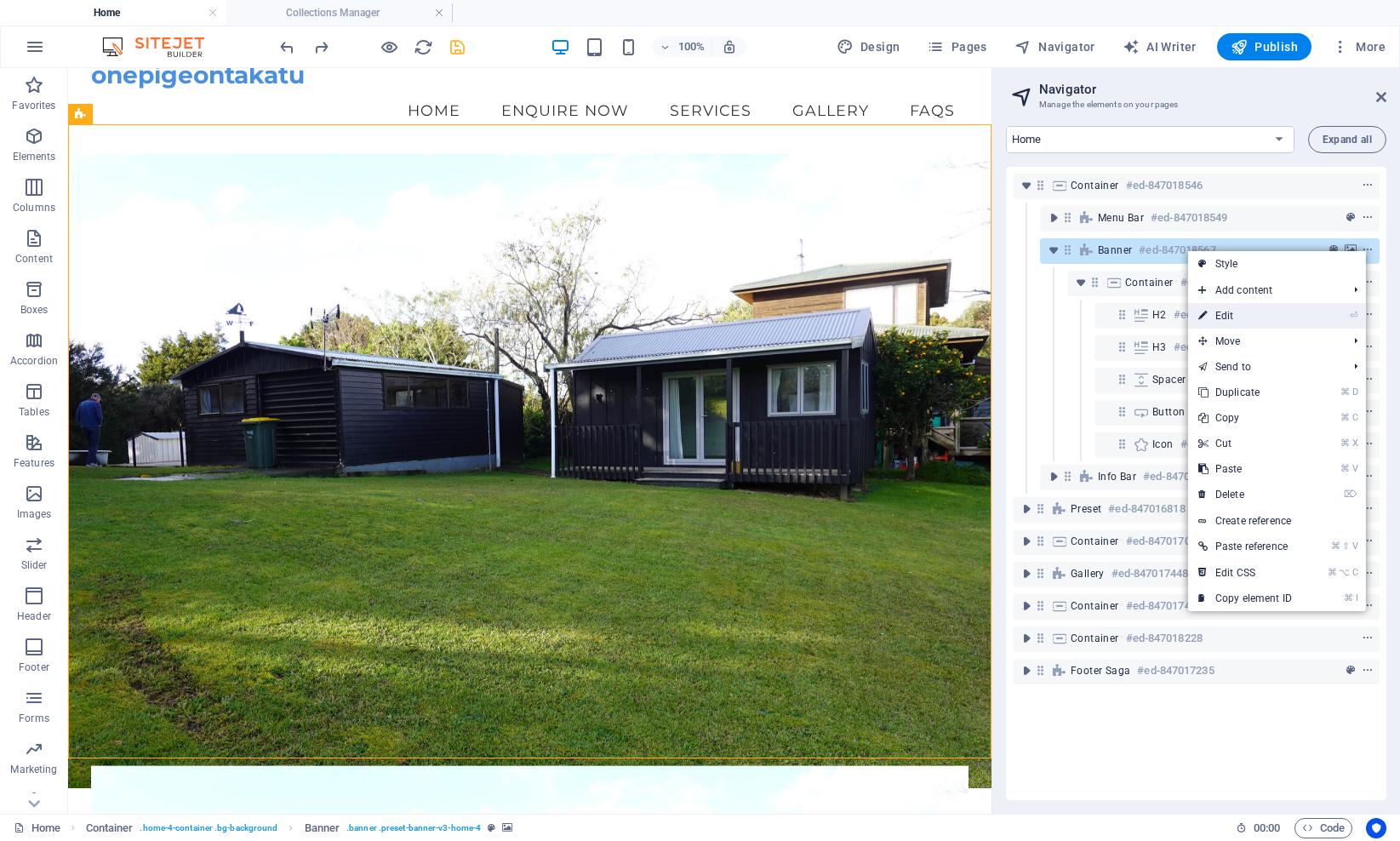
click at [1057, 320] on link "⏎ Edit" at bounding box center [1244, 315] width 114 height 25
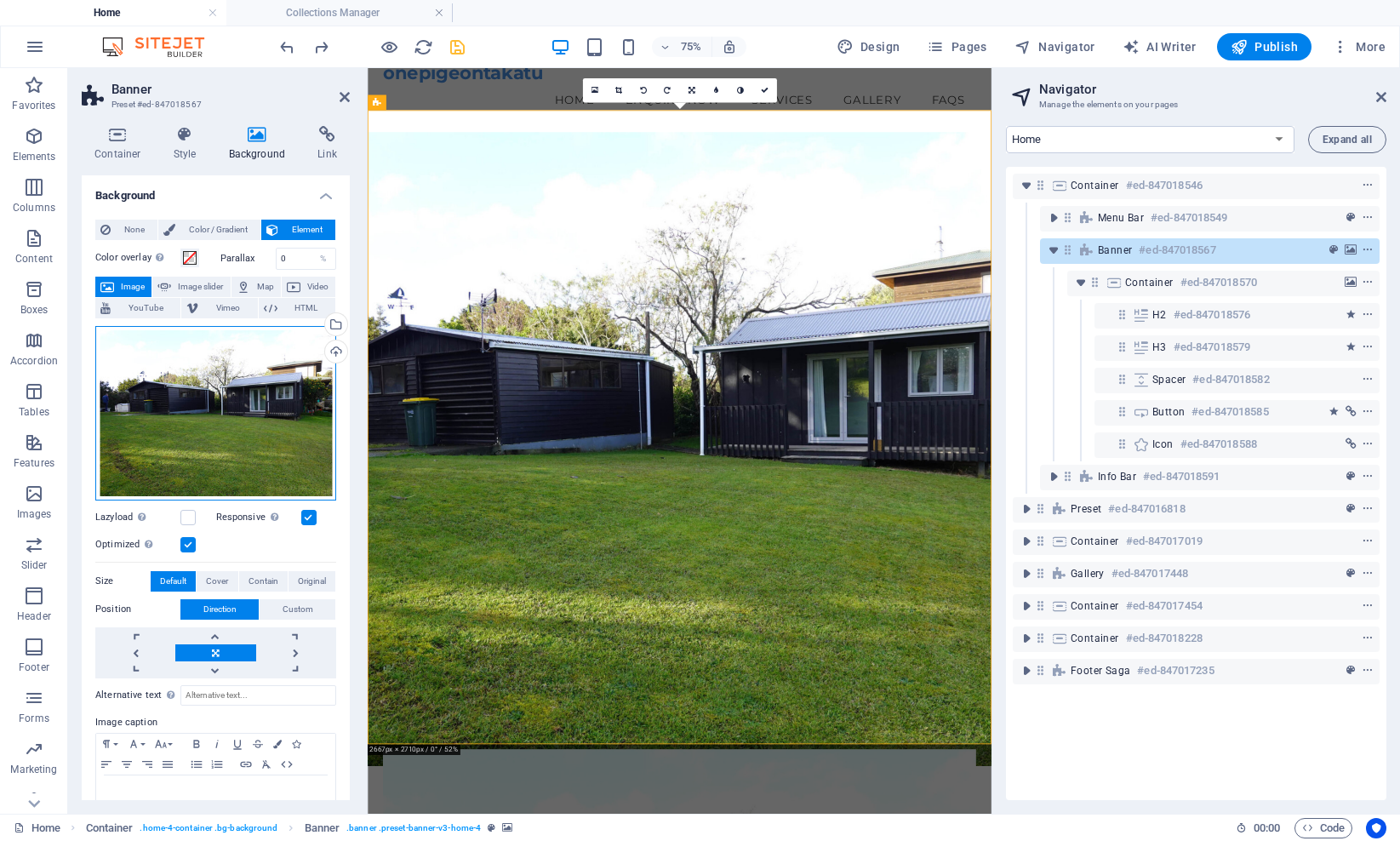
click at [152, 406] on div "Drag files here, click to choose files or select files from Files or our free s…" at bounding box center [215, 413] width 241 height 174
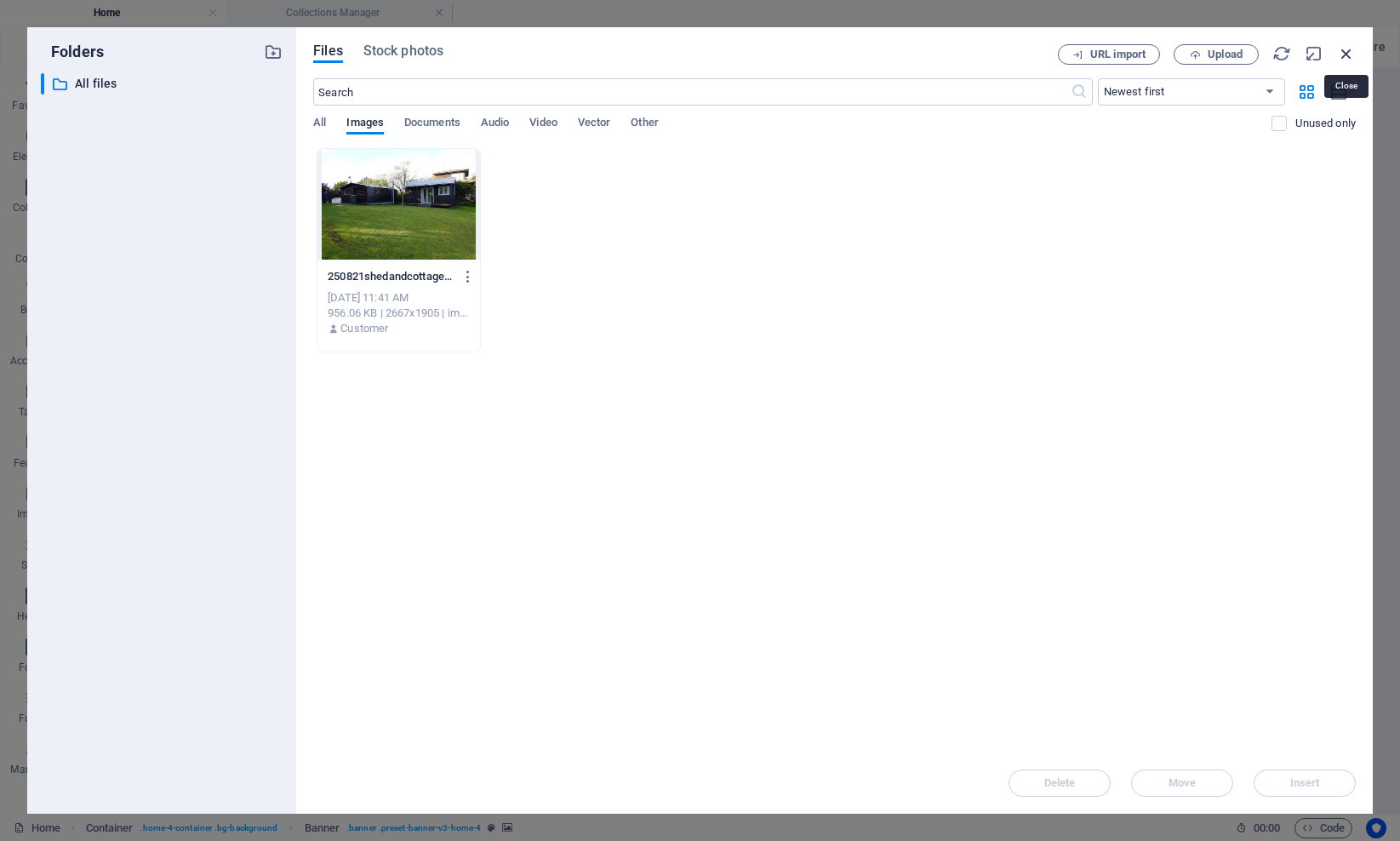
click at [1057, 54] on icon "button" at bounding box center [1345, 53] width 19 height 19
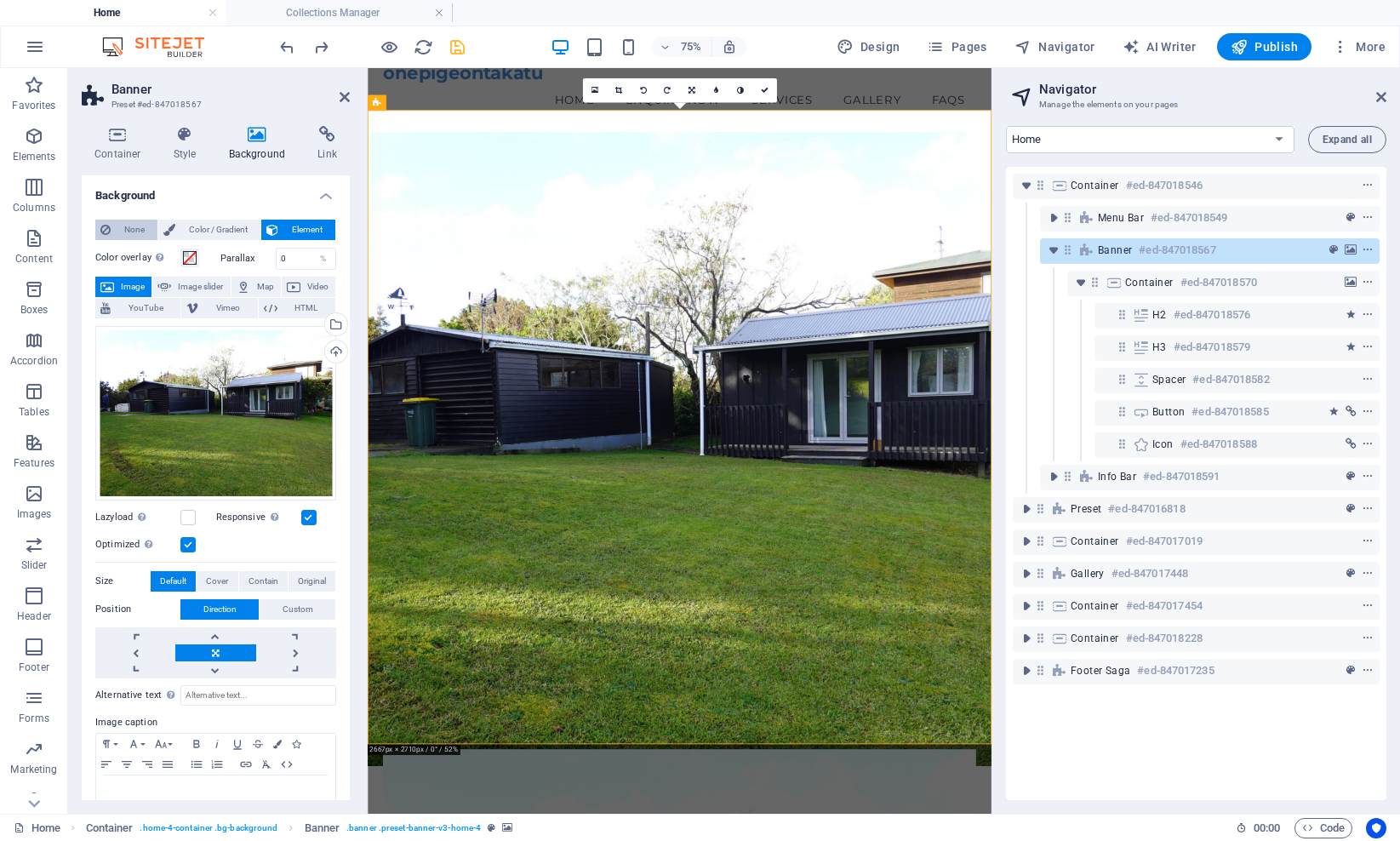
click at [127, 224] on span "None" at bounding box center [133, 229] width 36 height 21
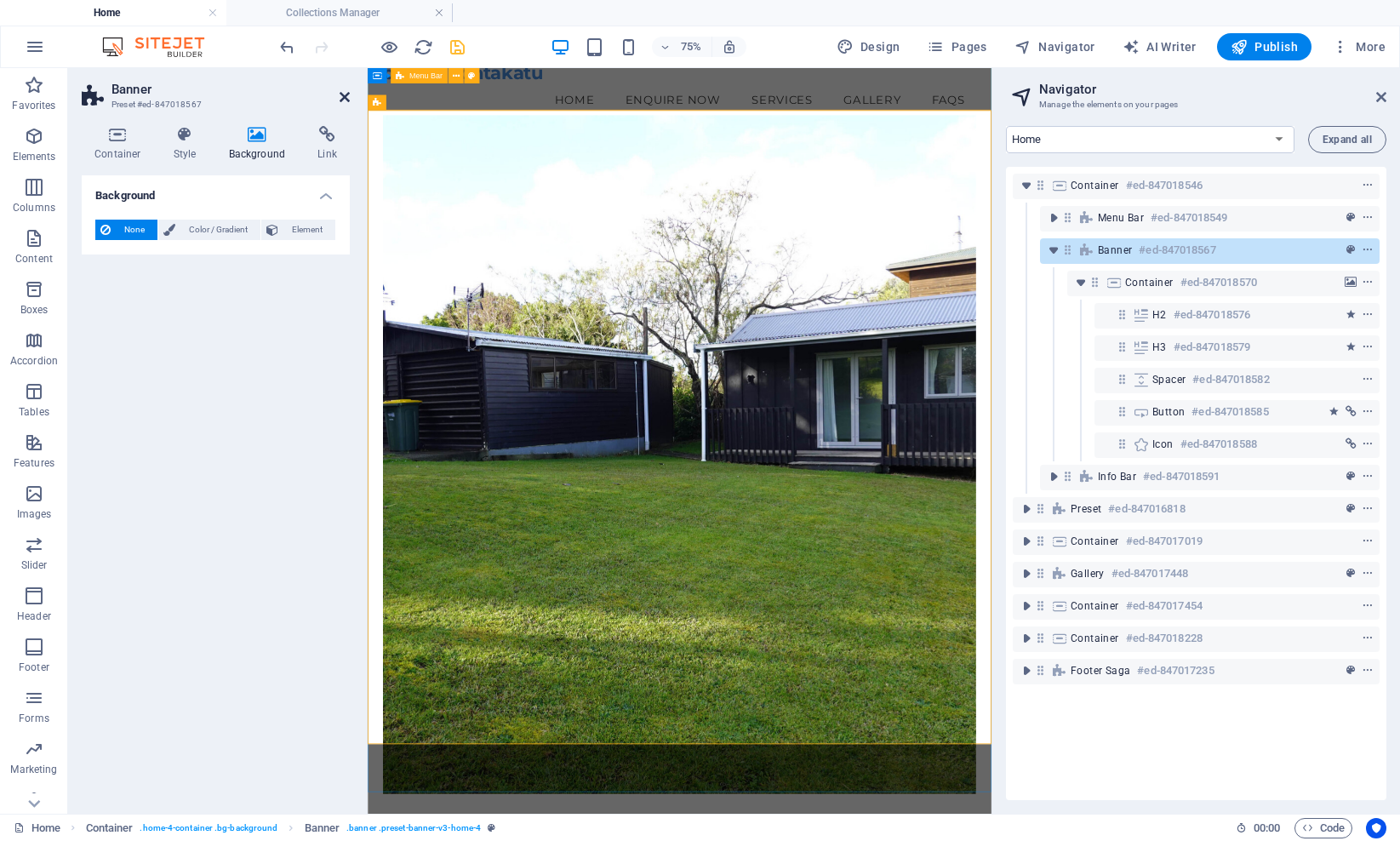
click at [344, 98] on icon at bounding box center [345, 97] width 10 height 14
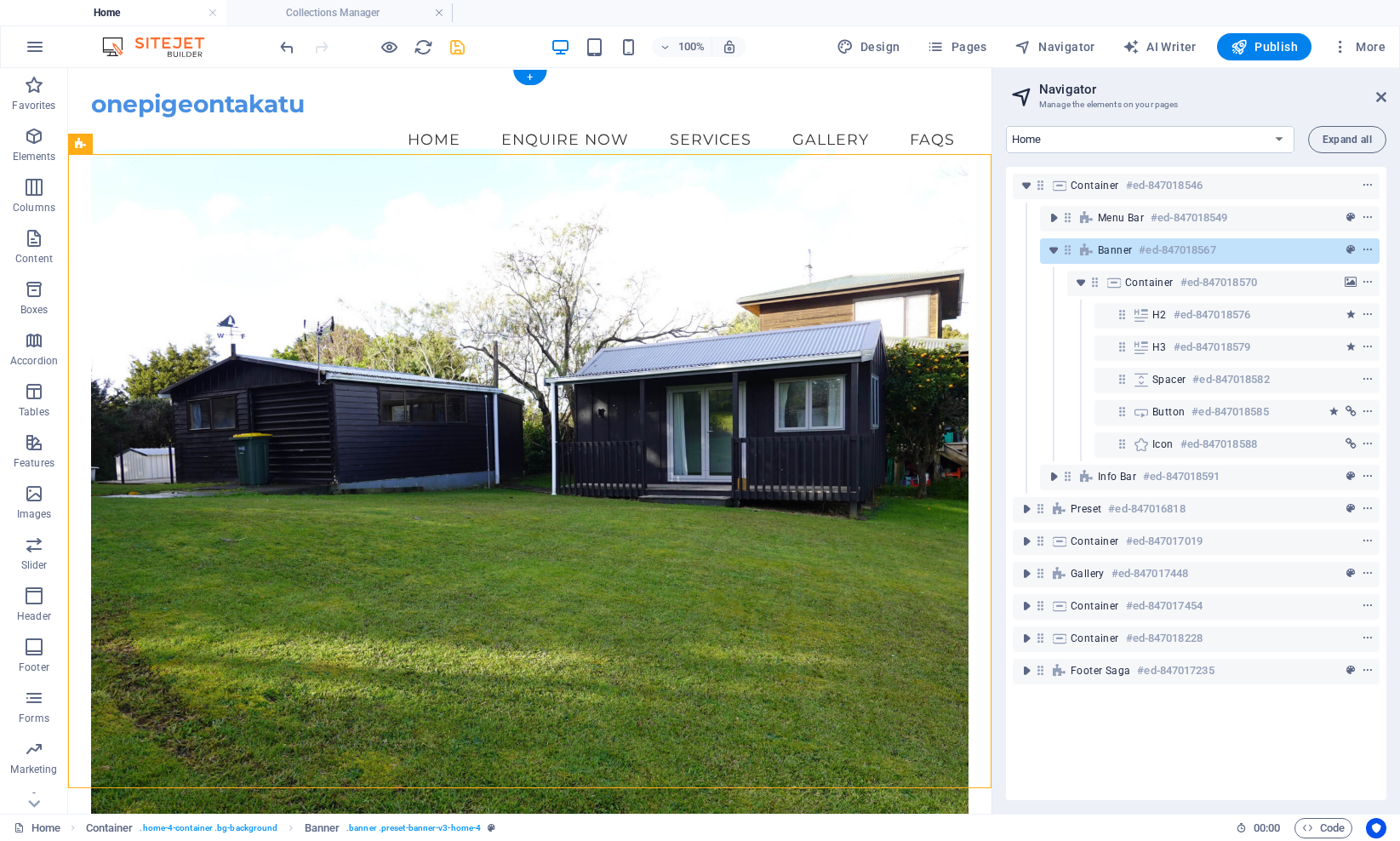
scroll to position [0, 0]
click at [205, 475] on icon at bounding box center [202, 476] width 10 height 18
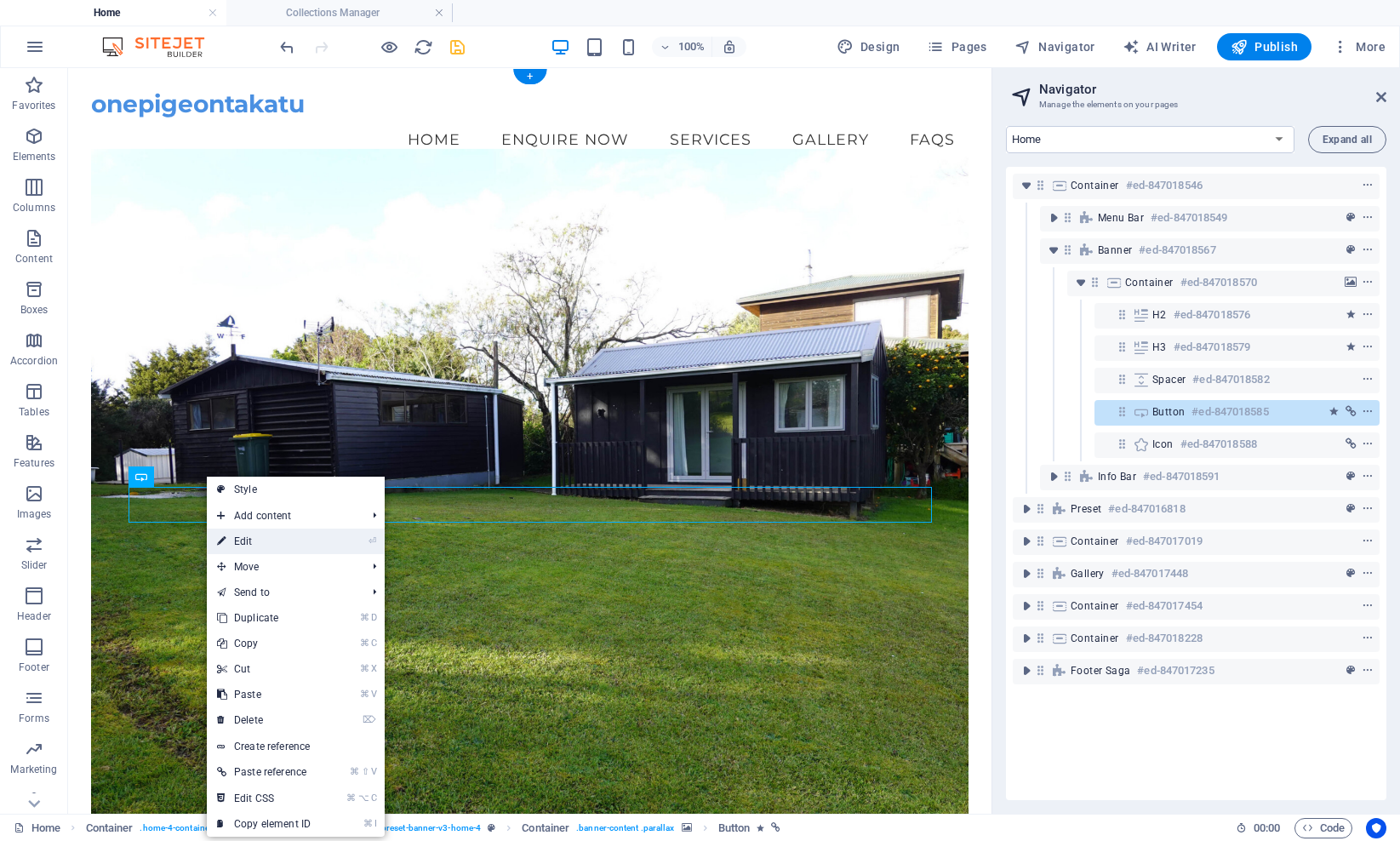
click at [250, 545] on link "⏎ Edit" at bounding box center [263, 541] width 114 height 25
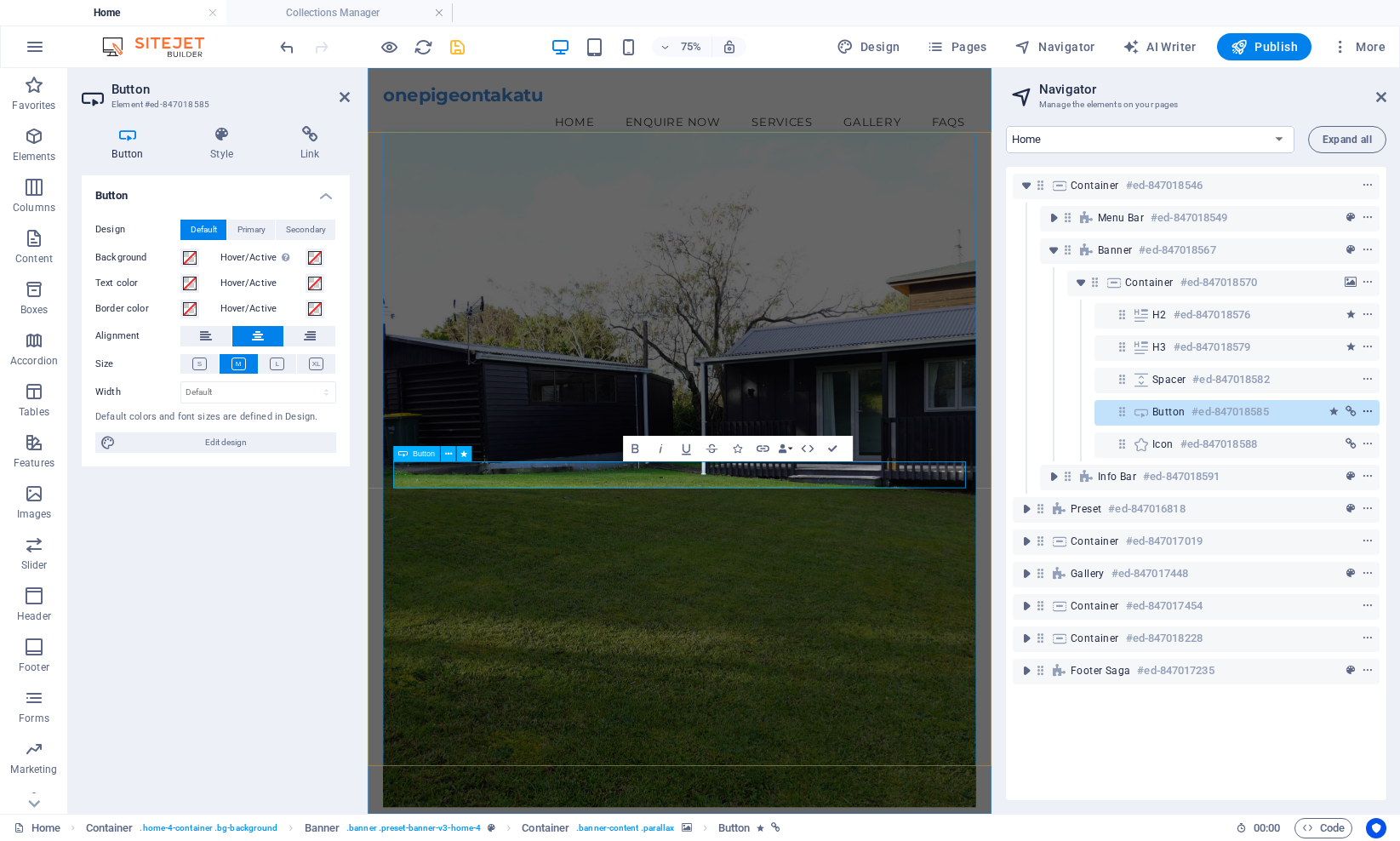
click at [1057, 412] on icon "context-menu" at bounding box center [1367, 412] width 12 height 12
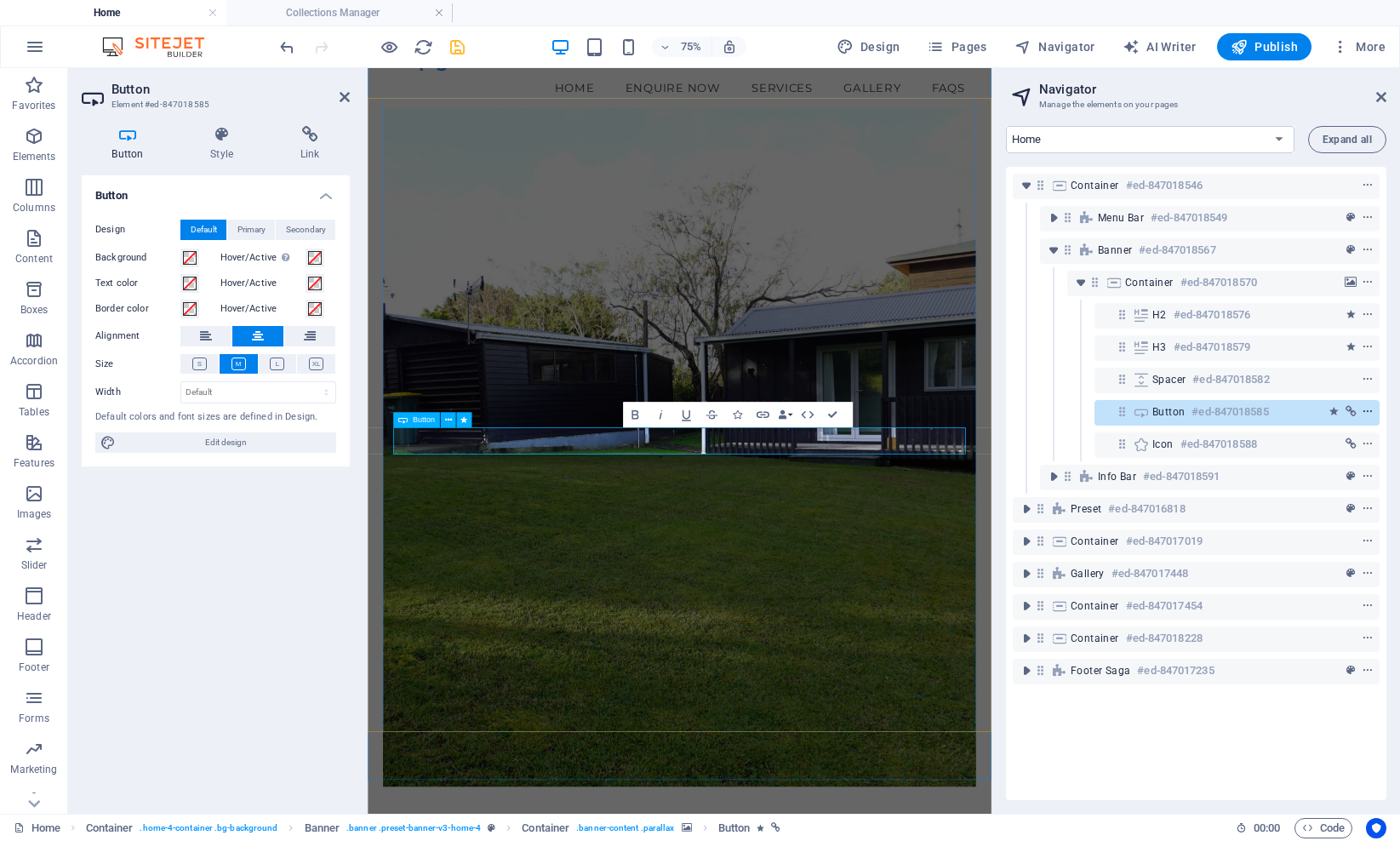
click at [1057, 411] on icon "context-menu" at bounding box center [1367, 412] width 12 height 12
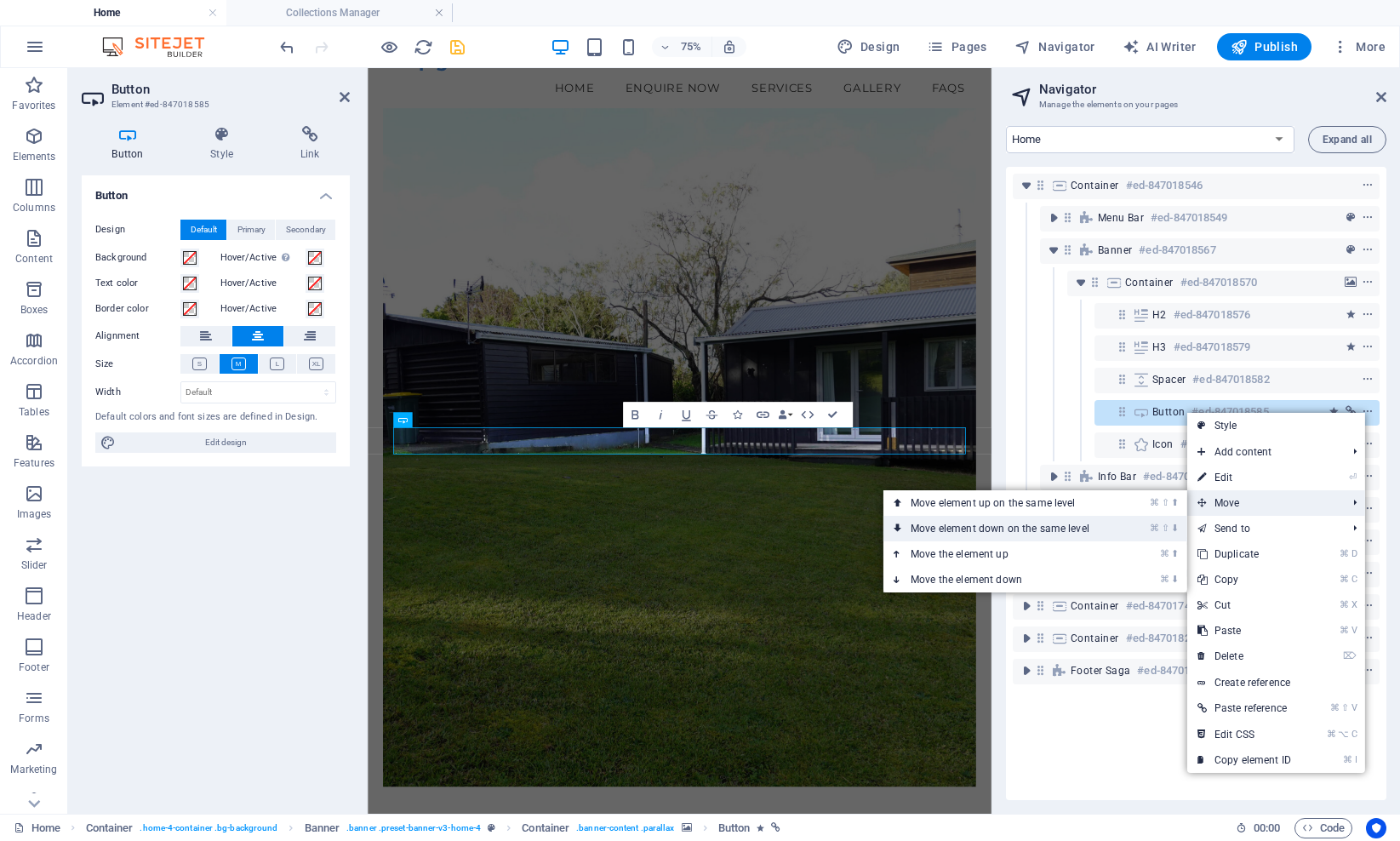
click at [1036, 530] on link "⌘ ⇧ ⬇ Move element down on the same level" at bounding box center [1003, 529] width 240 height 25
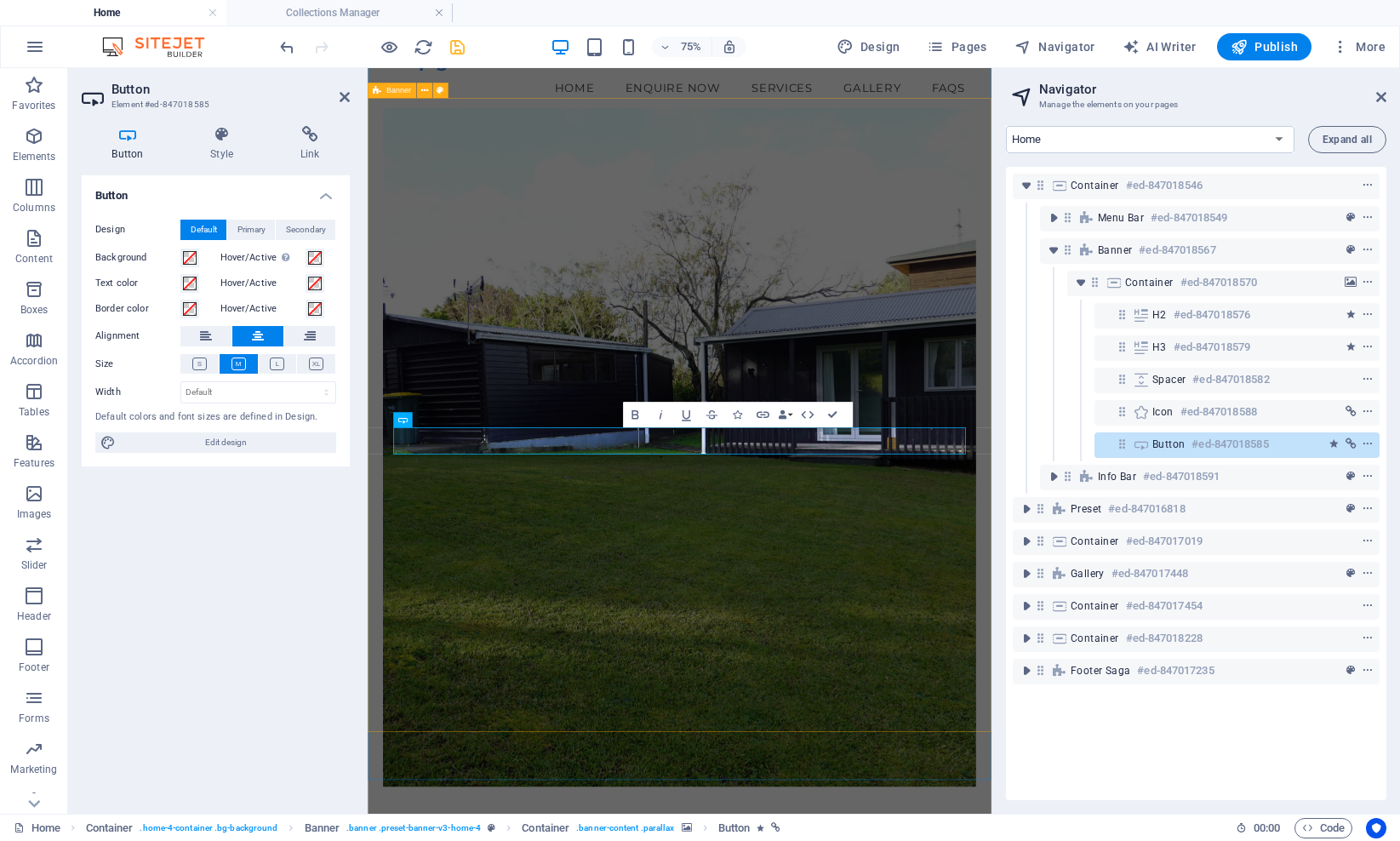
click at [260, 581] on div "Button Design Default Primary Secondary Background Hover/Active Switch to previ…" at bounding box center [215, 488] width 268 height 625
click at [345, 100] on icon at bounding box center [345, 97] width 10 height 14
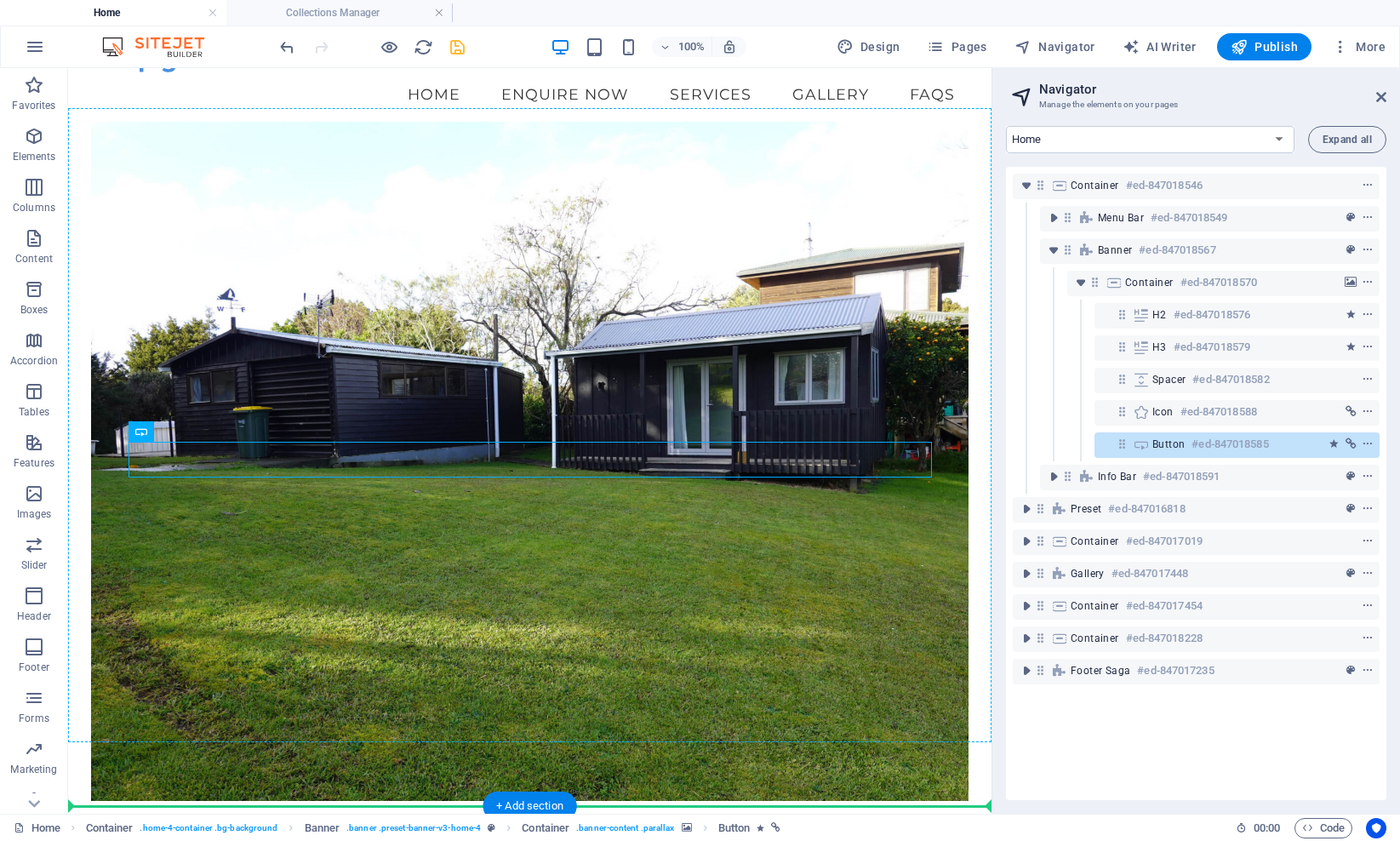
drag, startPoint x: 397, startPoint y: 462, endPoint x: 397, endPoint y: 509, distance: 47.0
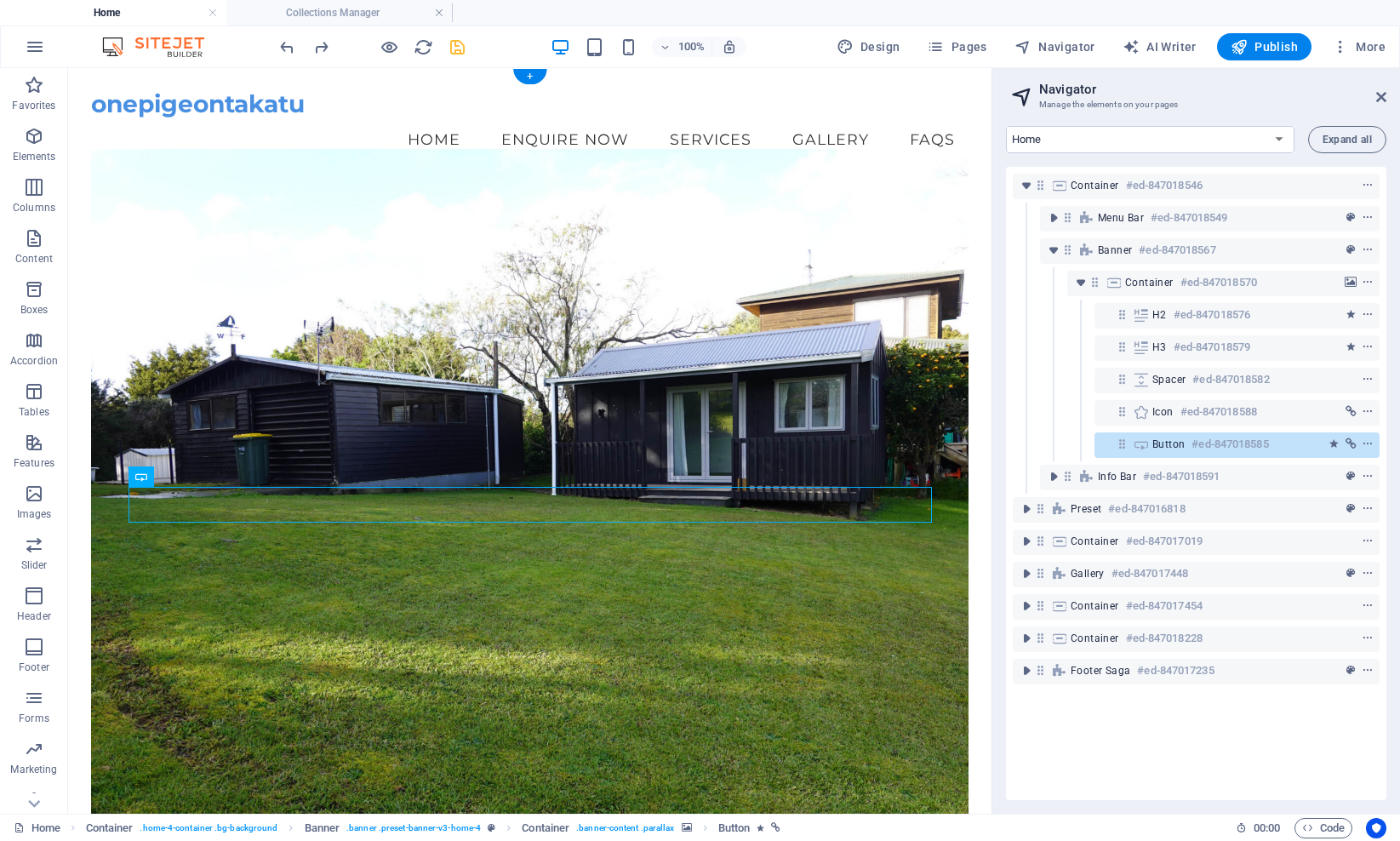
scroll to position [0, 0]
click at [1057, 45] on span "More" at bounding box center [1358, 46] width 54 height 17
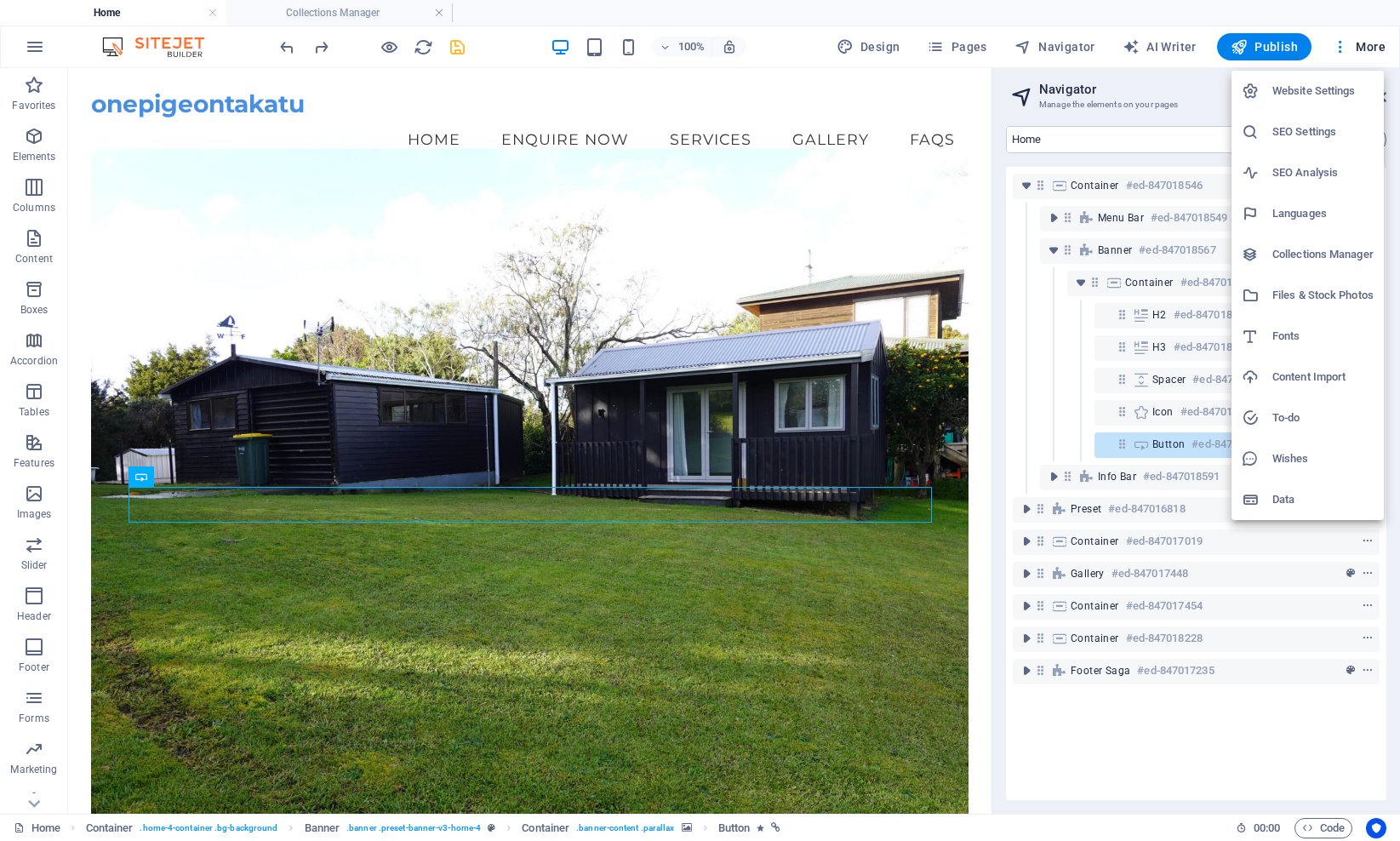
click at [1057, 91] on h6 "Website Settings" at bounding box center [1322, 91] width 101 height 21
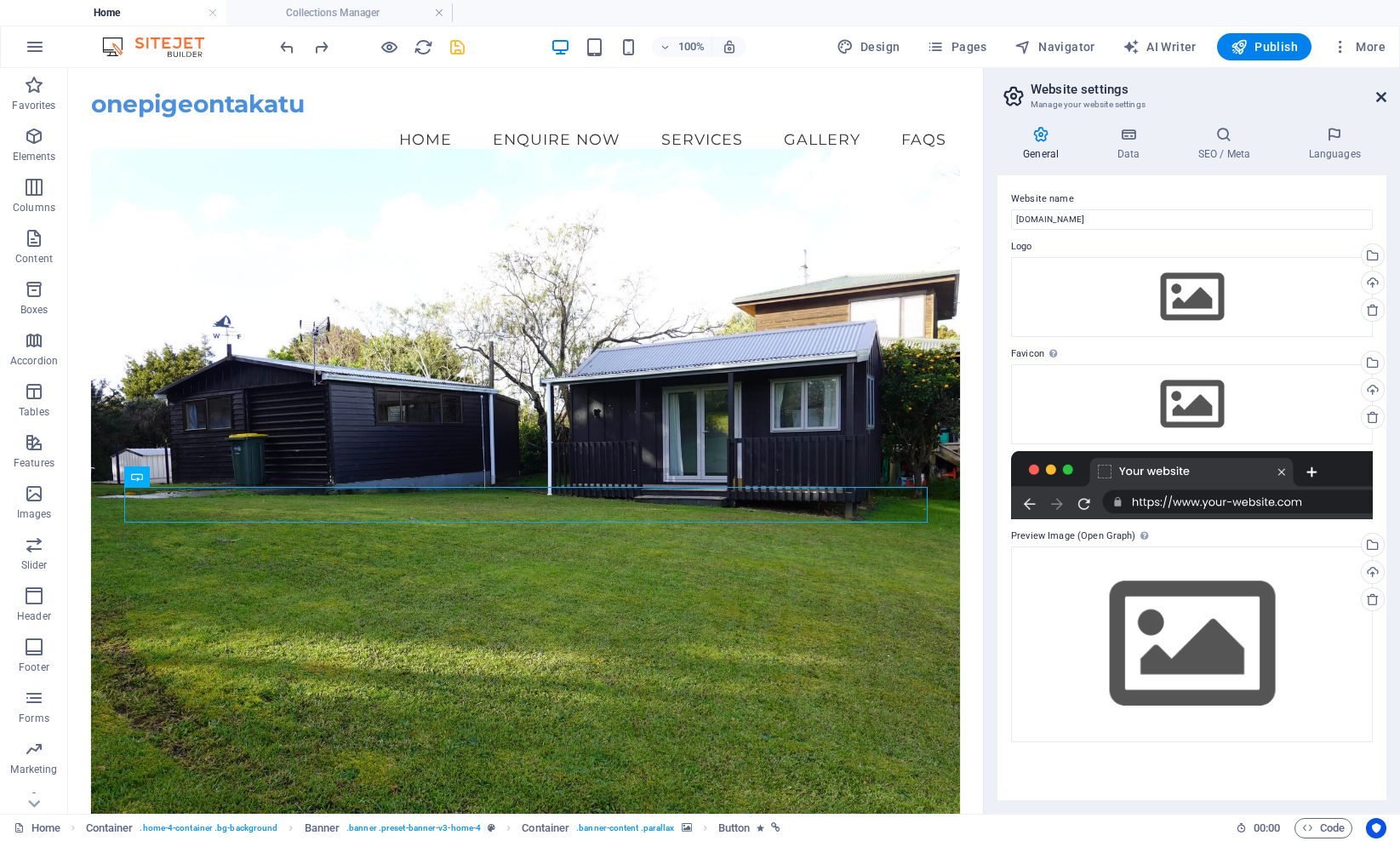
click at [1057, 99] on icon at bounding box center [1380, 97] width 10 height 14
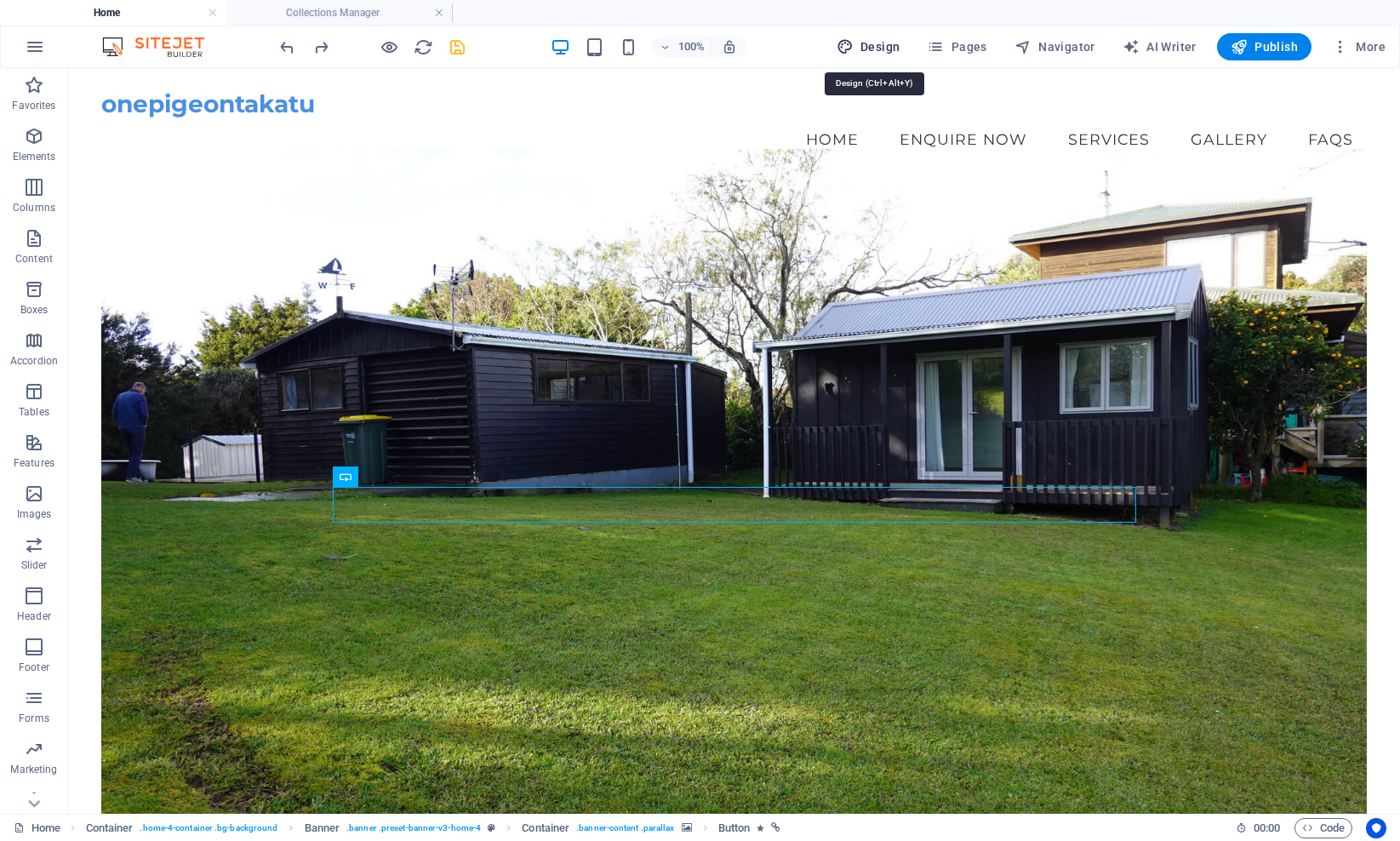
click at [863, 44] on span "Design" at bounding box center [867, 46] width 64 height 17
select select "px"
select select "200"
select select "px"
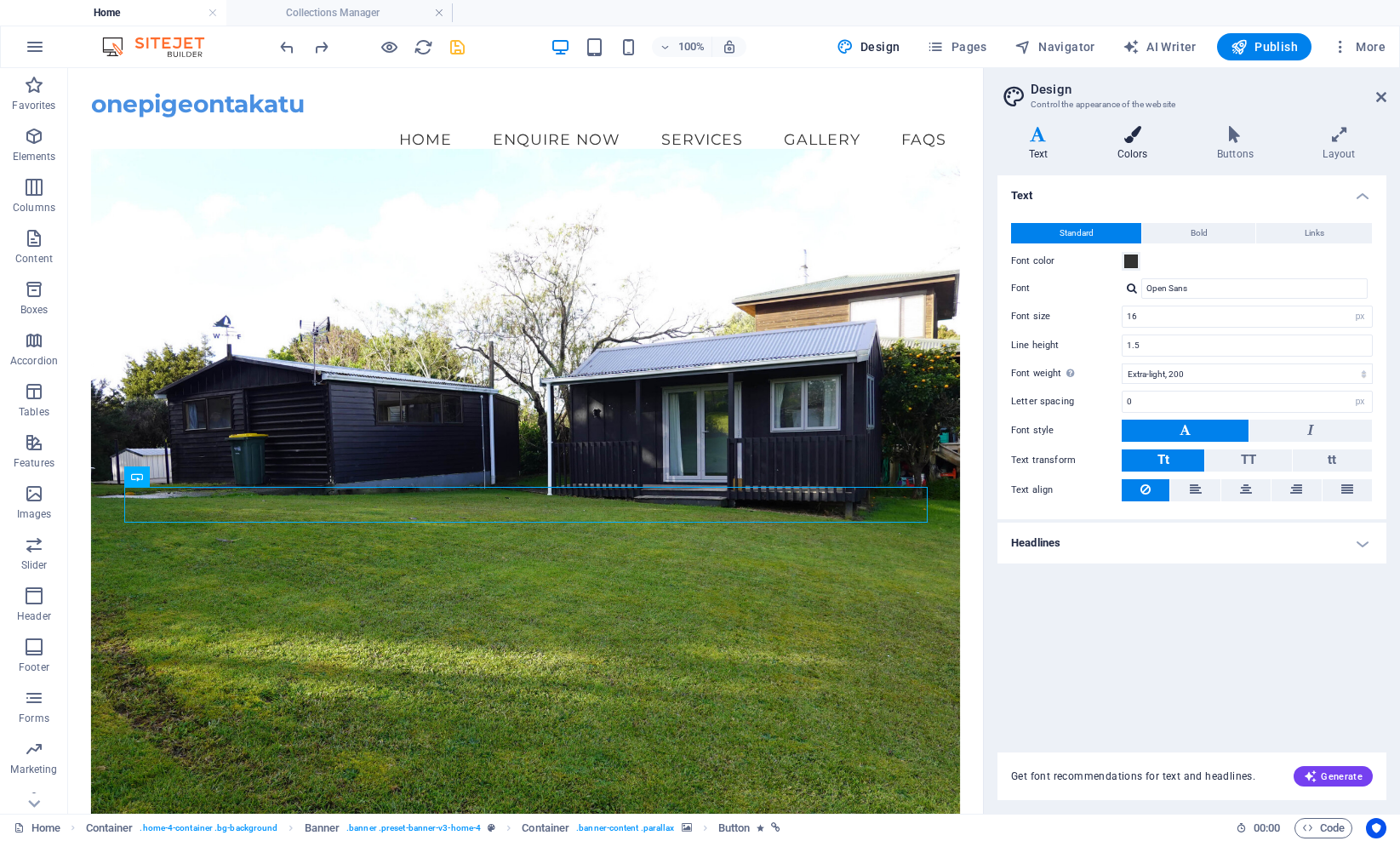
click at [1057, 137] on icon at bounding box center [1132, 134] width 93 height 17
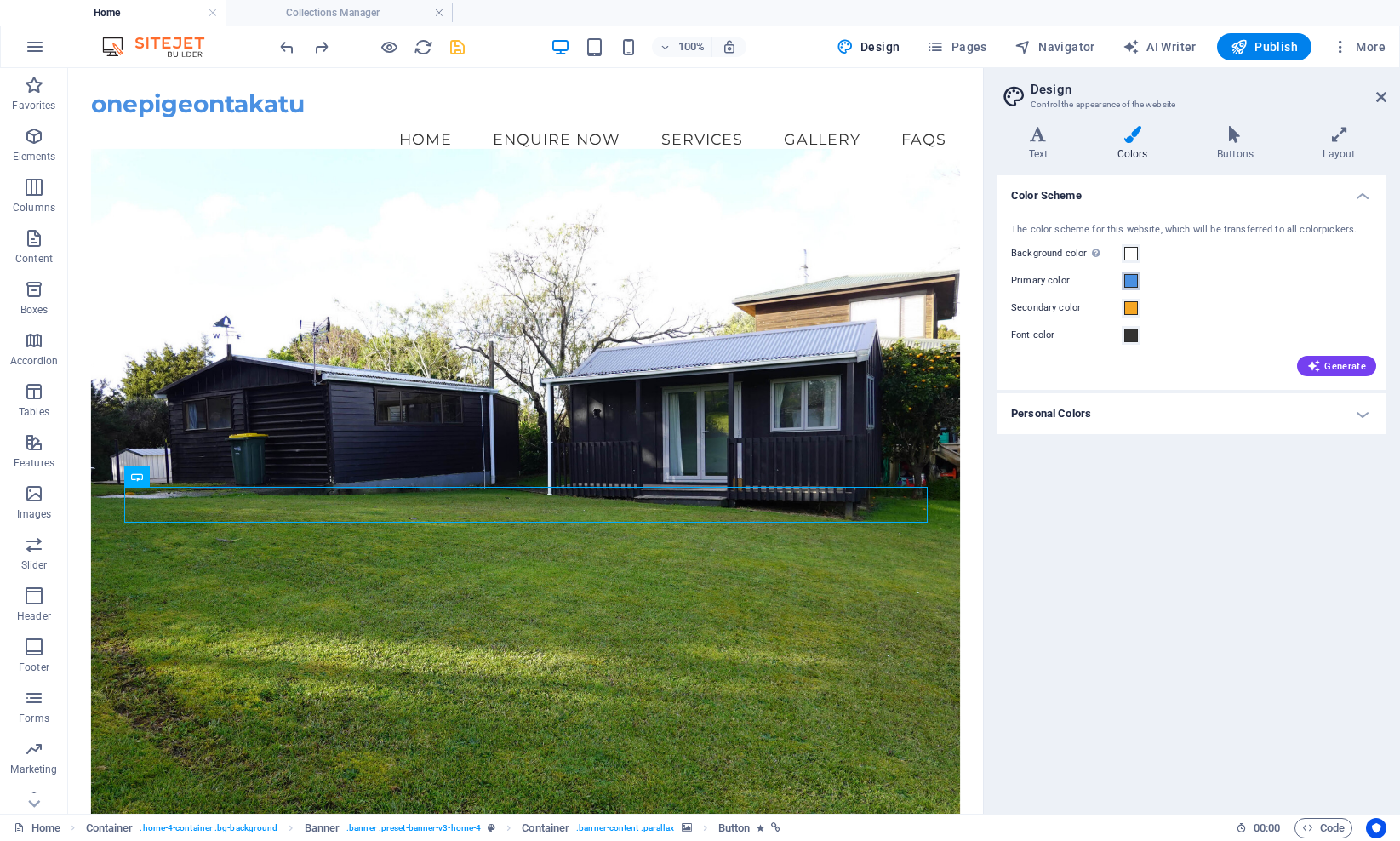
click at [1057, 279] on span at bounding box center [1131, 281] width 14 height 14
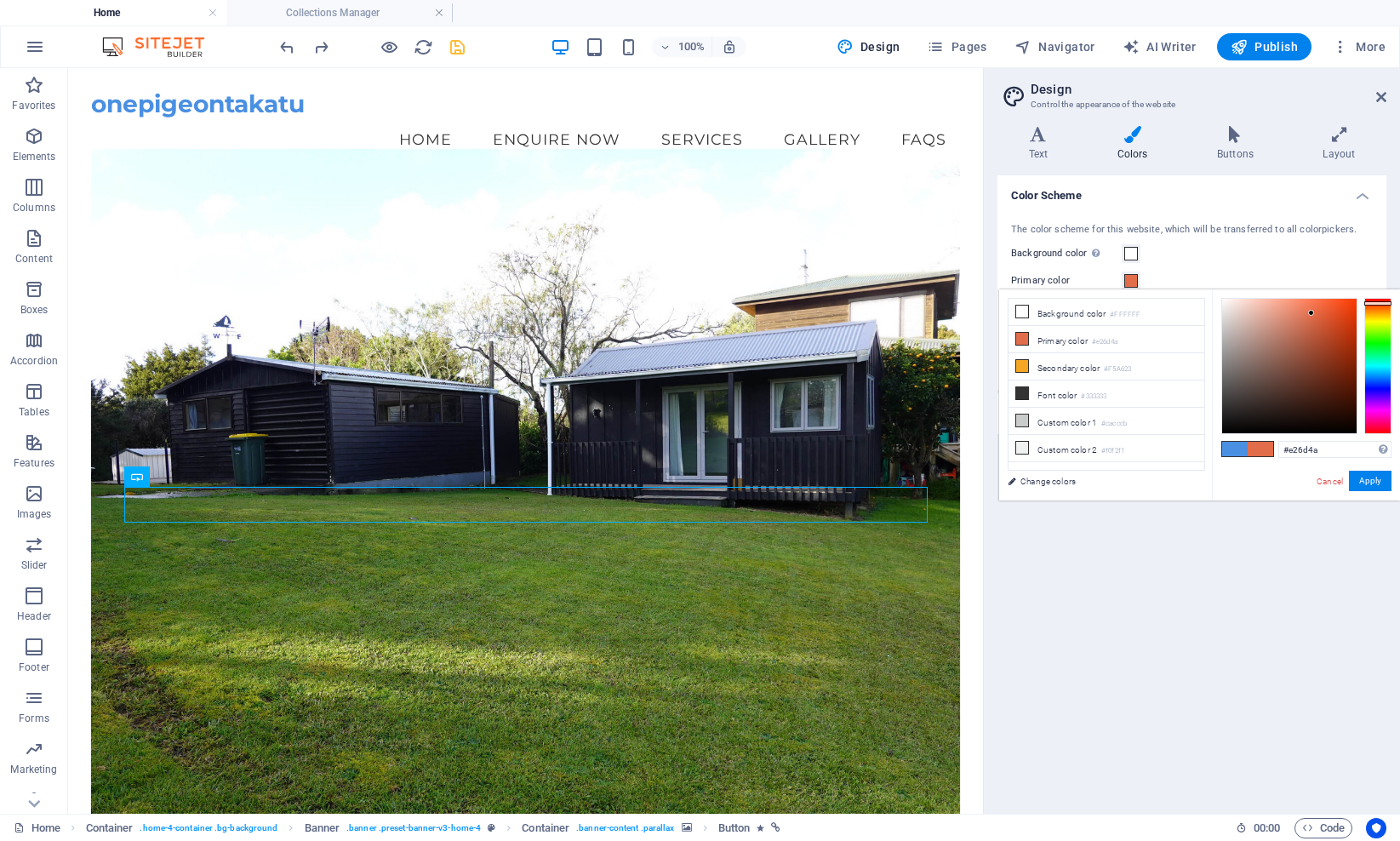
drag, startPoint x: 1387, startPoint y: 377, endPoint x: 1380, endPoint y: 303, distance: 74.3
click at [1057, 303] on div at bounding box center [1377, 304] width 27 height 4
click at [1057, 369] on li "Secondary color #F5A623" at bounding box center [1106, 367] width 196 height 27
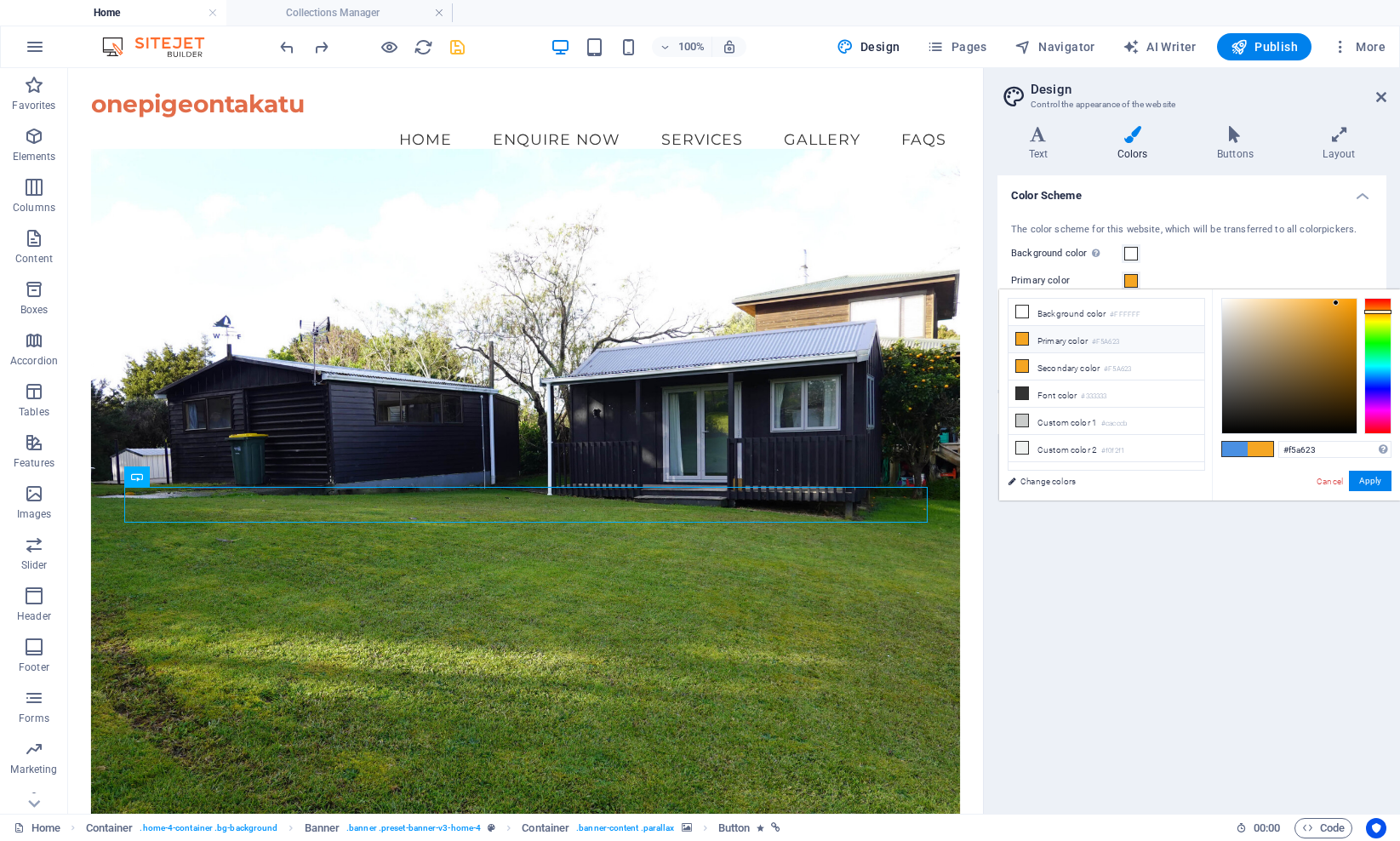
click at [1057, 339] on li "Primary color #F5A623" at bounding box center [1106, 340] width 196 height 27
click at [1057, 341] on li "Primary color #F5A623" at bounding box center [1106, 340] width 196 height 27
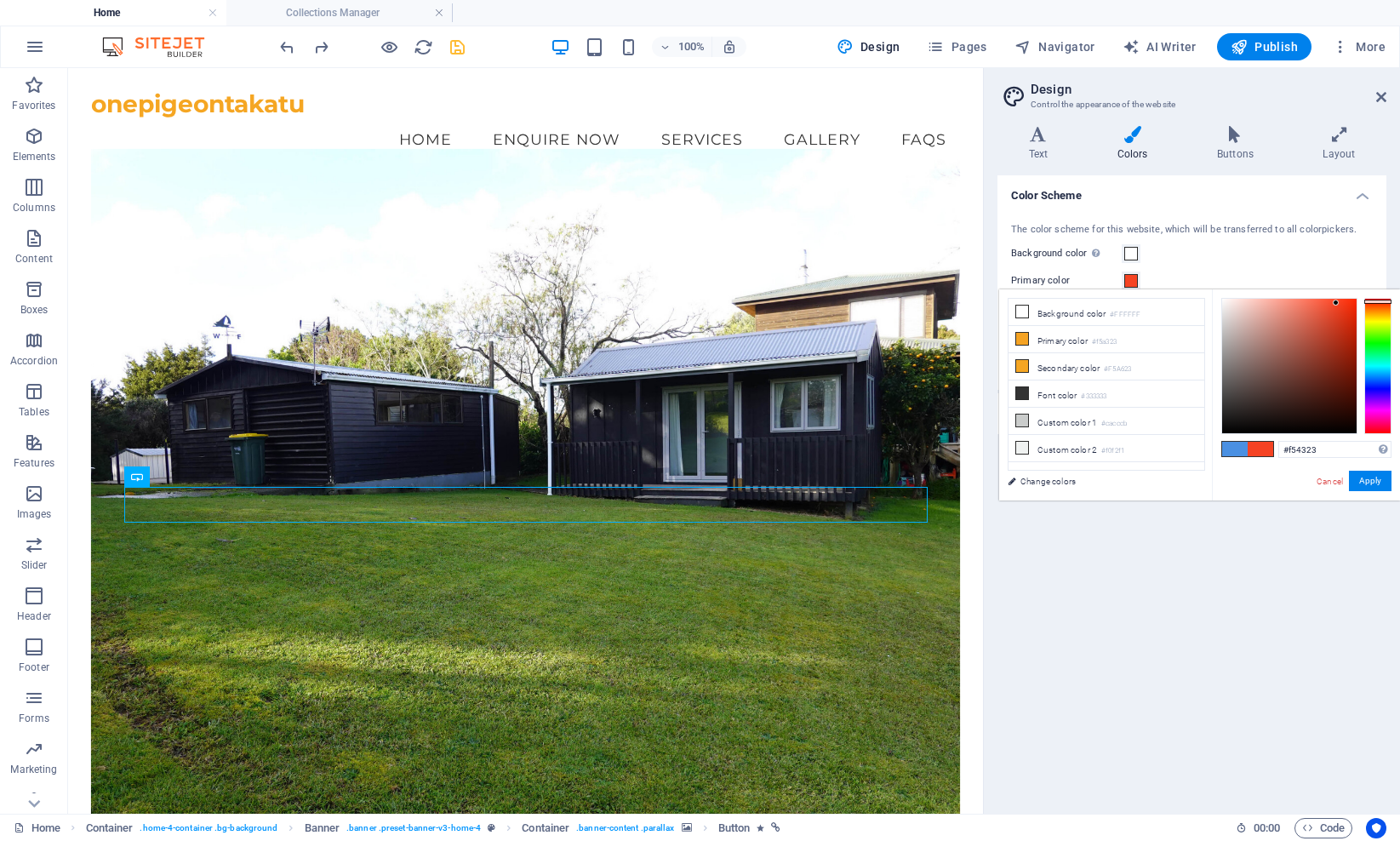
drag, startPoint x: 1375, startPoint y: 311, endPoint x: 1375, endPoint y: 302, distance: 9.0
click at [1057, 302] on div at bounding box center [1377, 302] width 27 height 4
click at [1057, 478] on button "Apply" at bounding box center [1369, 481] width 42 height 21
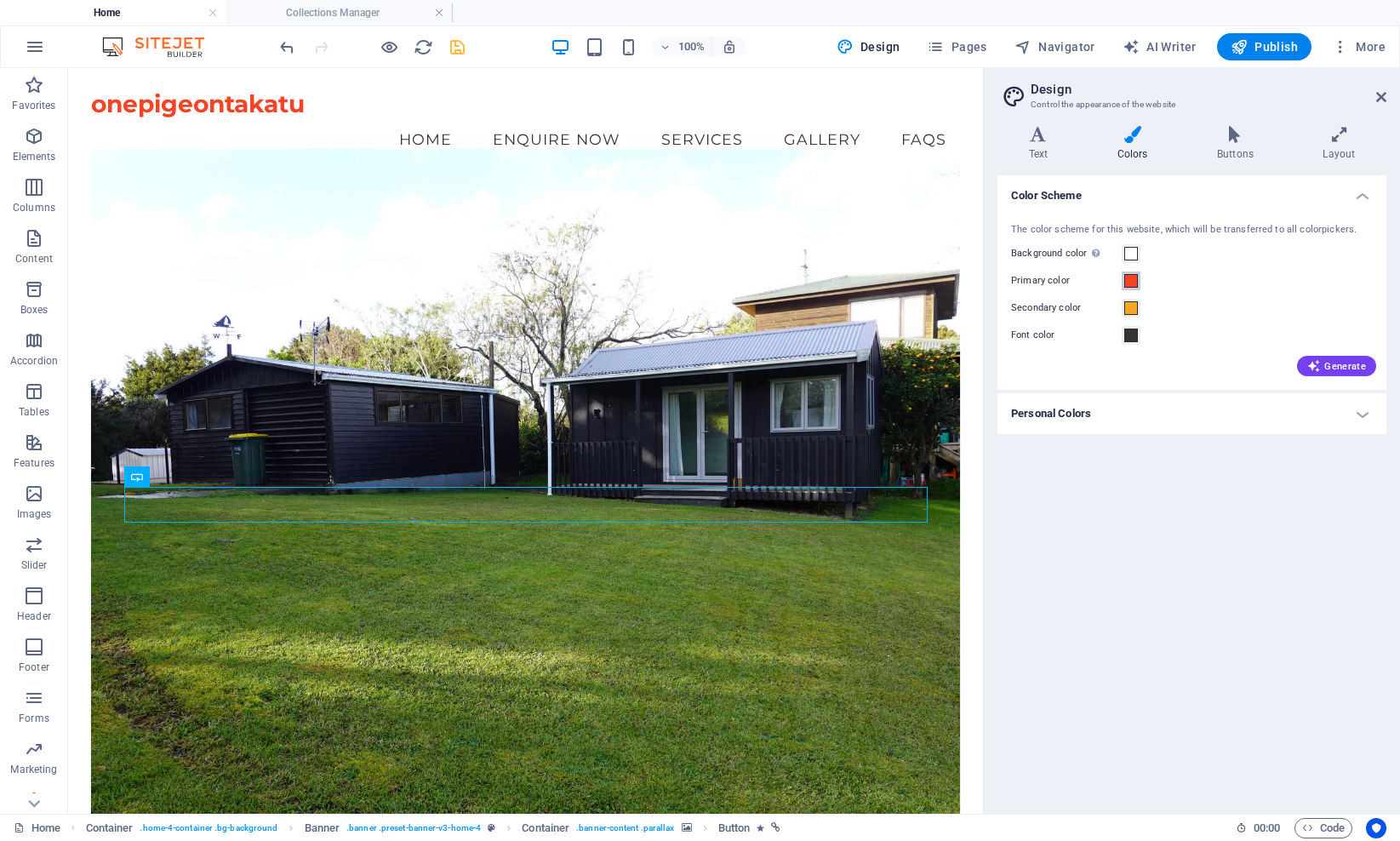
click at [1057, 283] on span at bounding box center [1131, 281] width 14 height 14
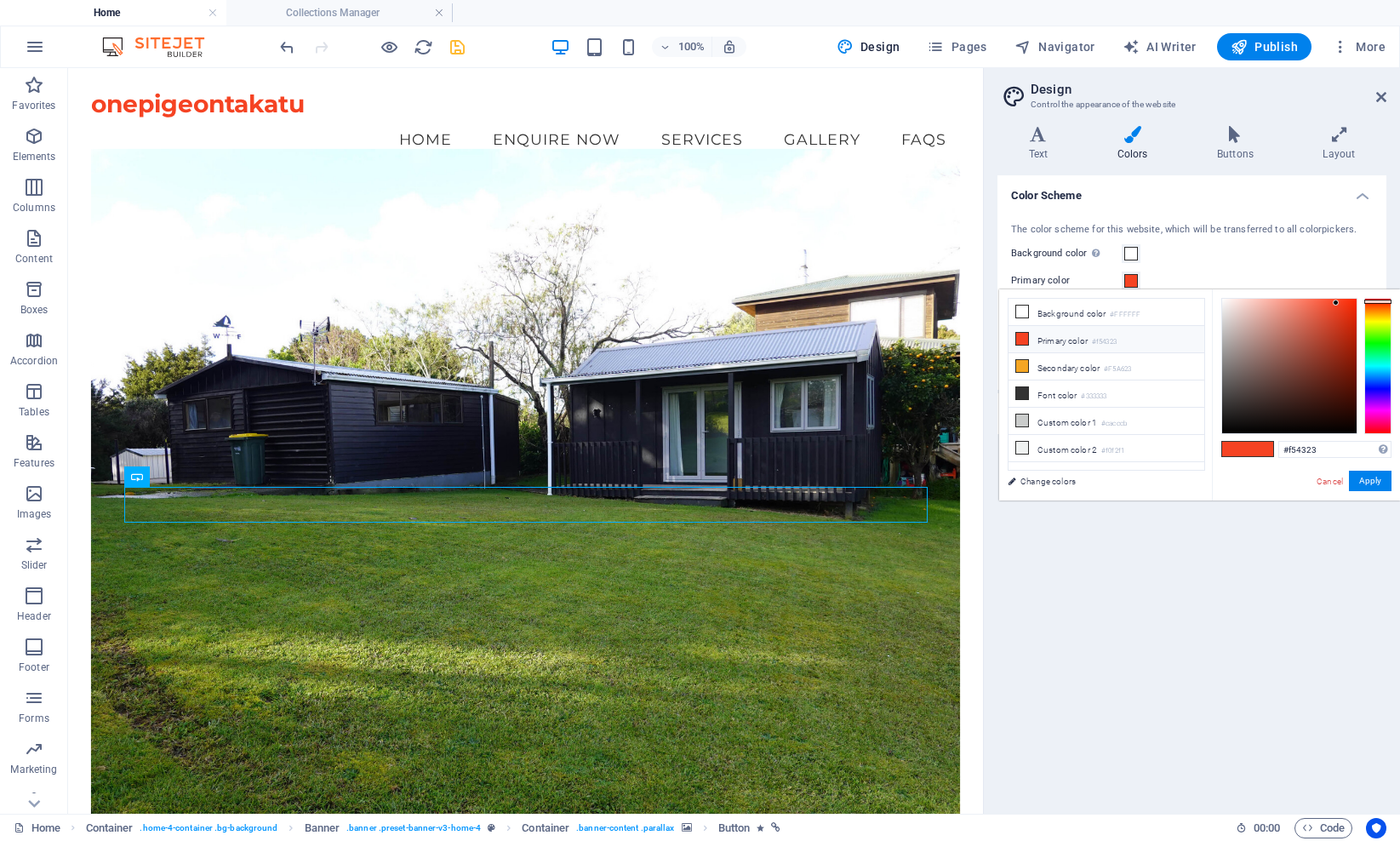
click at [1057, 347] on li "Primary color #f54323" at bounding box center [1106, 340] width 196 height 27
click at [1057, 347] on small "#f54323" at bounding box center [1103, 342] width 24 height 12
click at [1057, 303] on div at bounding box center [1377, 304] width 27 height 4
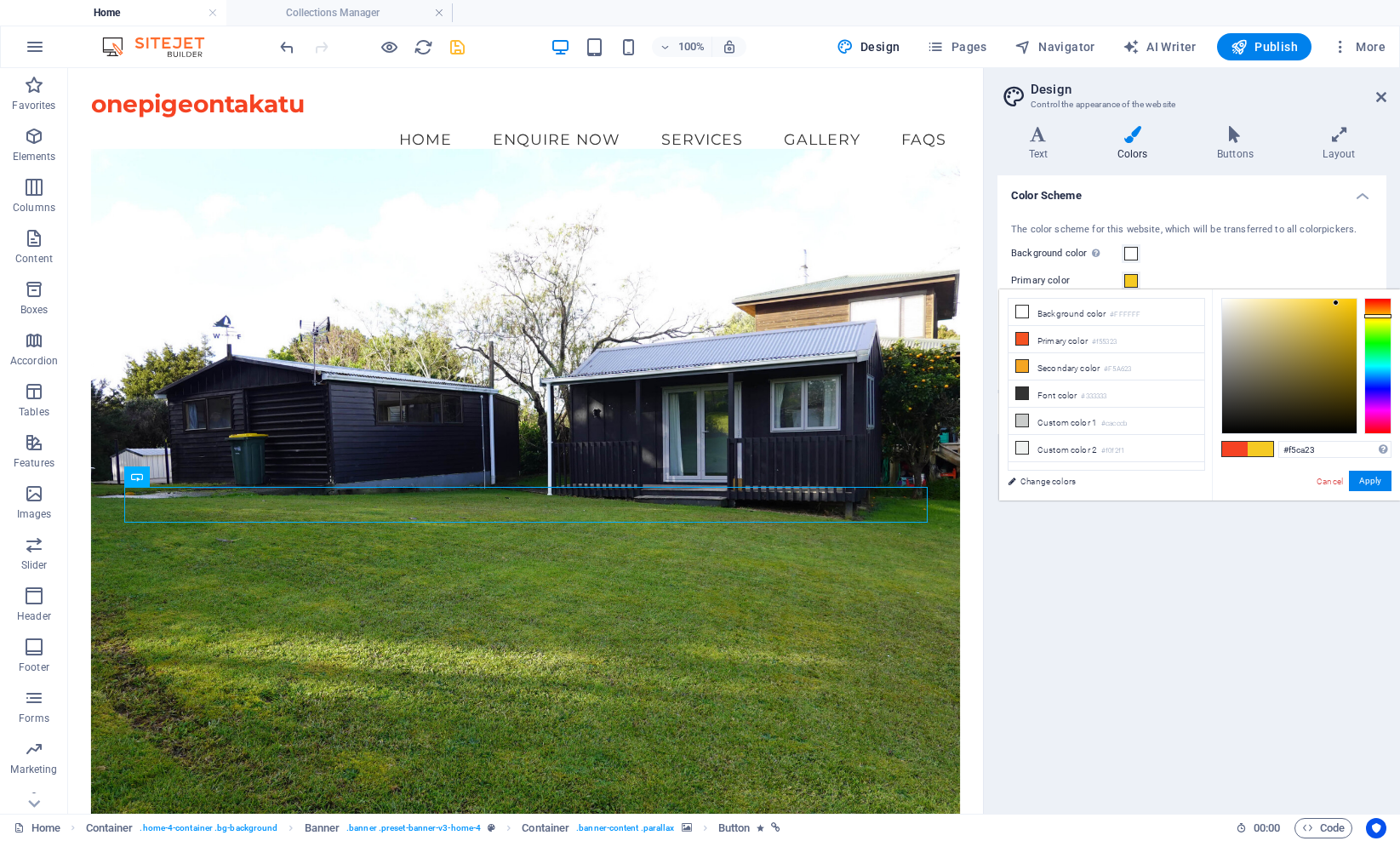
drag, startPoint x: 1382, startPoint y: 303, endPoint x: 1378, endPoint y: 315, distance: 12.6
click at [1057, 315] on div at bounding box center [1377, 316] width 27 height 4
click at [1057, 278] on span at bounding box center [1131, 281] width 14 height 14
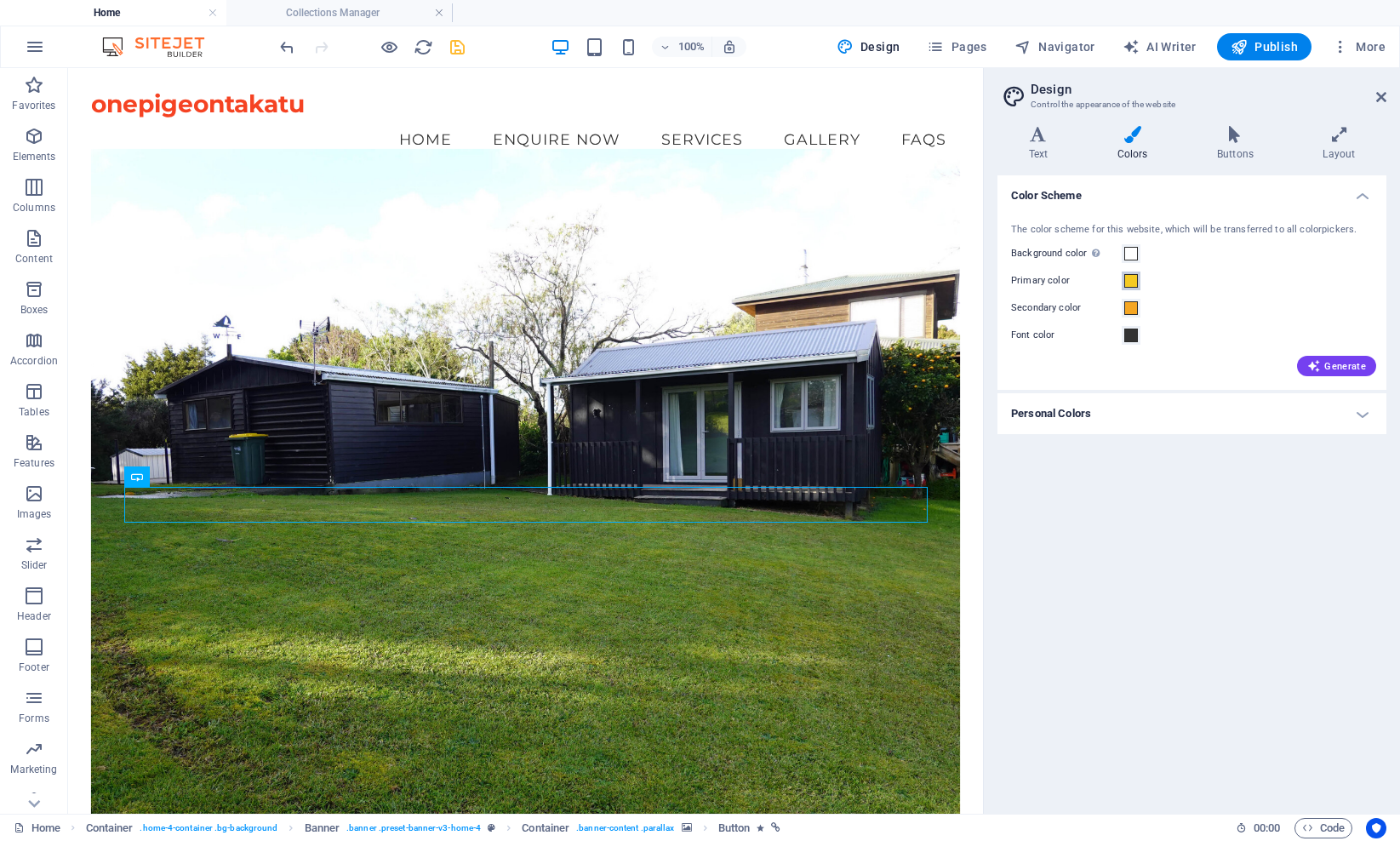
click at [1057, 278] on button "Primary color" at bounding box center [1130, 280] width 19 height 19
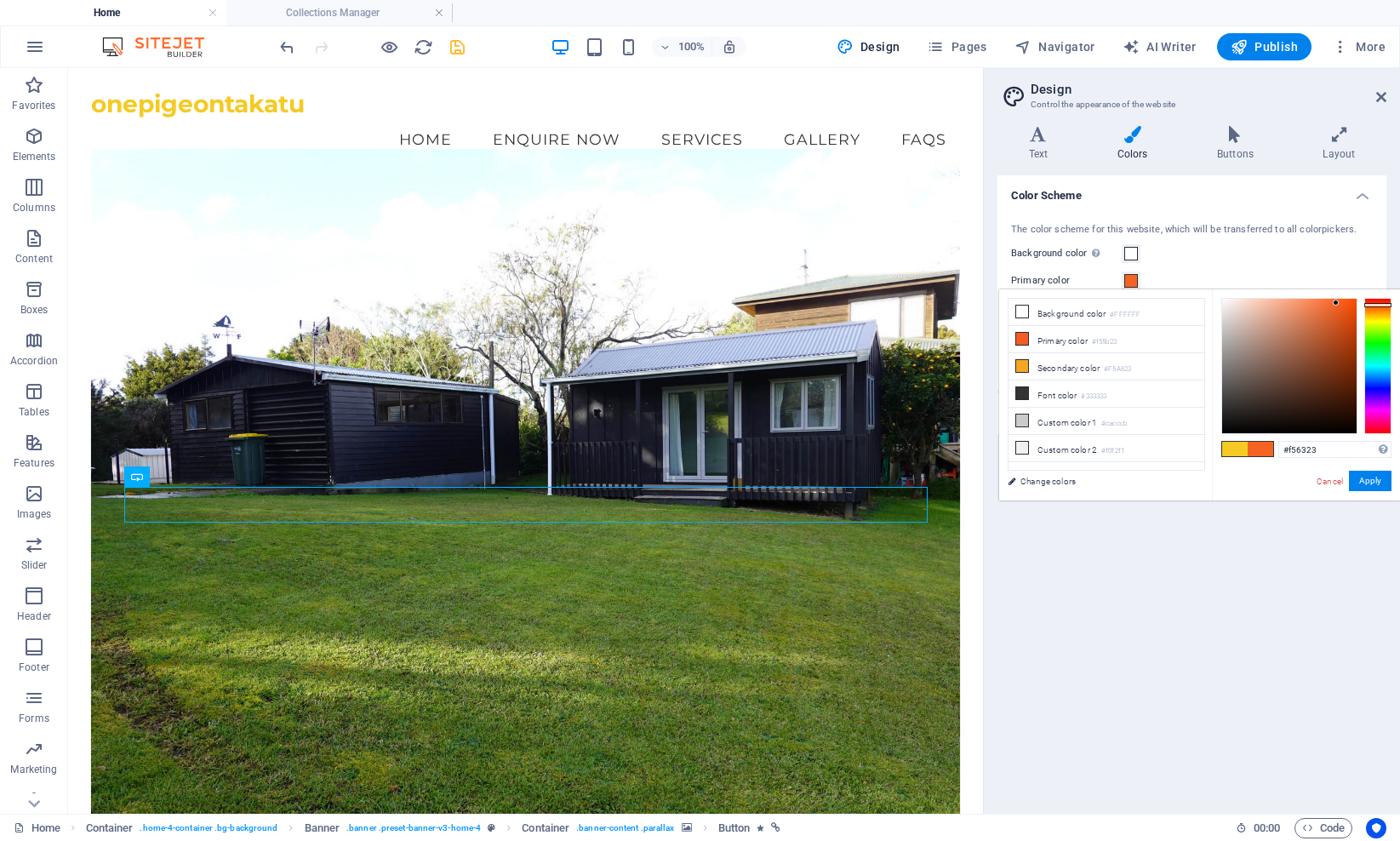
drag, startPoint x: 1380, startPoint y: 315, endPoint x: 1380, endPoint y: 304, distance: 11.0
click at [1057, 304] on div at bounding box center [1377, 304] width 27 height 4
type input "#be4612"
click at [1057, 332] on div at bounding box center [1288, 365] width 134 height 134
click at [1057, 476] on button "Apply" at bounding box center [1369, 481] width 42 height 21
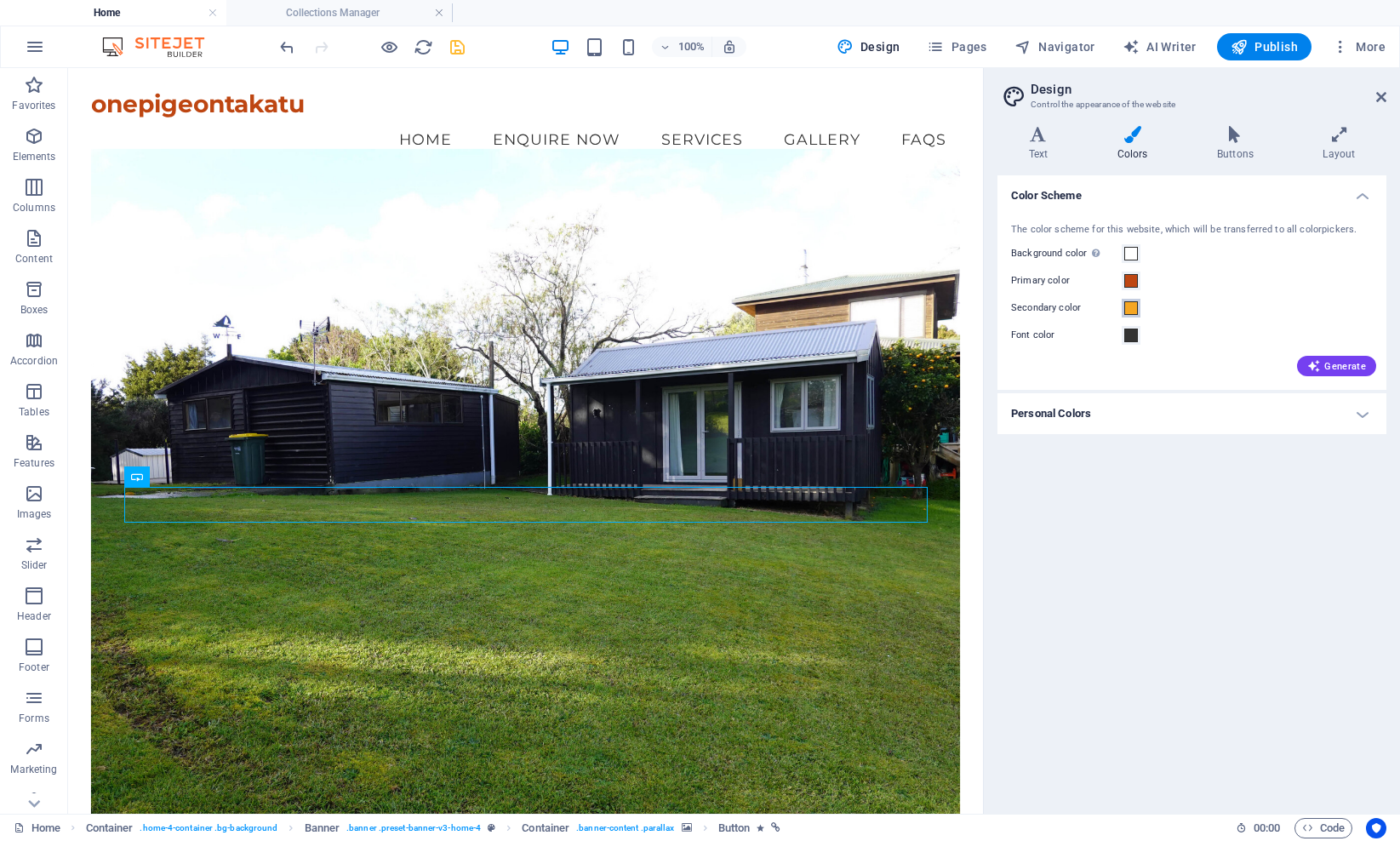
click at [1057, 308] on span at bounding box center [1131, 308] width 14 height 14
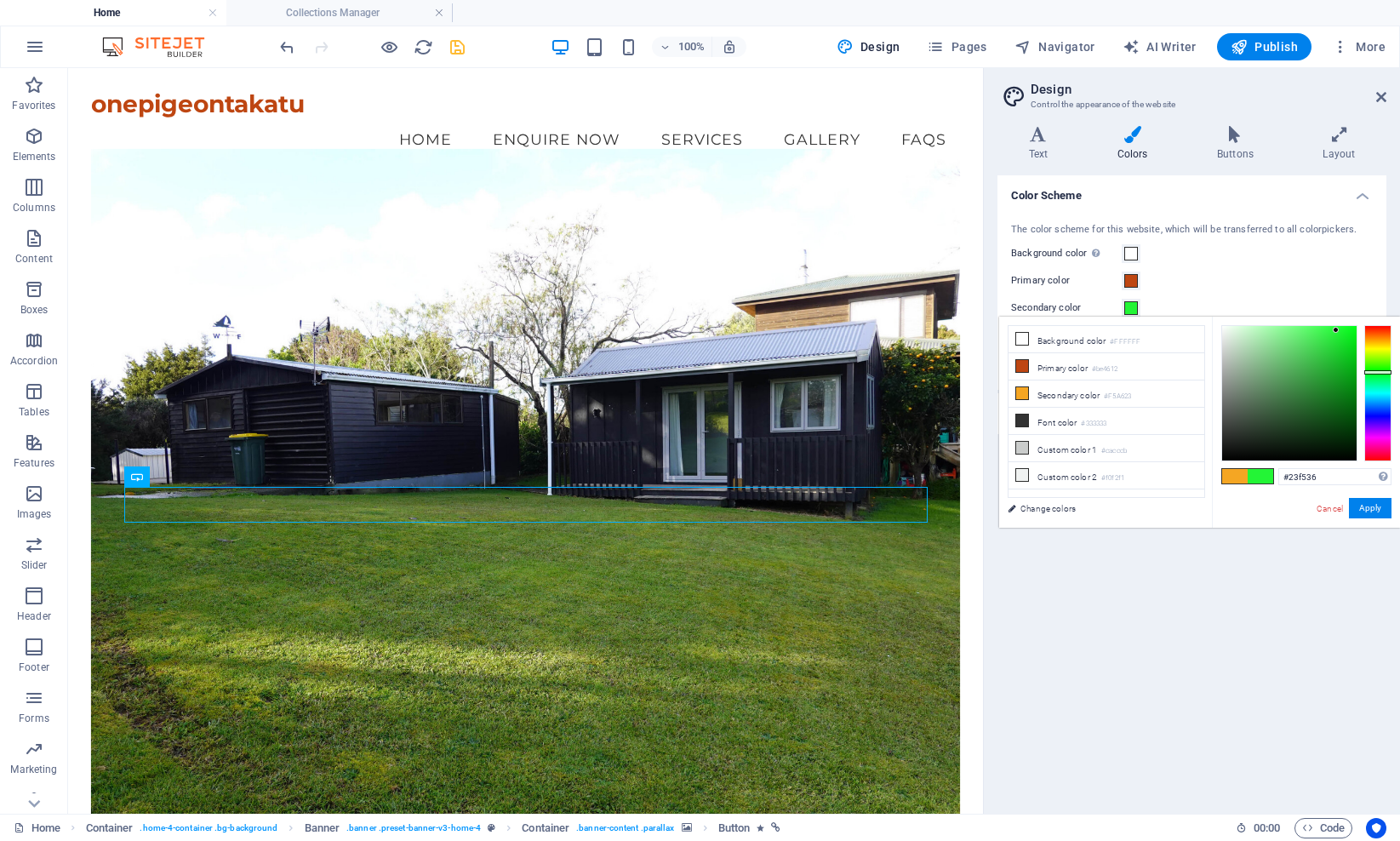
drag, startPoint x: 1379, startPoint y: 339, endPoint x: 1377, endPoint y: 372, distance: 33.1
click at [1057, 372] on div at bounding box center [1377, 372] width 27 height 4
type input "#a6e8ac"
click at [1057, 337] on div at bounding box center [1288, 393] width 134 height 134
click at [1057, 510] on button "Apply" at bounding box center [1369, 507] width 42 height 21
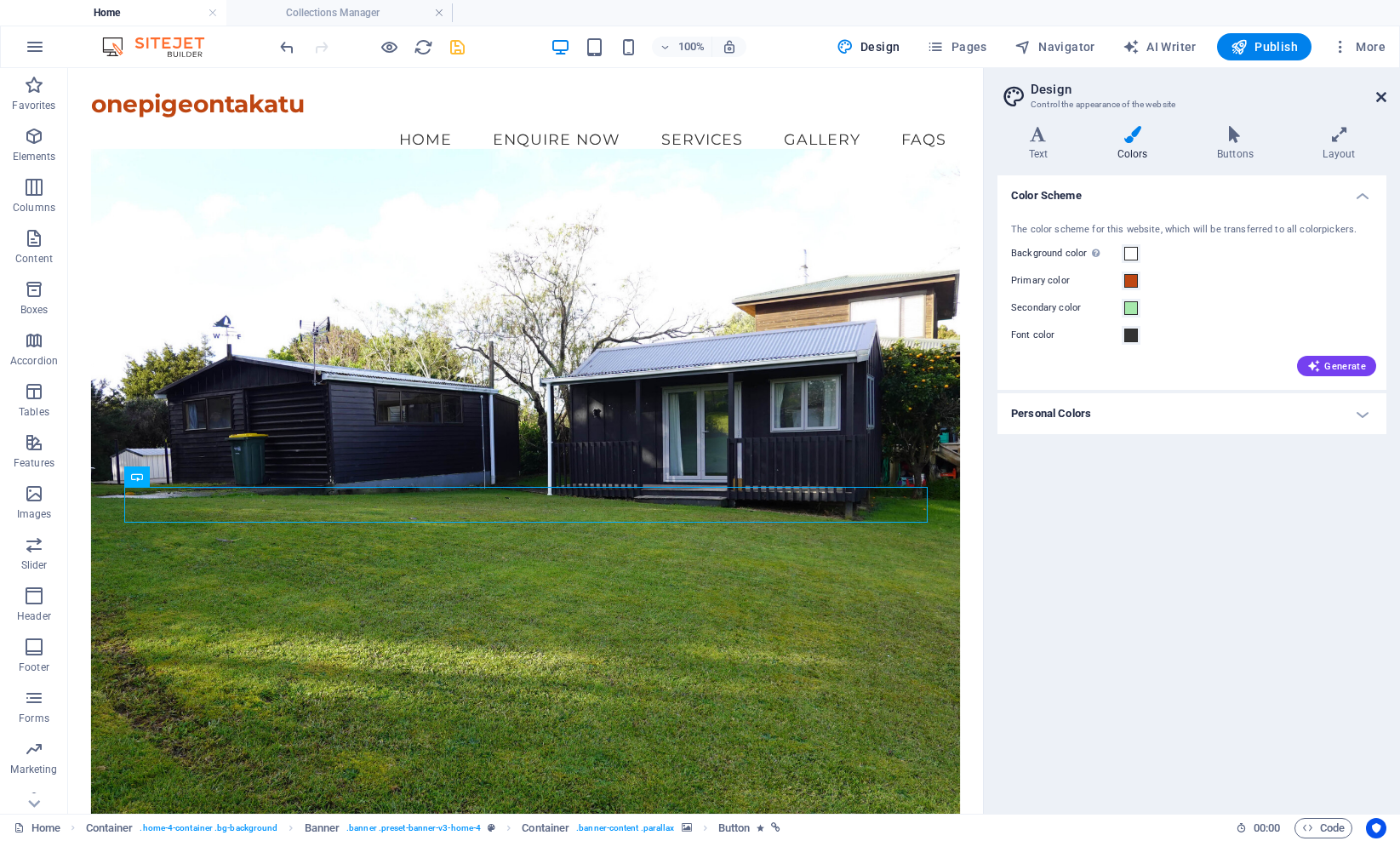
click at [1057, 98] on icon at bounding box center [1380, 97] width 10 height 14
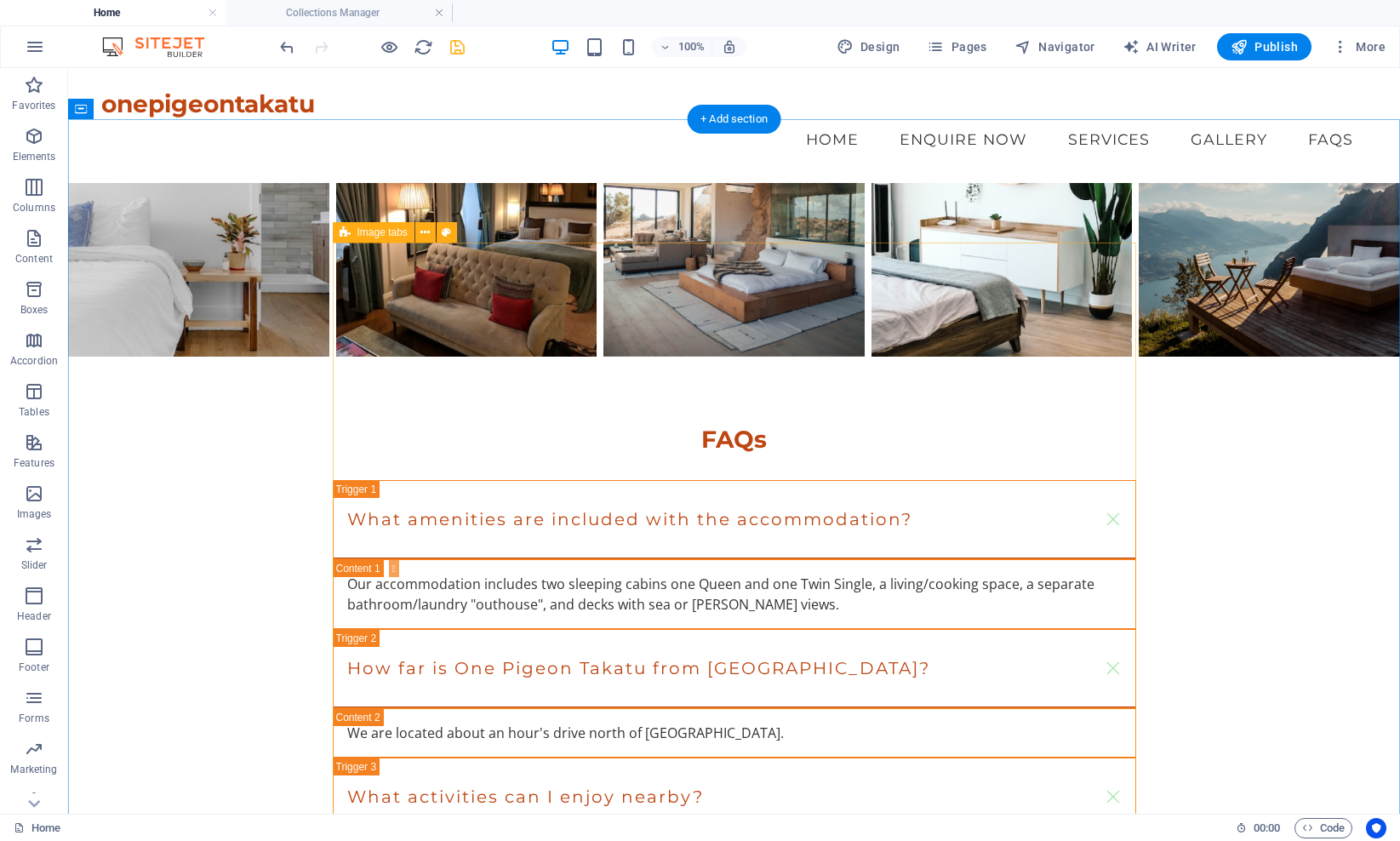
scroll to position [2817, 0]
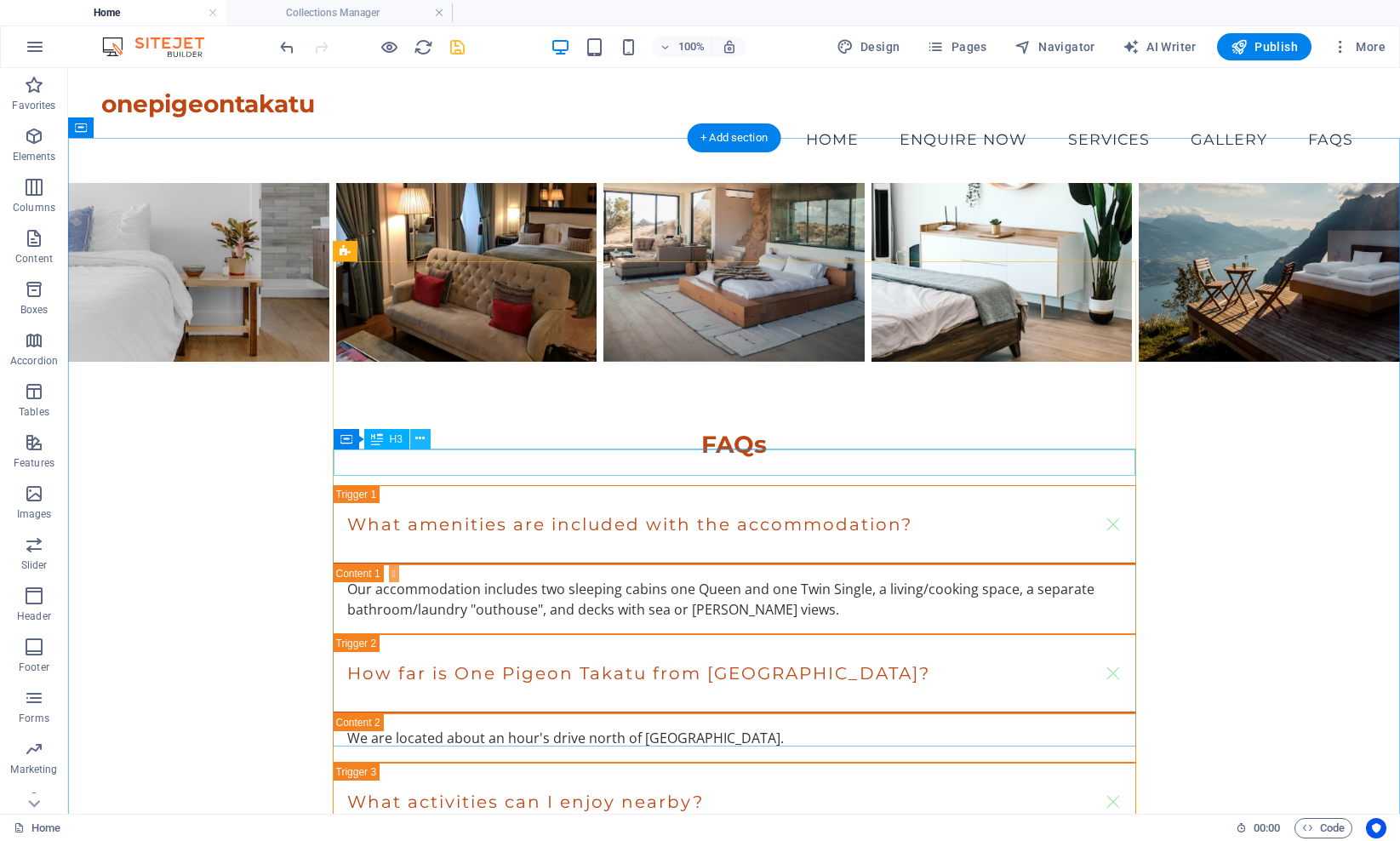
click at [424, 441] on icon at bounding box center [420, 439] width 10 height 18
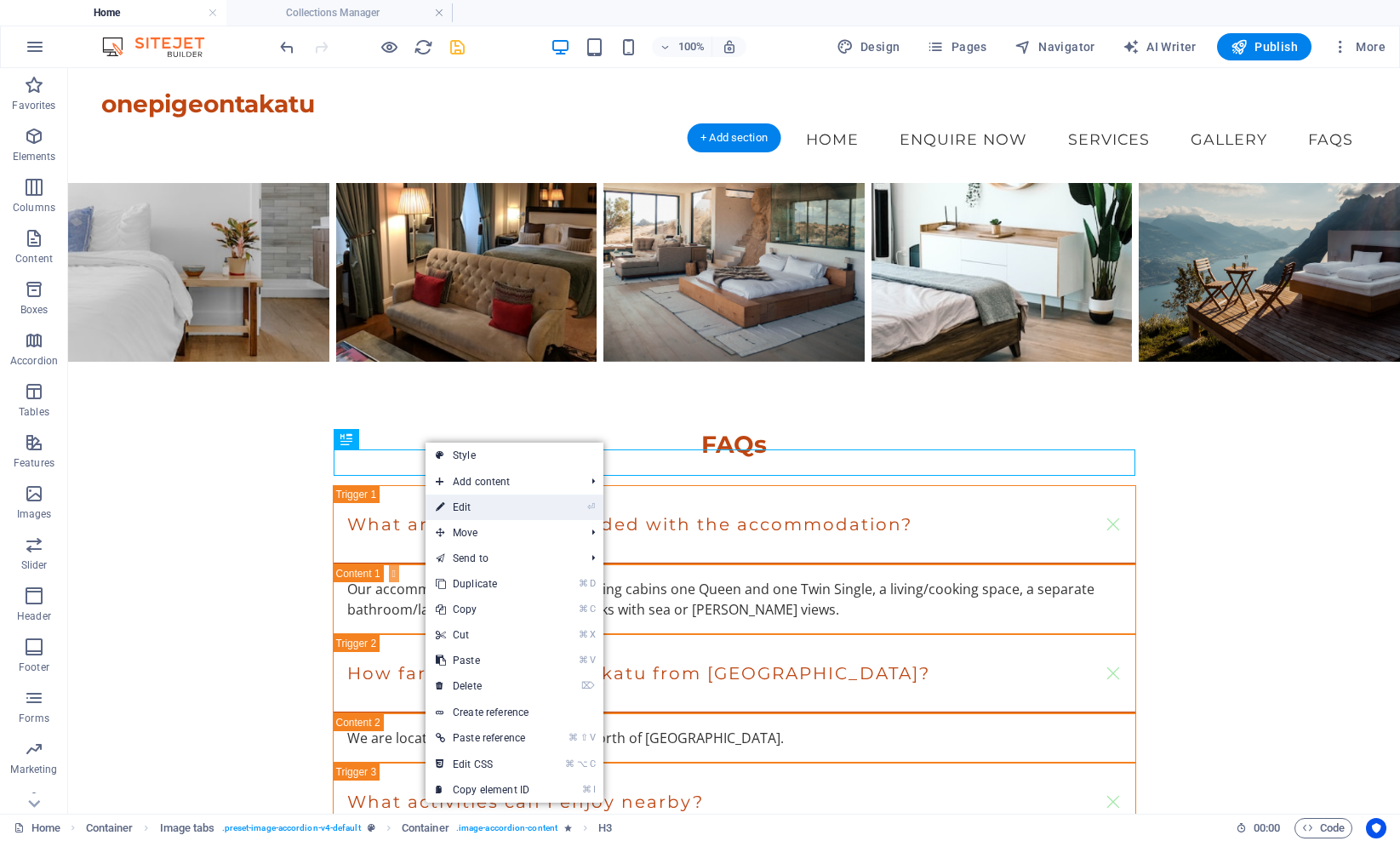
click at [469, 505] on link "⏎ Edit" at bounding box center [483, 507] width 114 height 25
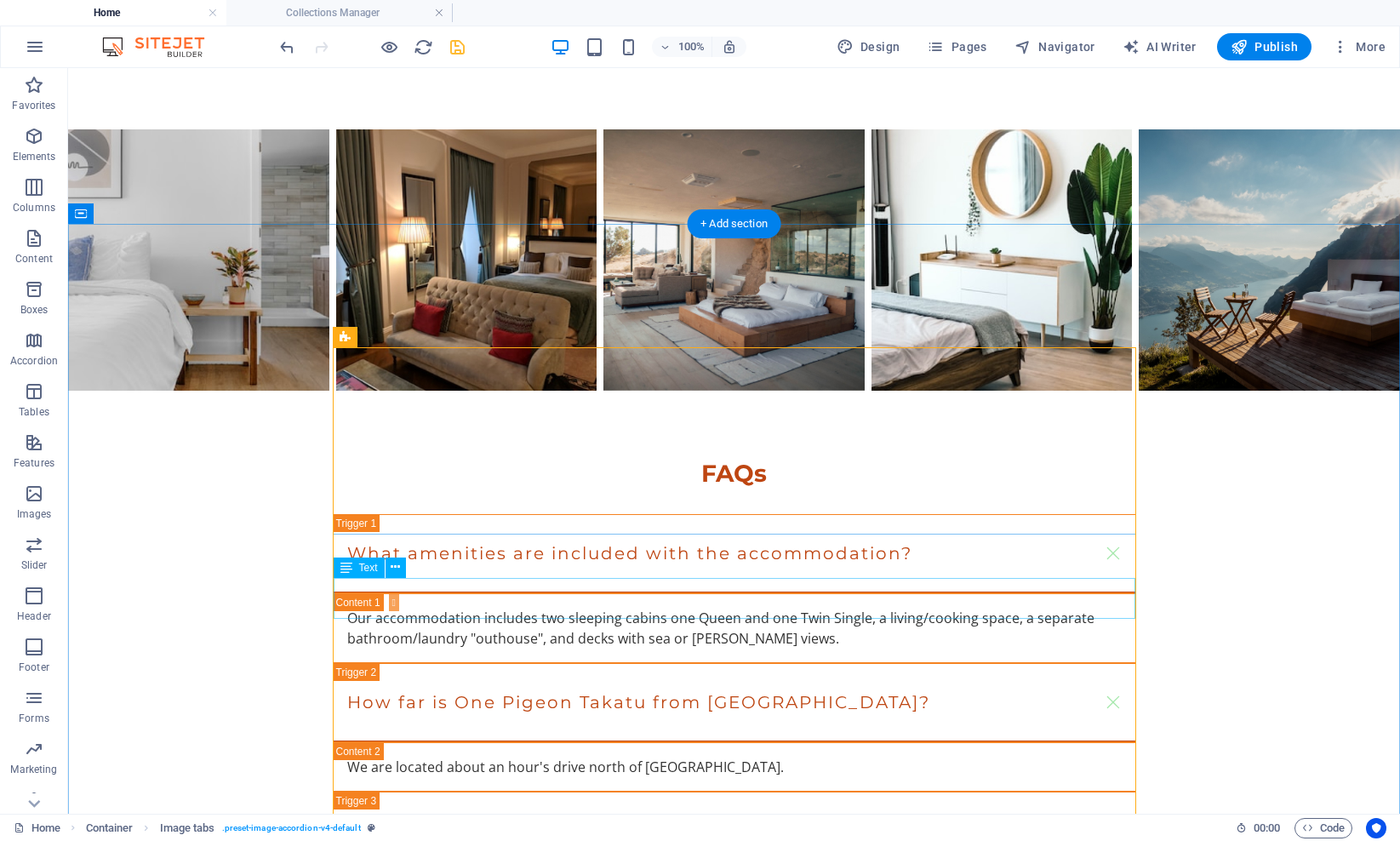
click at [395, 568] on icon at bounding box center [396, 567] width 10 height 18
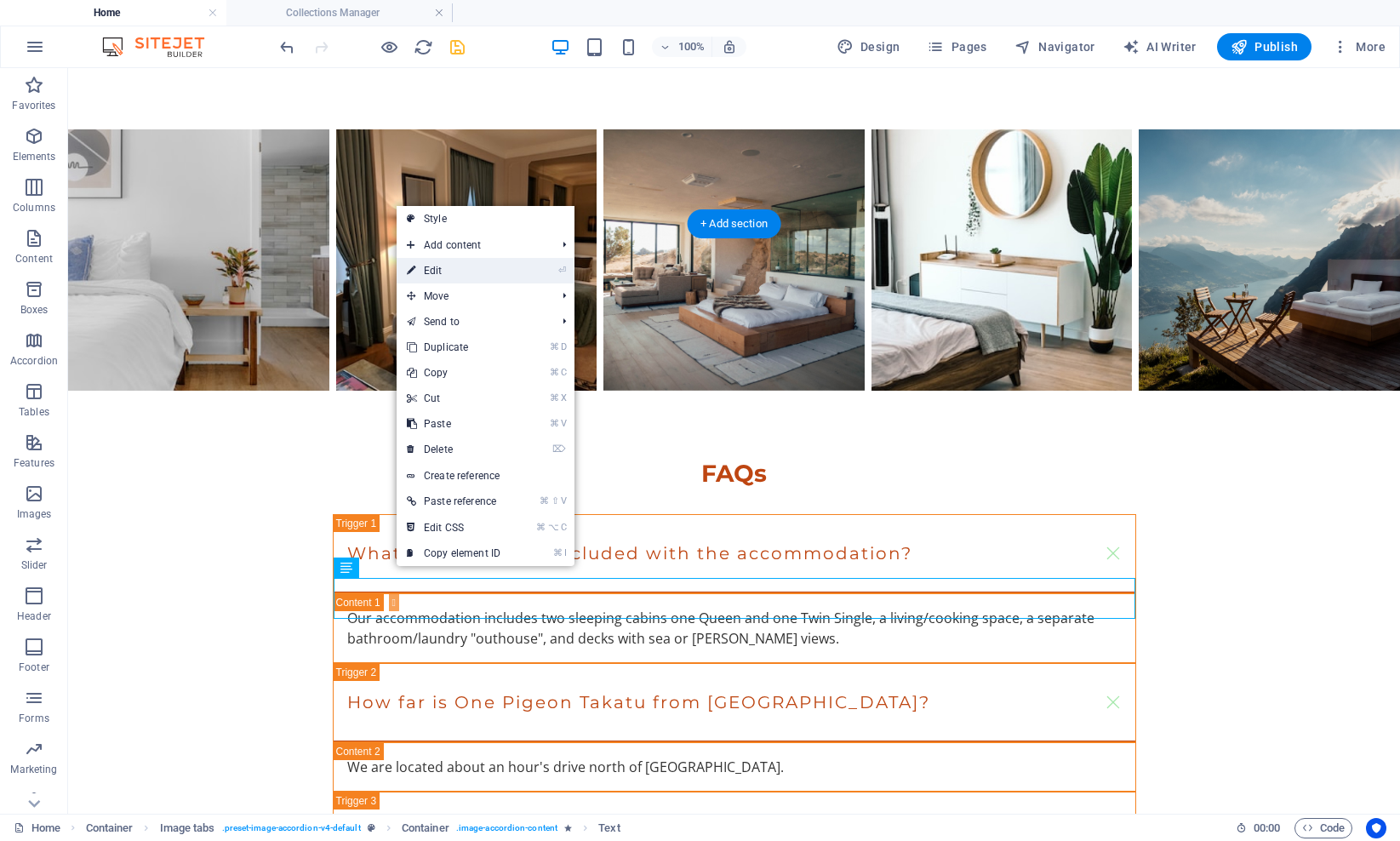
click at [478, 269] on link "⏎ Edit" at bounding box center [453, 270] width 114 height 25
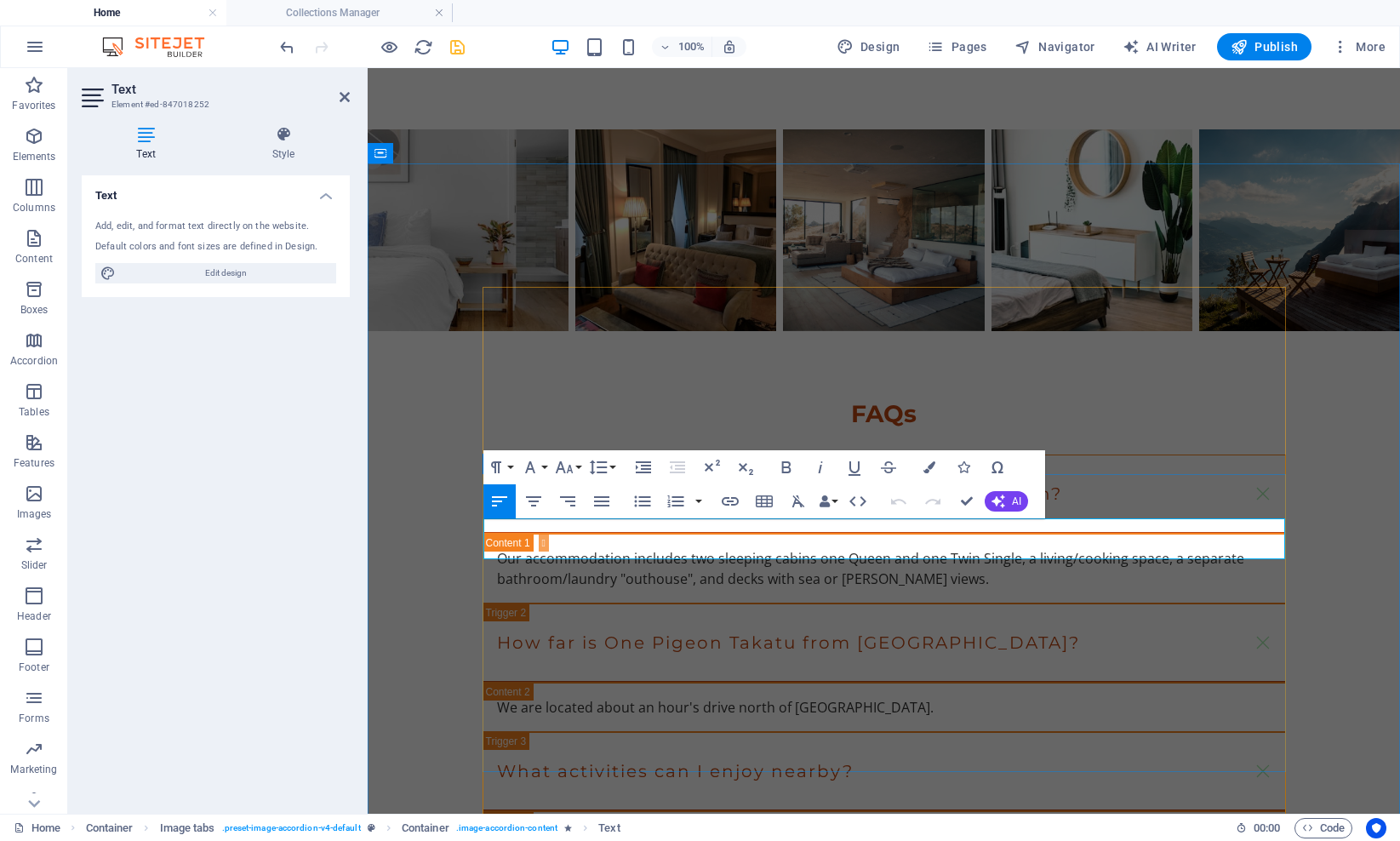
drag, startPoint x: 835, startPoint y: 549, endPoint x: 566, endPoint y: 530, distance: 269.7
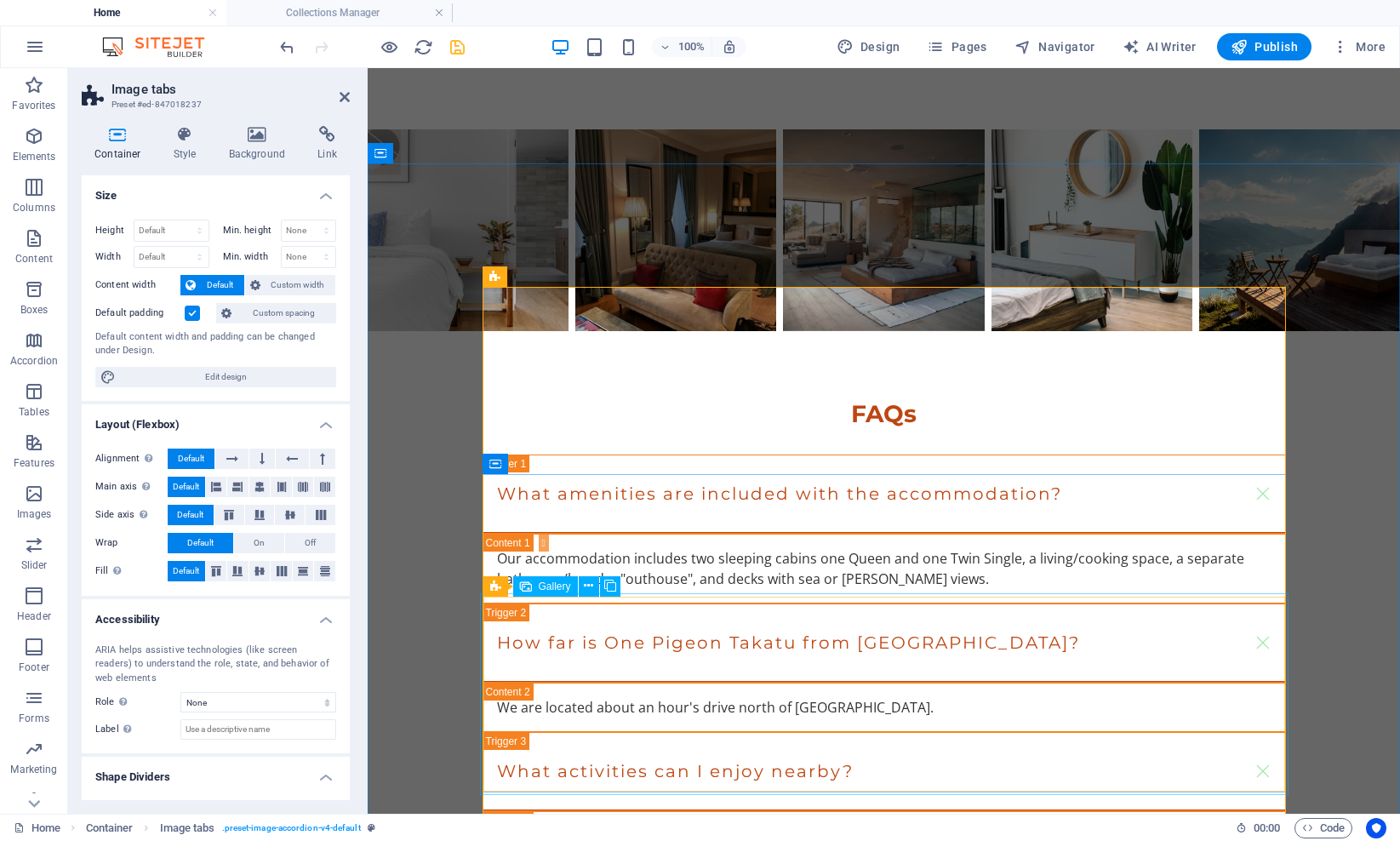
select select "4"
select select "px"
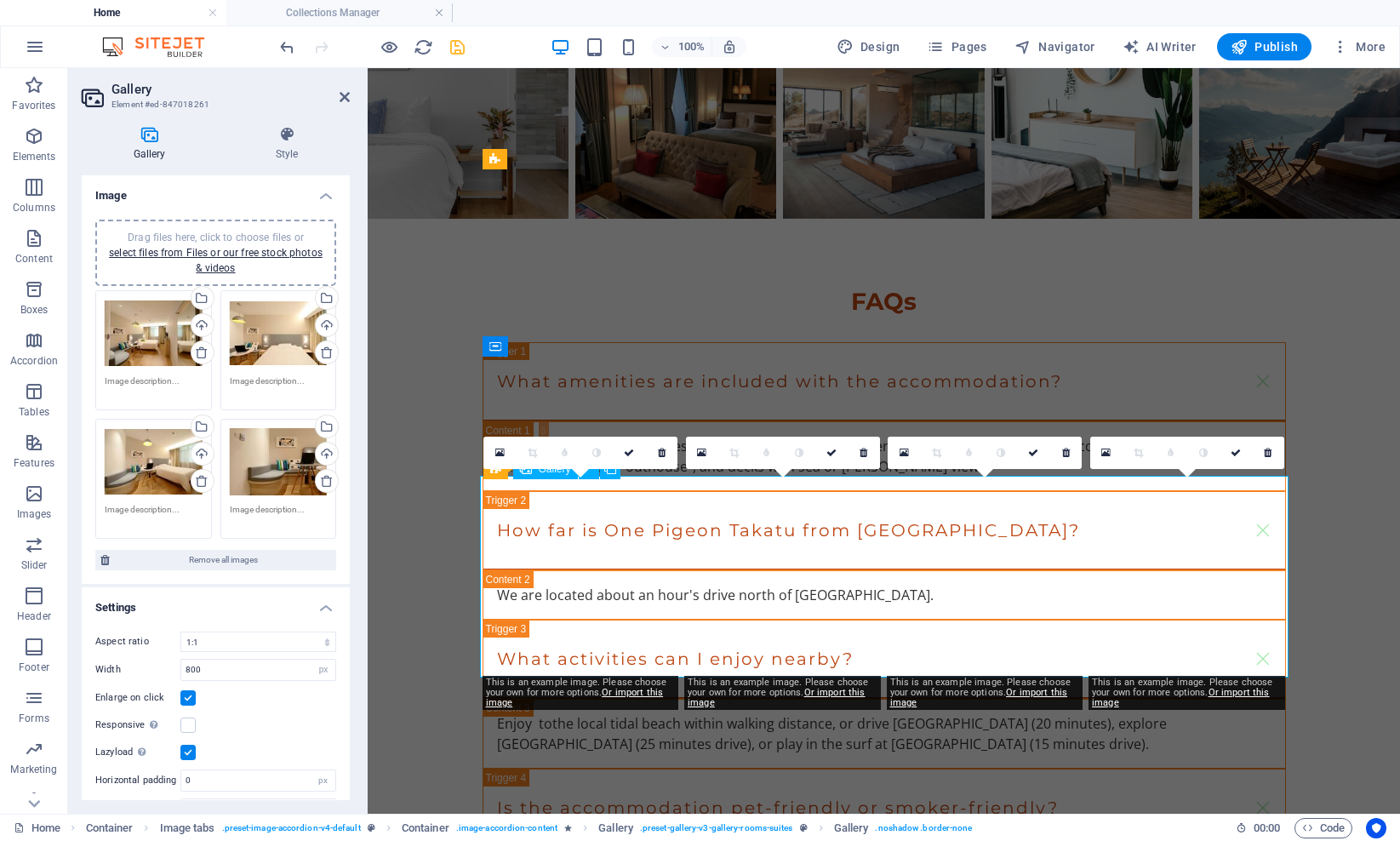
scroll to position [2939, 0]
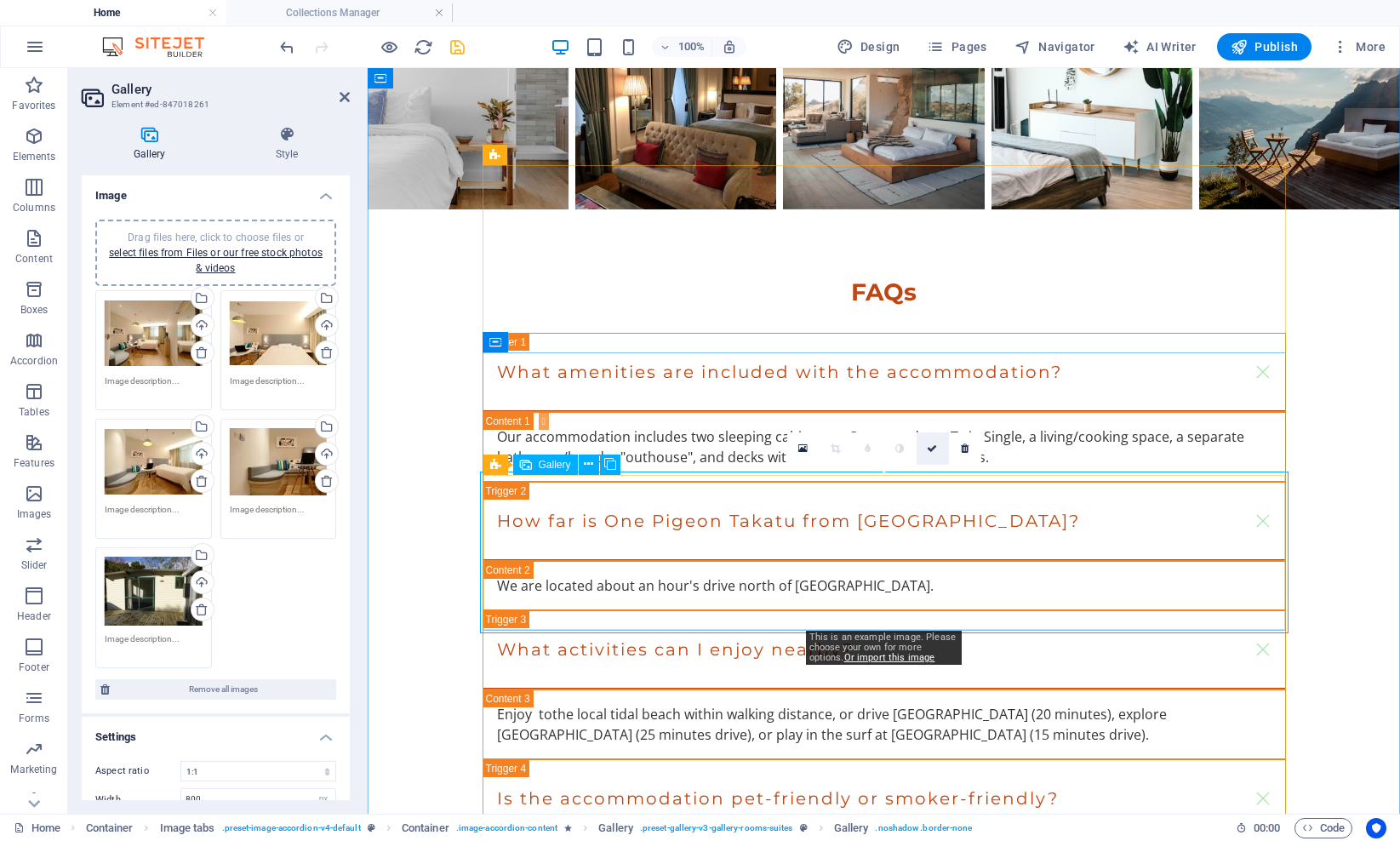
click at [930, 448] on icon at bounding box center [931, 448] width 10 height 10
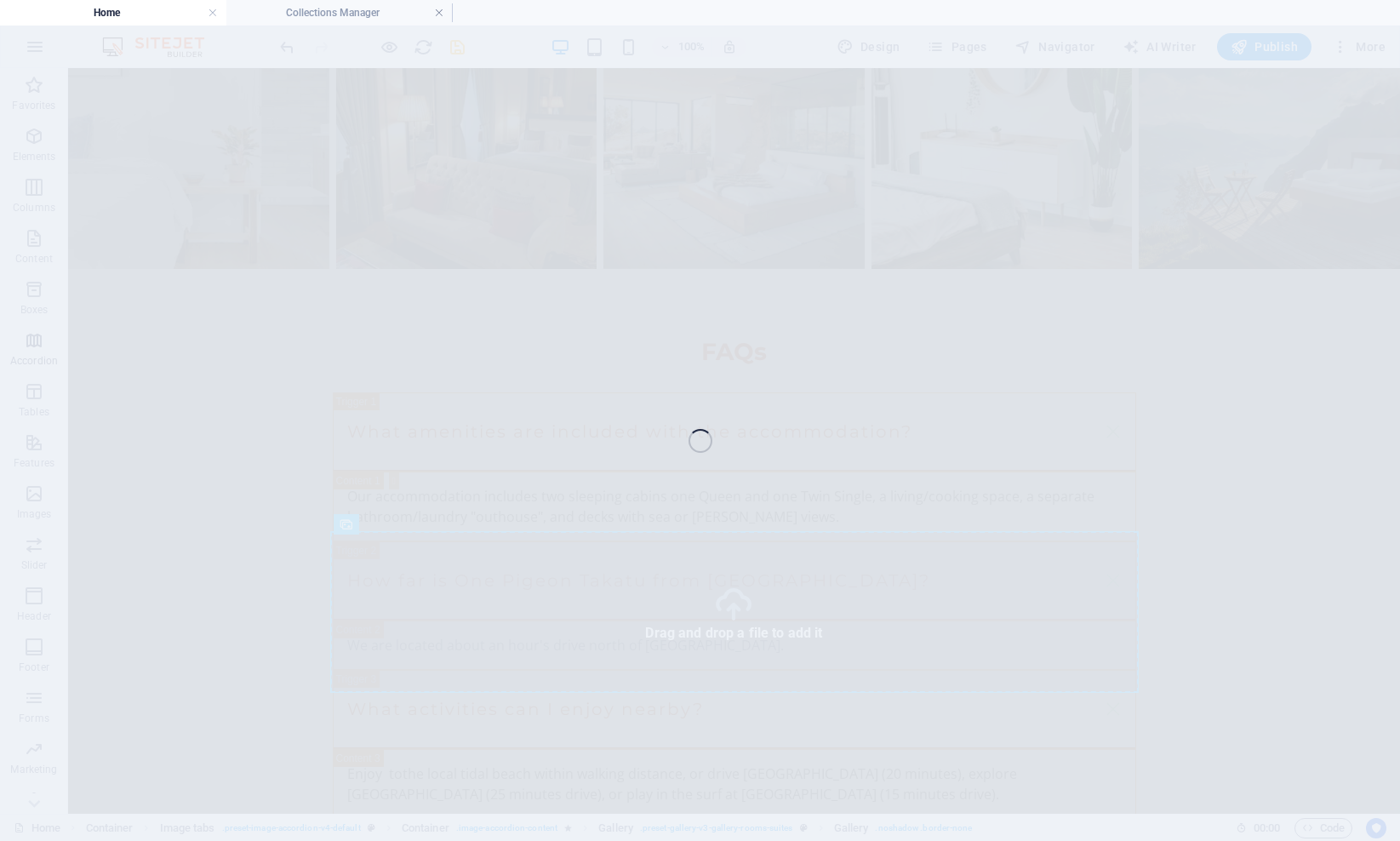
select select "4"
select select "px"
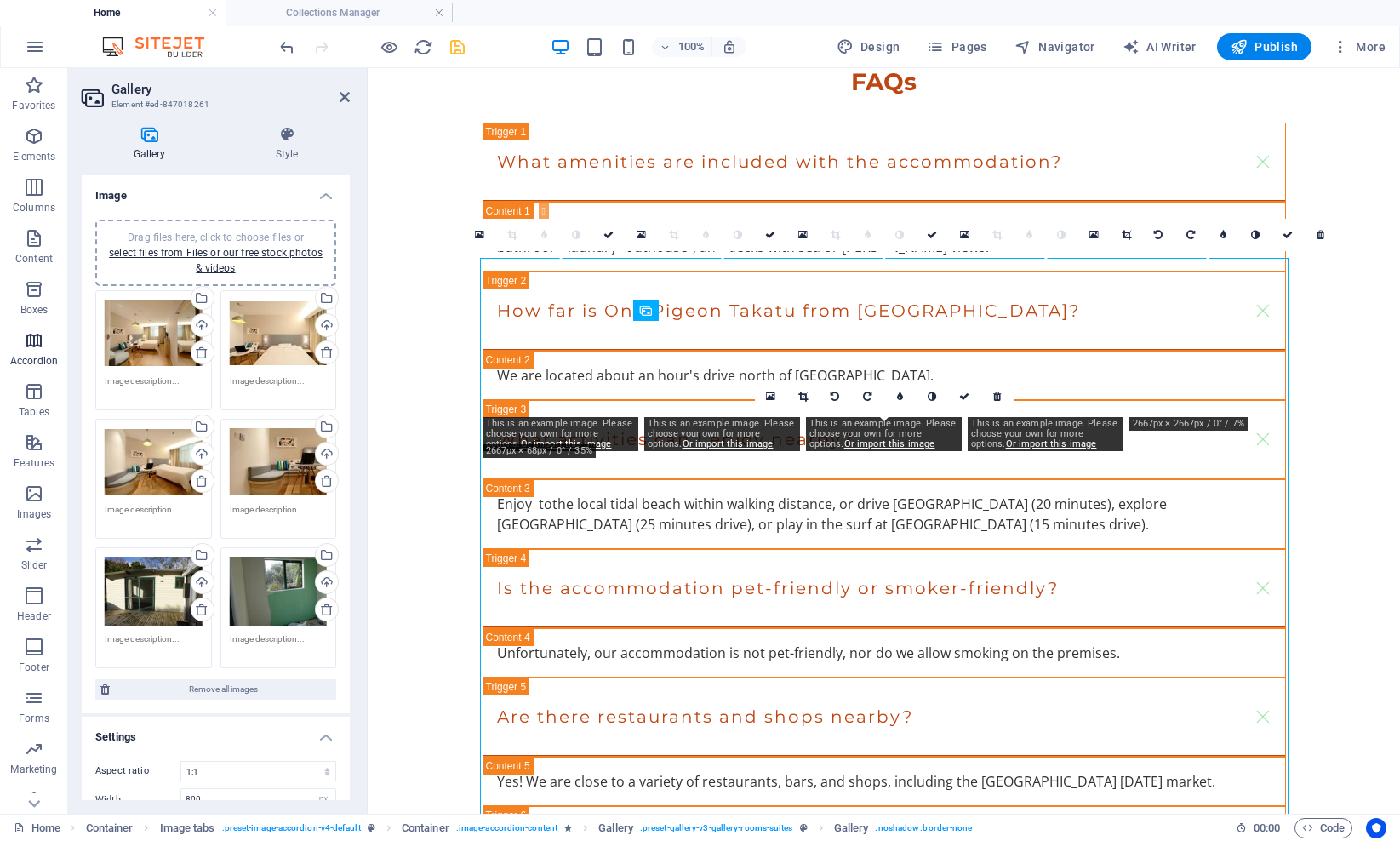
scroll to position [3156, 0]
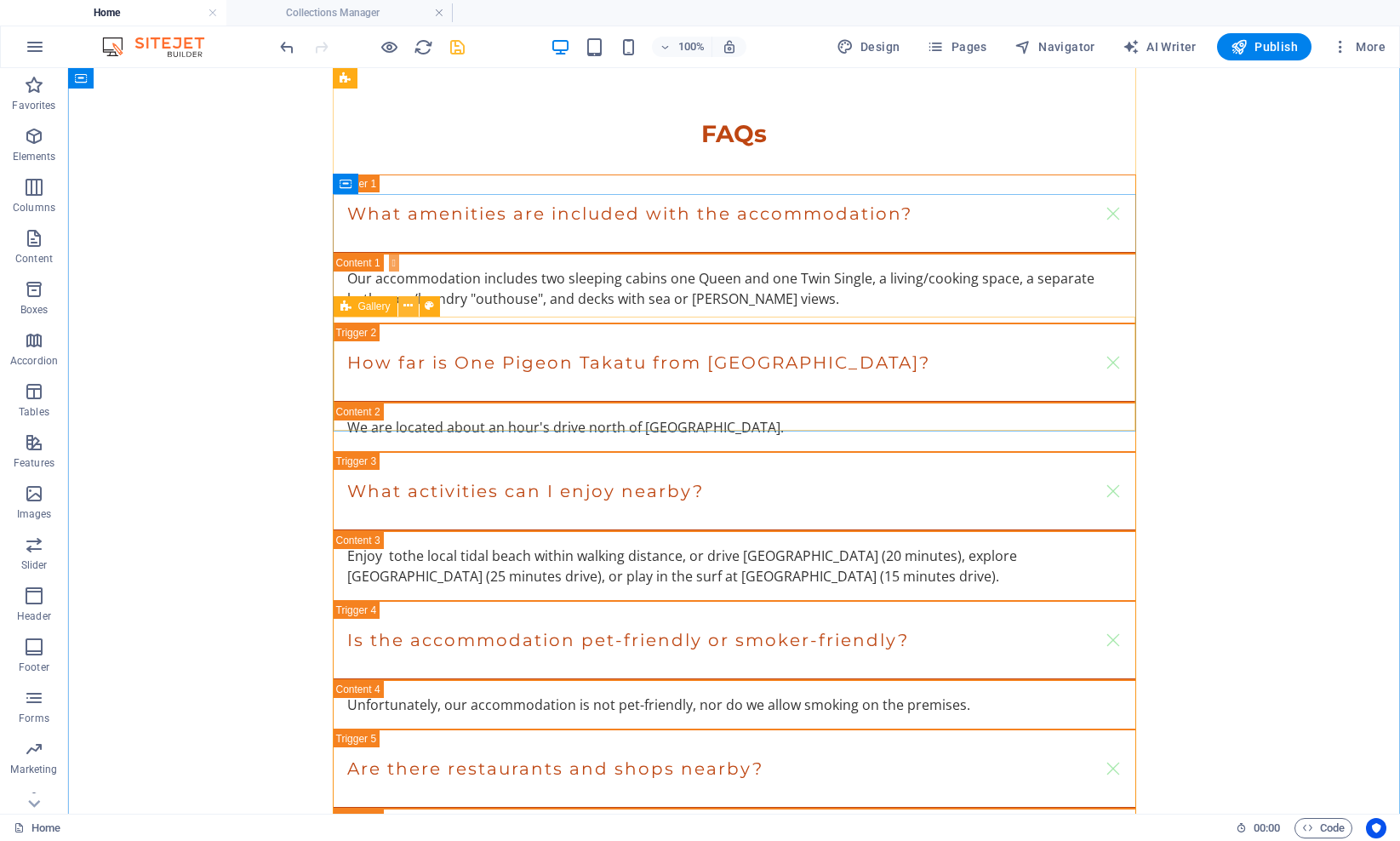
click at [410, 305] on icon at bounding box center [408, 305] width 10 height 18
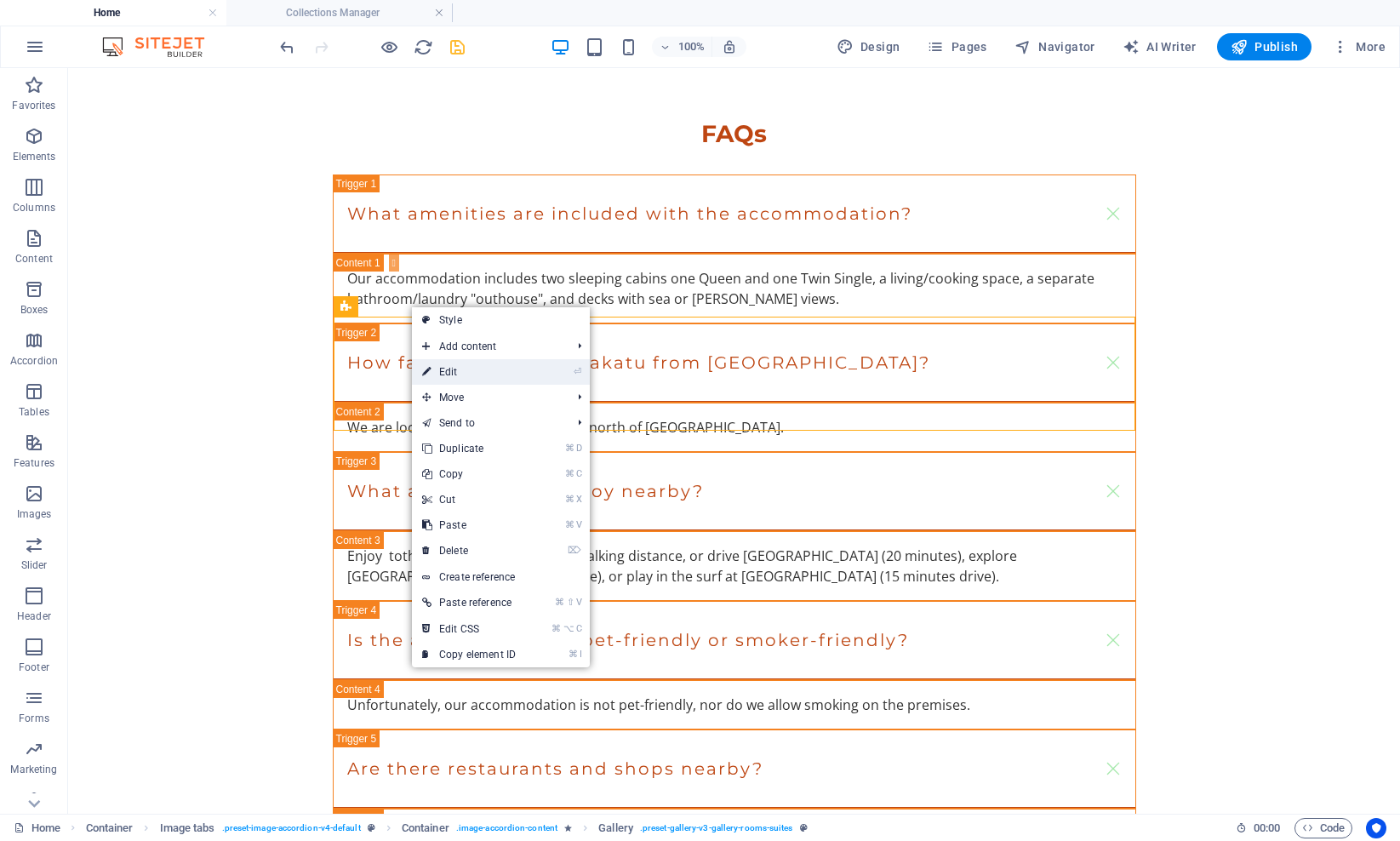
click at [445, 369] on link "⏎ Edit" at bounding box center [469, 372] width 114 height 25
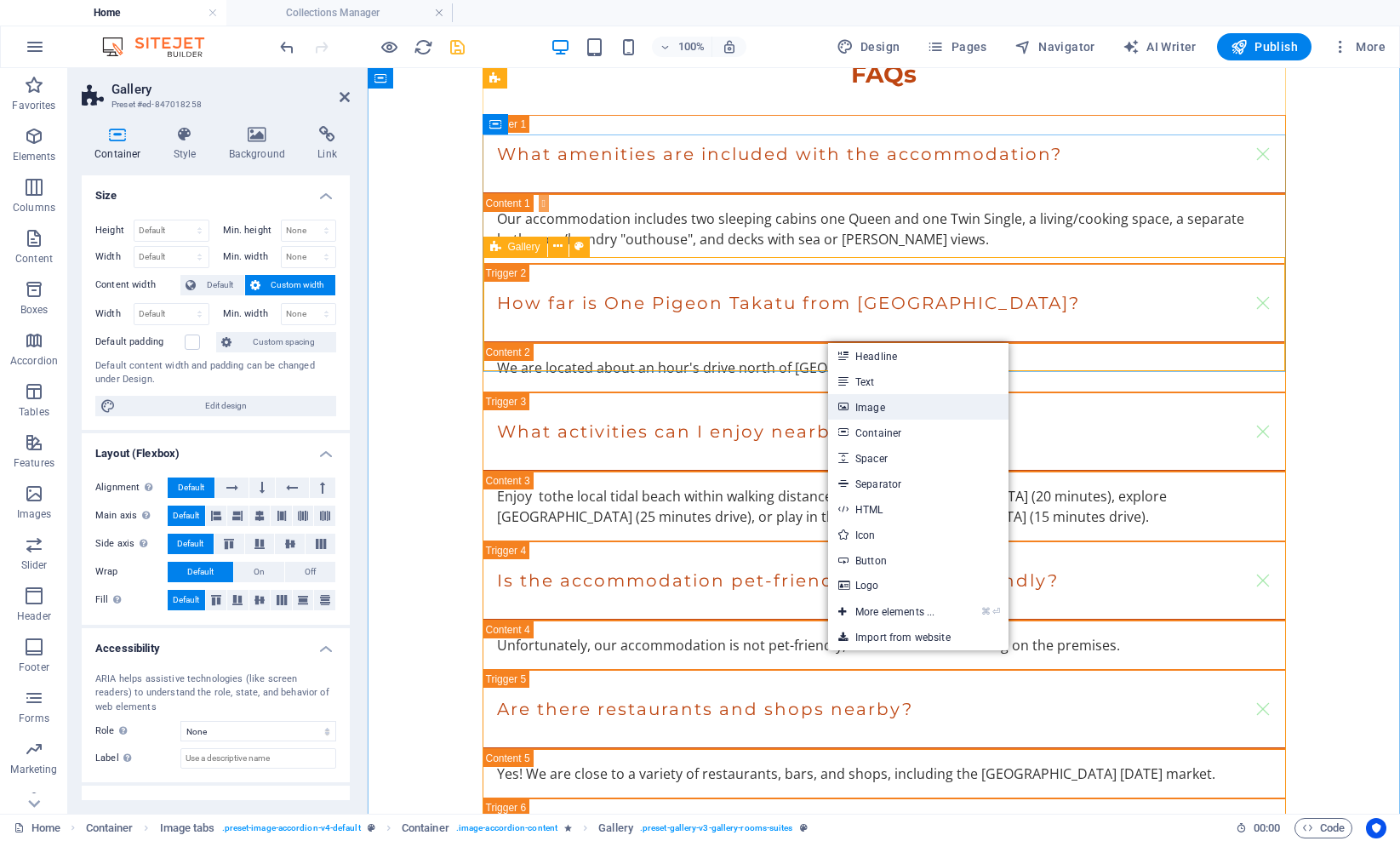
click at [857, 406] on link "Image" at bounding box center [918, 406] width 180 height 25
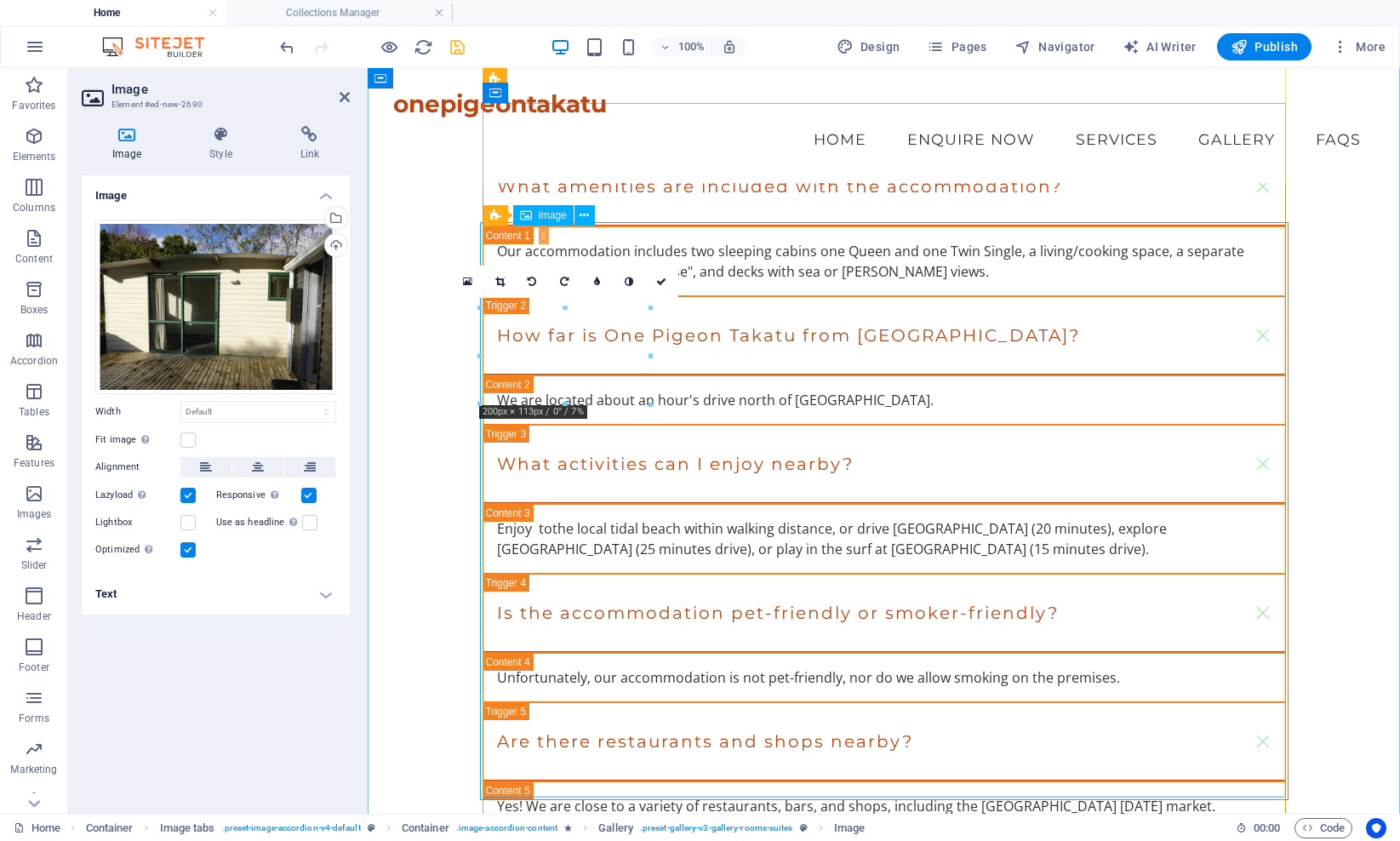
scroll to position [3084, 0]
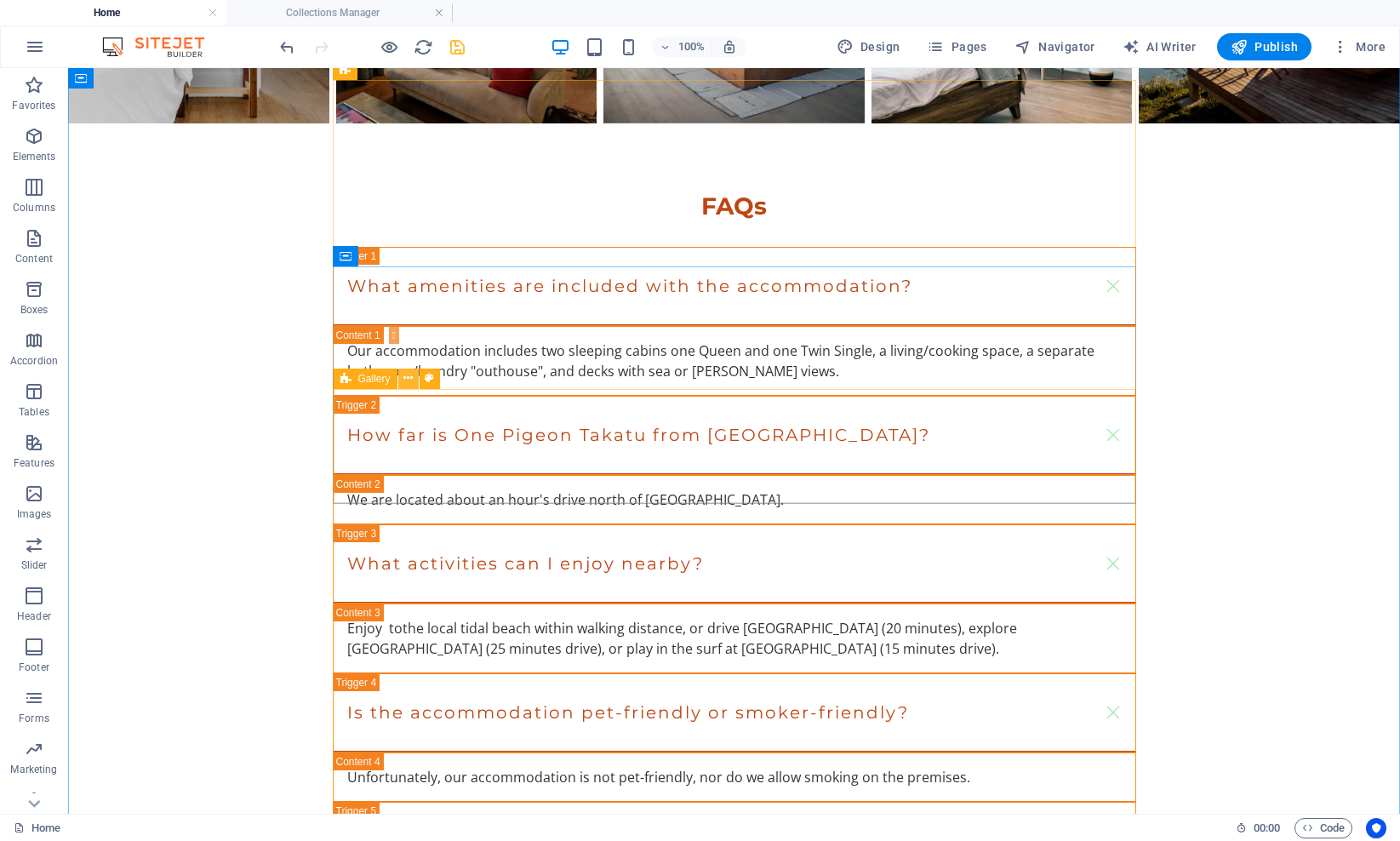
click at [407, 379] on icon at bounding box center [408, 378] width 10 height 18
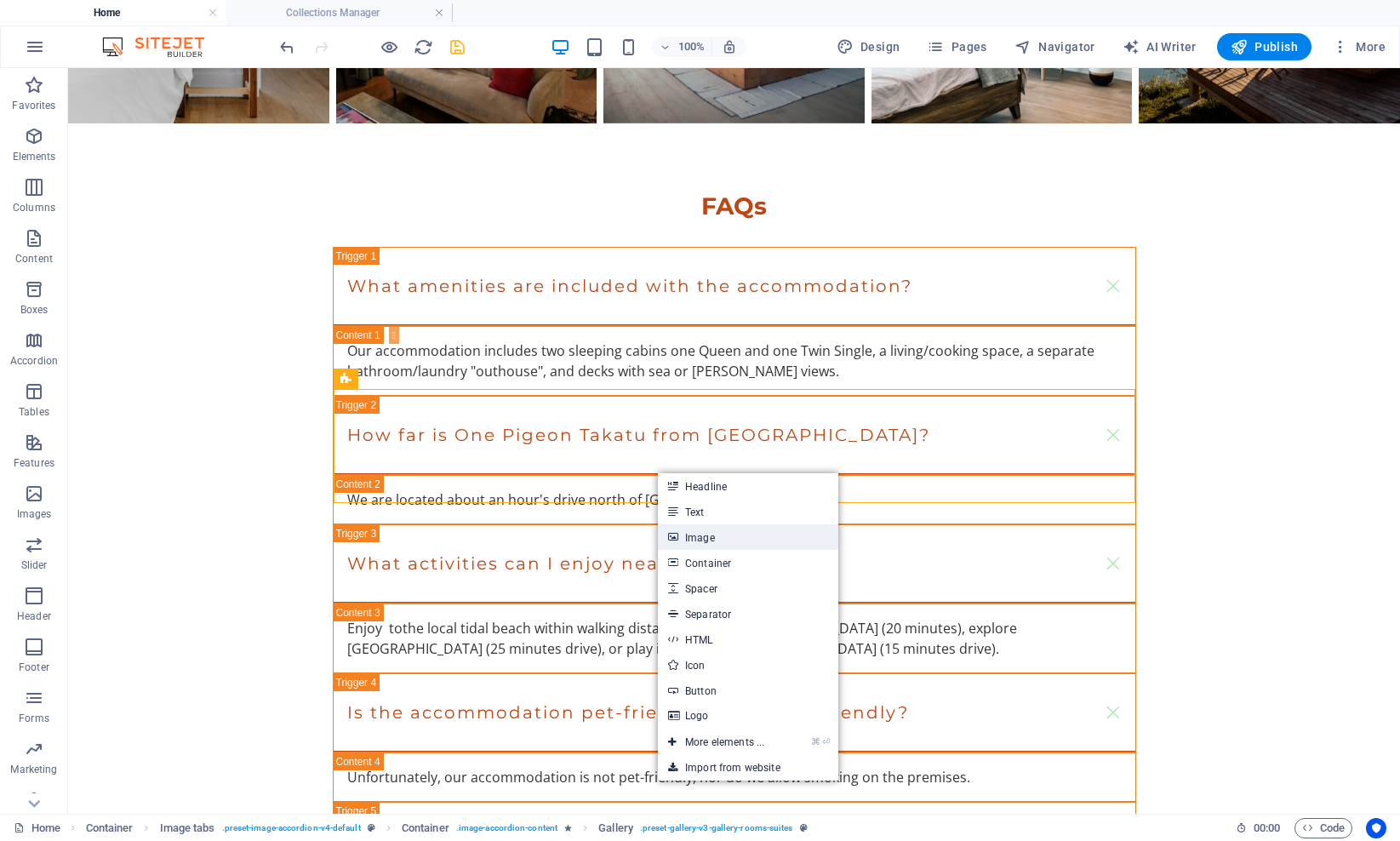
click at [698, 537] on link "Image" at bounding box center [748, 537] width 180 height 25
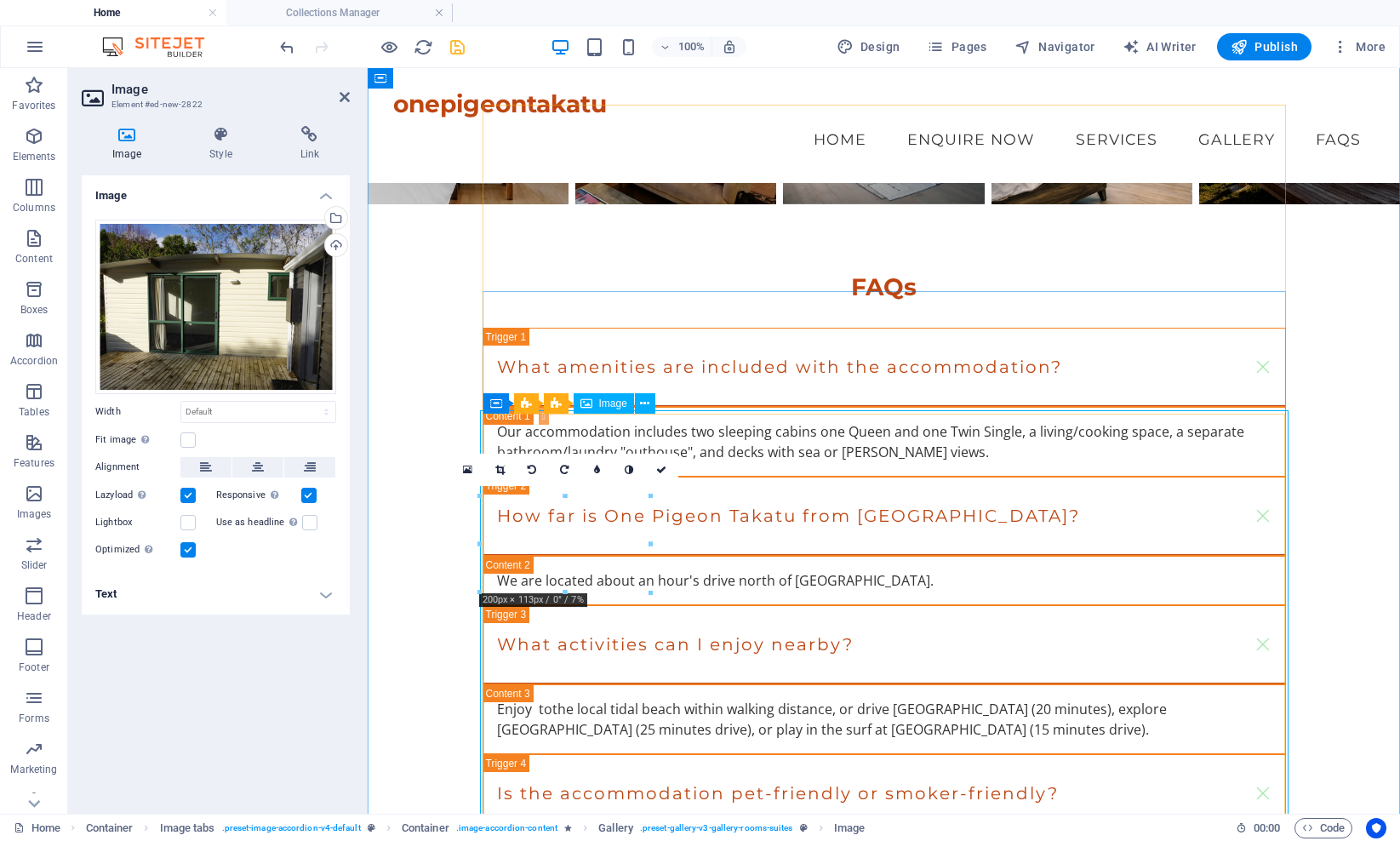
scroll to position [2889, 0]
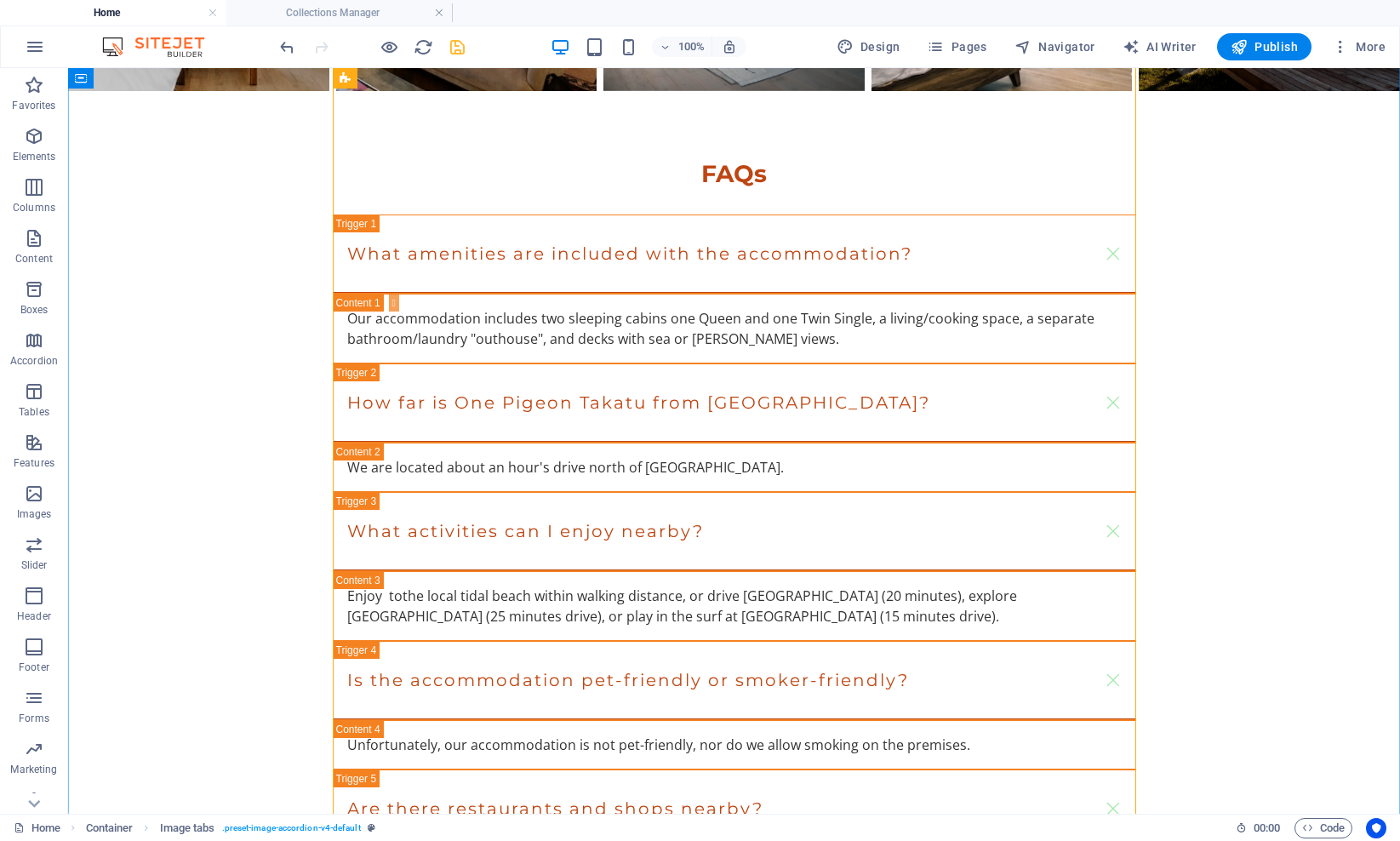
scroll to position [3119, 0]
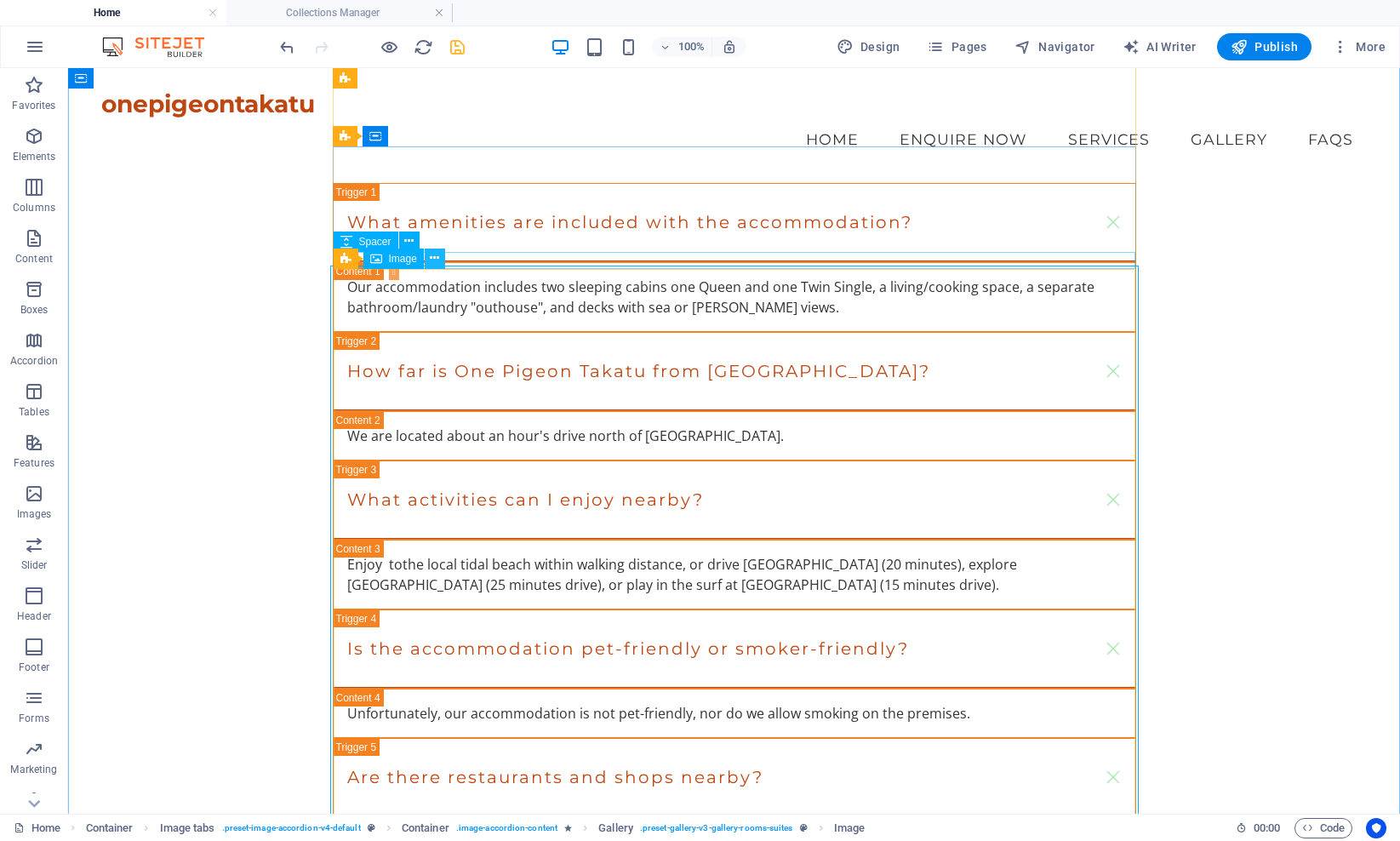
click at [432, 257] on icon at bounding box center [435, 258] width 10 height 18
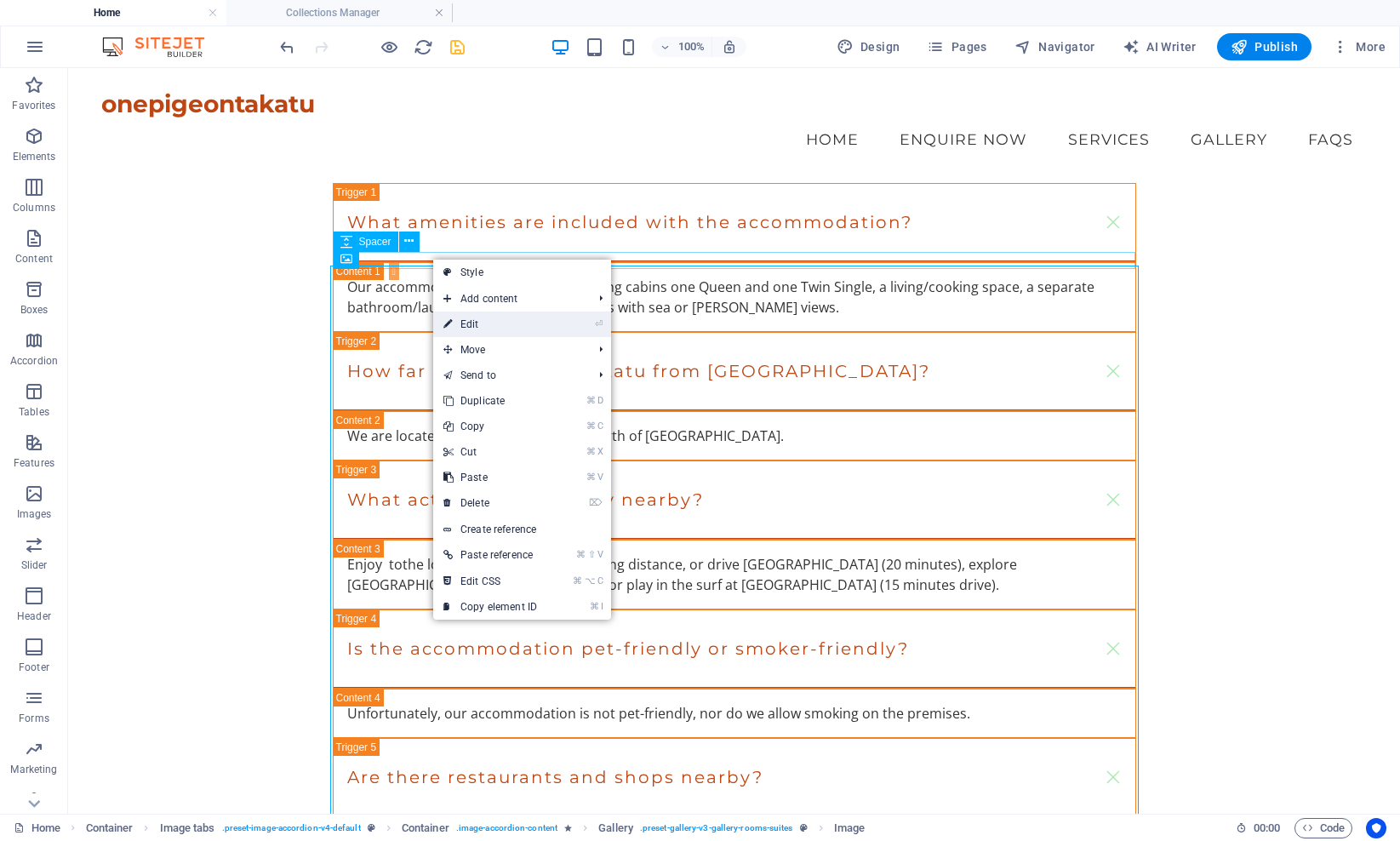
click at [473, 325] on link "⏎ Edit" at bounding box center [490, 324] width 114 height 25
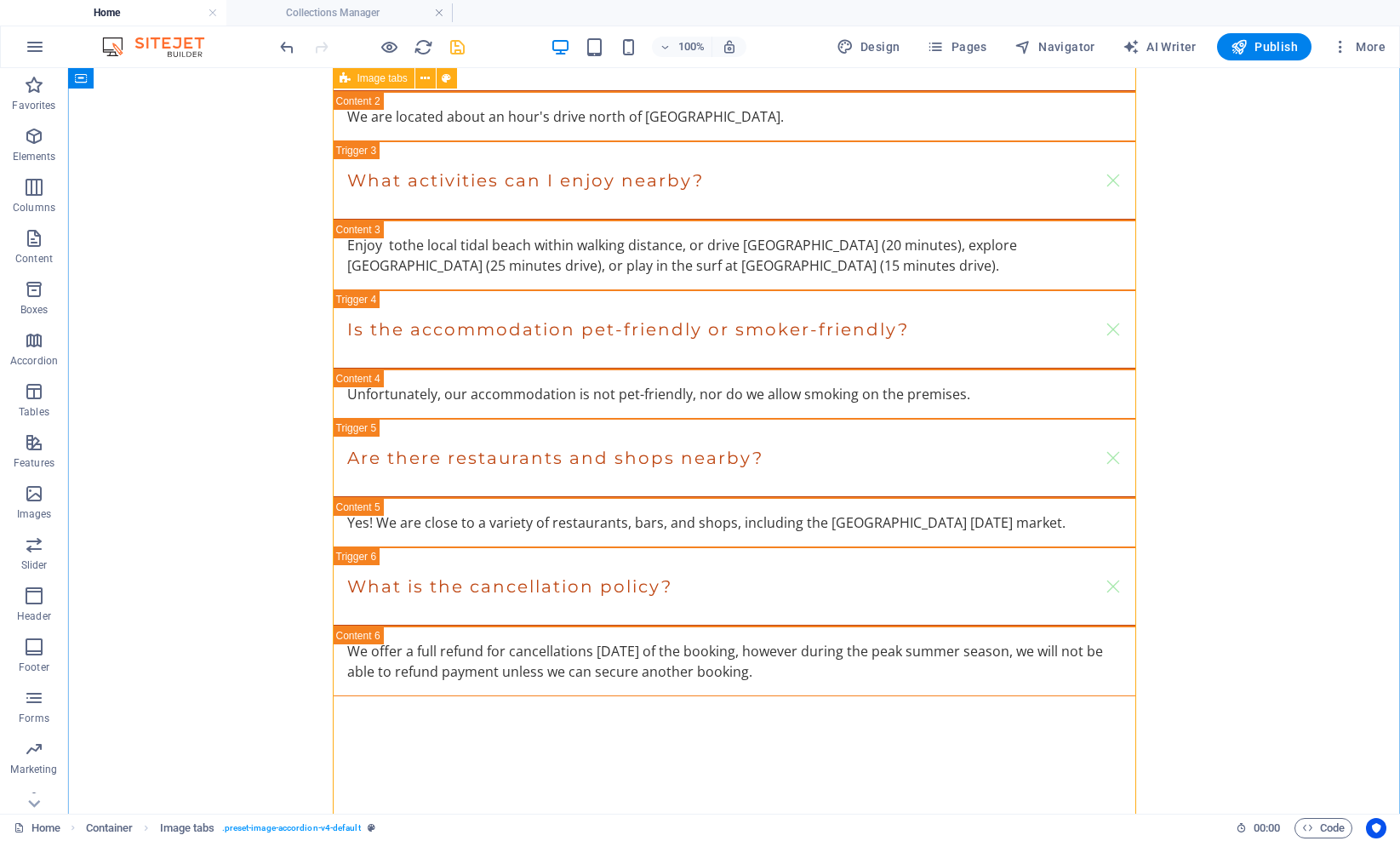
scroll to position [3469, 0]
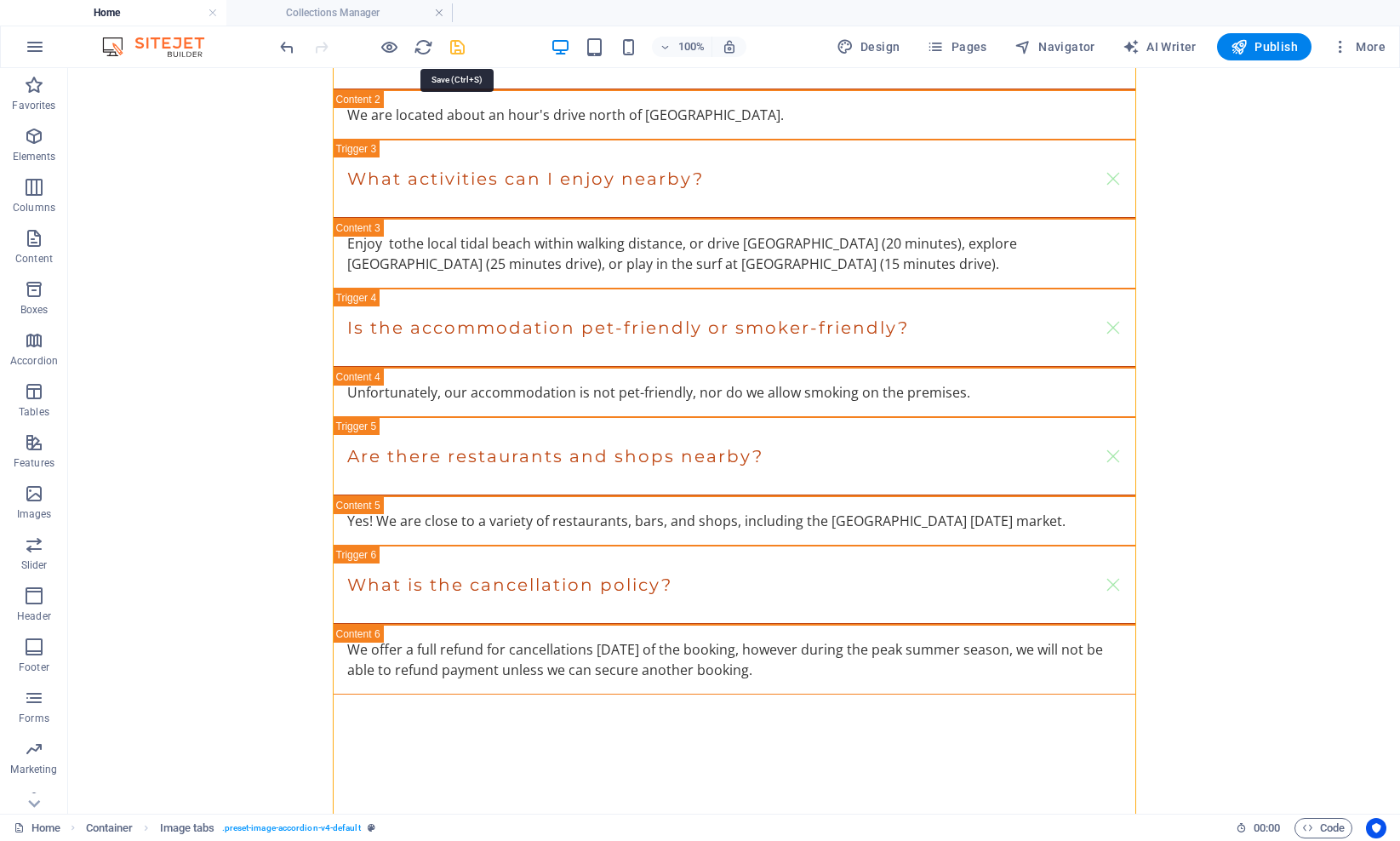
click at [458, 50] on icon "save" at bounding box center [457, 47] width 20 height 20
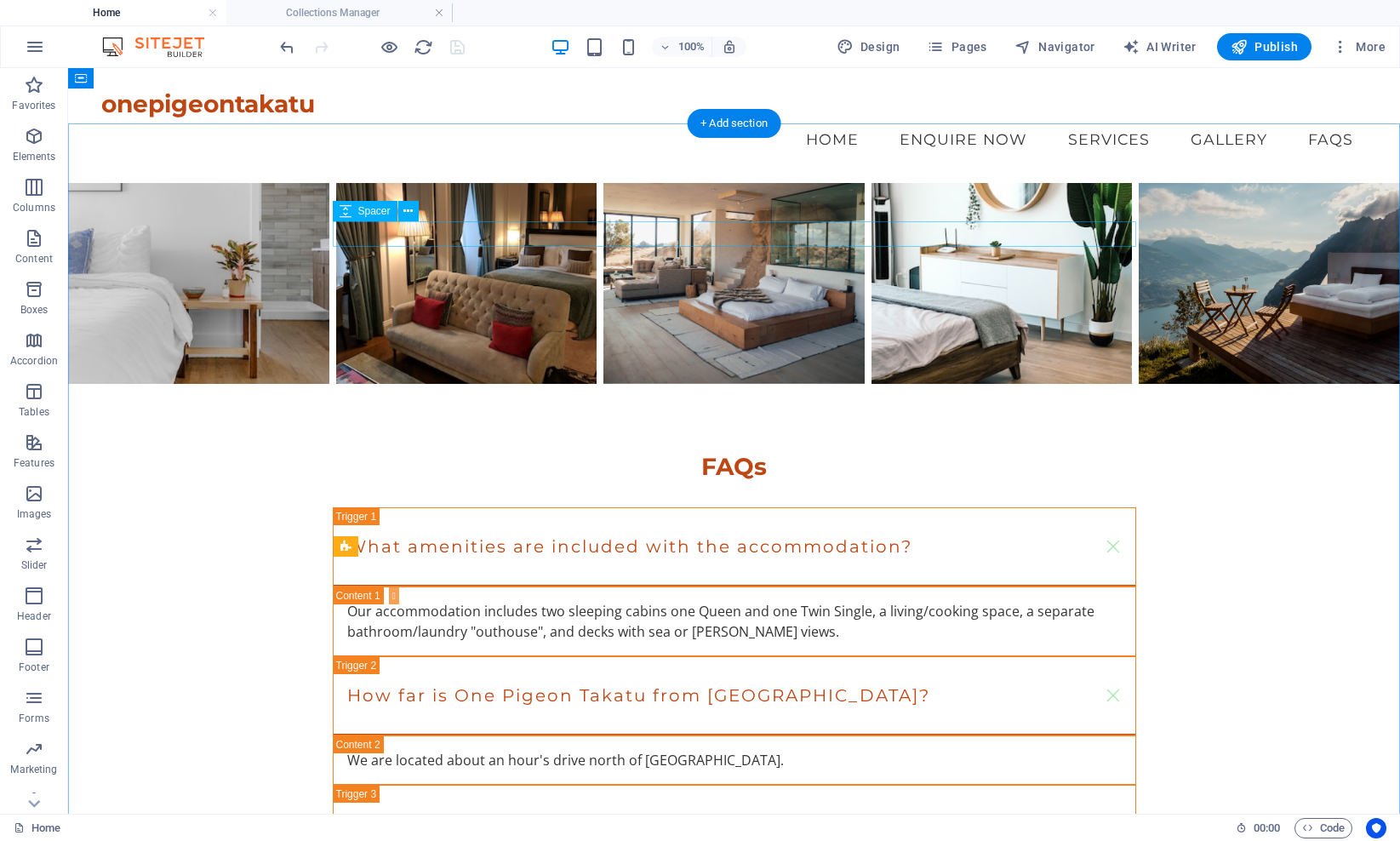
scroll to position [2784, 0]
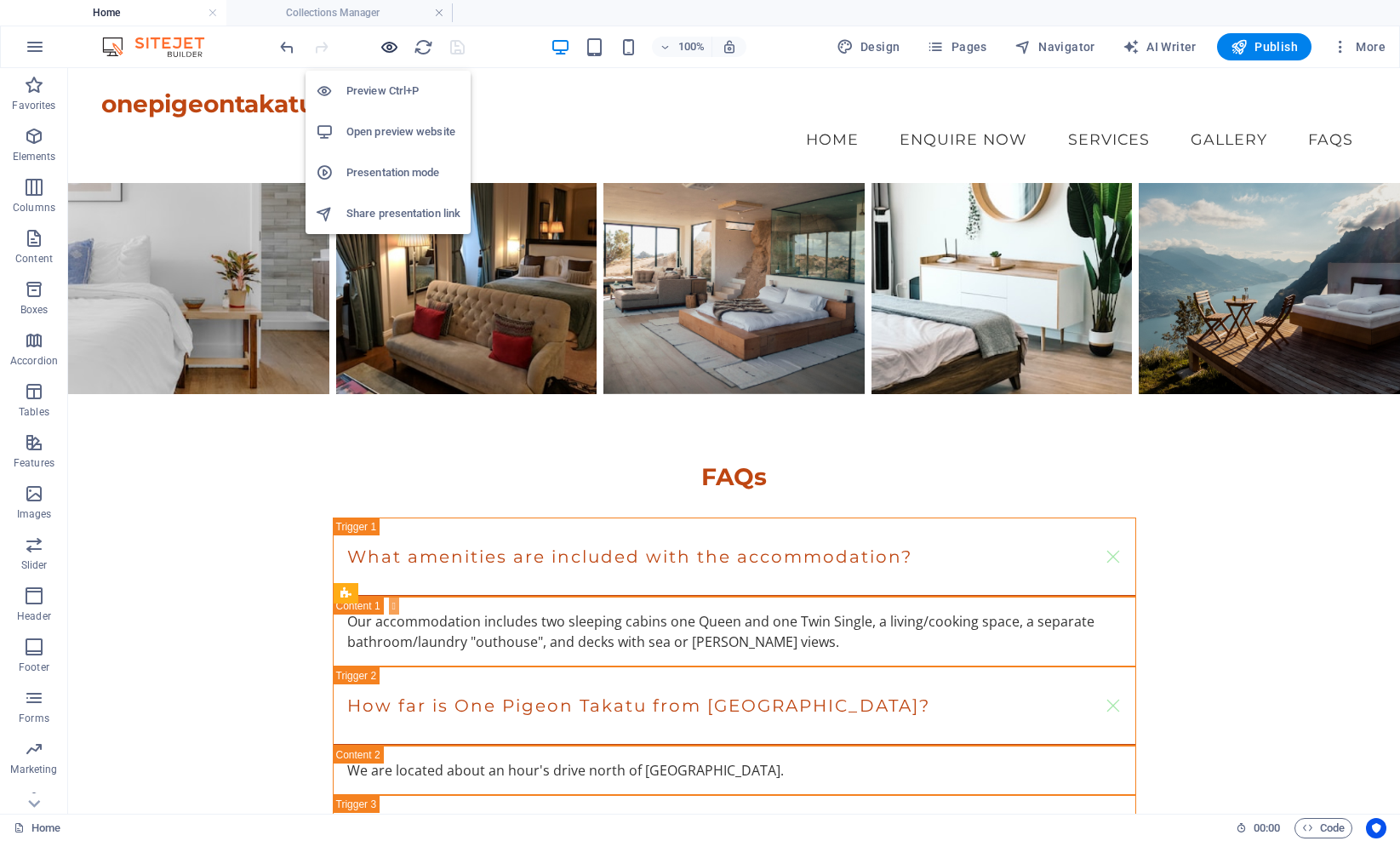
click at [389, 47] on icon "button" at bounding box center [390, 47] width 20 height 20
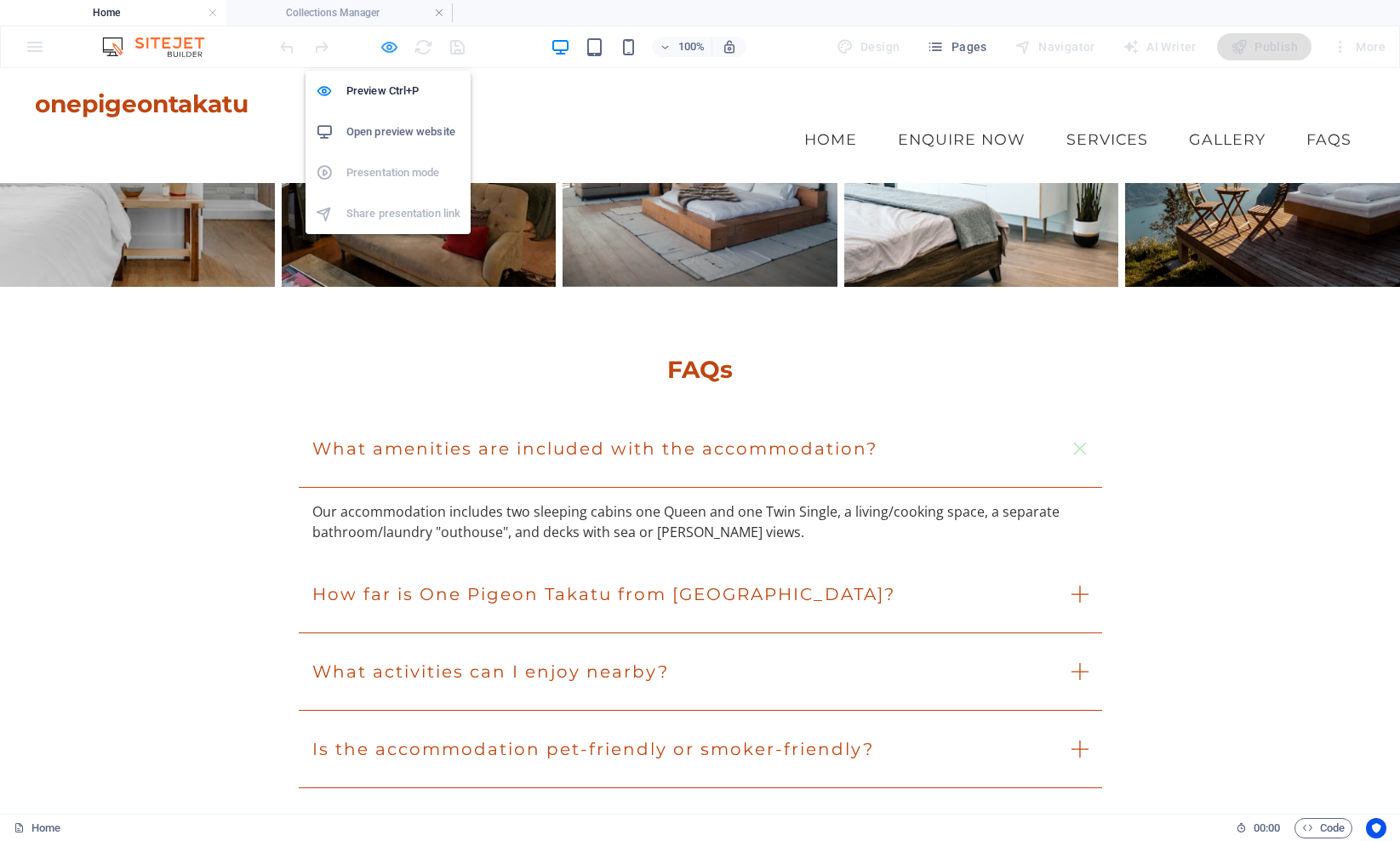
scroll to position [2539, 0]
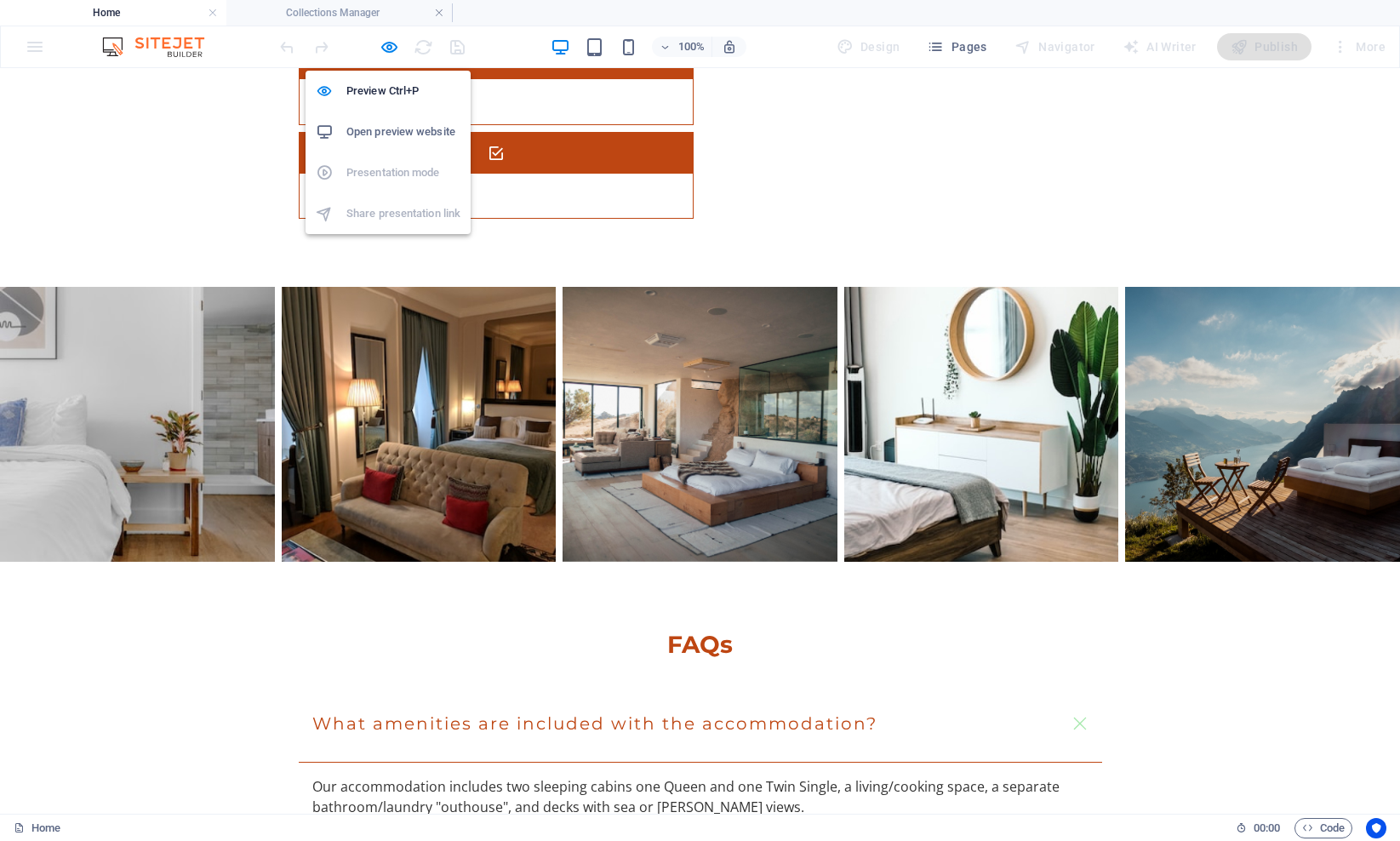
click at [379, 132] on h6 "Open preview website" at bounding box center [403, 131] width 114 height 21
